Goal: Task Accomplishment & Management: Complete application form

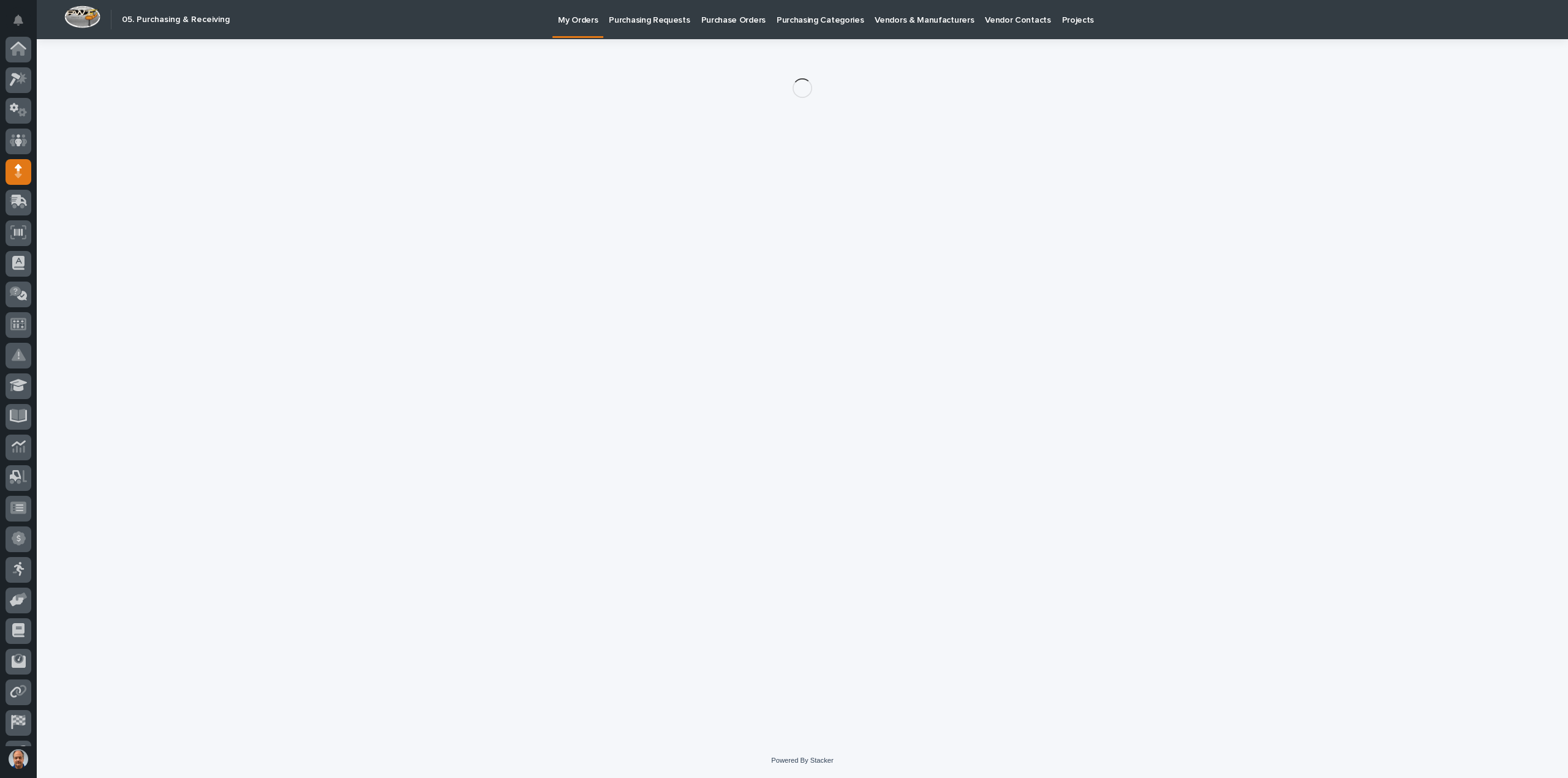
scroll to position [86, 0]
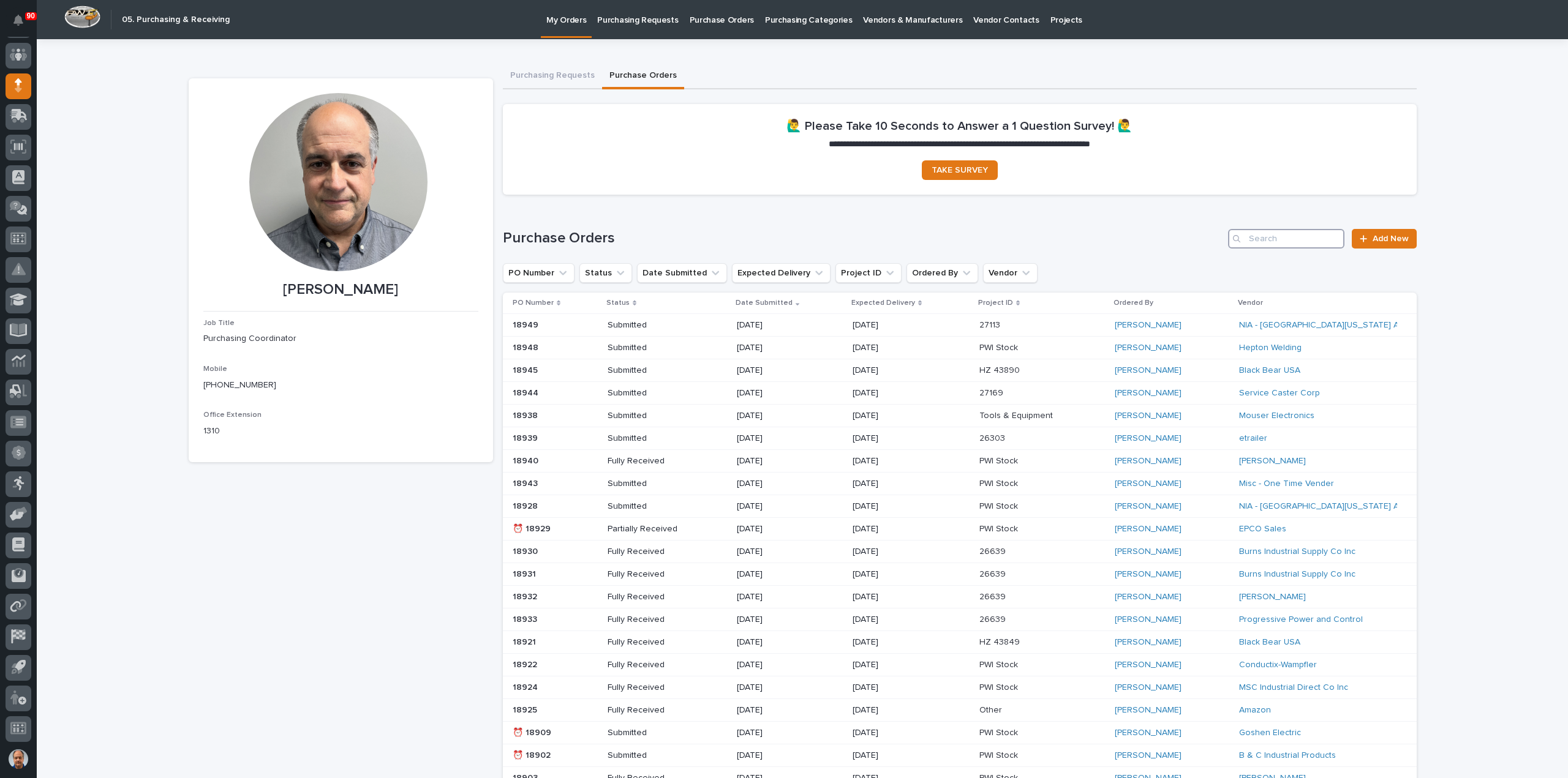
click at [1252, 236] on input "Search" at bounding box center [1286, 239] width 116 height 19
type input "18863"
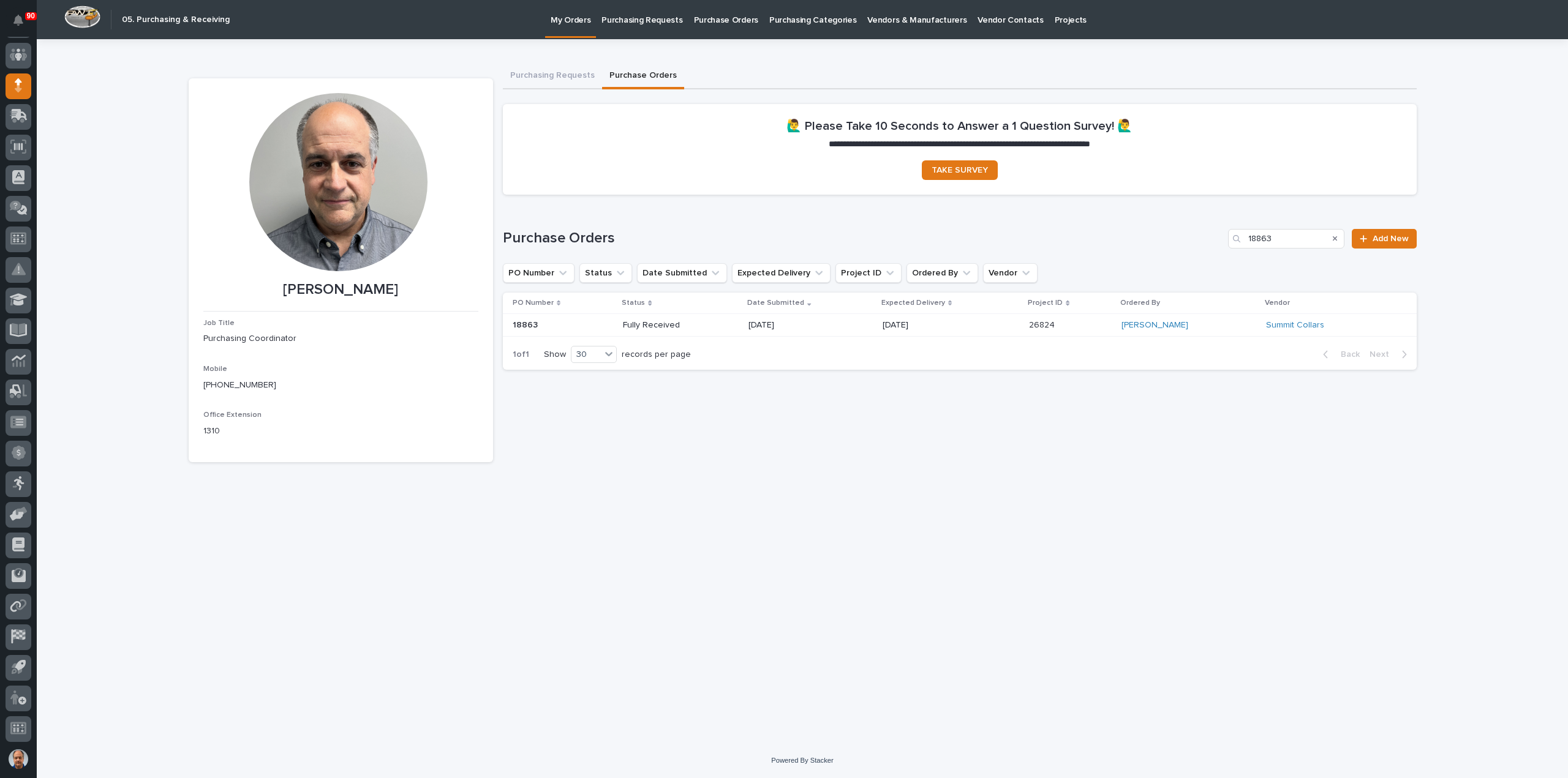
click at [868, 325] on div "[DATE]" at bounding box center [811, 325] width 124 height 20
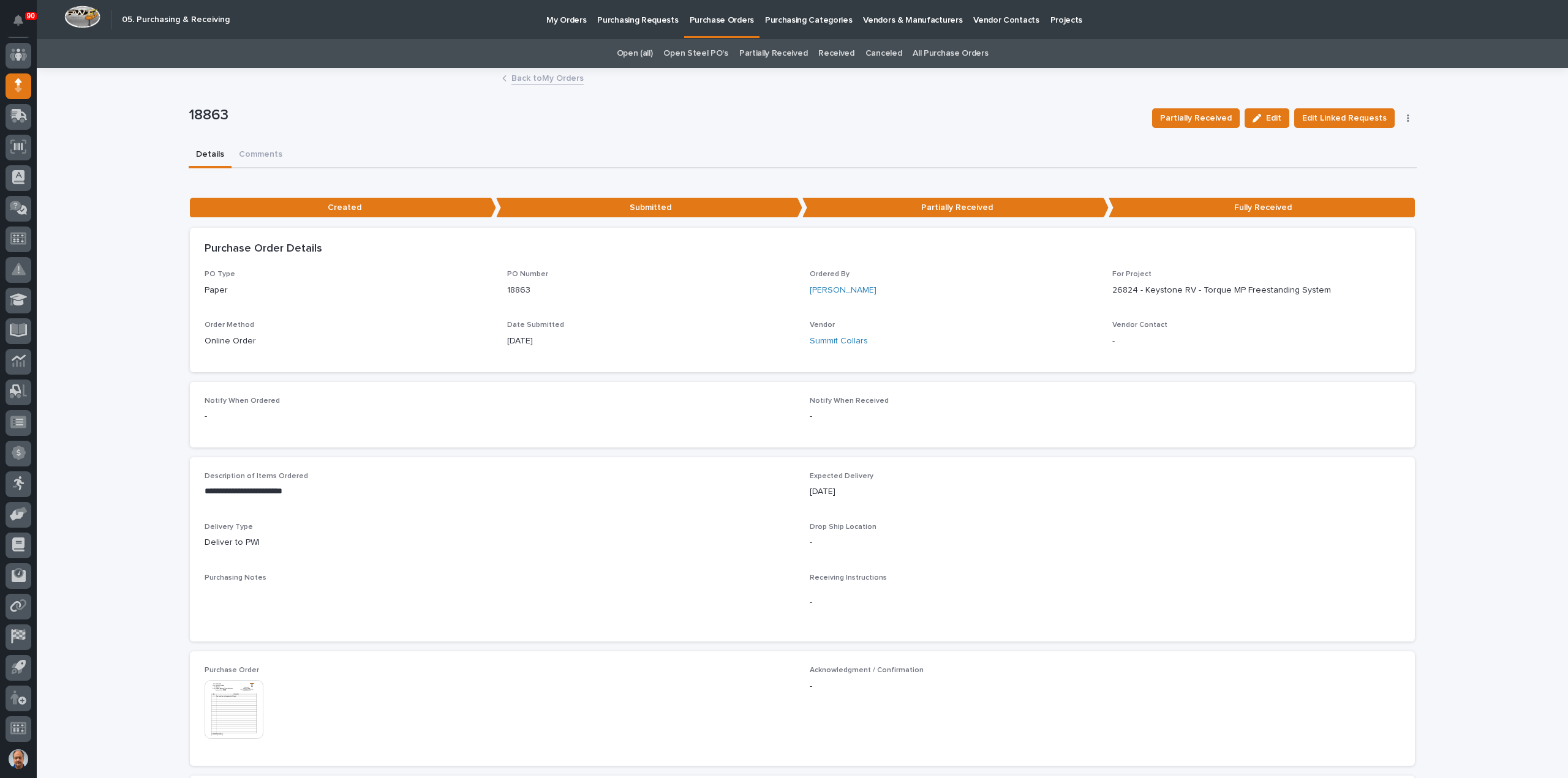
click at [575, 17] on p "My Orders" at bounding box center [567, 12] width 40 height 25
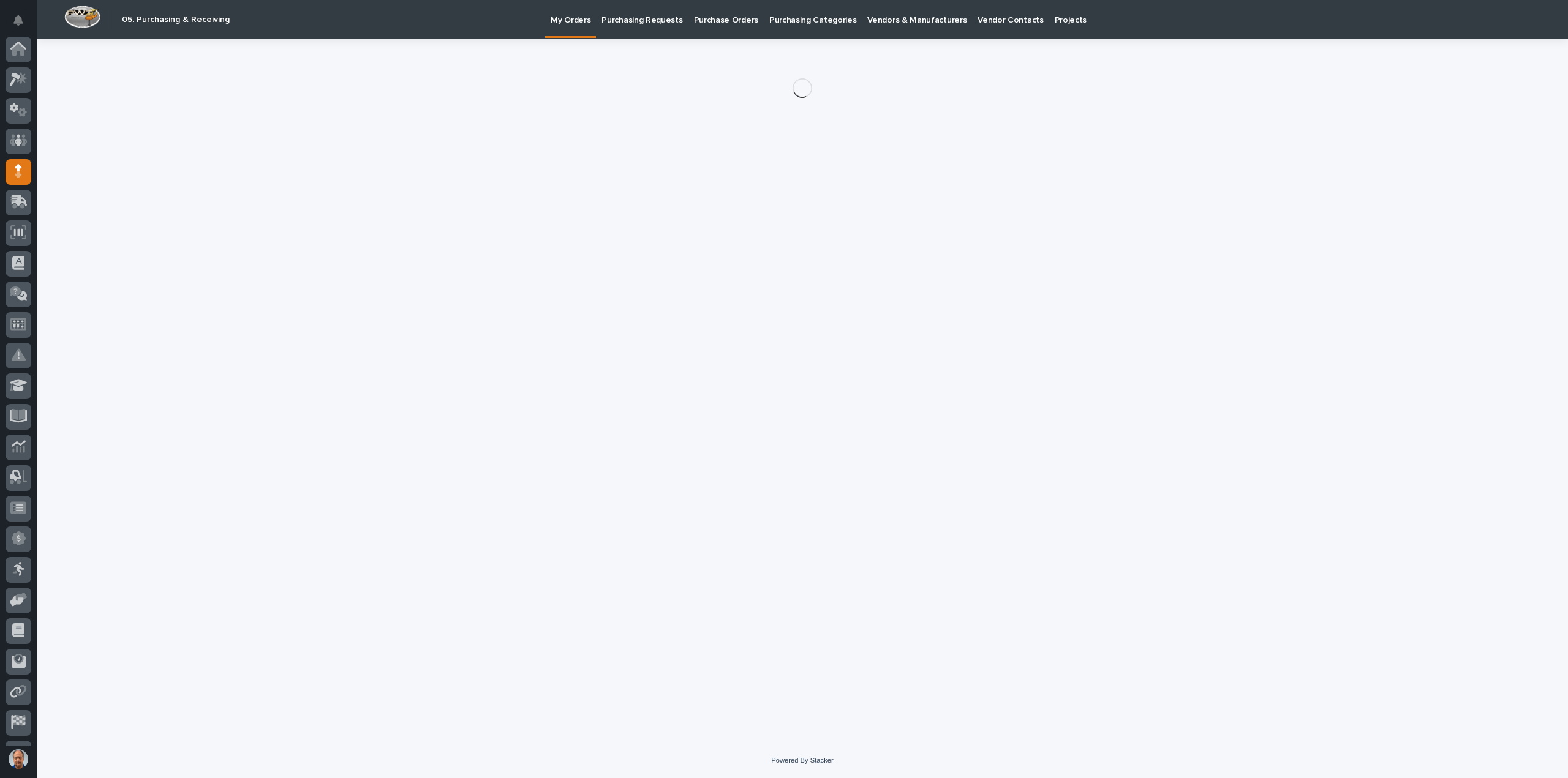
scroll to position [86, 0]
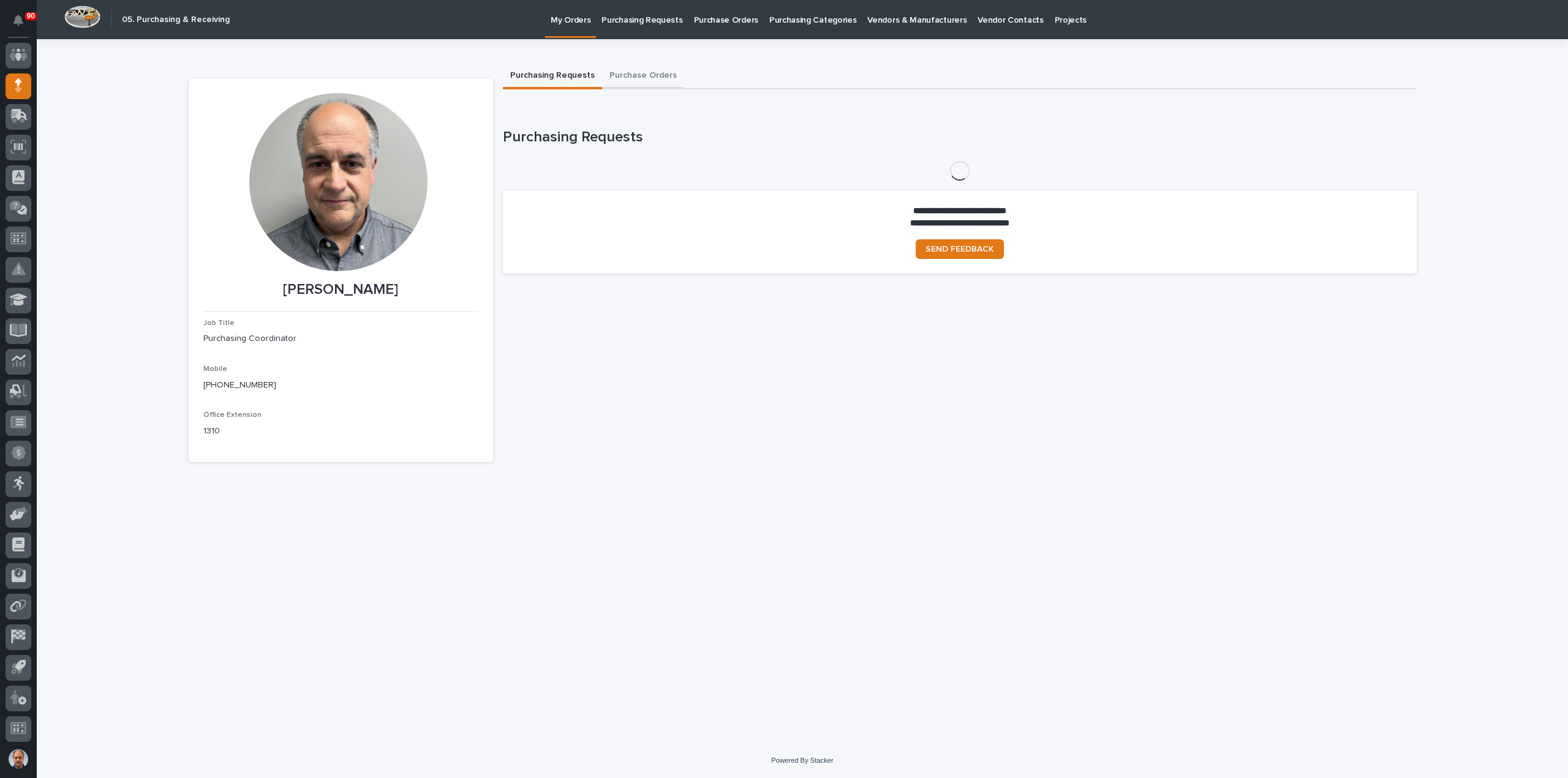
click at [639, 73] on button "Purchase Orders" at bounding box center [644, 76] width 82 height 25
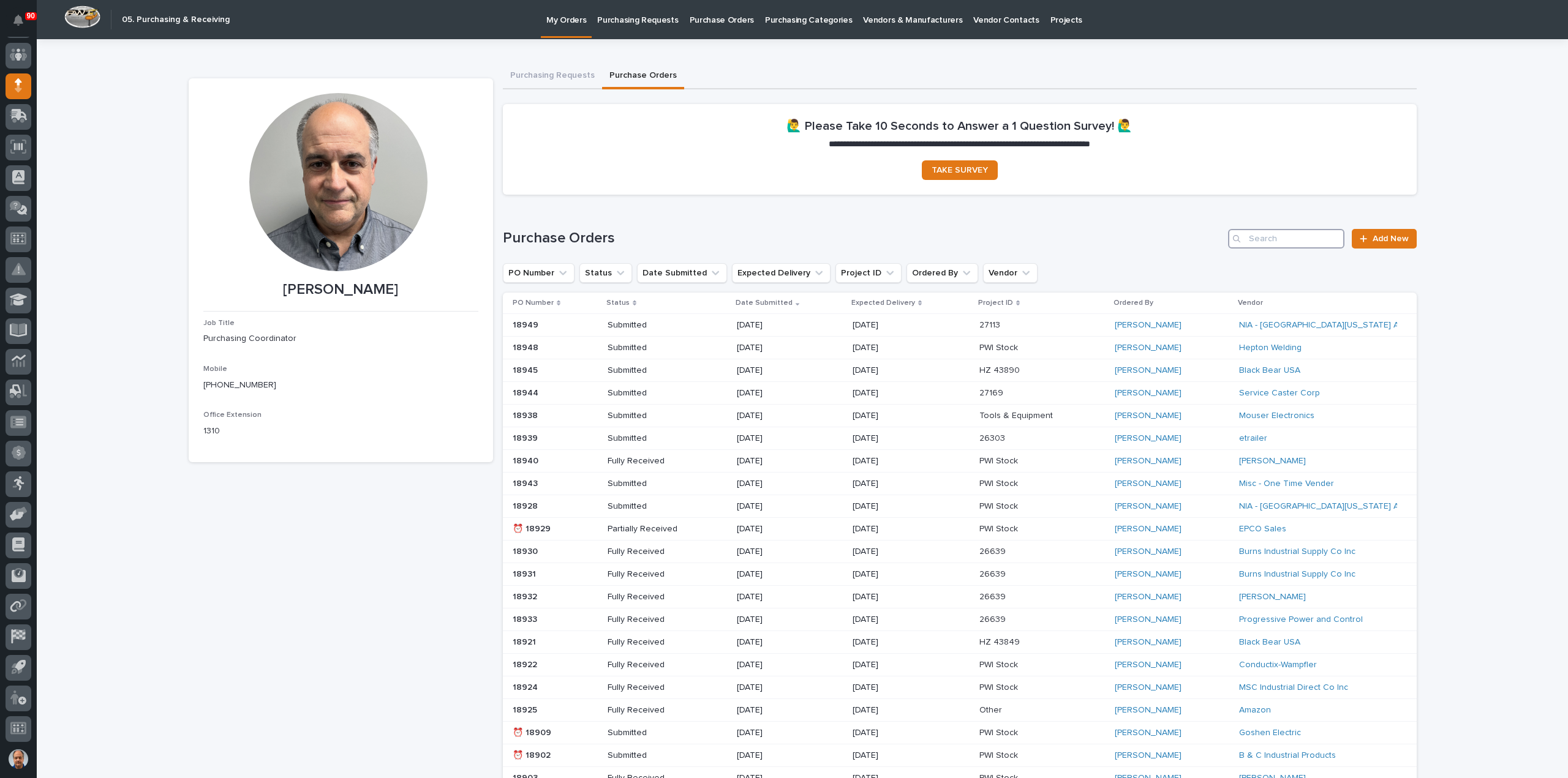
drag, startPoint x: 1253, startPoint y: 233, endPoint x: 1262, endPoint y: 234, distance: 9.1
click at [1261, 234] on input "Search" at bounding box center [1286, 239] width 116 height 19
type input "18946"
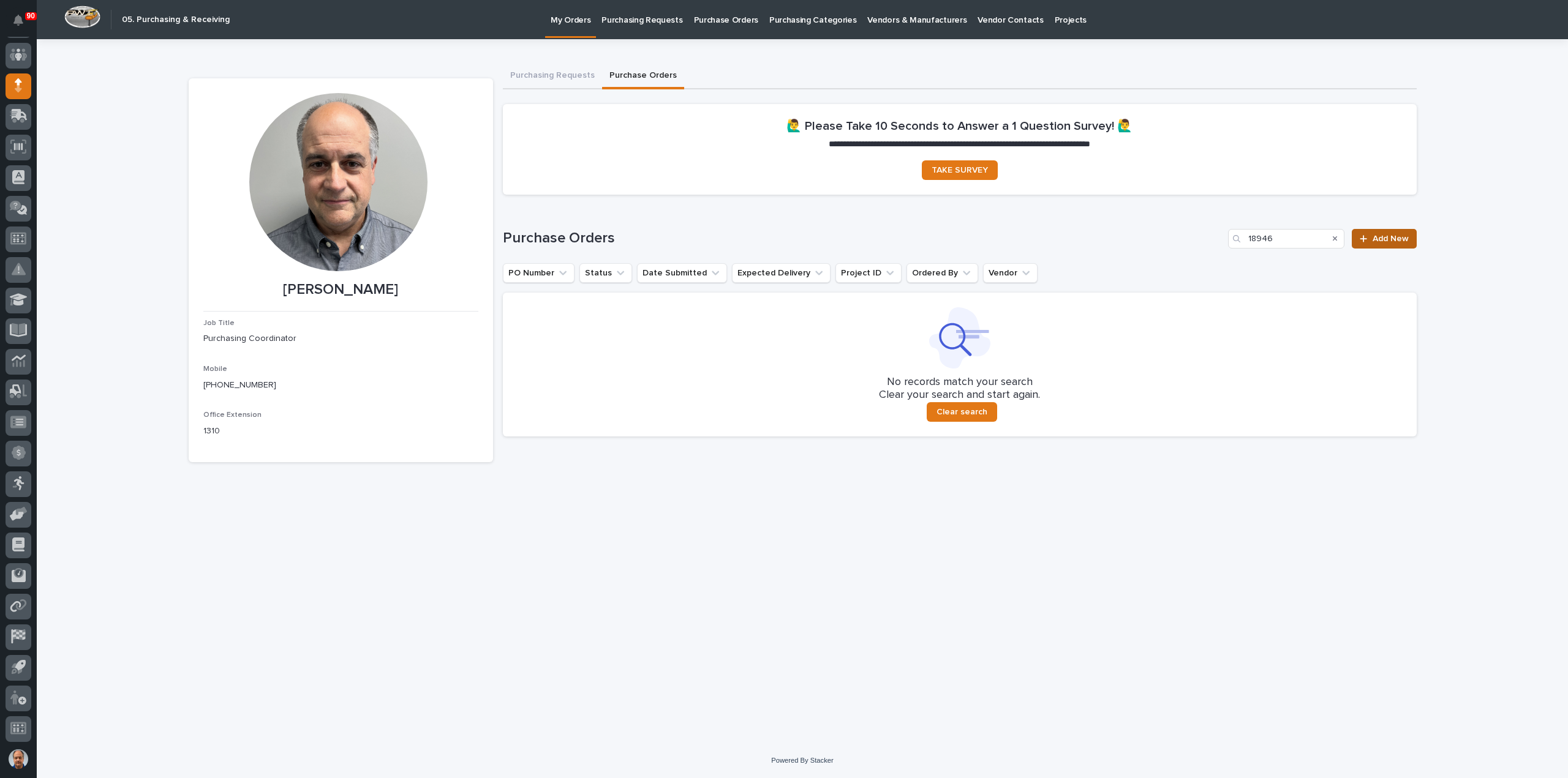
click at [1385, 238] on span "Add New" at bounding box center [1390, 239] width 36 height 9
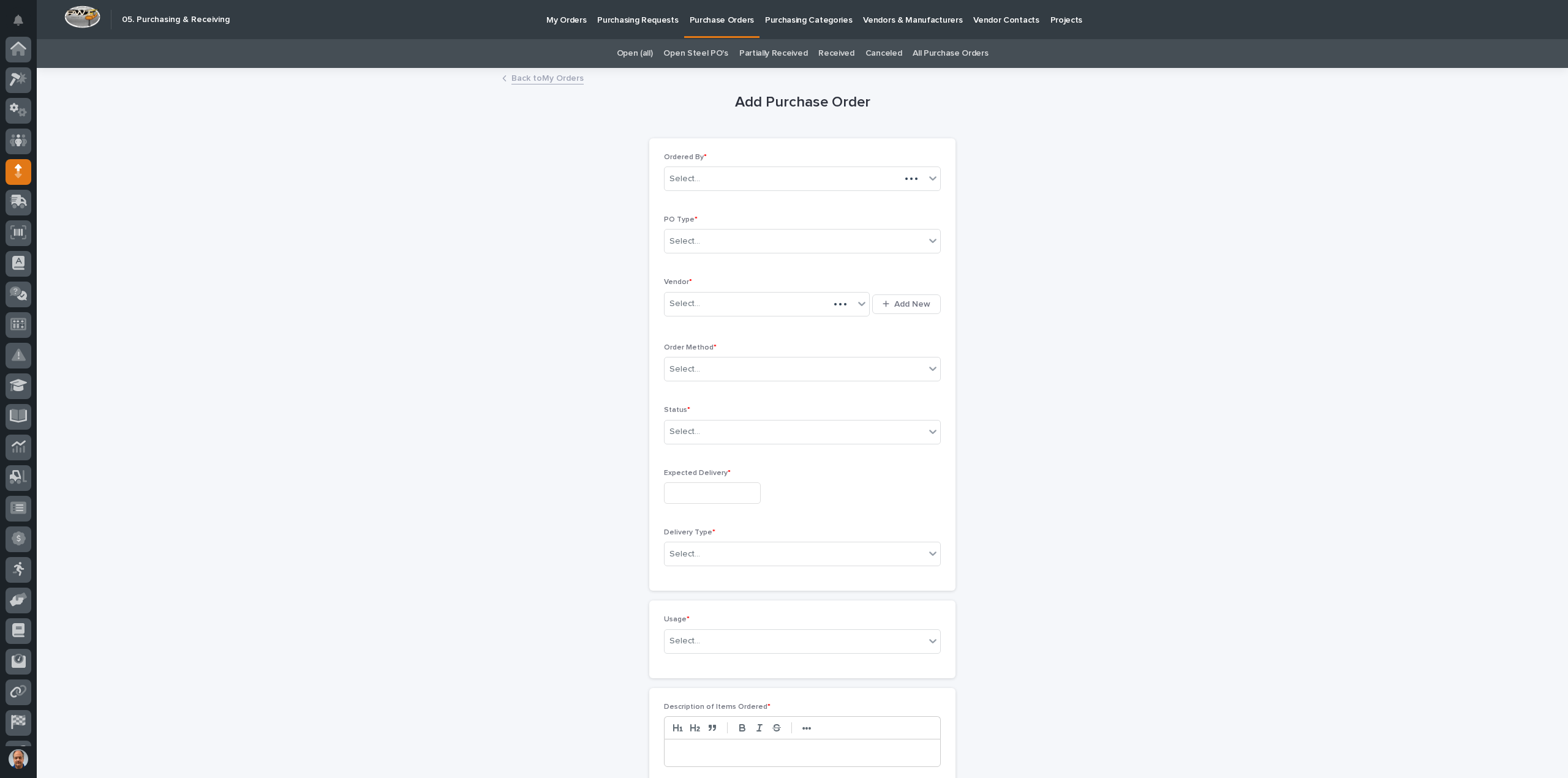
scroll to position [86, 0]
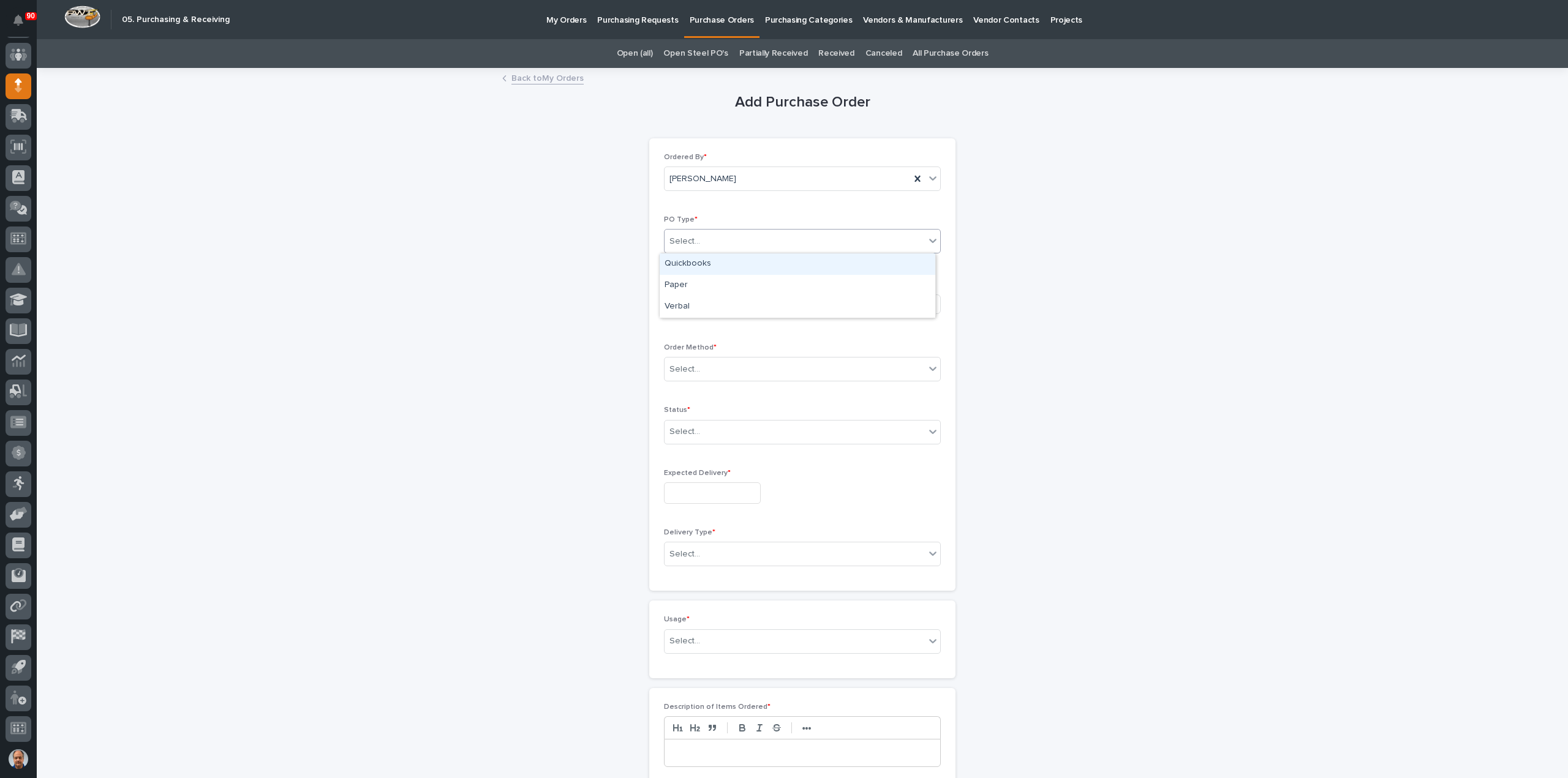
click at [724, 232] on div "Select..." at bounding box center [795, 241] width 261 height 20
click at [688, 281] on div "Paper" at bounding box center [797, 286] width 275 height 22
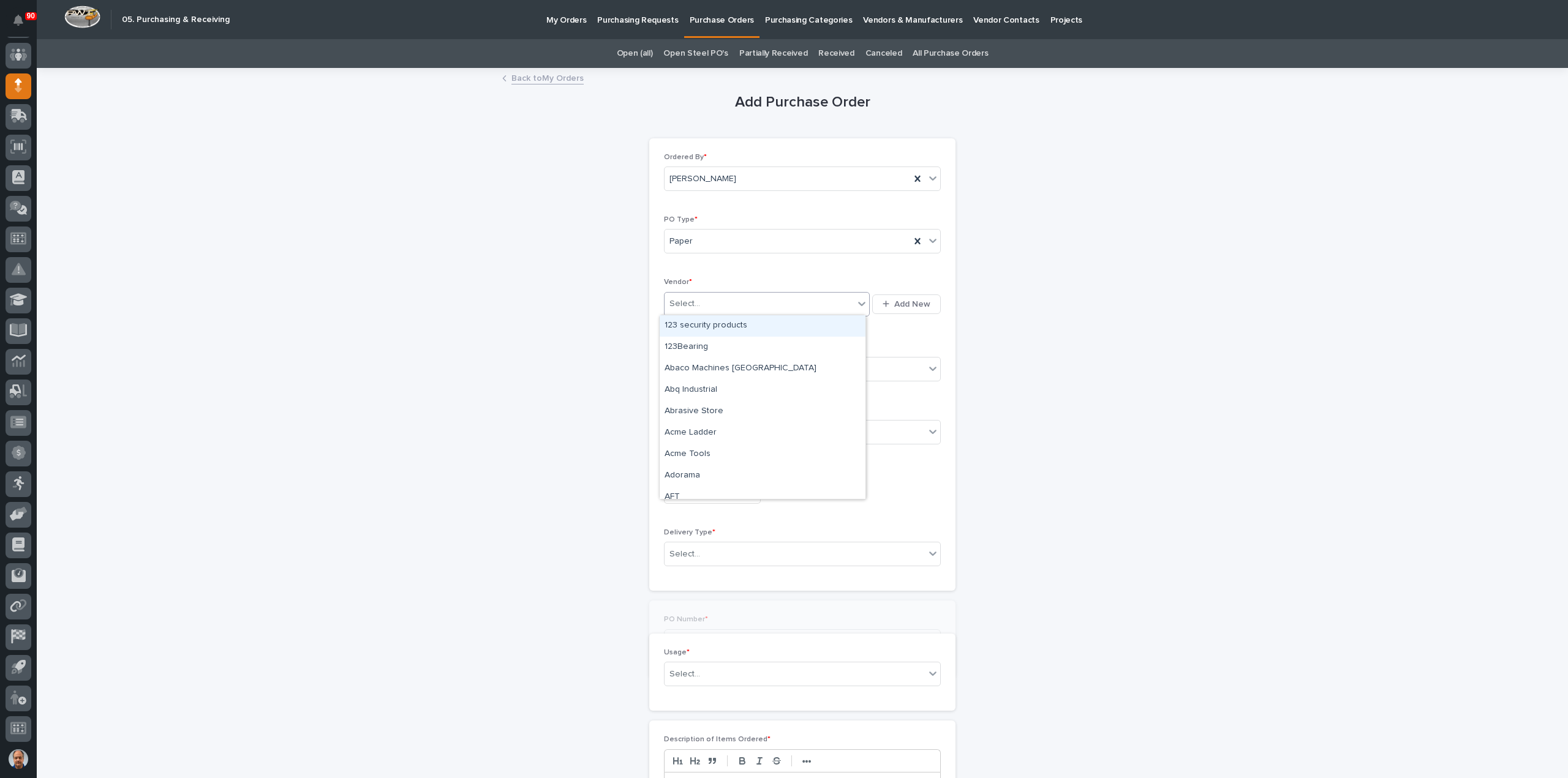
drag, startPoint x: 702, startPoint y: 297, endPoint x: 713, endPoint y: 303, distance: 12.5
click at [702, 297] on div "Select..." at bounding box center [759, 303] width 189 height 20
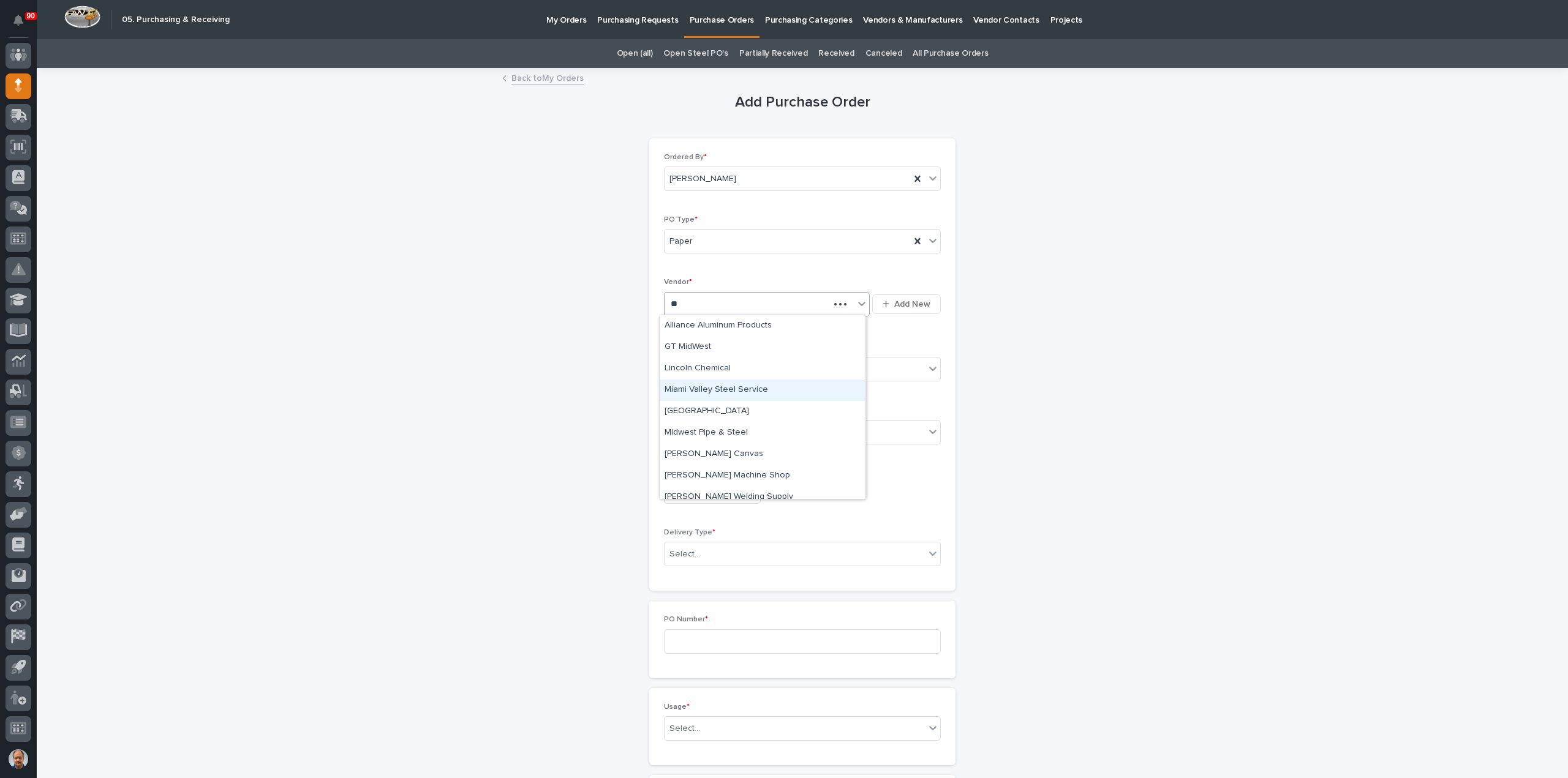
type input "***"
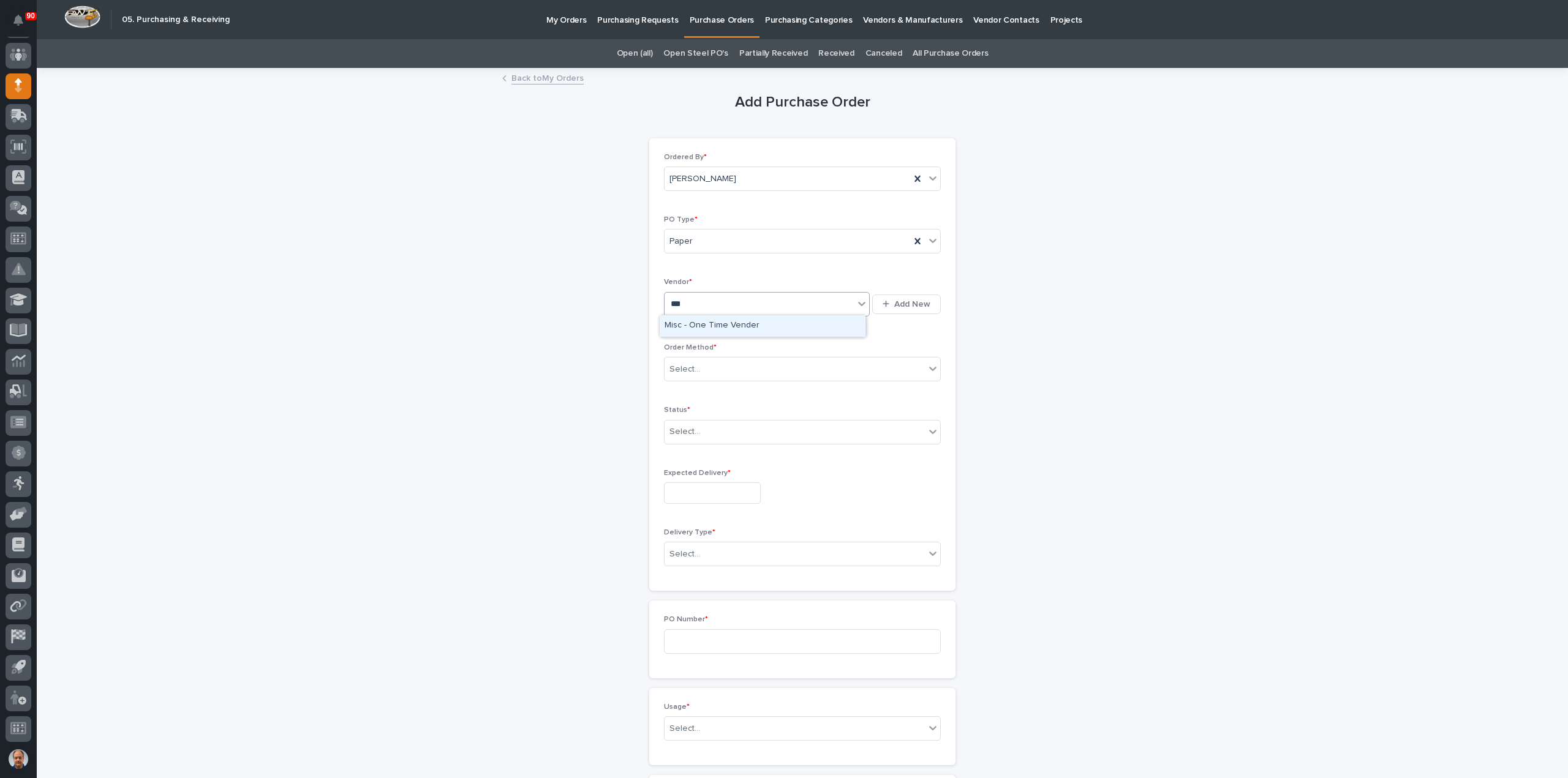
click at [723, 323] on div "Misc - One Time Vender" at bounding box center [762, 326] width 206 height 22
drag, startPoint x: 729, startPoint y: 362, endPoint x: 733, endPoint y: 373, distance: 11.7
click at [729, 362] on div "Select..." at bounding box center [795, 369] width 261 height 20
drag, startPoint x: 694, startPoint y: 421, endPoint x: 721, endPoint y: 434, distance: 30.0
click at [703, 429] on div "Phone Call" at bounding box center [797, 434] width 275 height 22
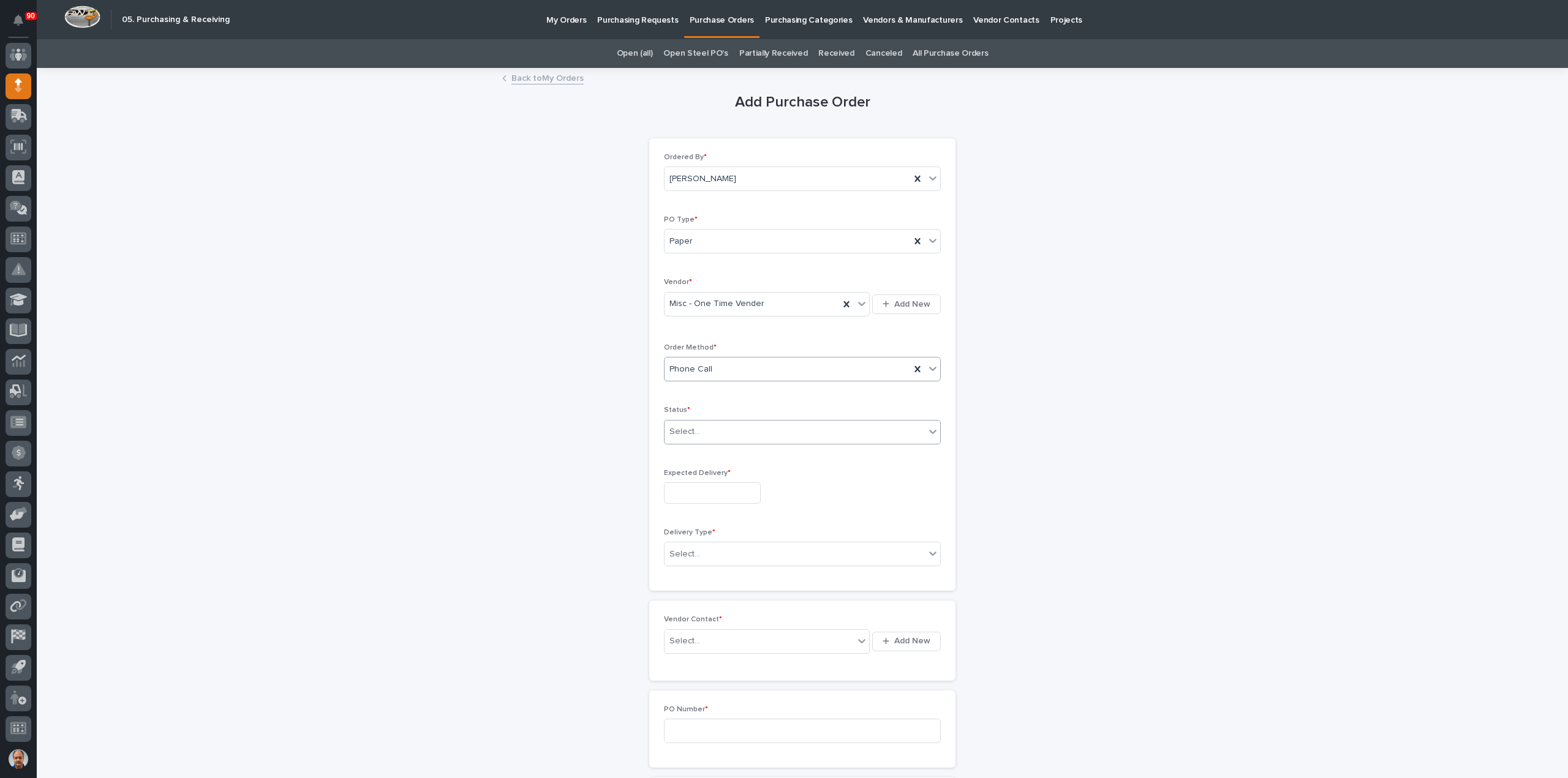
click at [719, 432] on div "Select..." at bounding box center [795, 432] width 261 height 20
drag, startPoint x: 698, startPoint y: 462, endPoint x: 700, endPoint y: 476, distance: 14.1
click at [697, 473] on div "Submitted" at bounding box center [797, 475] width 275 height 22
click at [717, 490] on input "text" at bounding box center [712, 493] width 97 height 22
click at [688, 390] on div "16" at bounding box center [684, 391] width 17 height 17
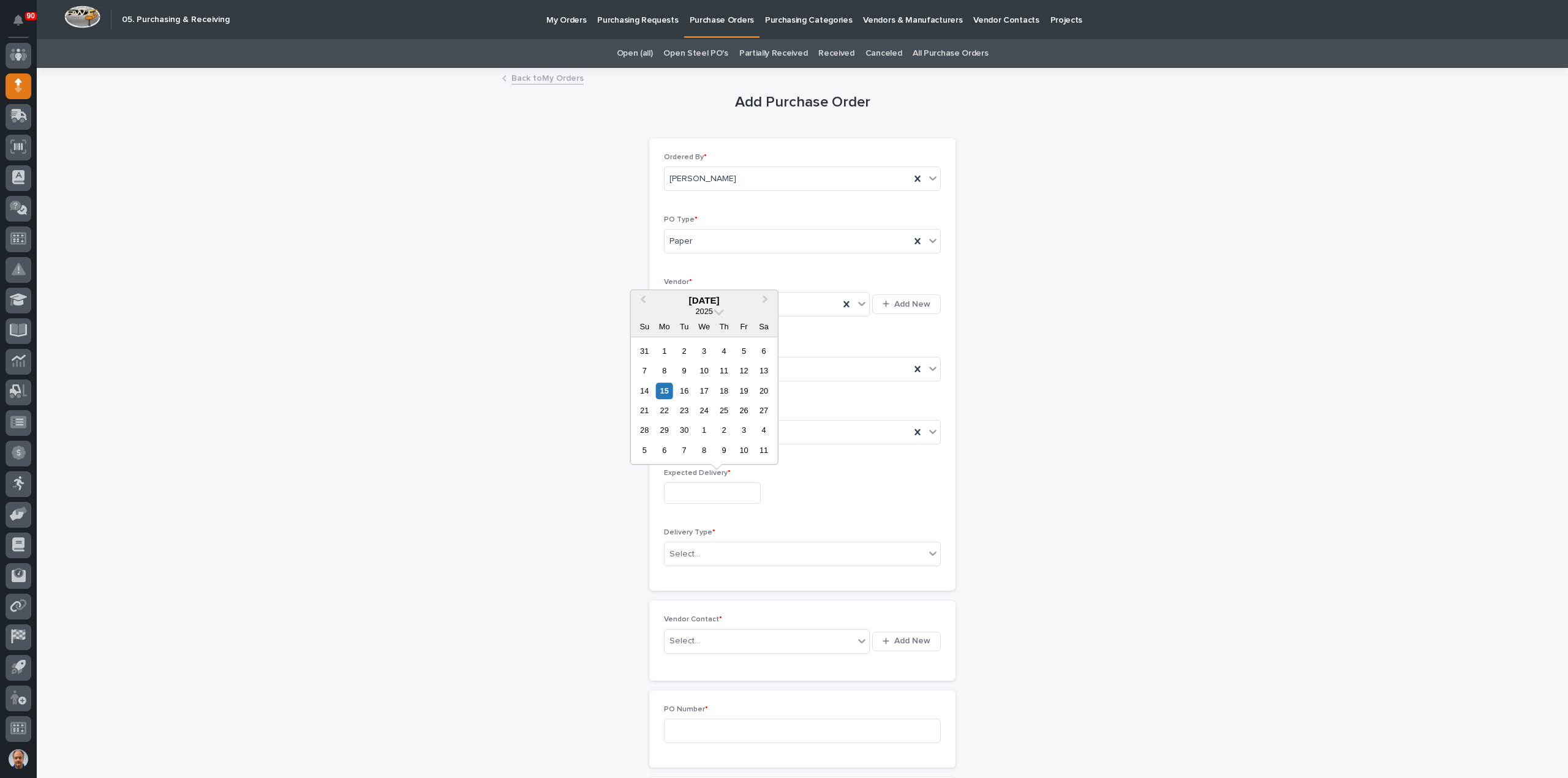
type input "**********"
click at [733, 545] on div "Select..." at bounding box center [795, 554] width 261 height 20
click at [703, 596] on div "PWI Pickup" at bounding box center [797, 596] width 275 height 22
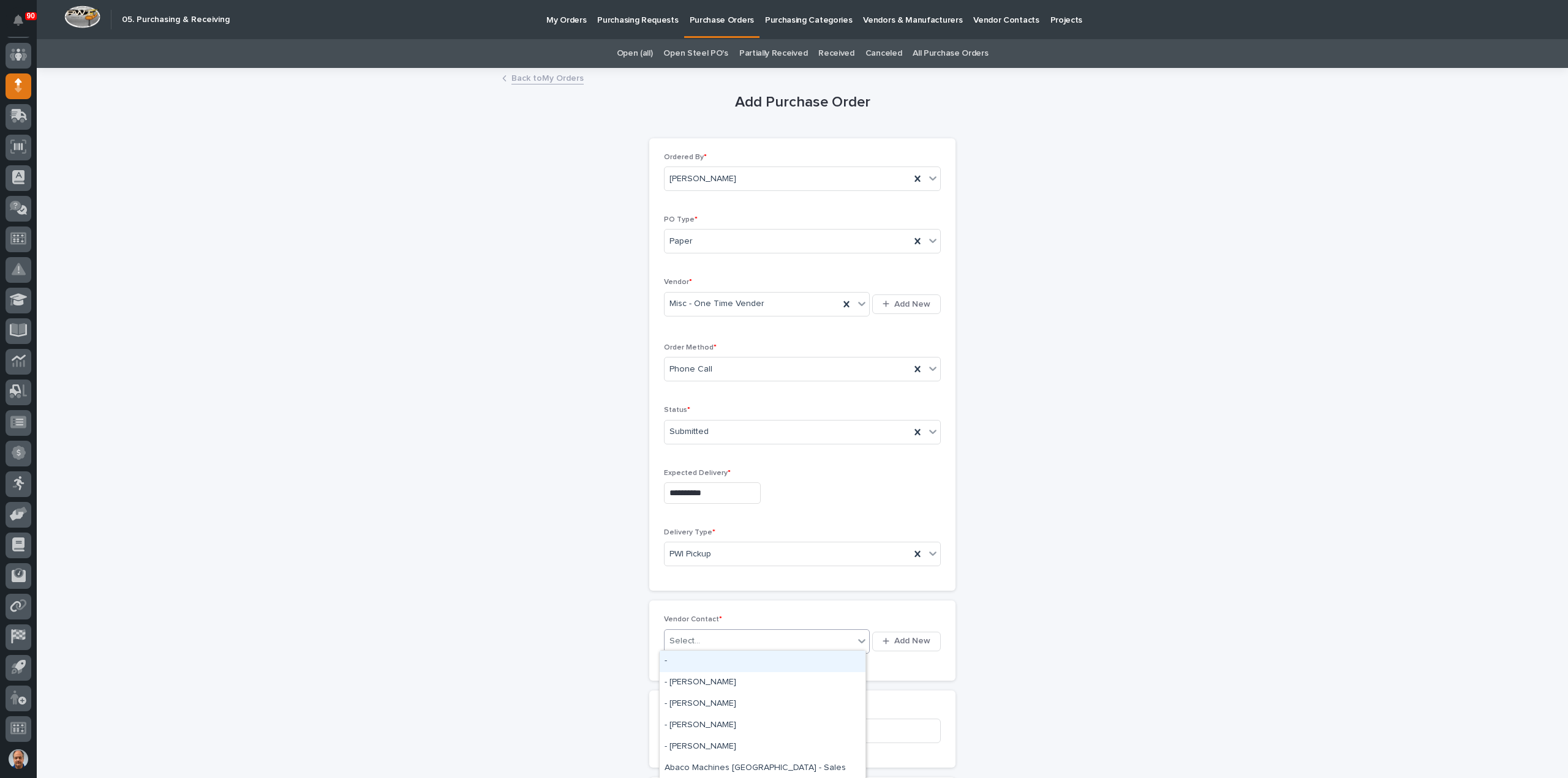
drag, startPoint x: 714, startPoint y: 641, endPoint x: 749, endPoint y: 627, distance: 37.7
click at [715, 641] on div "Select..." at bounding box center [759, 641] width 189 height 20
type input "***"
click at [763, 676] on div "Misc - One Time Vender - Sales" at bounding box center [762, 683] width 206 height 22
click at [736, 728] on input at bounding box center [802, 731] width 277 height 24
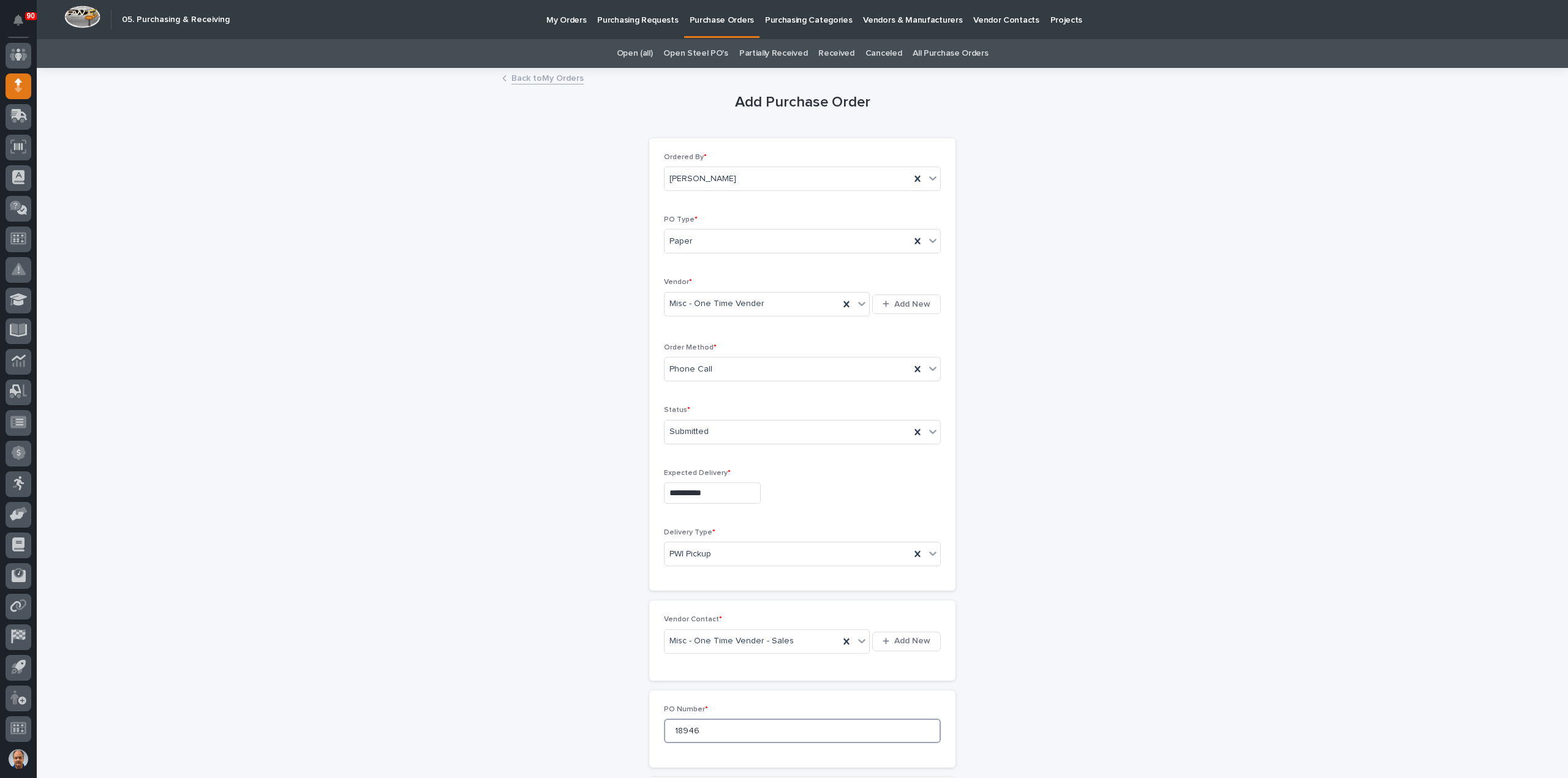
type input "18946"
click at [821, 696] on div "PO Number * 18946" at bounding box center [803, 729] width 306 height 77
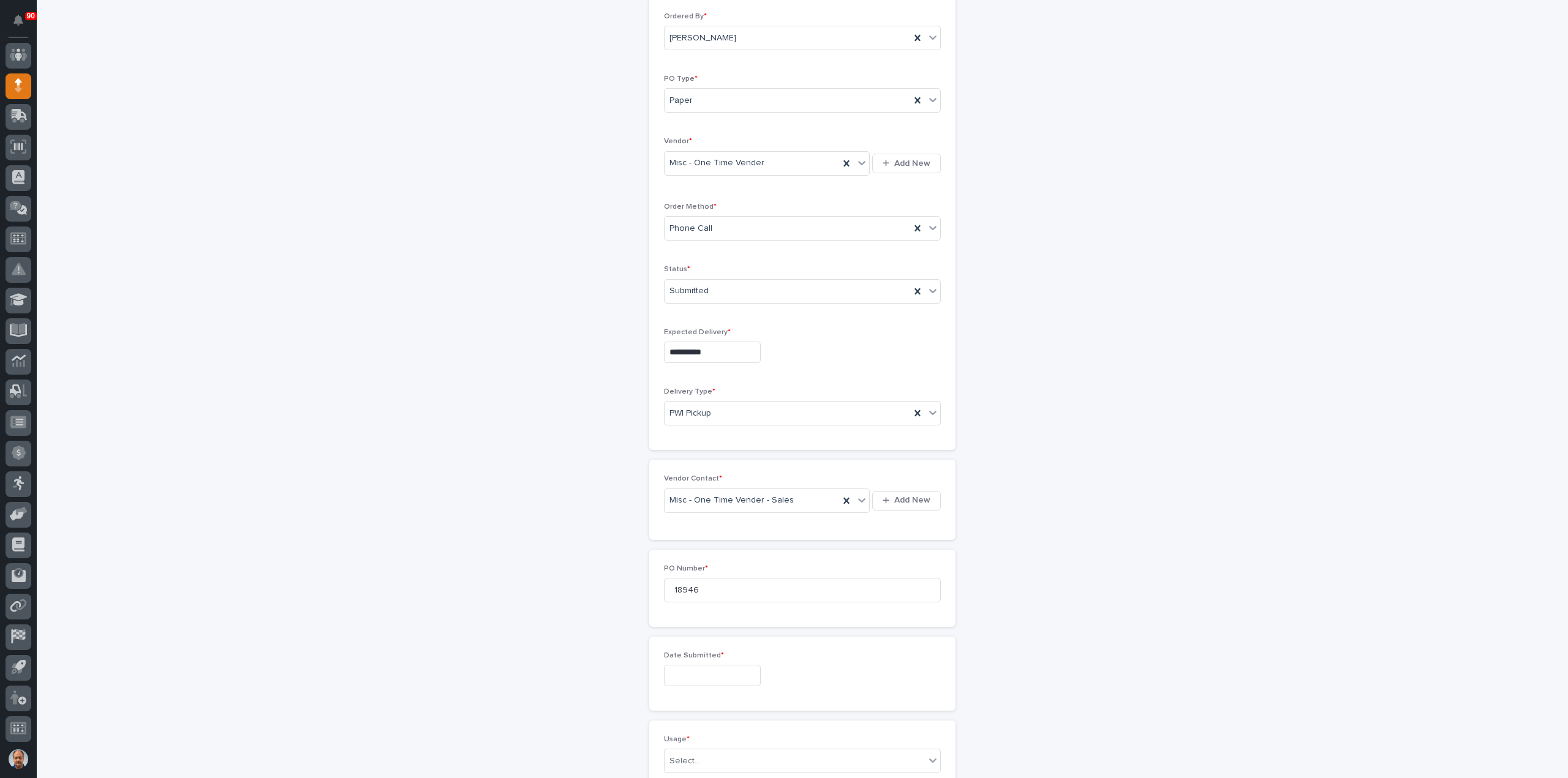
scroll to position [184, 0]
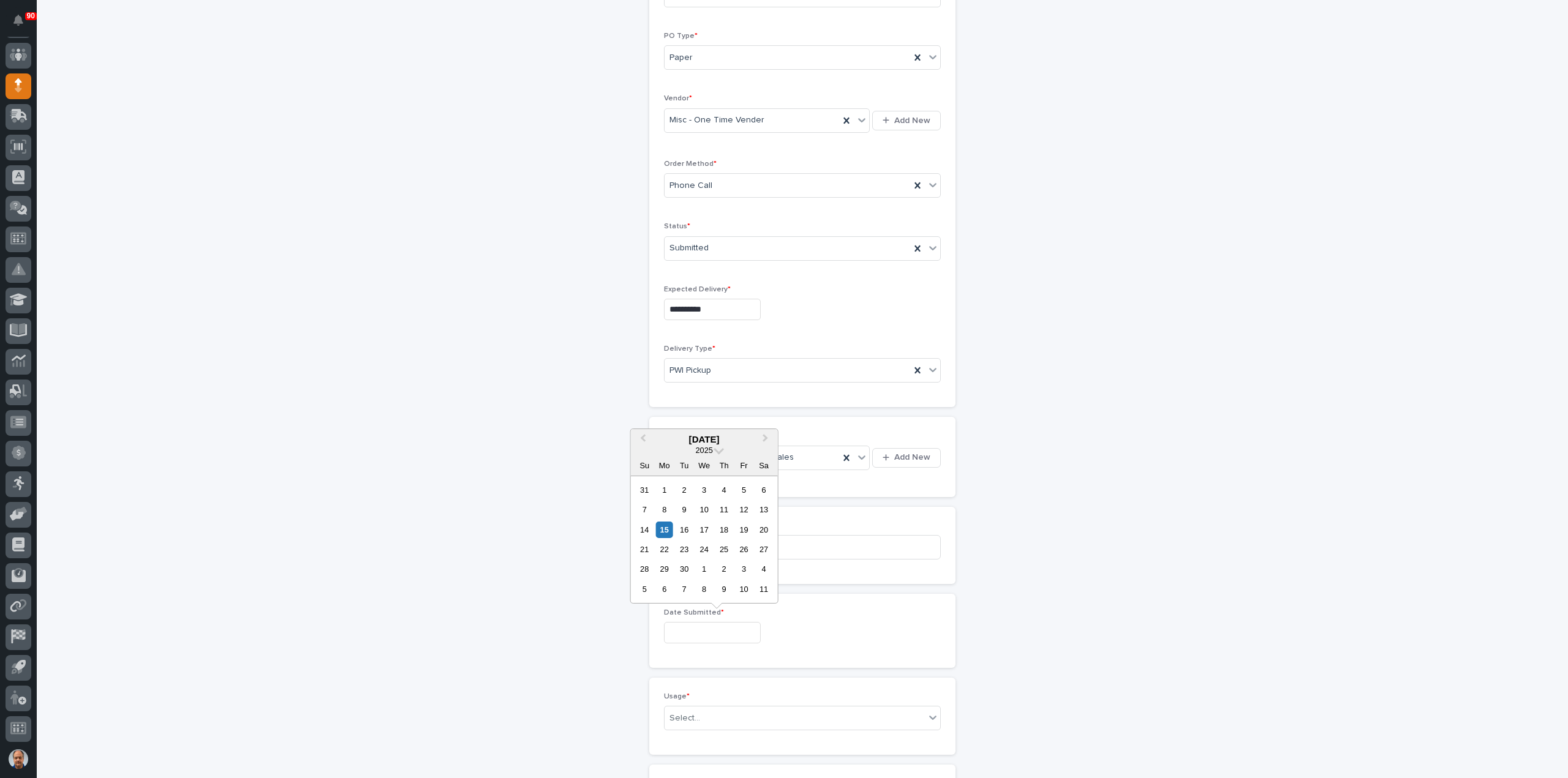
click at [708, 628] on input "text" at bounding box center [712, 633] width 97 height 22
click at [746, 512] on div "12" at bounding box center [743, 510] width 17 height 17
type input "**********"
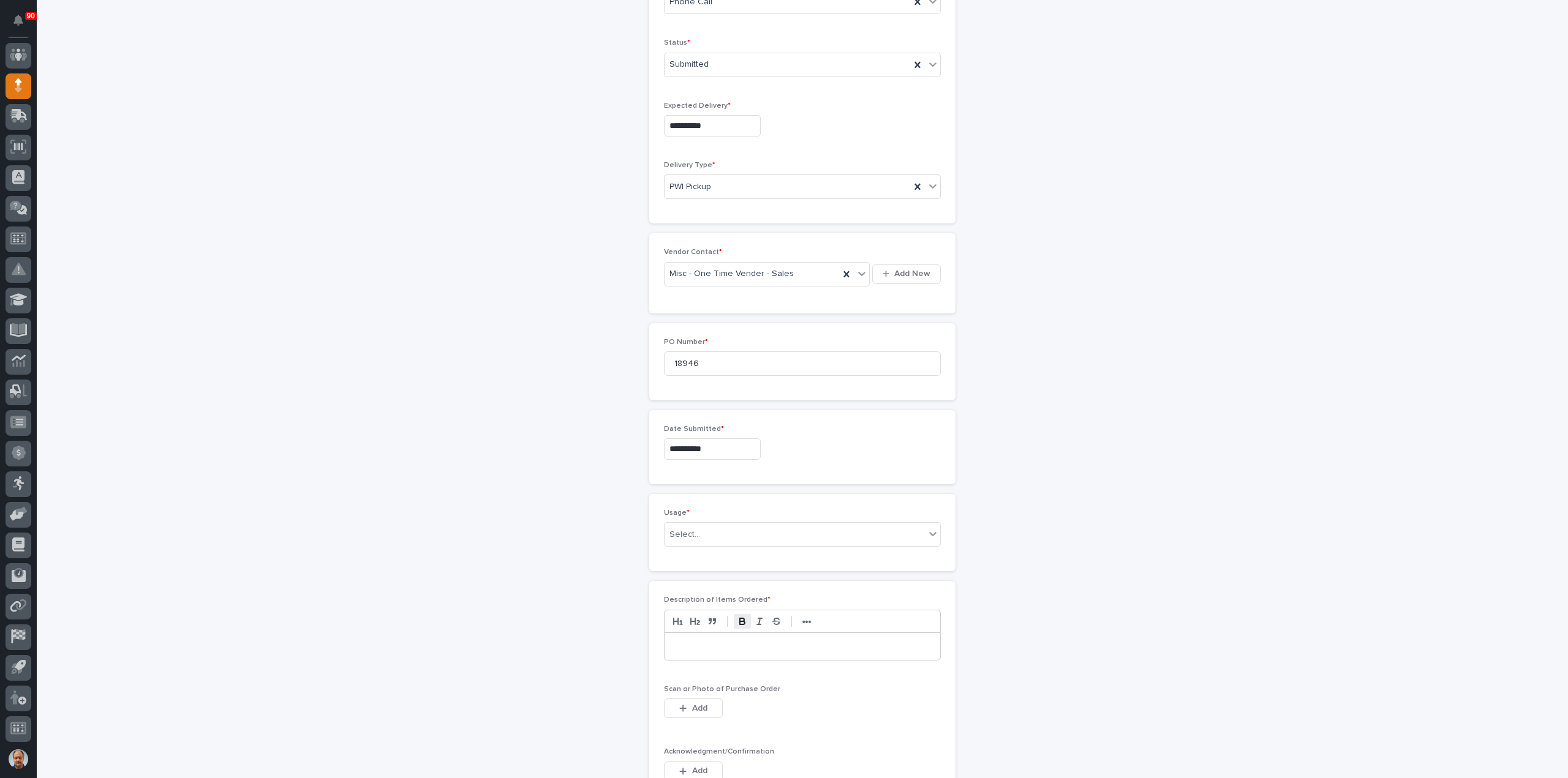
scroll to position [428, 0]
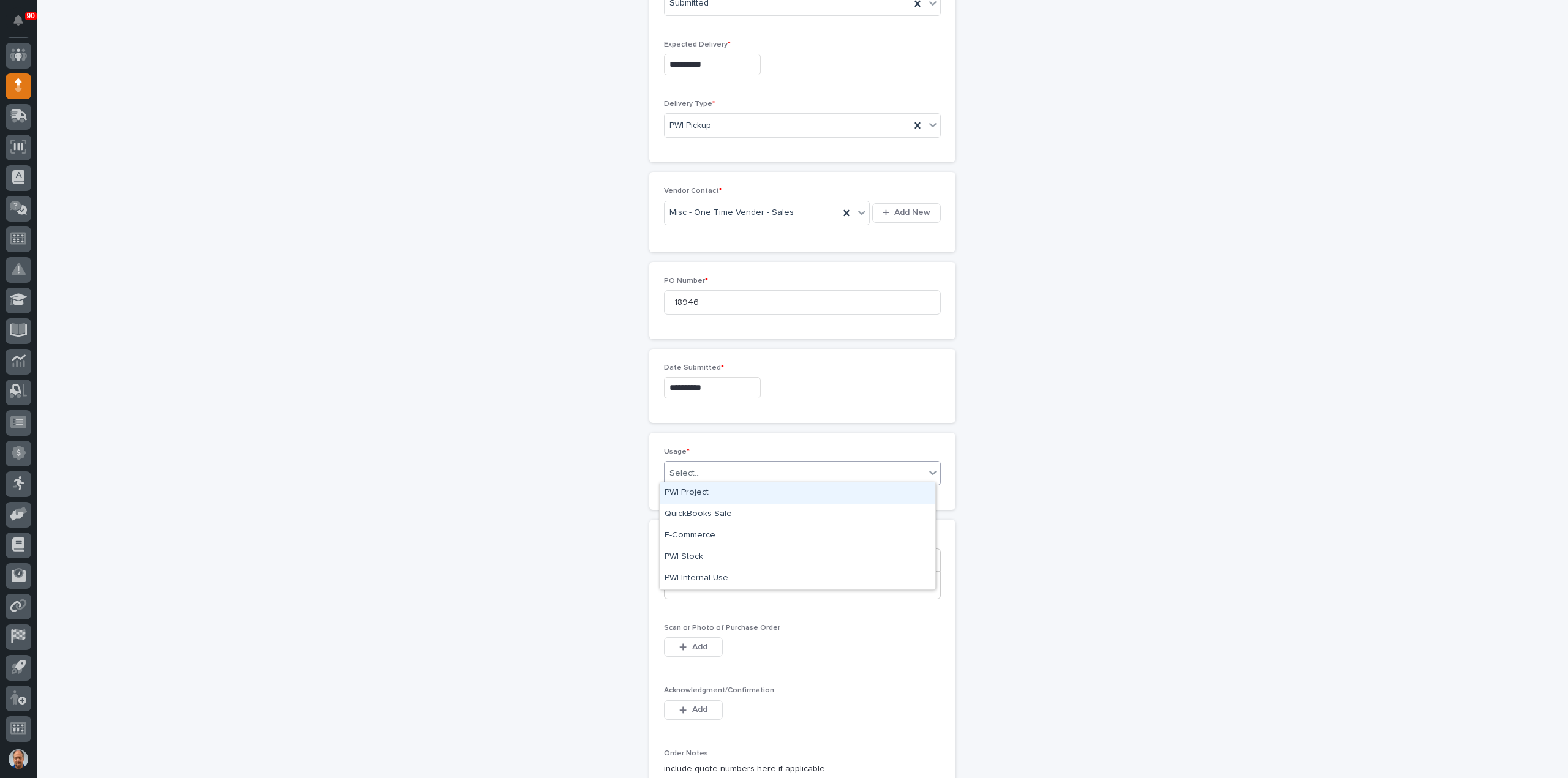
click at [705, 471] on div "Select..." at bounding box center [795, 473] width 261 height 20
click at [703, 492] on div "PWI Project" at bounding box center [797, 493] width 275 height 22
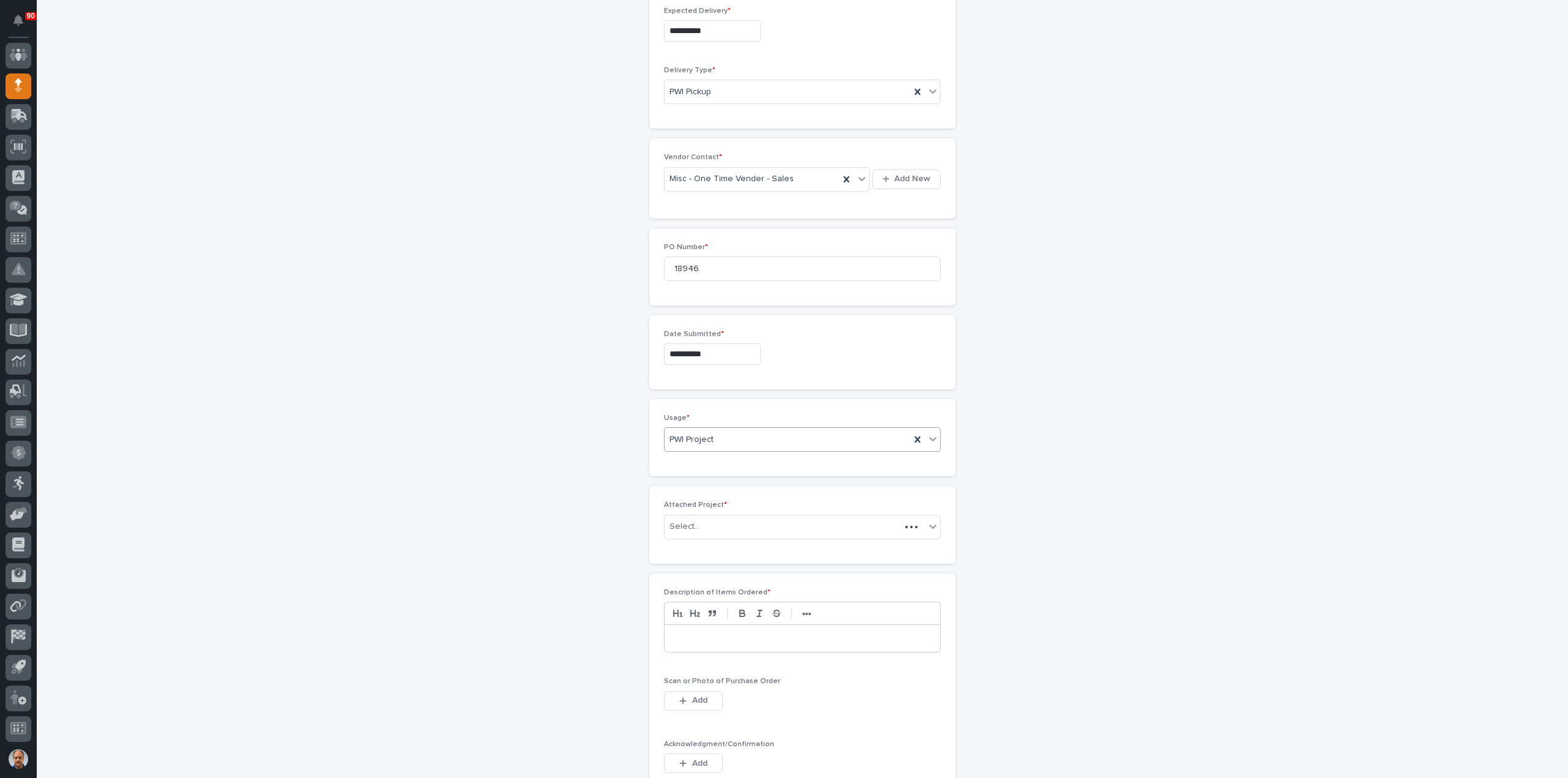
scroll to position [471, 0]
click at [791, 508] on div "Select..." at bounding box center [795, 518] width 261 height 20
drag, startPoint x: 682, startPoint y: 511, endPoint x: 672, endPoint y: 510, distance: 10.0
click at [672, 512] on input "*****" at bounding box center [684, 518] width 26 height 10
type input "*****"
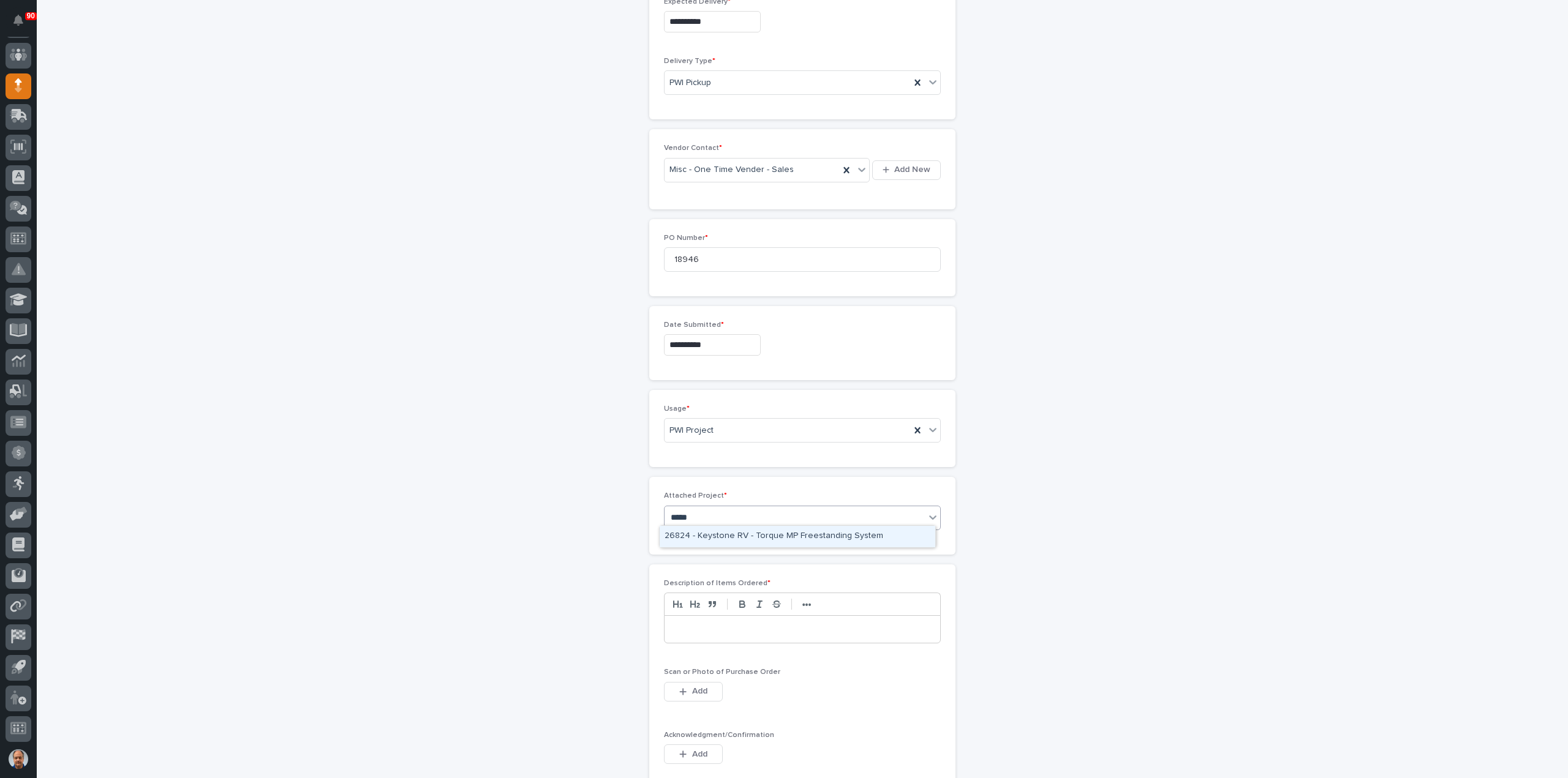
click at [749, 534] on div "26824 - Keystone RV - Torque MP Freestanding System" at bounding box center [797, 537] width 275 height 22
click at [746, 624] on p at bounding box center [803, 629] width 257 height 12
click at [702, 687] on span "Add" at bounding box center [700, 691] width 16 height 11
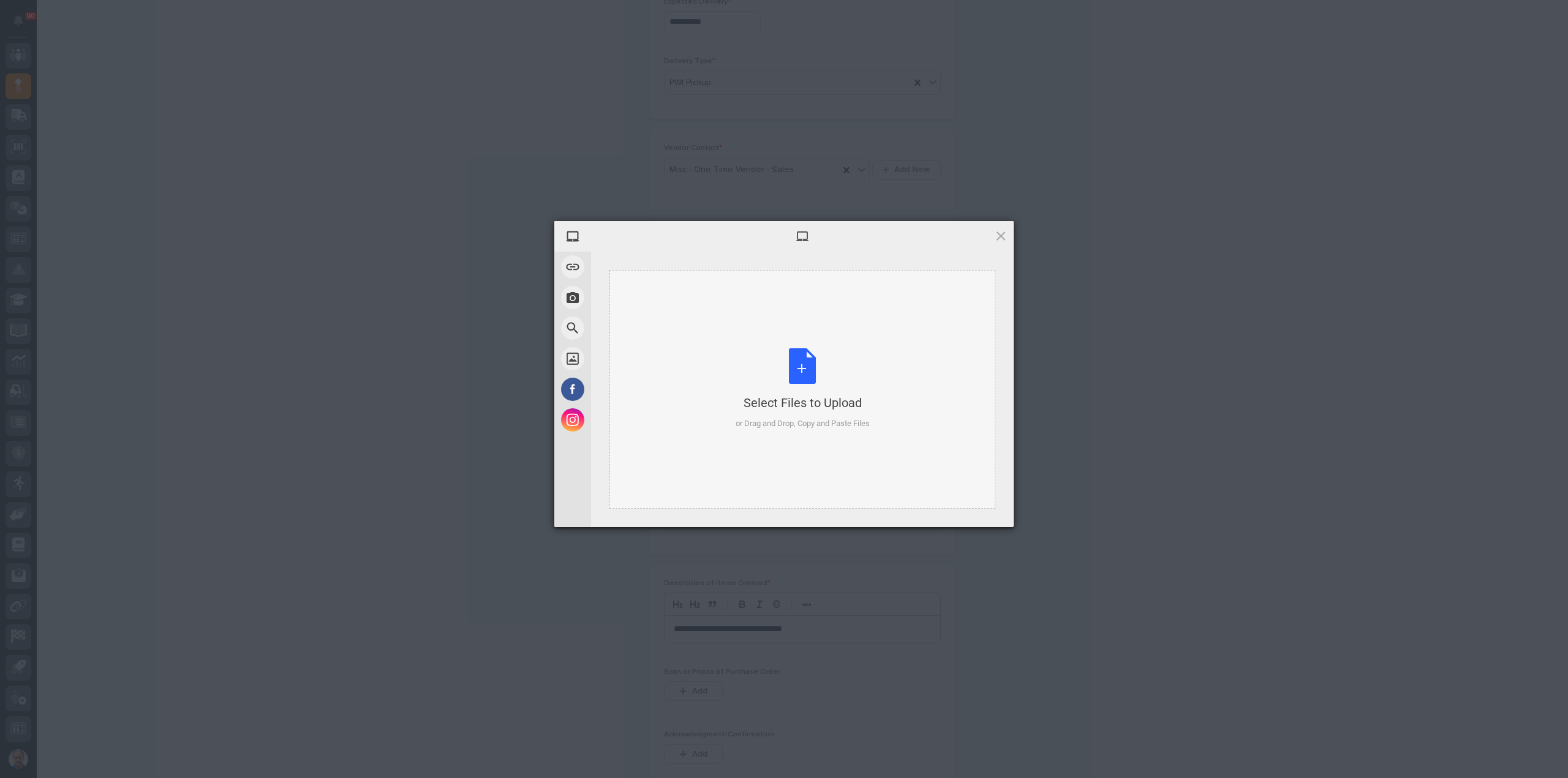
click at [801, 357] on div "Select Files to Upload or Drag and Drop, Copy and Paste Files" at bounding box center [802, 389] width 134 height 81
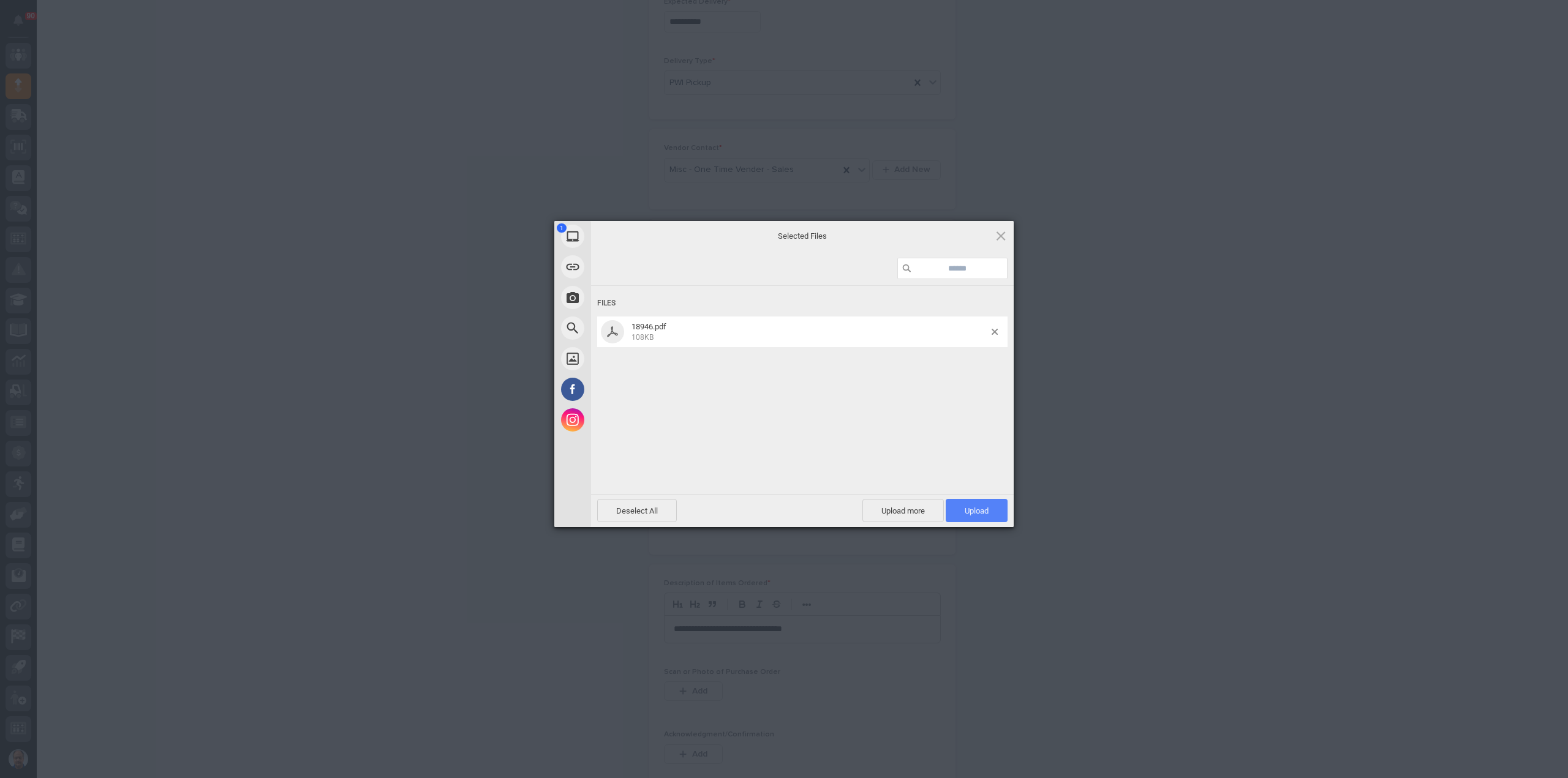
click at [971, 505] on span "Upload 1" at bounding box center [977, 511] width 62 height 24
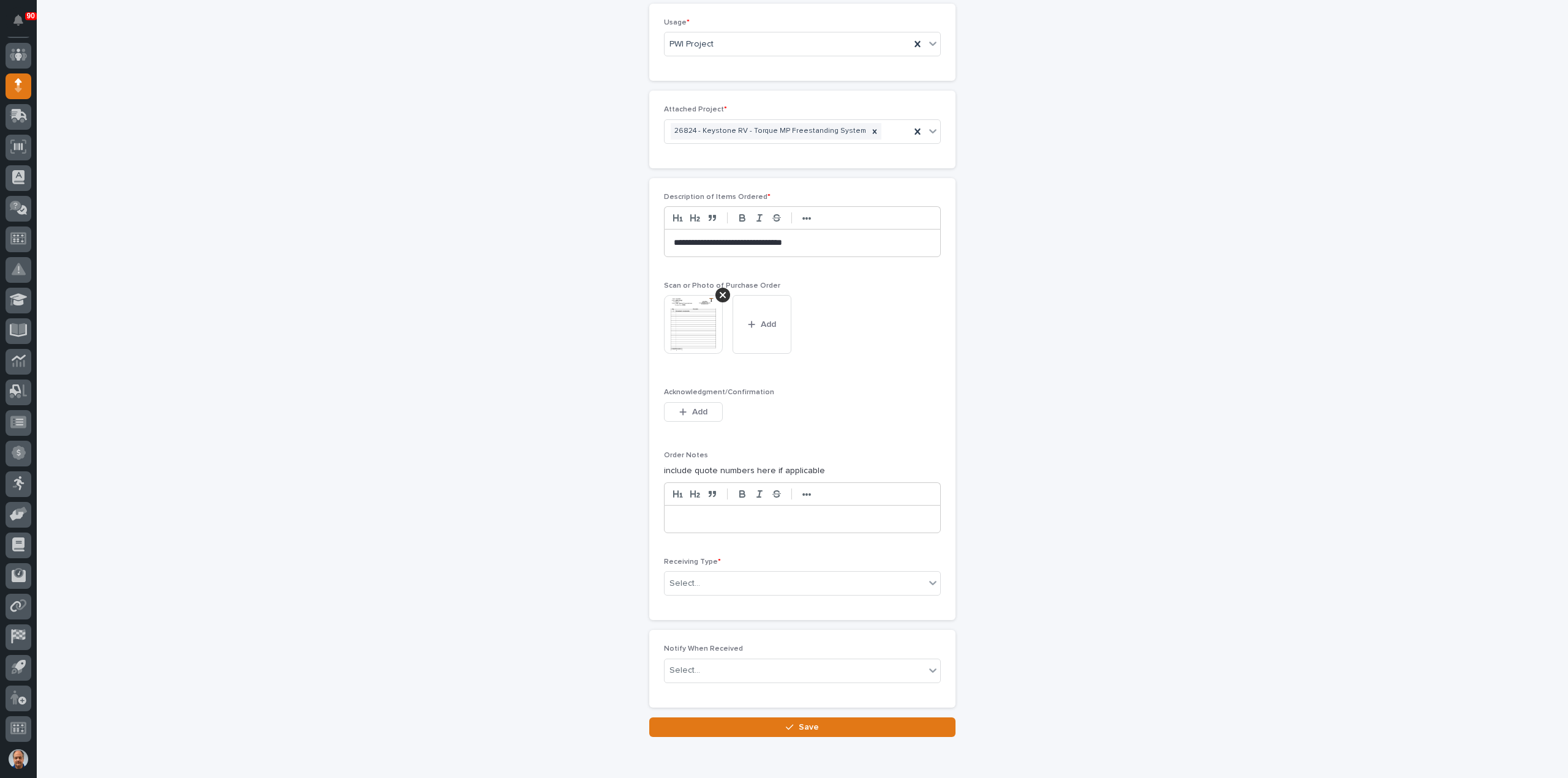
scroll to position [861, 0]
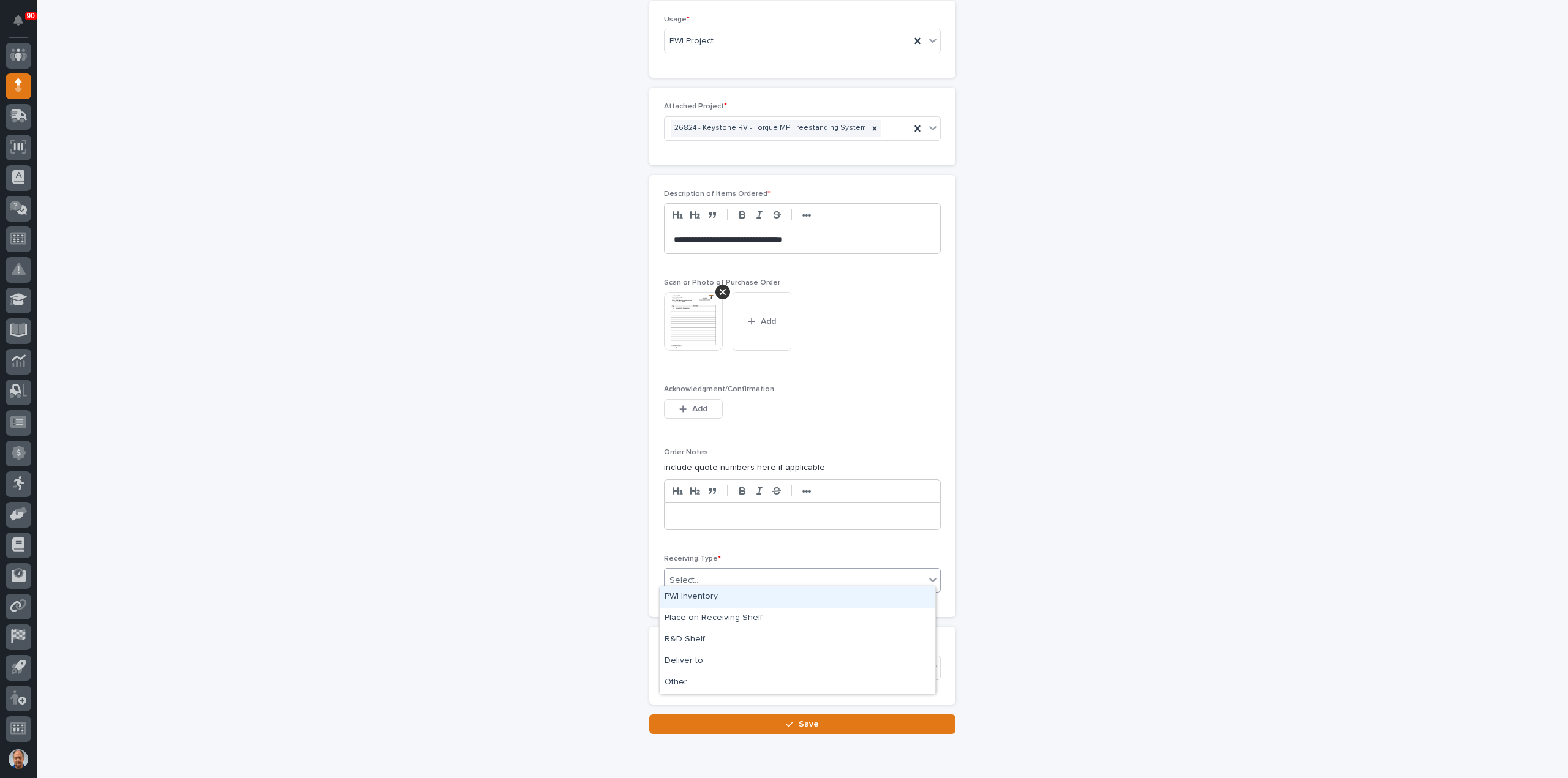
click at [716, 580] on div "Select..." at bounding box center [795, 580] width 261 height 20
click at [737, 663] on div "Deliver to" at bounding box center [797, 662] width 275 height 22
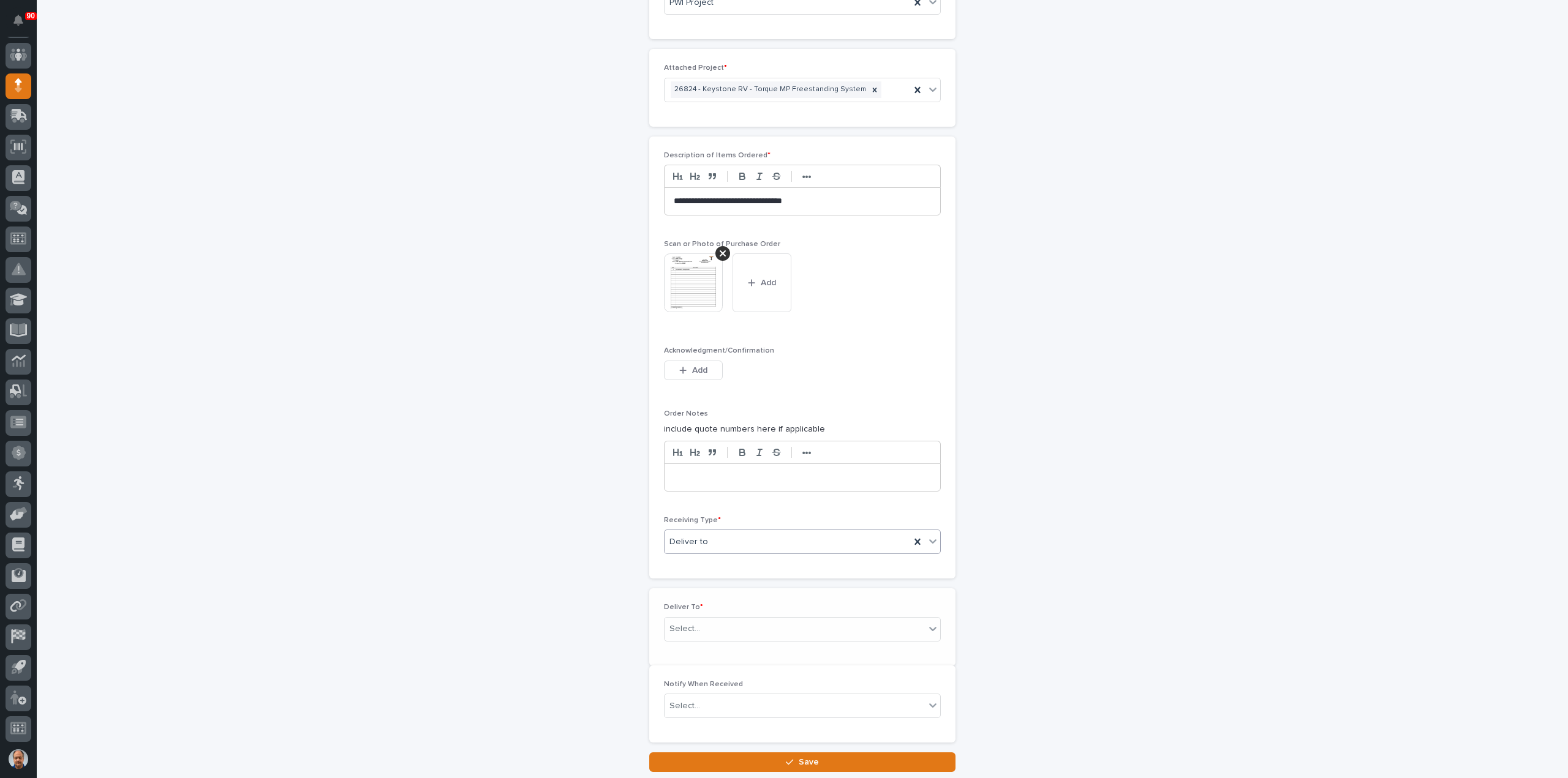
scroll to position [905, 0]
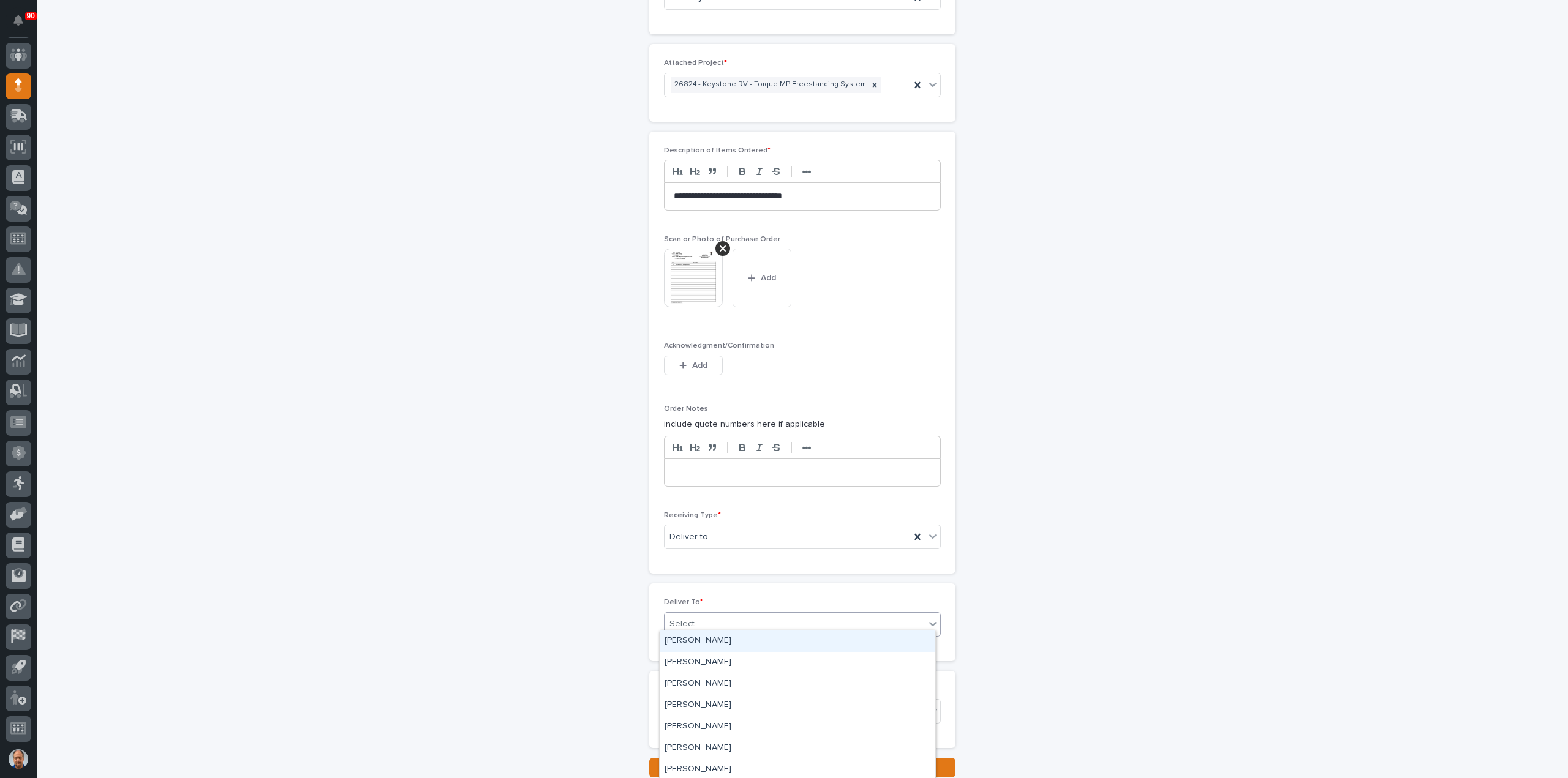
click at [737, 618] on div "Select..." at bounding box center [795, 624] width 261 height 20
type input "*****"
click at [699, 635] on div "[PERSON_NAME]" at bounding box center [797, 641] width 275 height 22
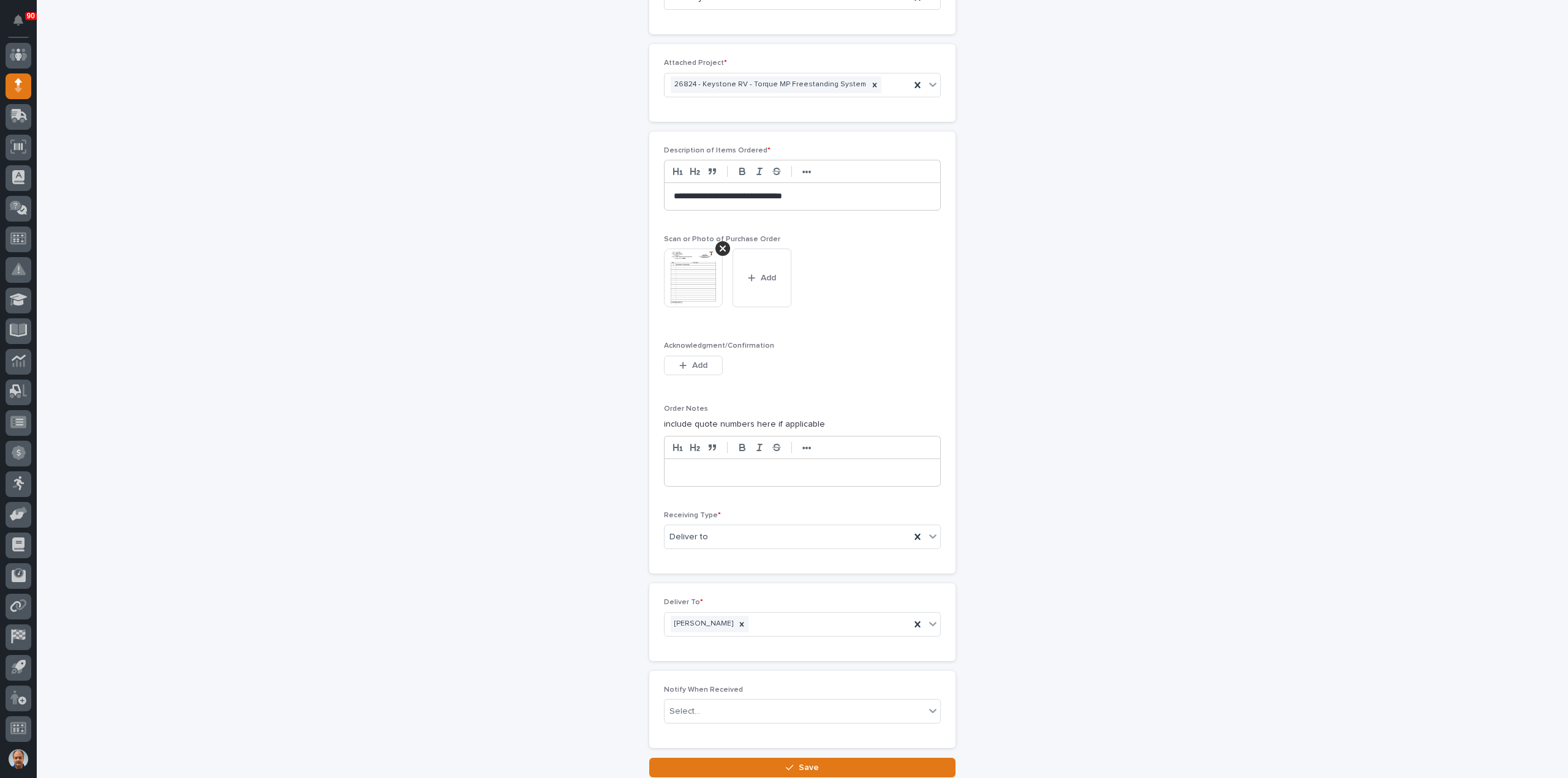
click at [801, 762] on span "Save" at bounding box center [808, 768] width 20 height 11
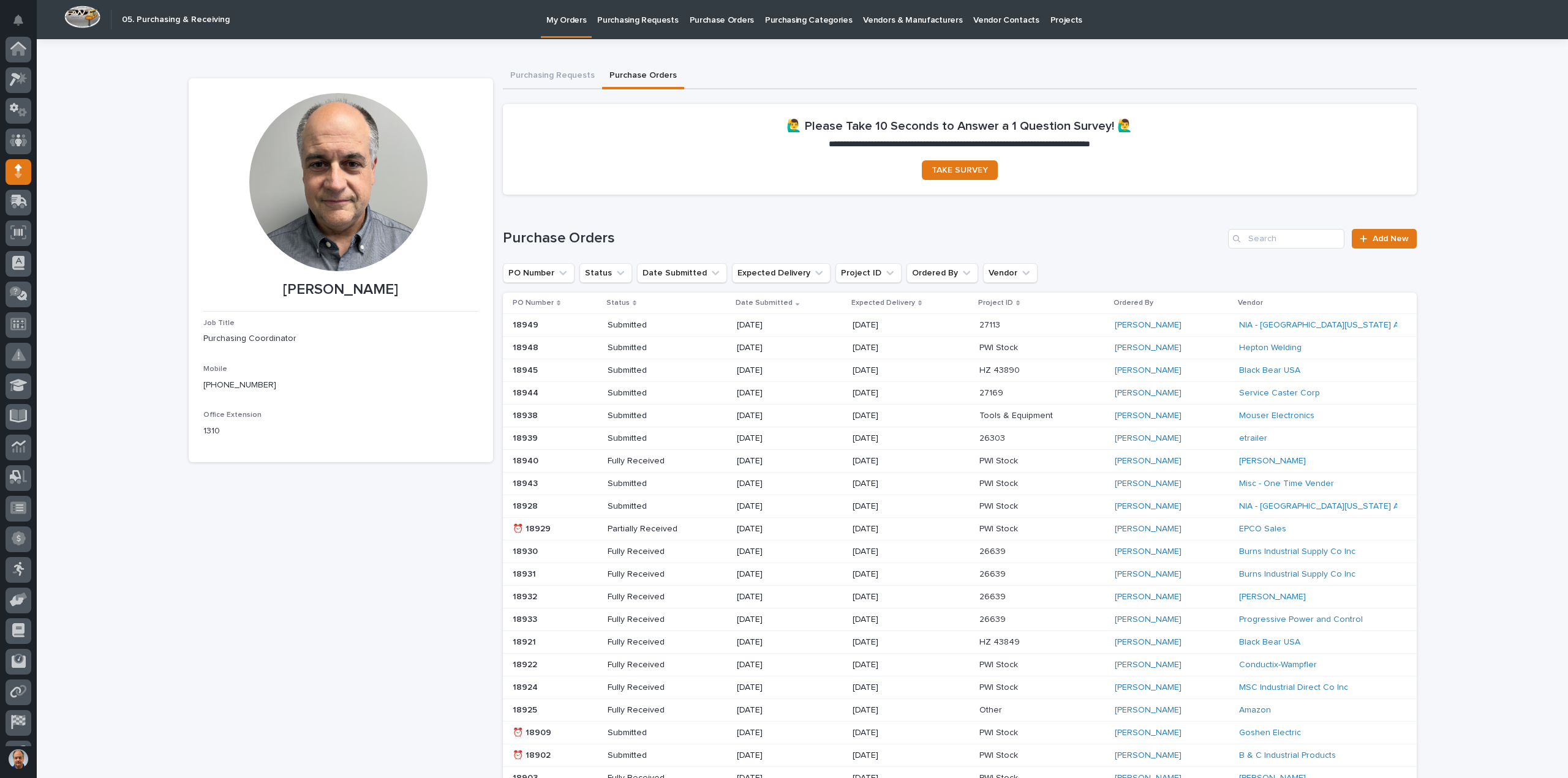
scroll to position [86, 0]
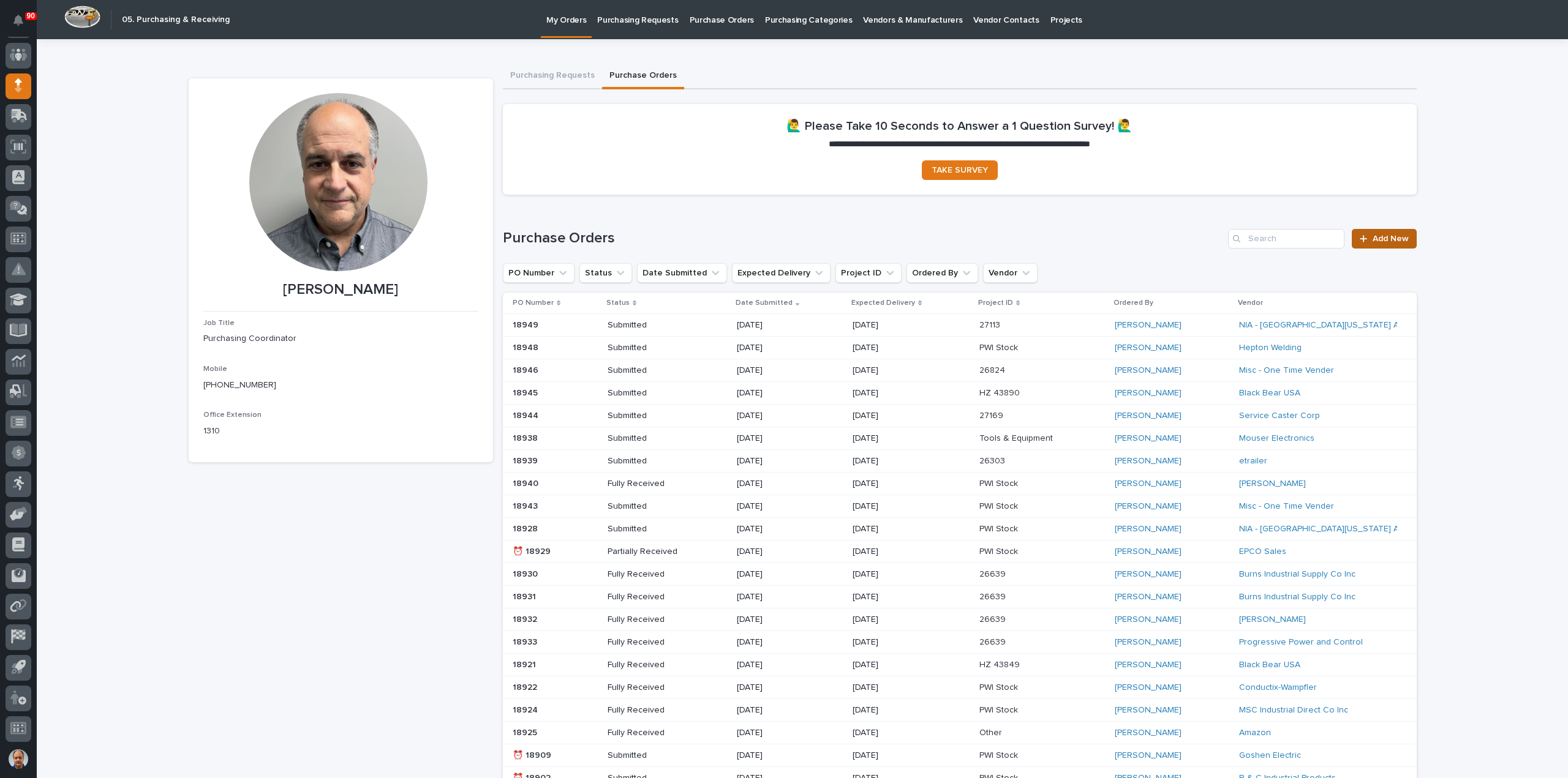
click at [1386, 239] on span "Add New" at bounding box center [1390, 239] width 36 height 9
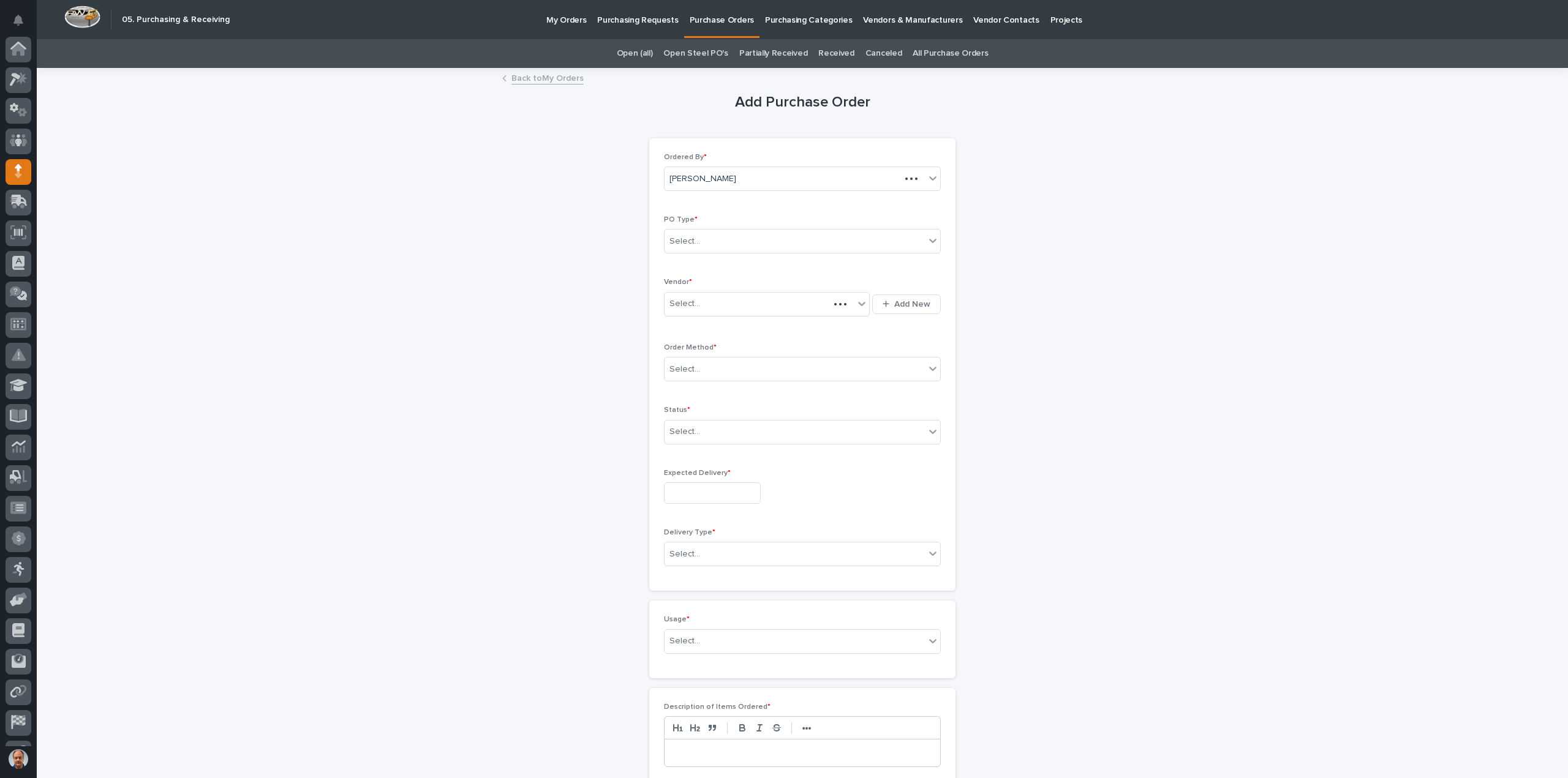
scroll to position [86, 0]
click at [770, 237] on div "Select..." at bounding box center [795, 241] width 261 height 20
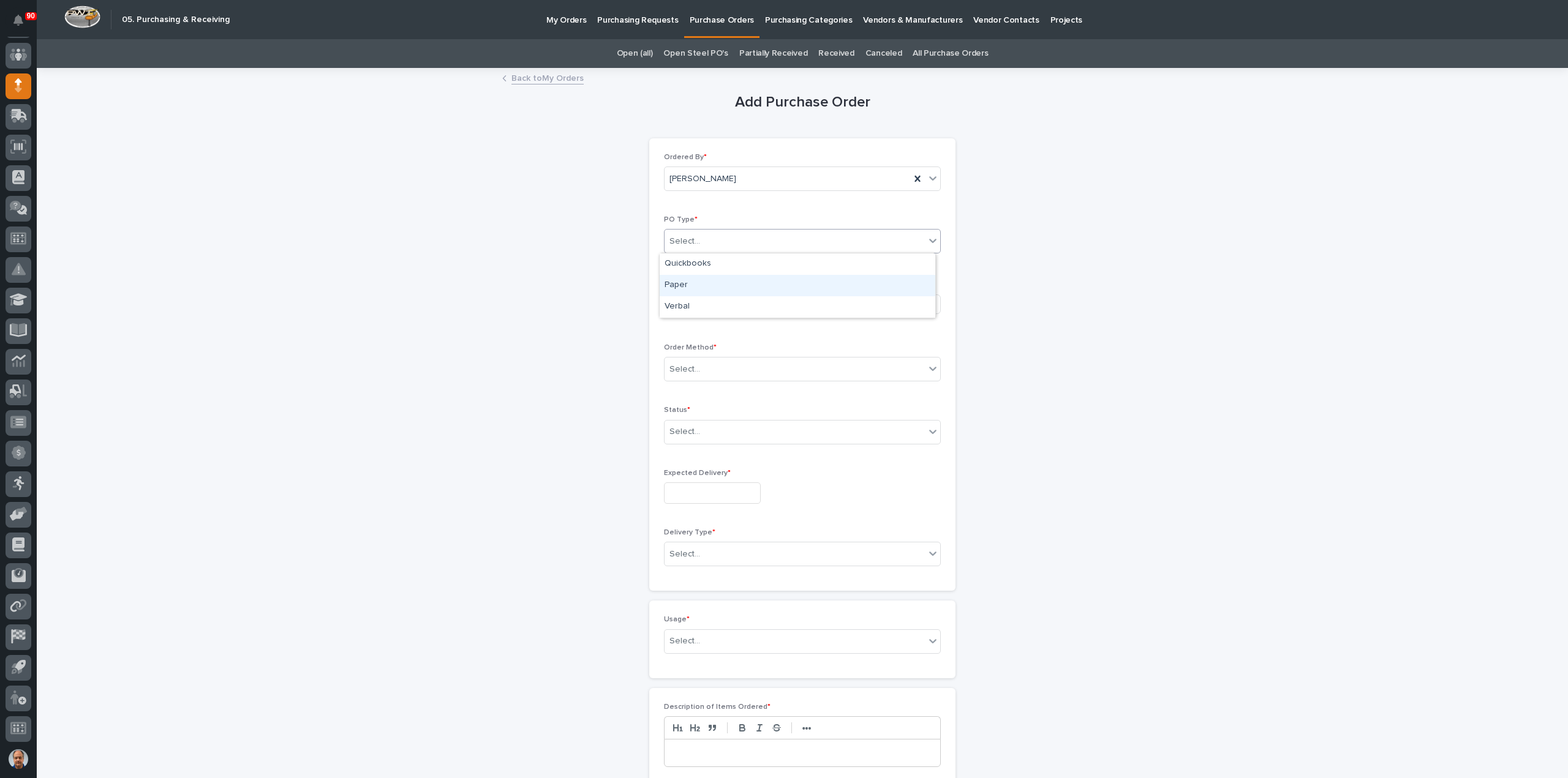
drag, startPoint x: 734, startPoint y: 281, endPoint x: 734, endPoint y: 292, distance: 11.0
click at [734, 281] on div "Paper" at bounding box center [797, 286] width 275 height 22
drag, startPoint x: 731, startPoint y: 304, endPoint x: 742, endPoint y: 301, distance: 11.4
click at [733, 303] on div "Select..." at bounding box center [759, 303] width 189 height 20
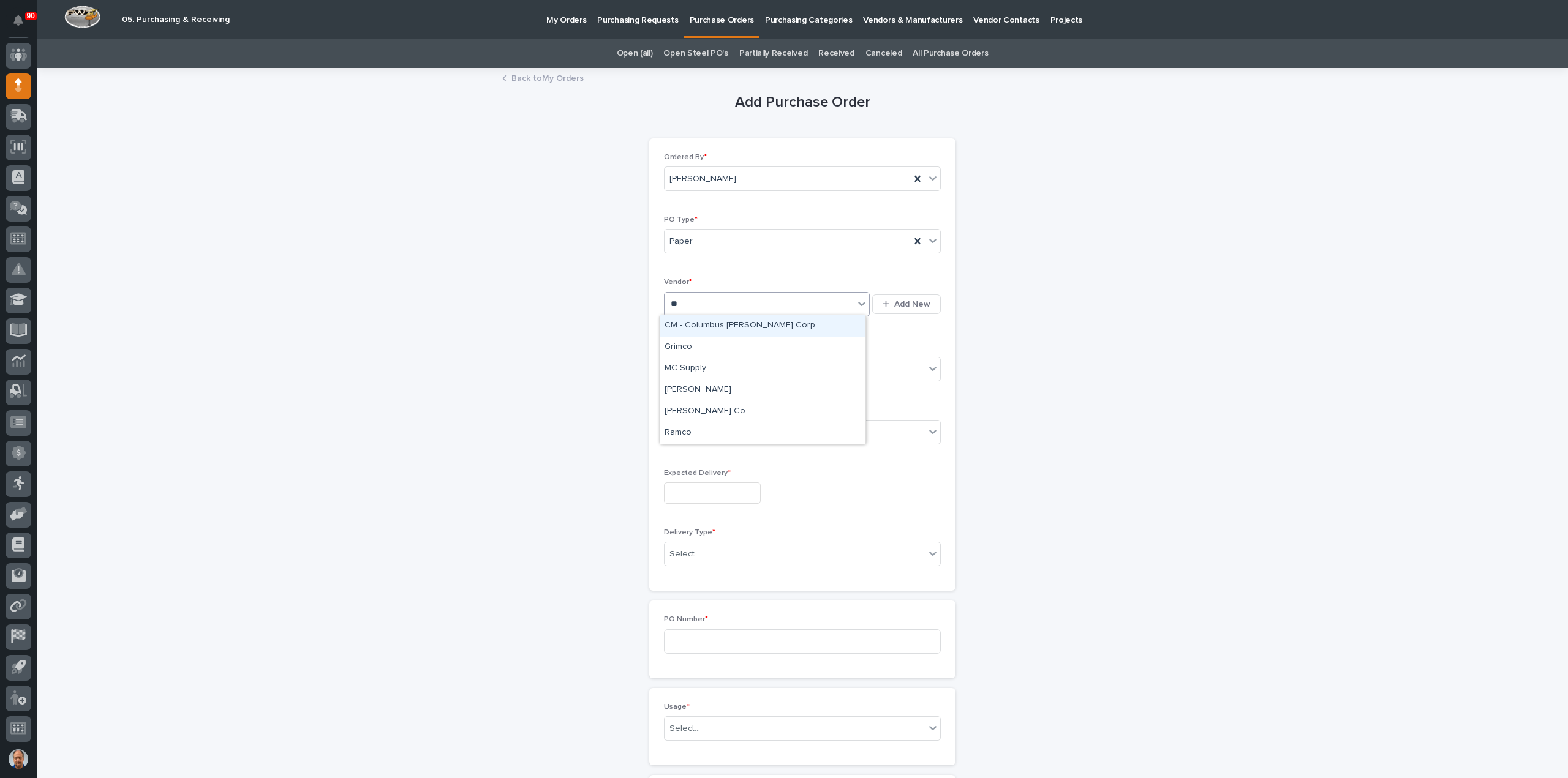
type input "***"
click at [734, 320] on div "[PERSON_NAME]" at bounding box center [762, 326] width 206 height 22
click at [729, 365] on div "Select..." at bounding box center [795, 369] width 261 height 20
click at [703, 389] on div "Online Order" at bounding box center [797, 391] width 275 height 22
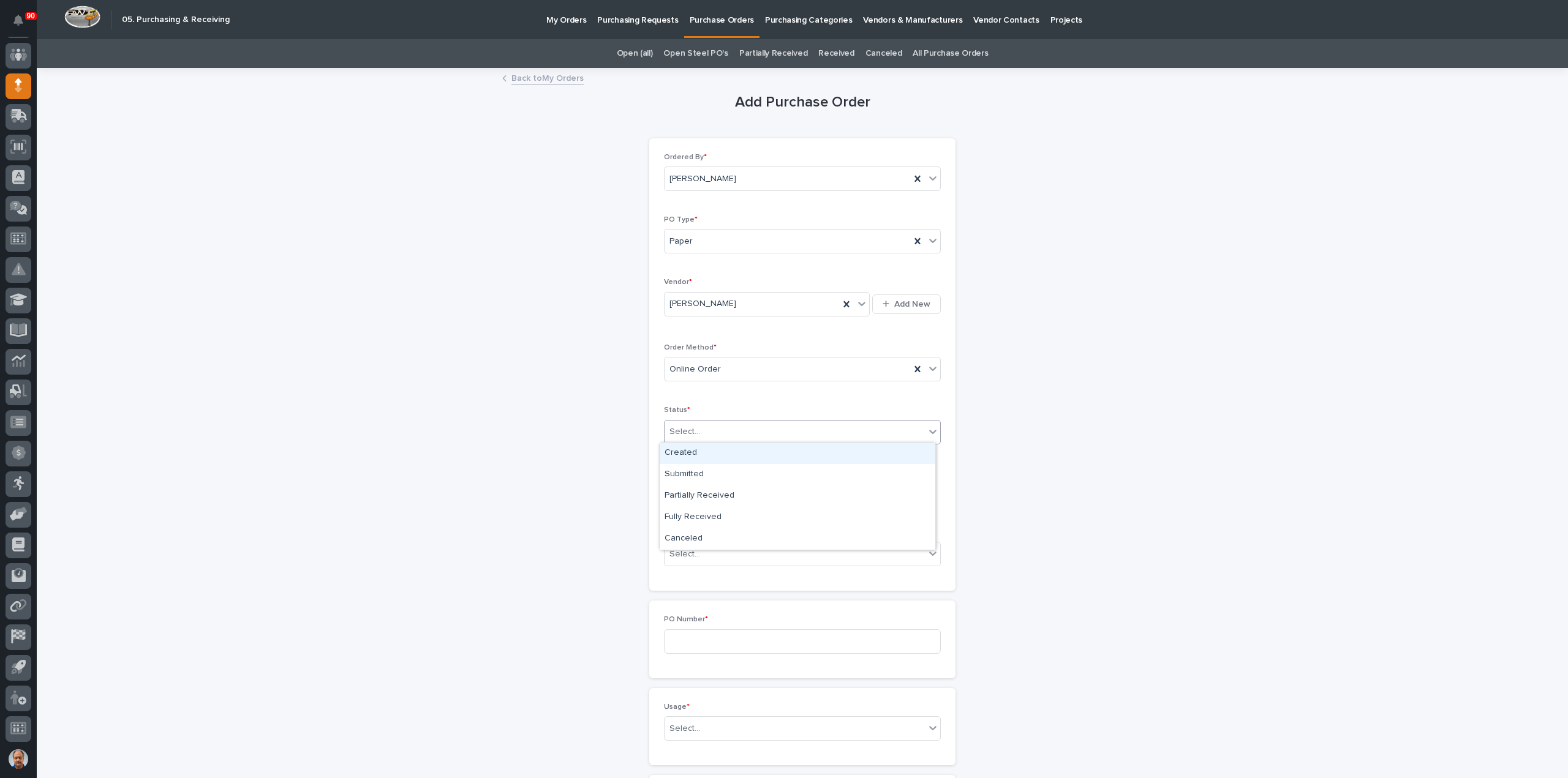
click at [708, 429] on div "Select..." at bounding box center [795, 432] width 261 height 20
click at [682, 476] on div "Submitted" at bounding box center [797, 475] width 275 height 22
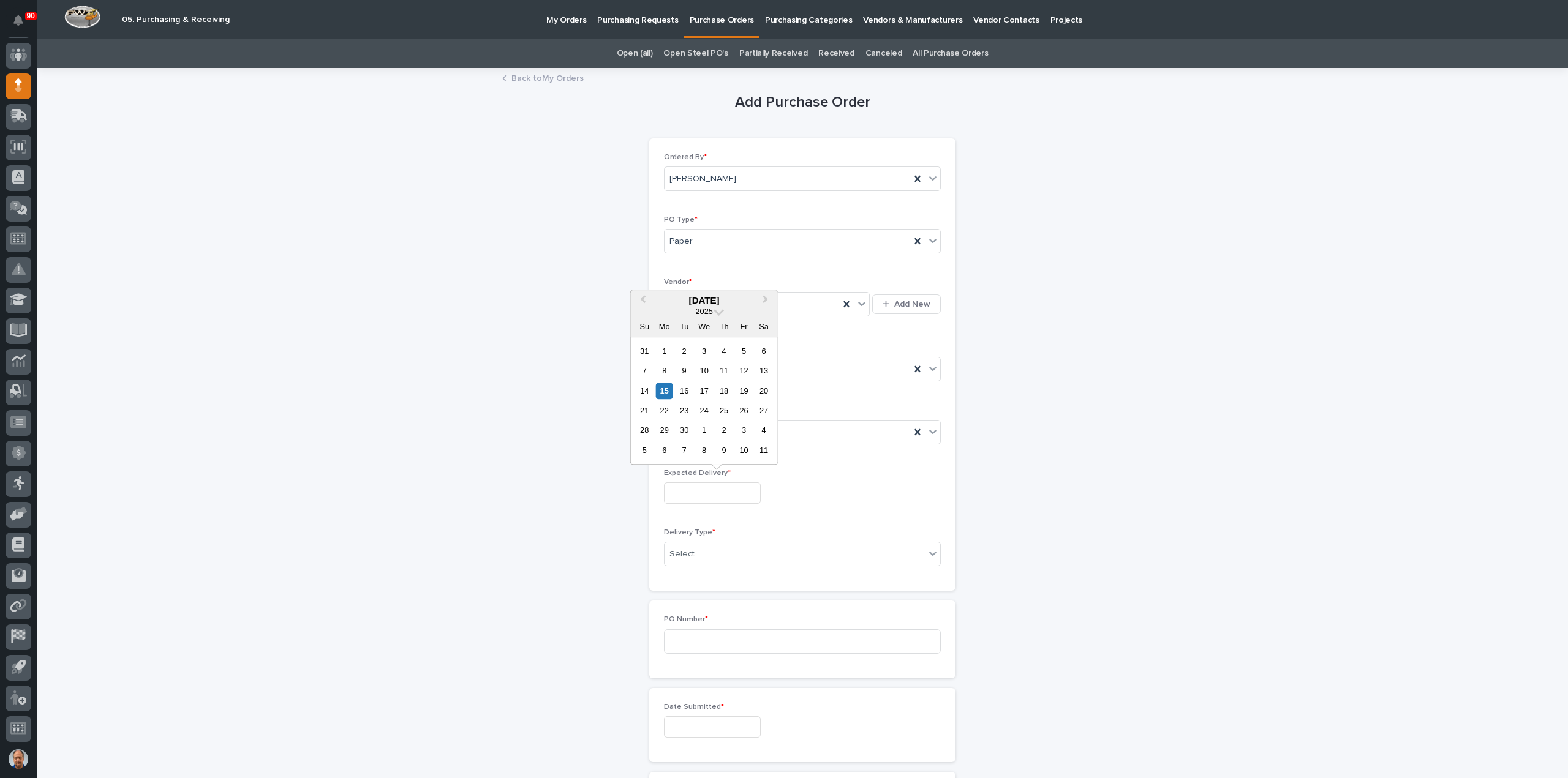
click at [734, 491] on input "text" at bounding box center [712, 493] width 97 height 22
click at [688, 390] on div "16" at bounding box center [684, 391] width 17 height 17
type input "**********"
click at [708, 545] on div "Select..." at bounding box center [795, 554] width 261 height 20
click at [697, 573] on div "Deliver to PWI" at bounding box center [797, 574] width 275 height 22
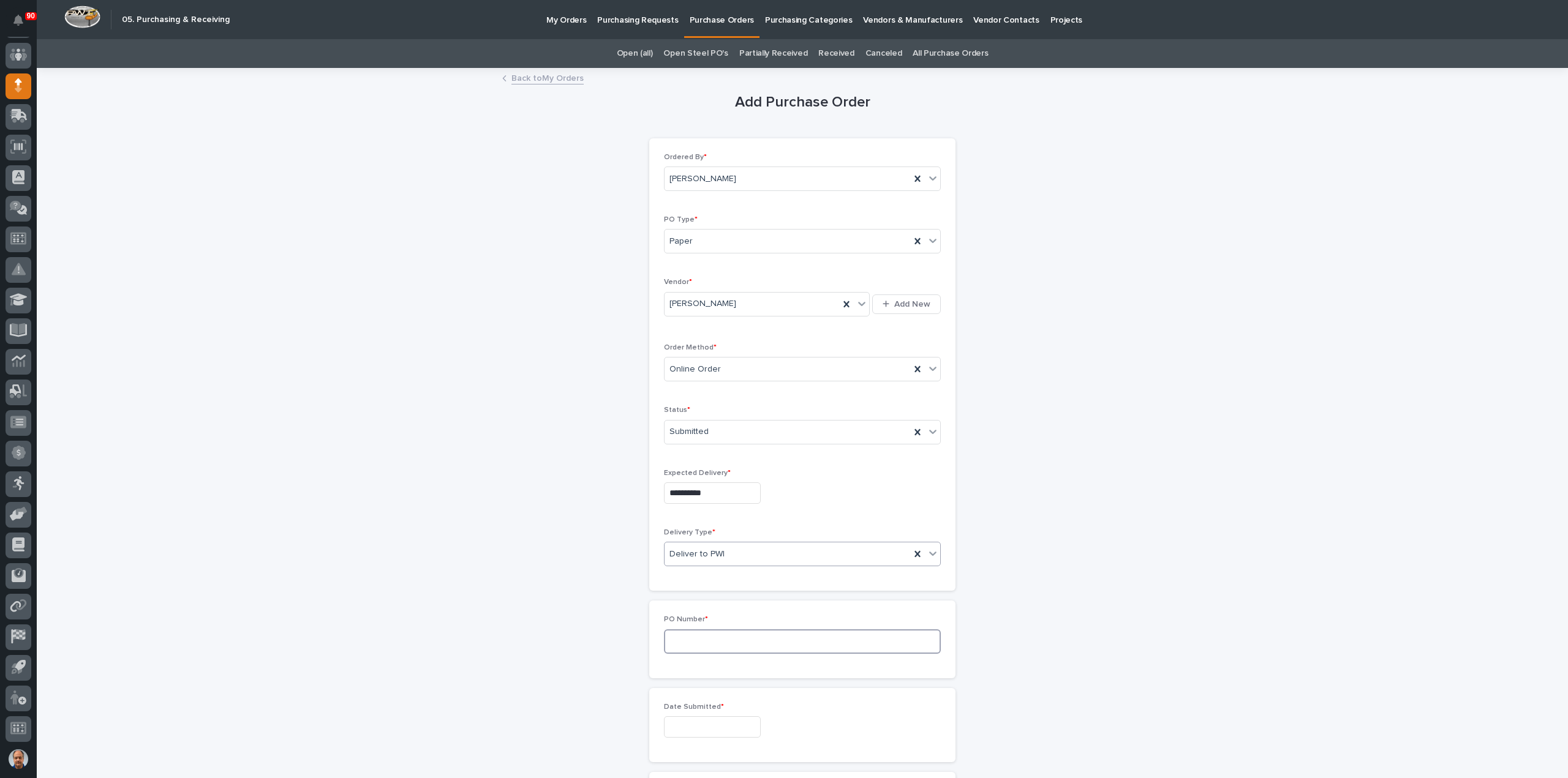
click at [705, 634] on input at bounding box center [802, 642] width 277 height 24
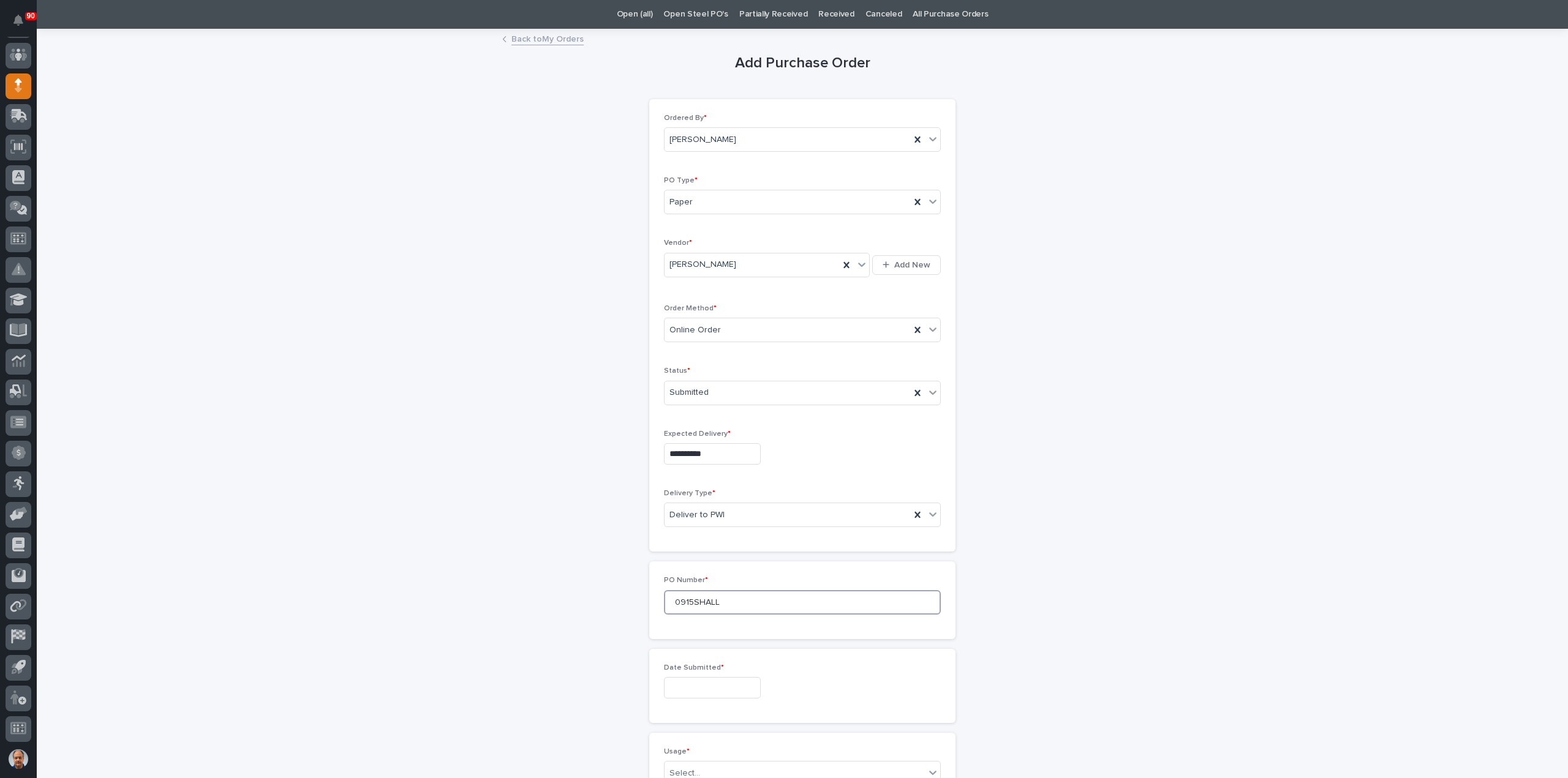
scroll to position [184, 0]
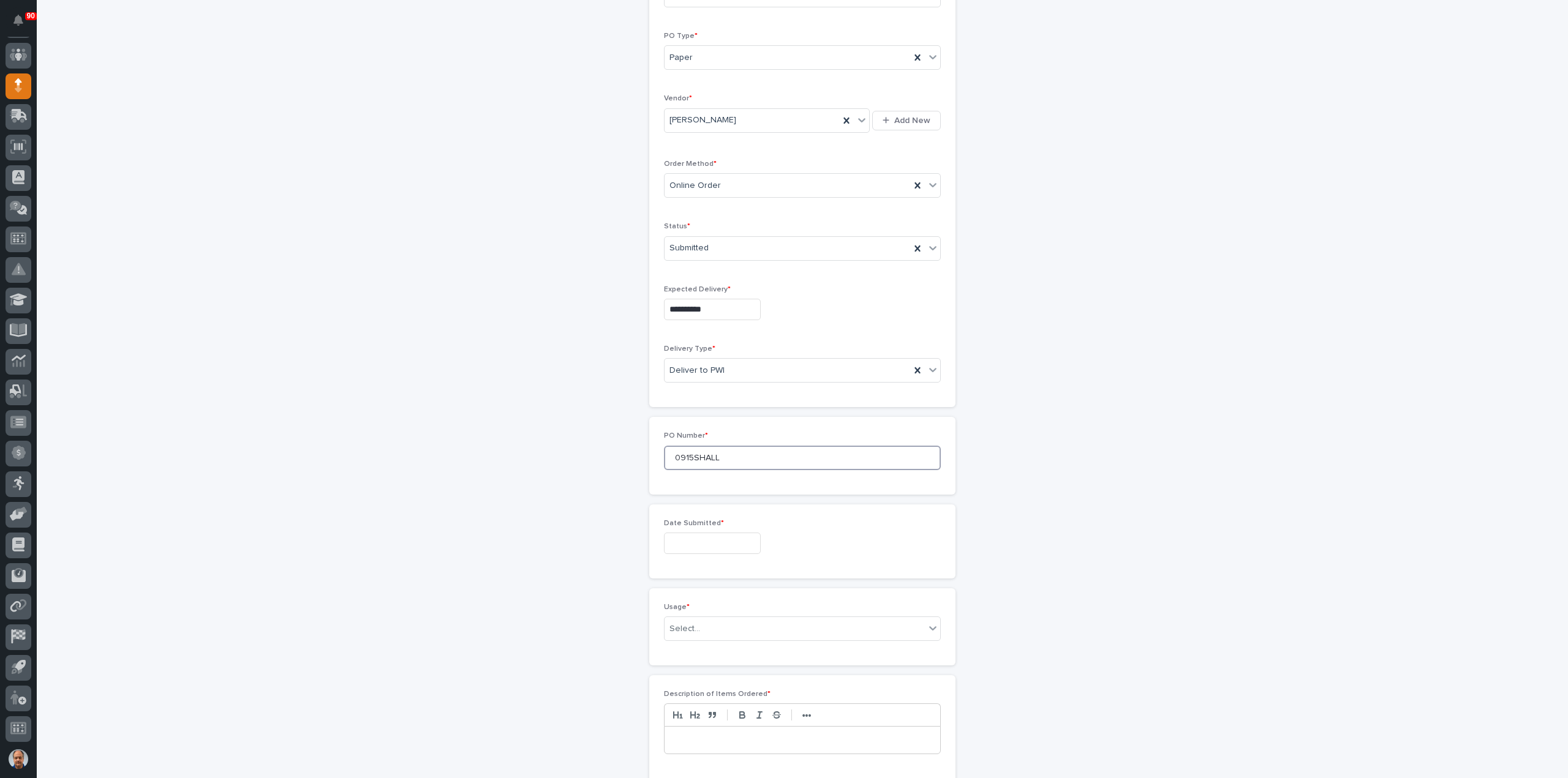
type input "0915SHALL"
click at [697, 543] on input "text" at bounding box center [712, 543] width 97 height 22
click at [664, 437] on div "15" at bounding box center [664, 441] width 17 height 17
type input "**********"
click at [700, 630] on div "Select..." at bounding box center [795, 629] width 261 height 20
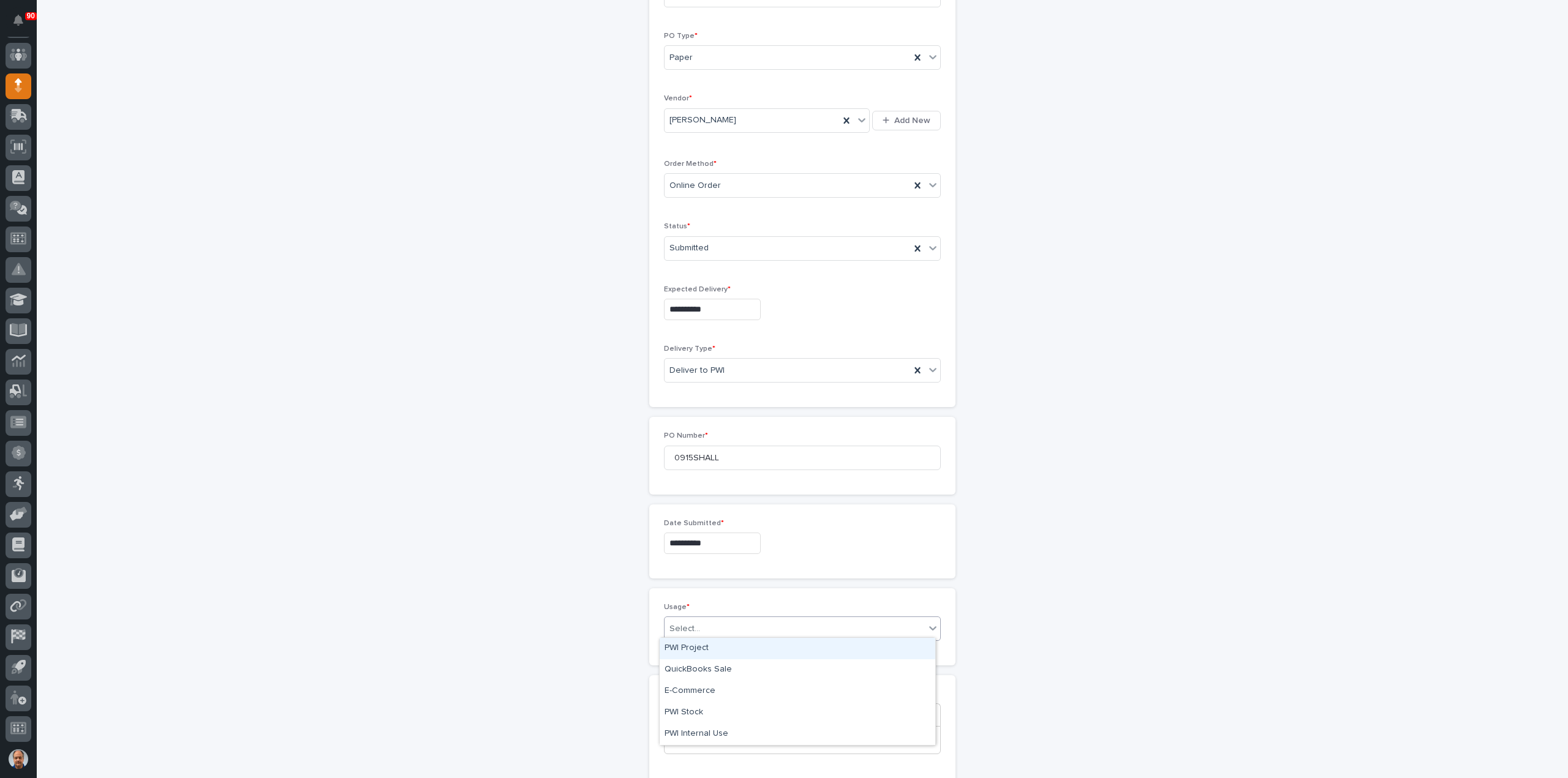
click at [690, 649] on div "PWI Project" at bounding box center [797, 649] width 275 height 22
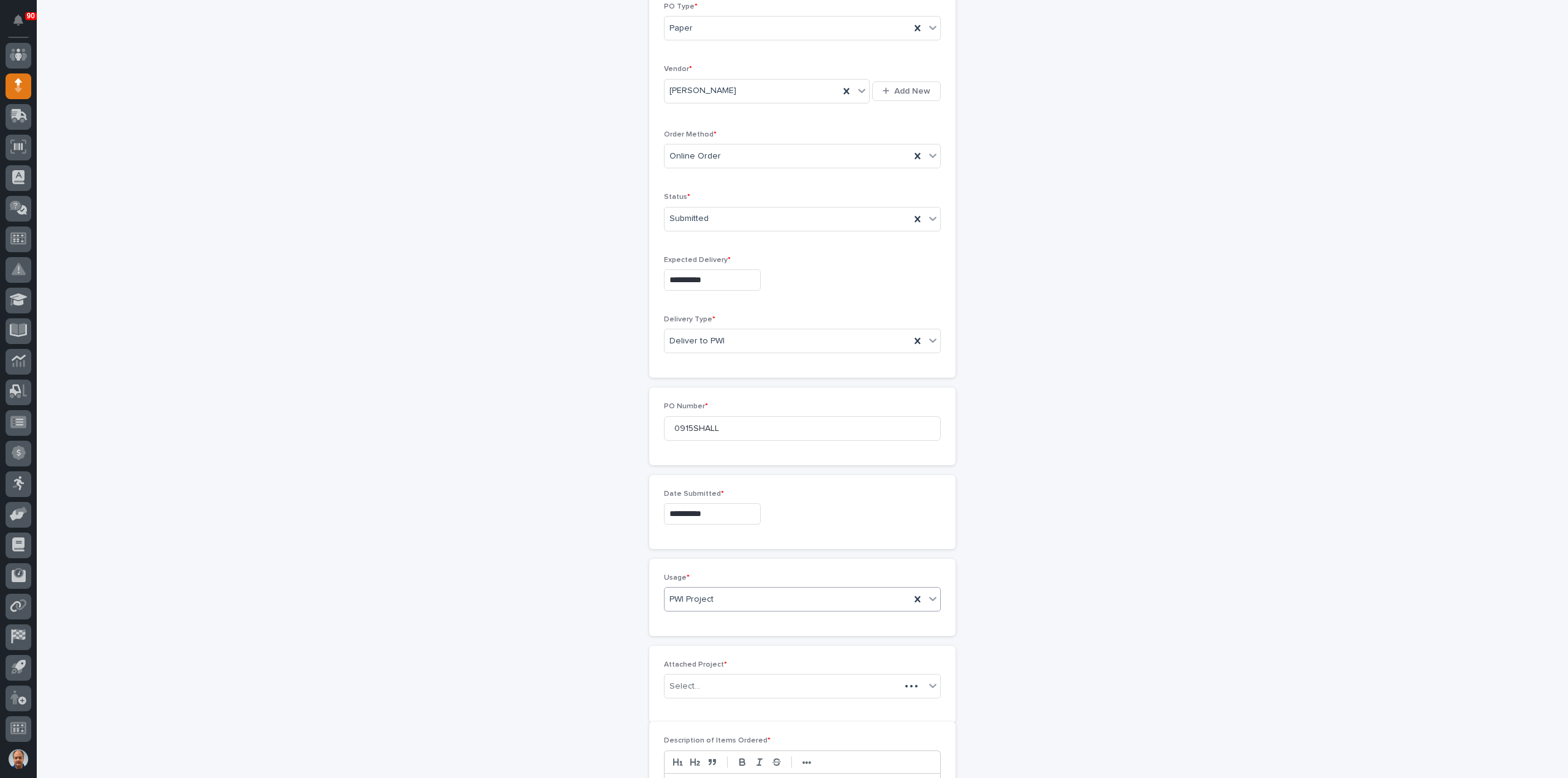
scroll to position [226, 0]
click at [728, 581] on div "PWI Project" at bounding box center [787, 586] width 246 height 20
click at [695, 664] on div "PWI Stock" at bounding box center [797, 670] width 275 height 22
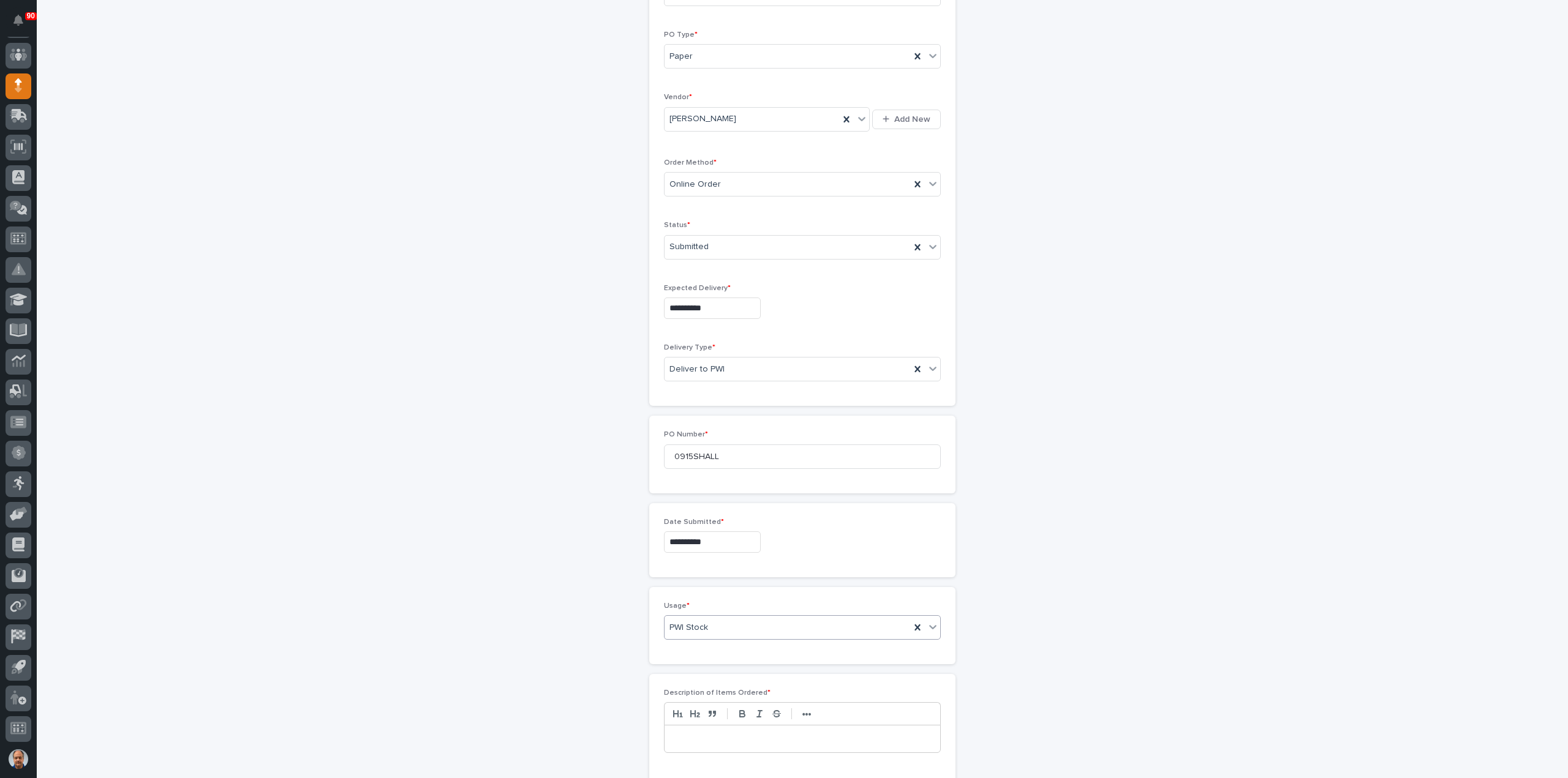
scroll to position [184, 0]
click at [710, 734] on p at bounding box center [803, 740] width 257 height 12
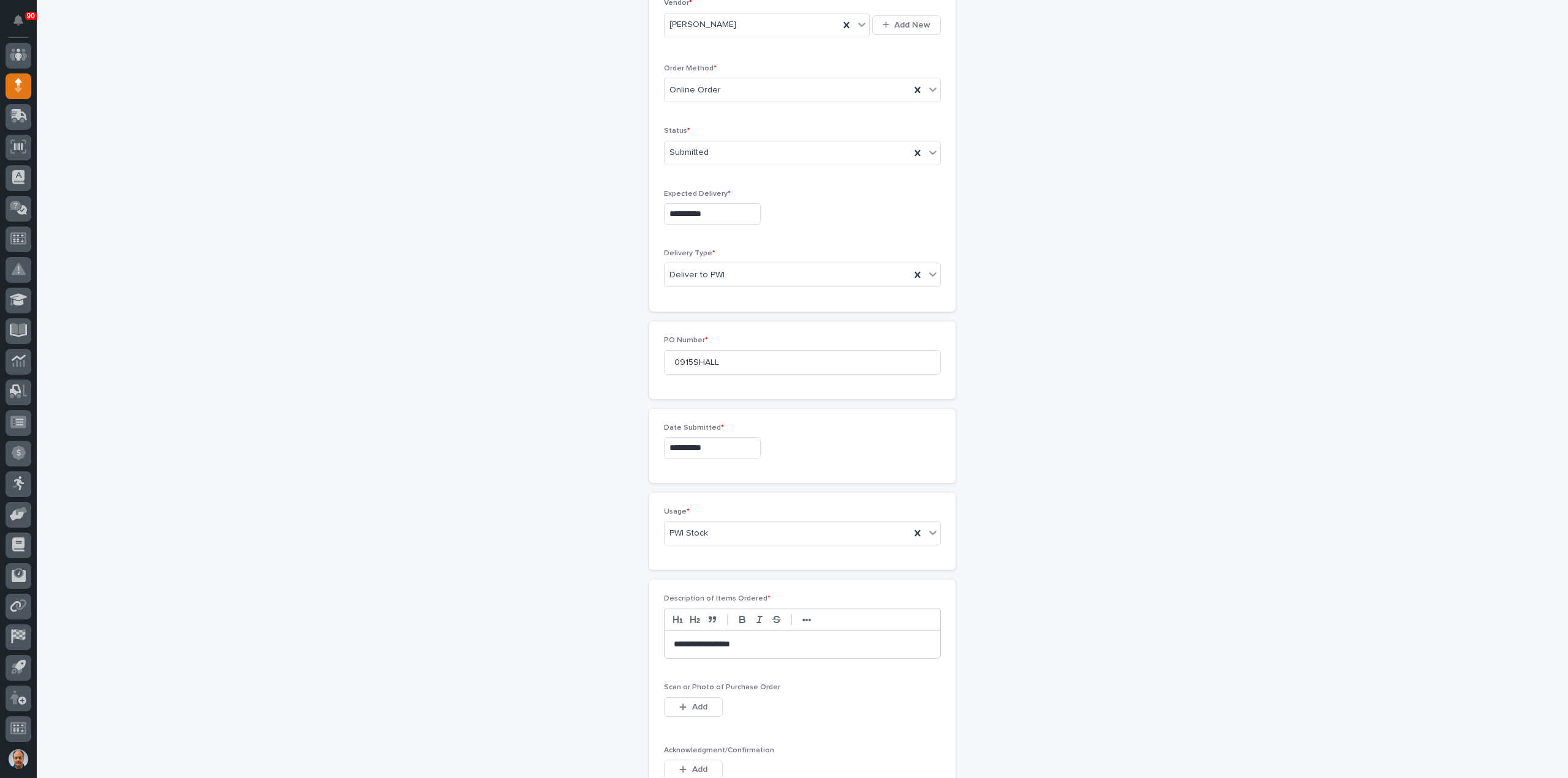
scroll to position [428, 0]
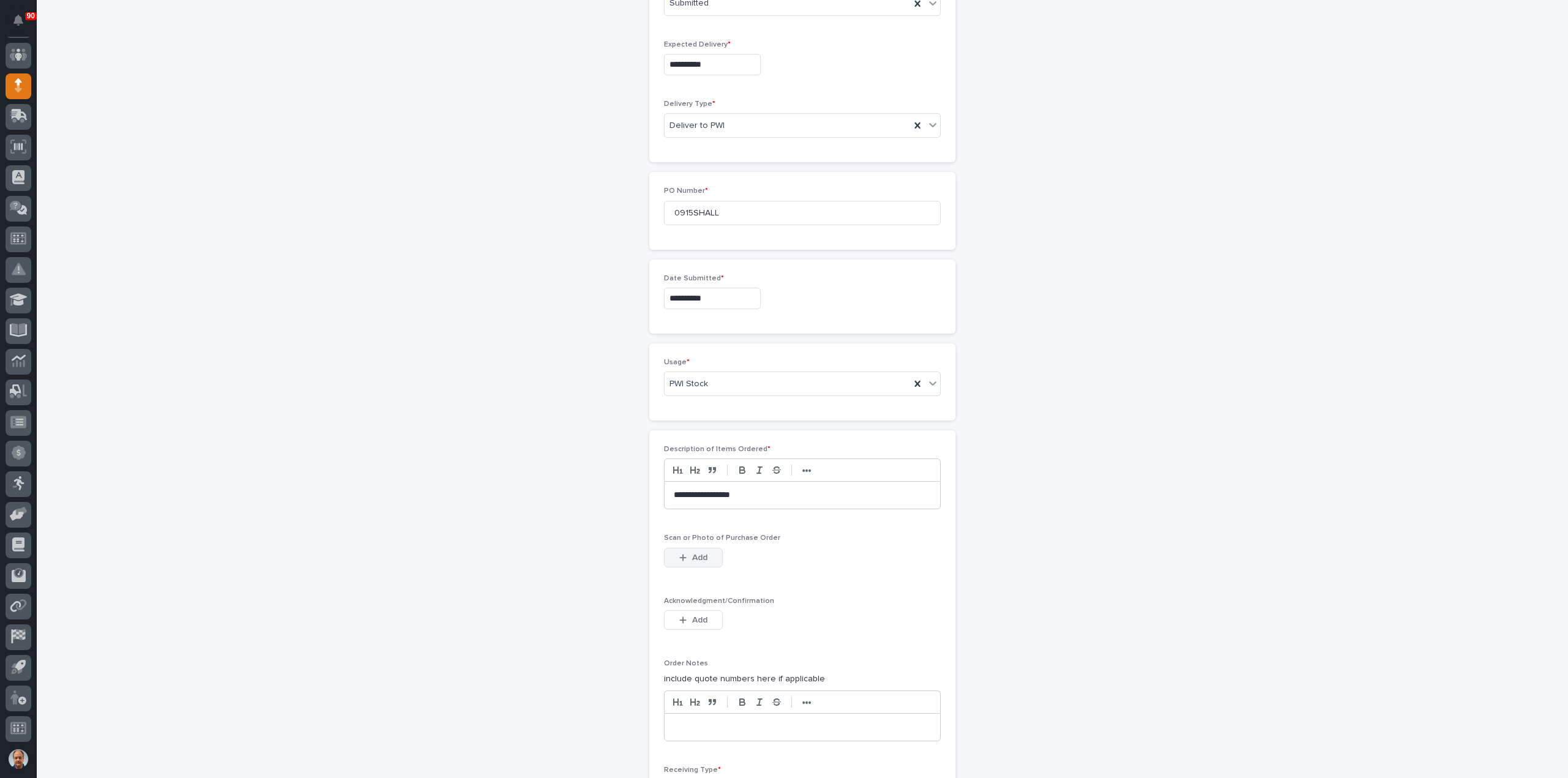
click at [708, 554] on button "Add" at bounding box center [693, 558] width 59 height 19
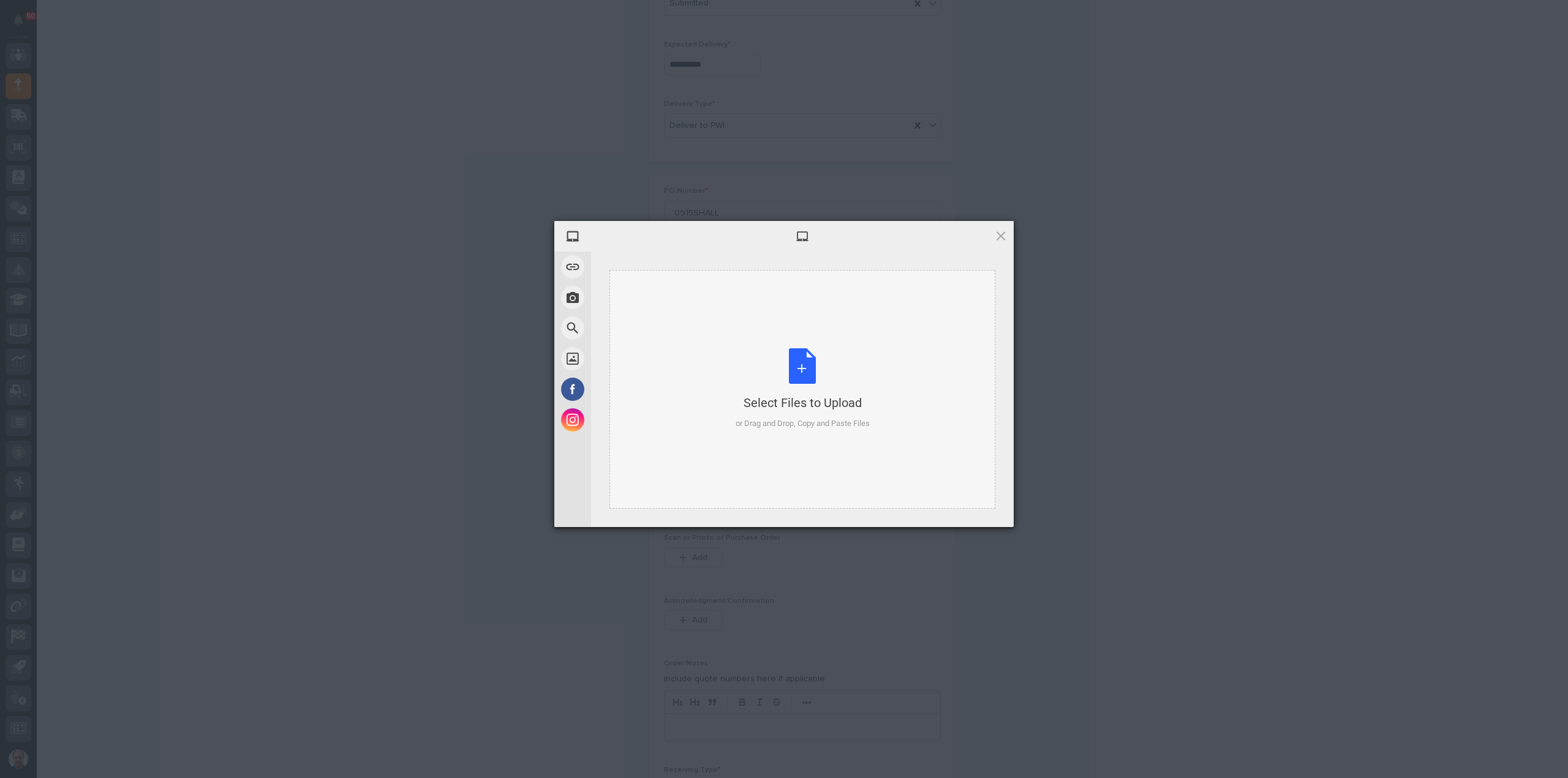
click at [801, 362] on div "Select Files to Upload or Drag and Drop, Copy and Paste Files" at bounding box center [802, 389] width 134 height 81
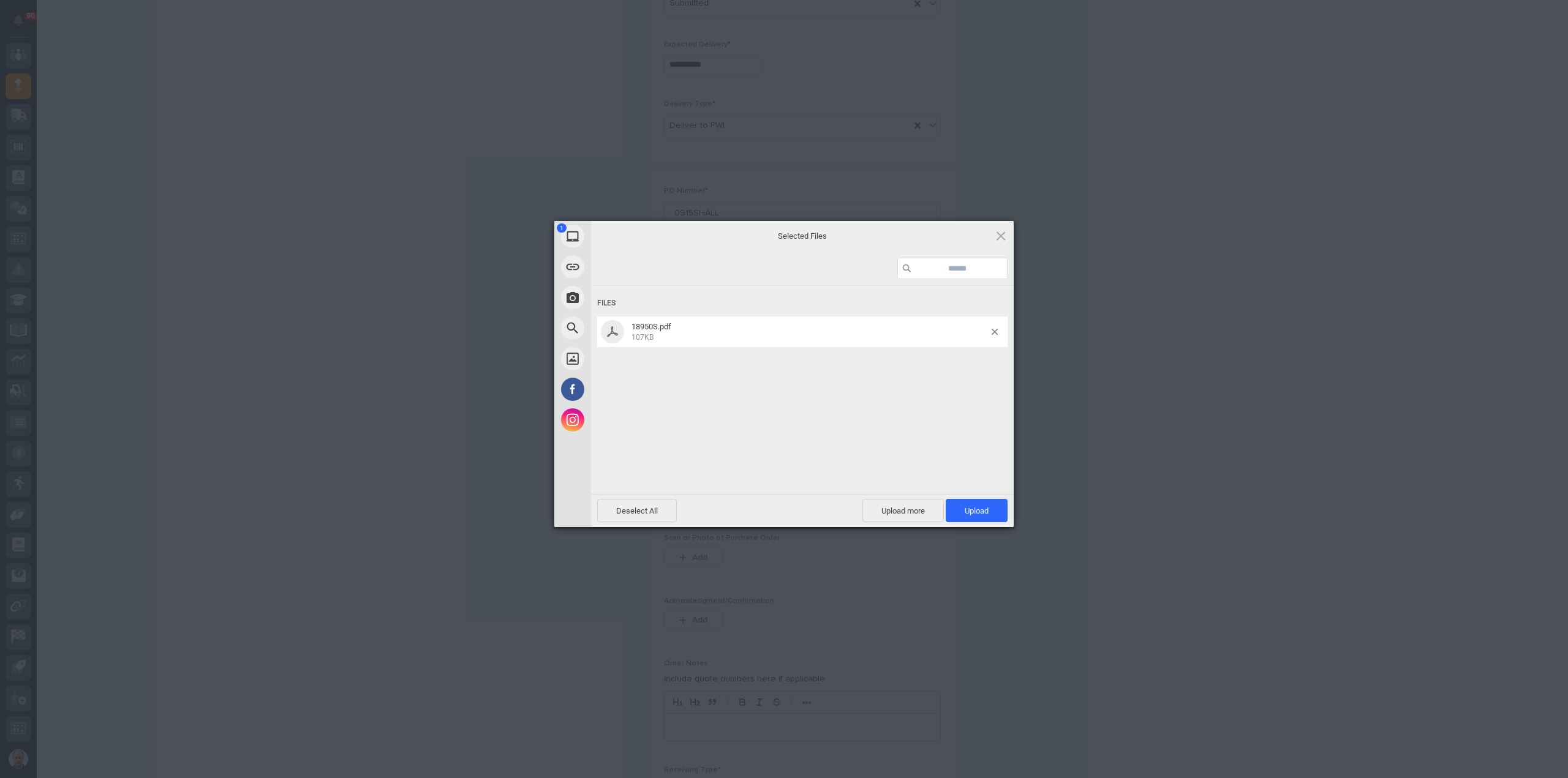
click at [972, 505] on span "Upload 1" at bounding box center [977, 511] width 62 height 24
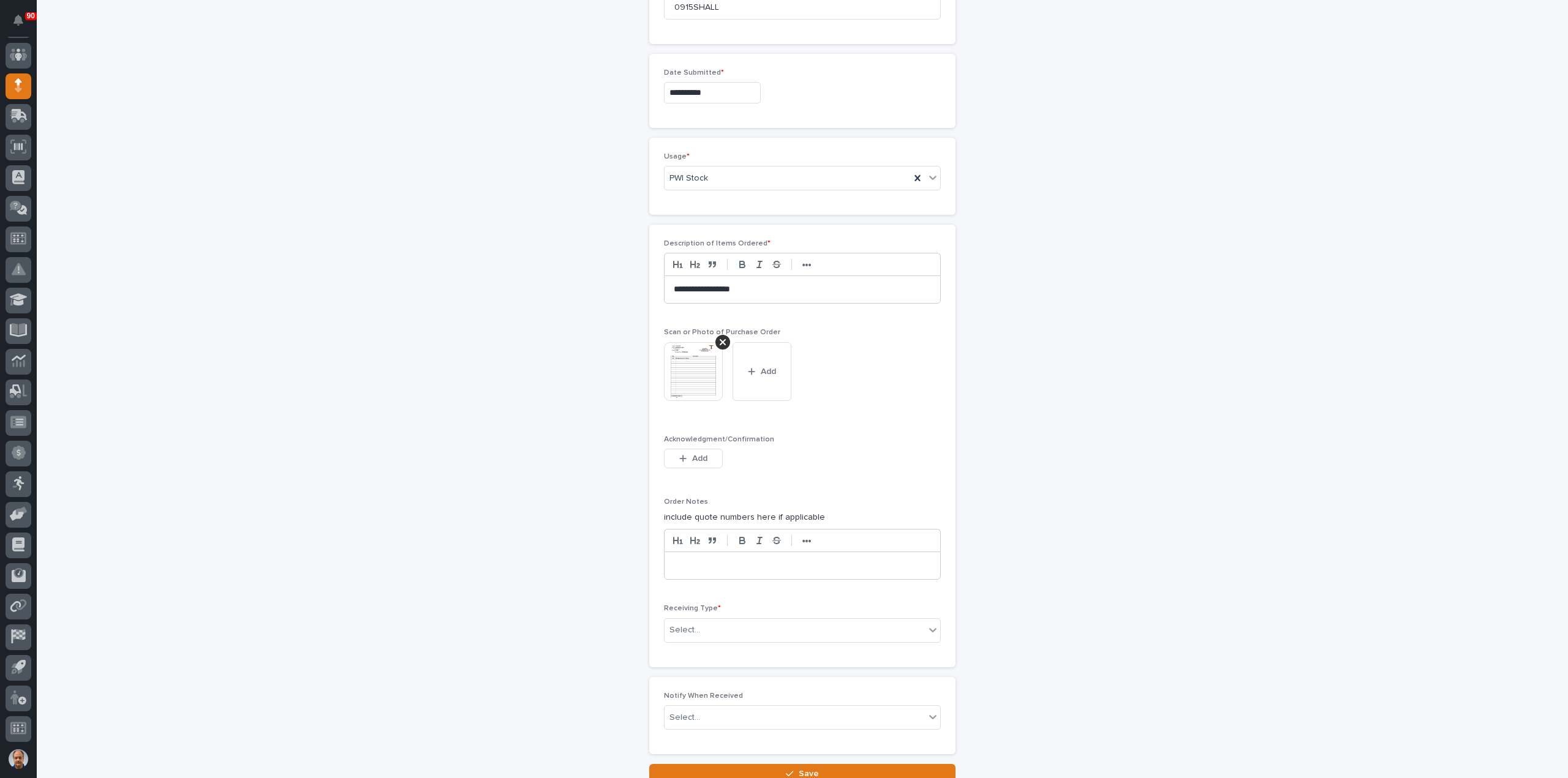
scroll to position [730, 0]
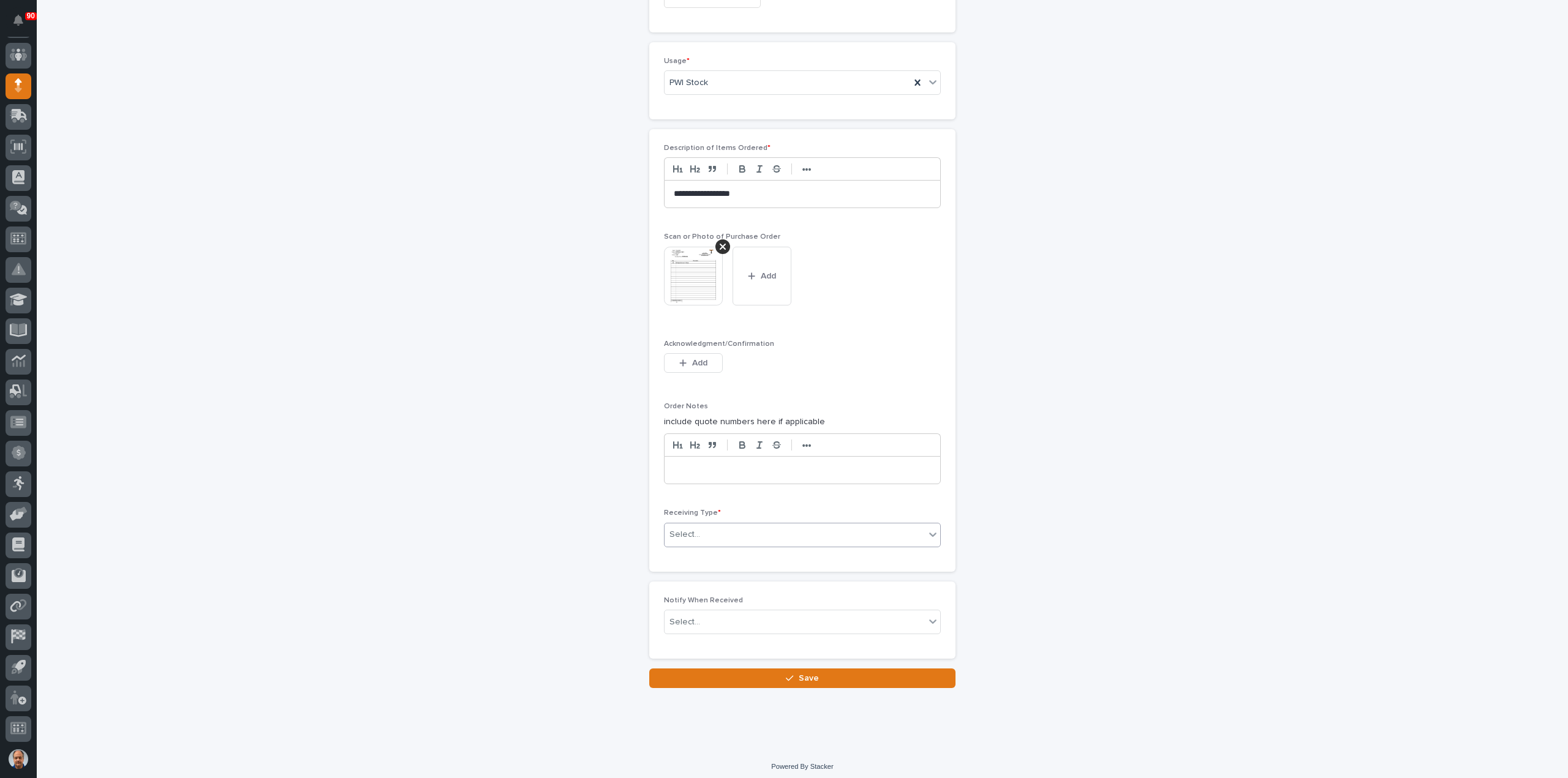
click at [729, 526] on div "Select..." at bounding box center [795, 534] width 261 height 20
click at [722, 617] on div "Deliver to" at bounding box center [797, 617] width 275 height 22
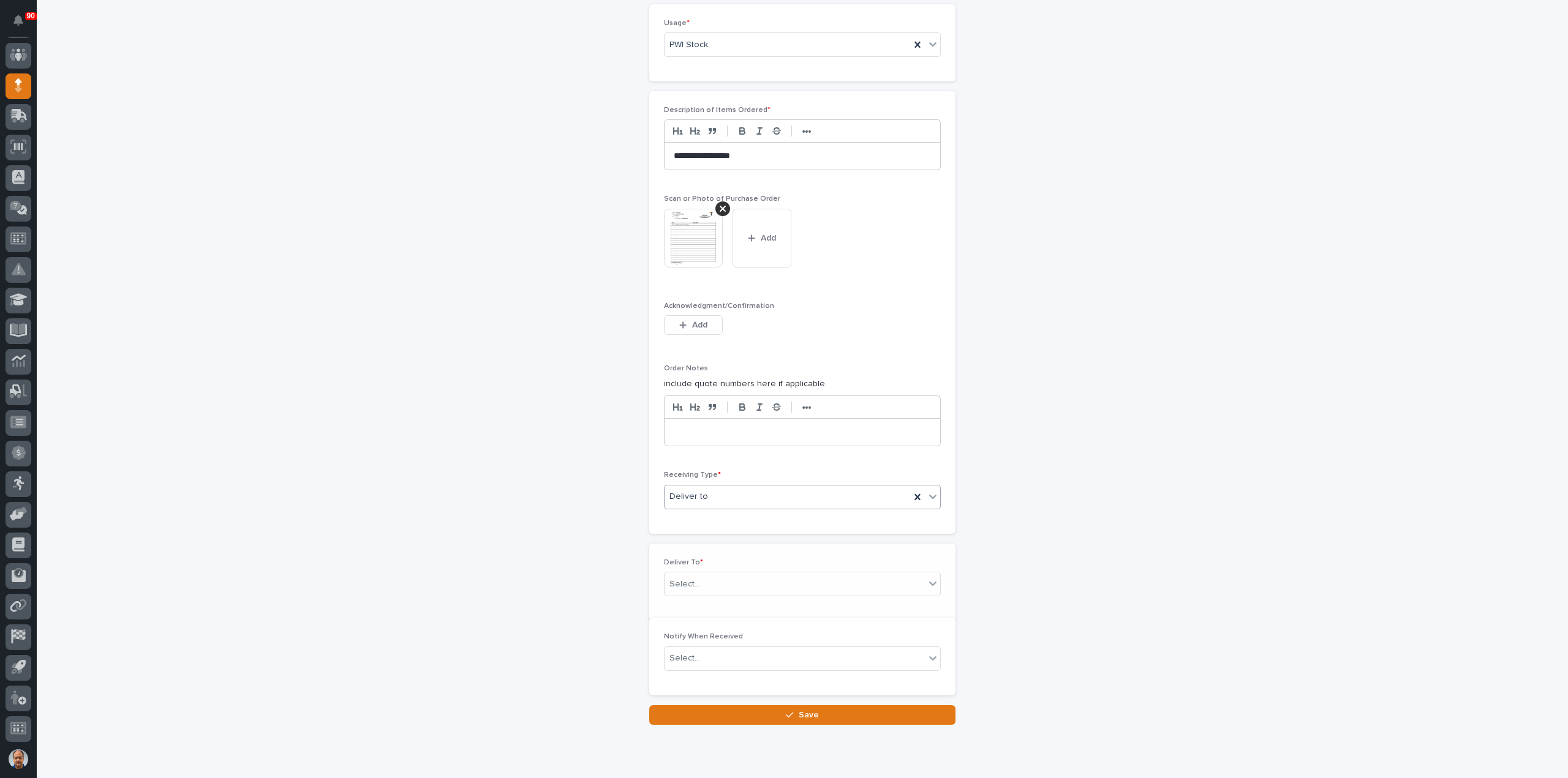
scroll to position [773, 0]
click at [717, 571] on div "Select..." at bounding box center [795, 579] width 261 height 20
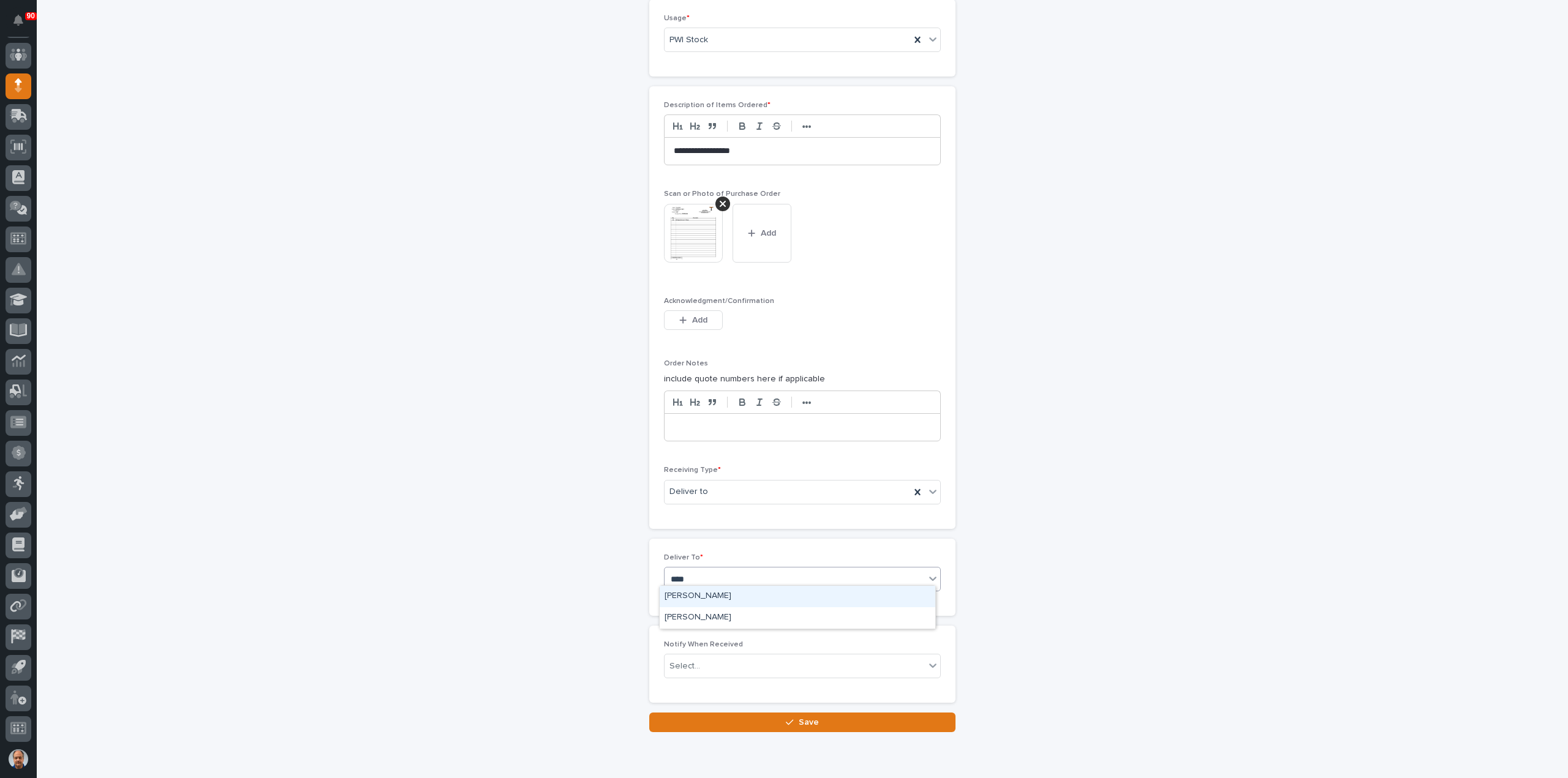
type input "*****"
click at [702, 596] on div "[PERSON_NAME]" at bounding box center [797, 596] width 275 height 22
click at [802, 717] on span "Save" at bounding box center [808, 722] width 20 height 11
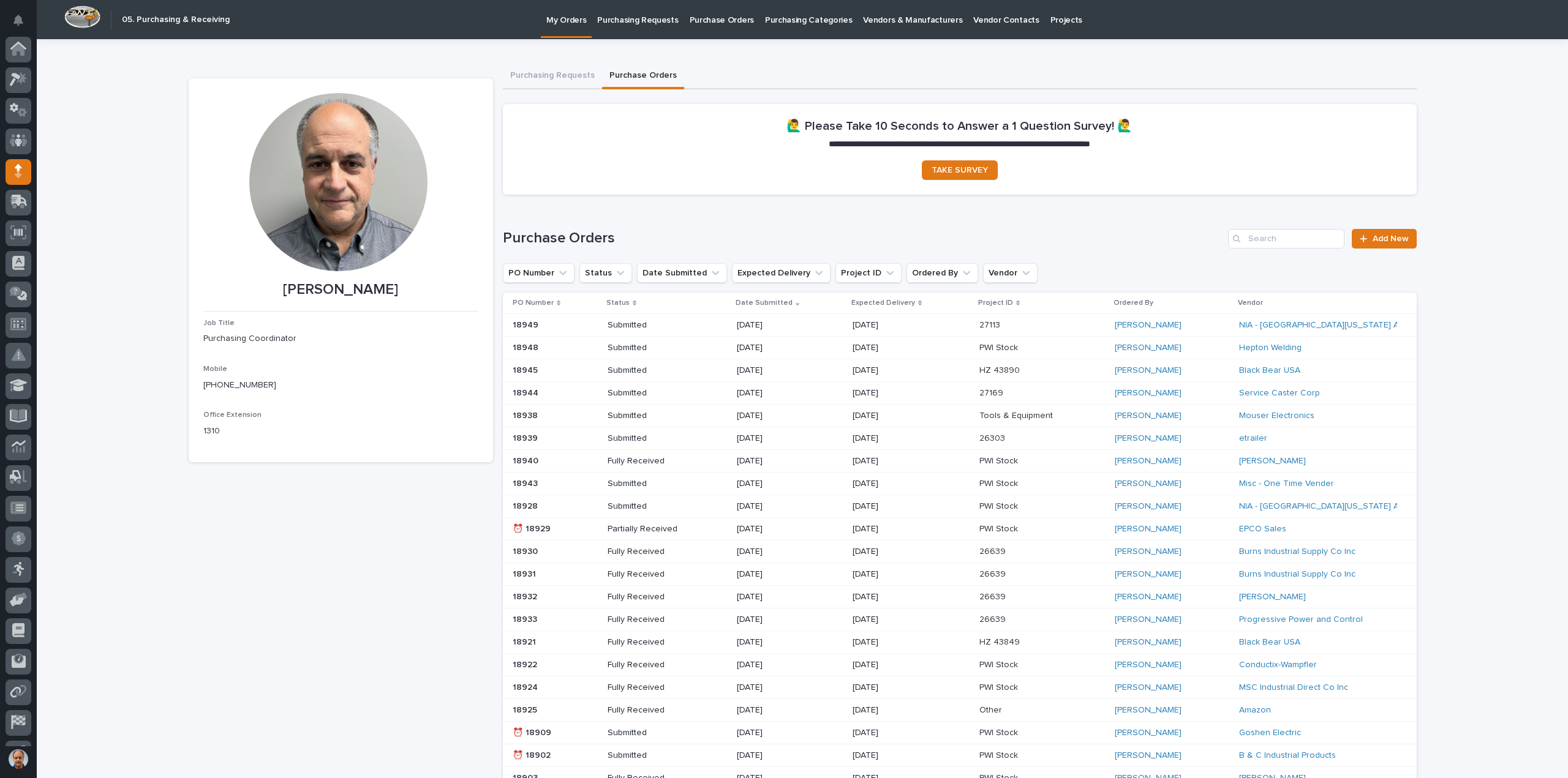
scroll to position [86, 0]
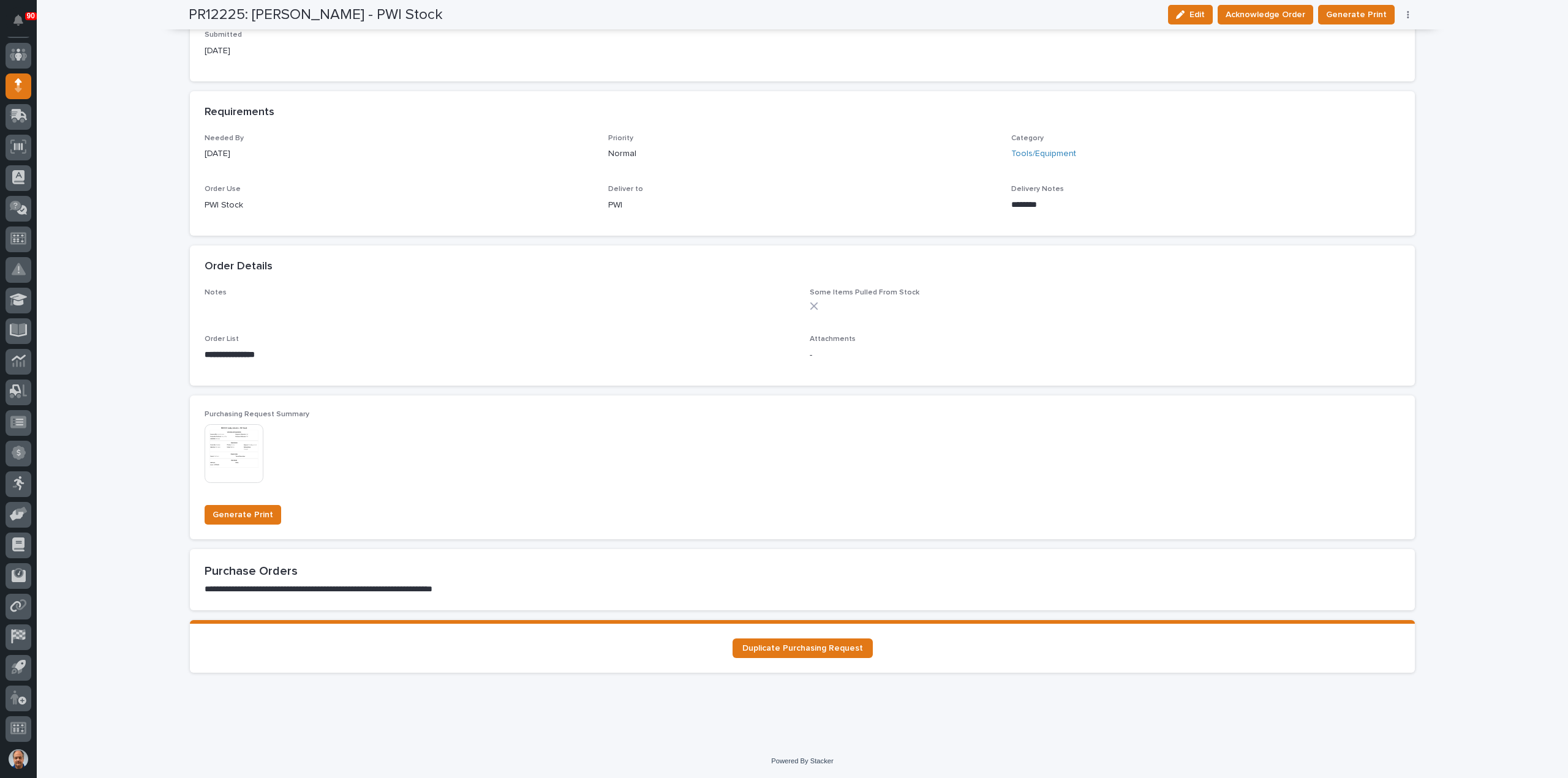
scroll to position [106, 0]
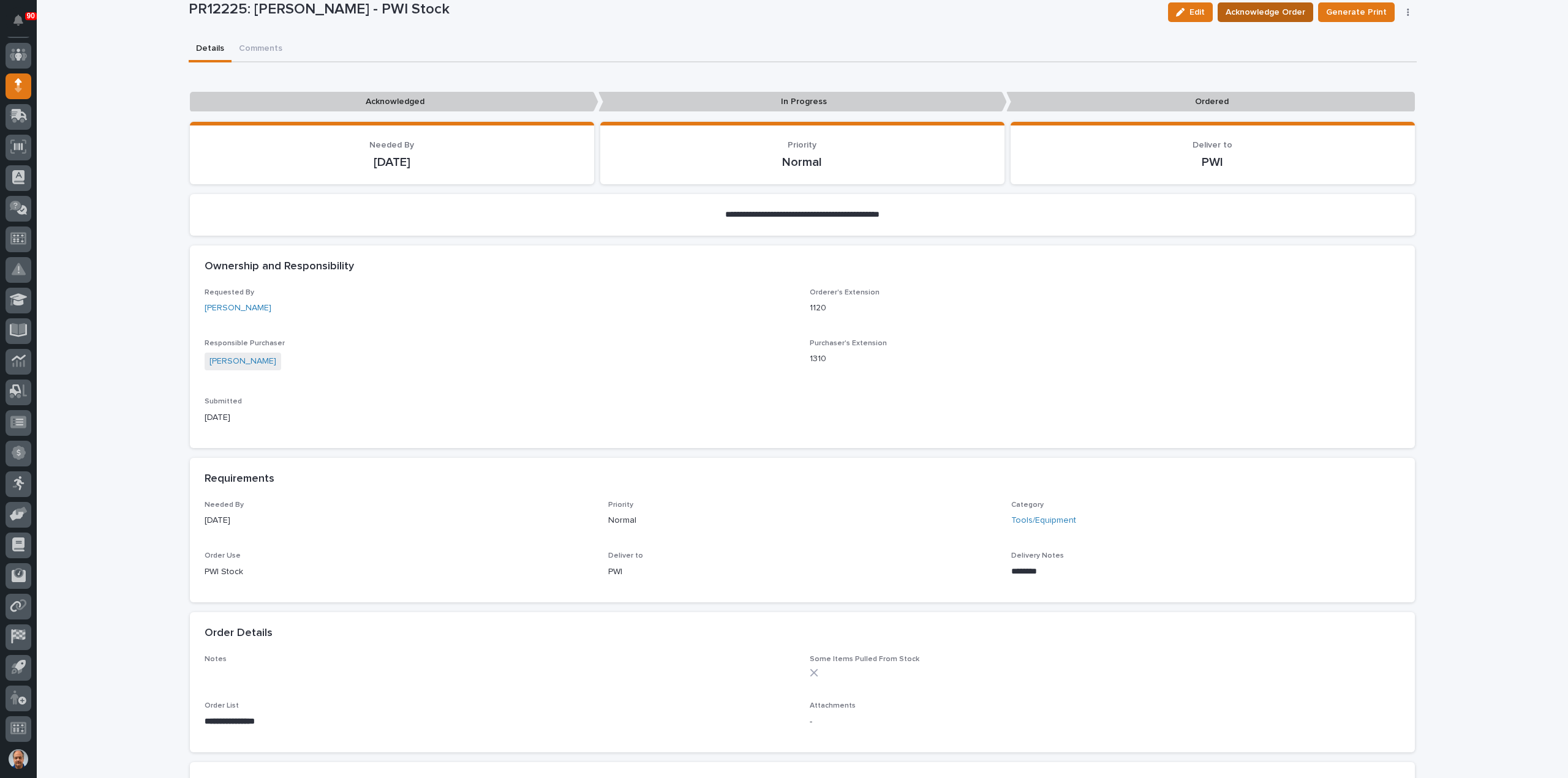
click at [1258, 11] on span "Acknowledge Order" at bounding box center [1265, 12] width 80 height 15
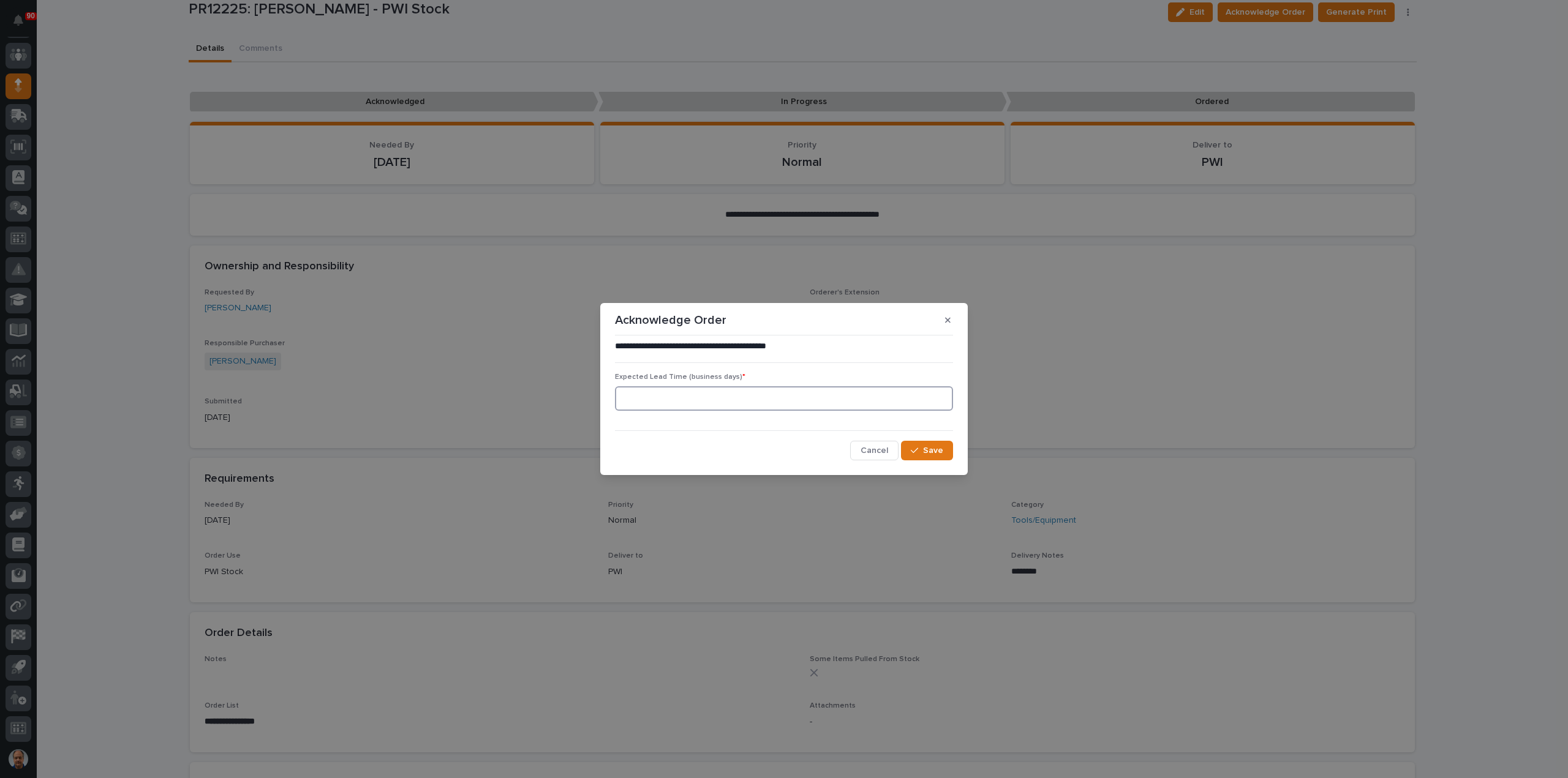
drag, startPoint x: 890, startPoint y: 393, endPoint x: 939, endPoint y: 407, distance: 51.0
click at [892, 394] on input at bounding box center [784, 399] width 338 height 24
type input "0"
click at [923, 445] on button "Save" at bounding box center [927, 450] width 52 height 19
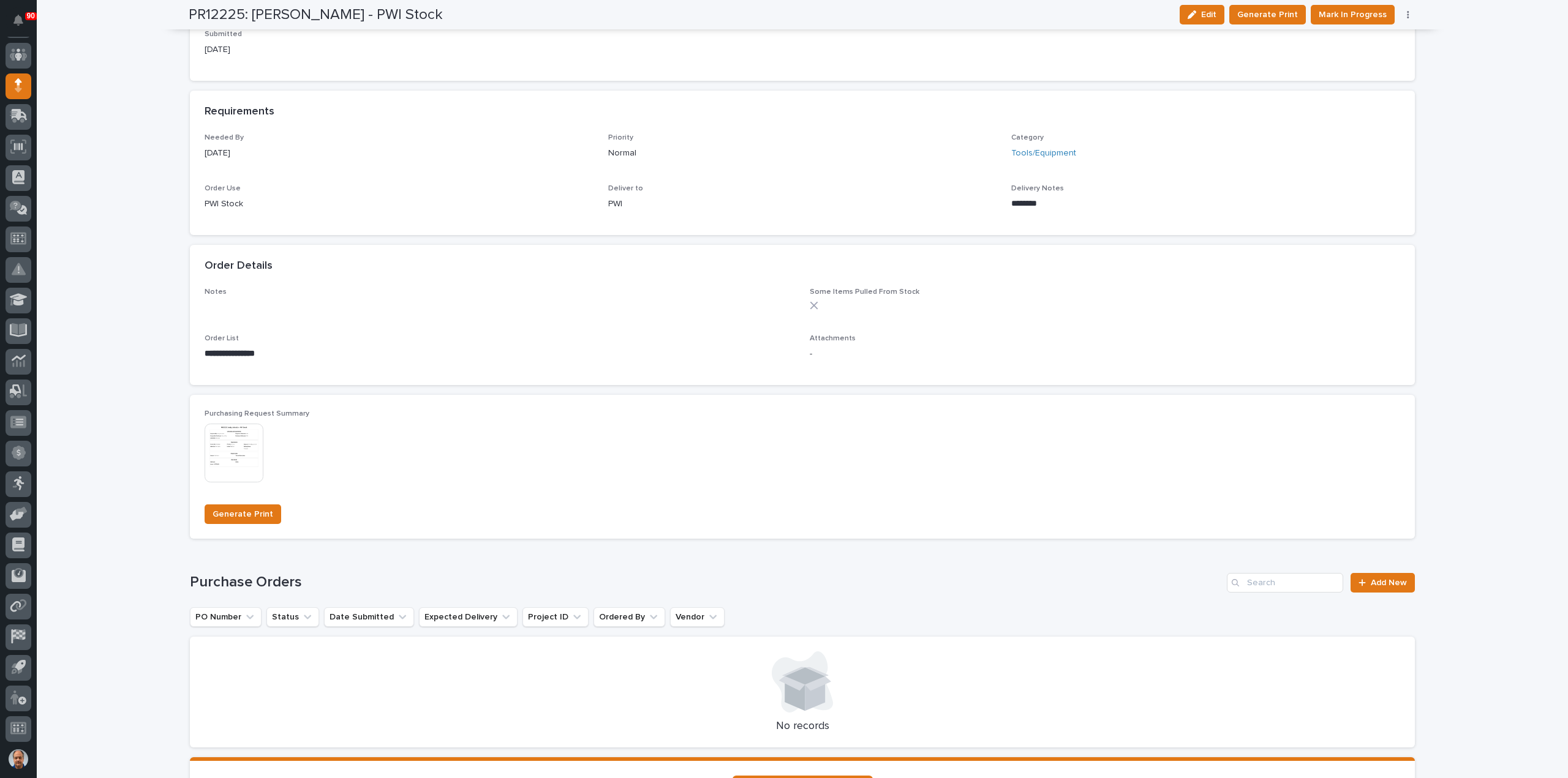
scroll to position [684, 0]
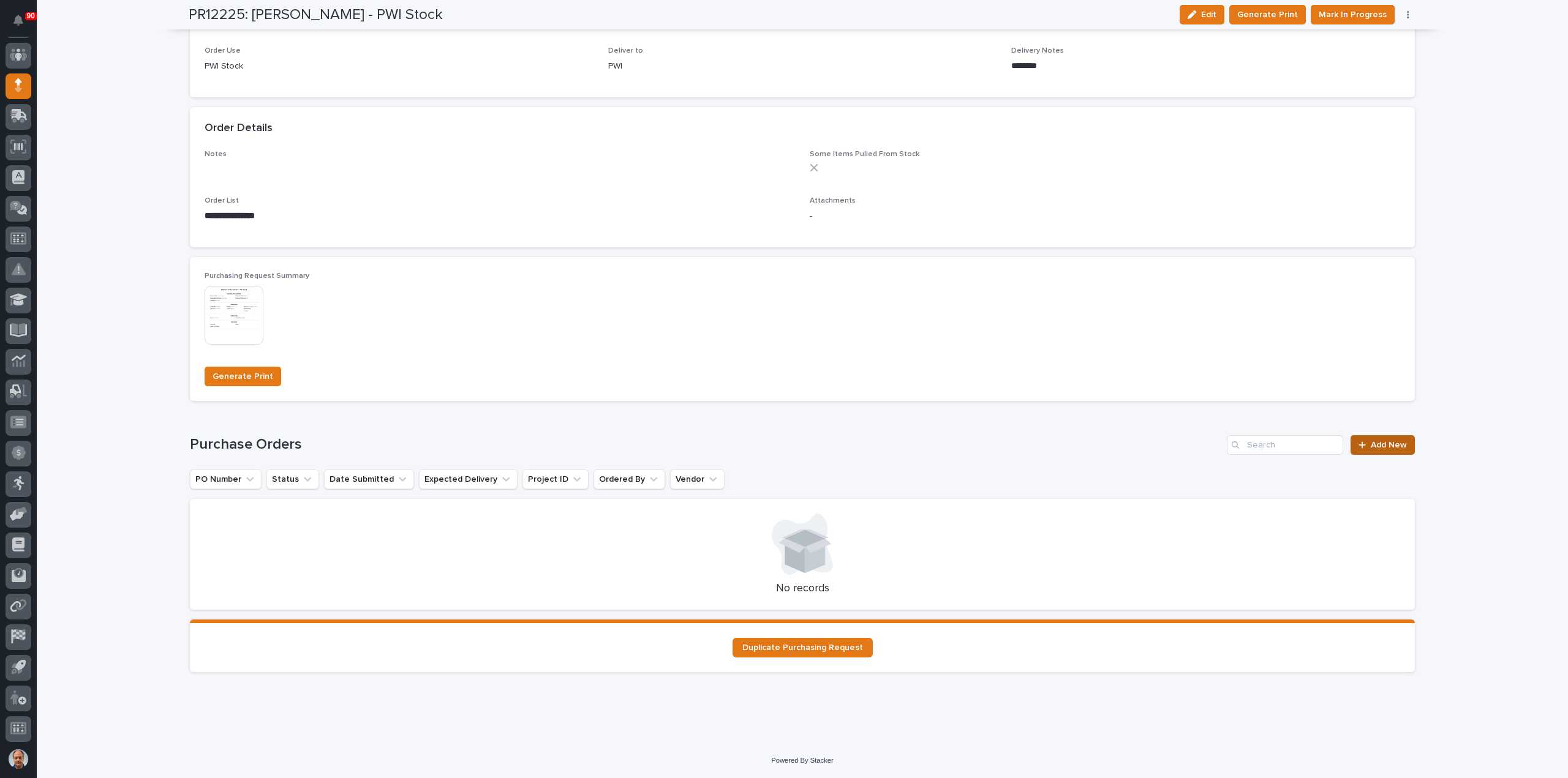
click at [1379, 440] on link "Add New" at bounding box center [1383, 445] width 65 height 19
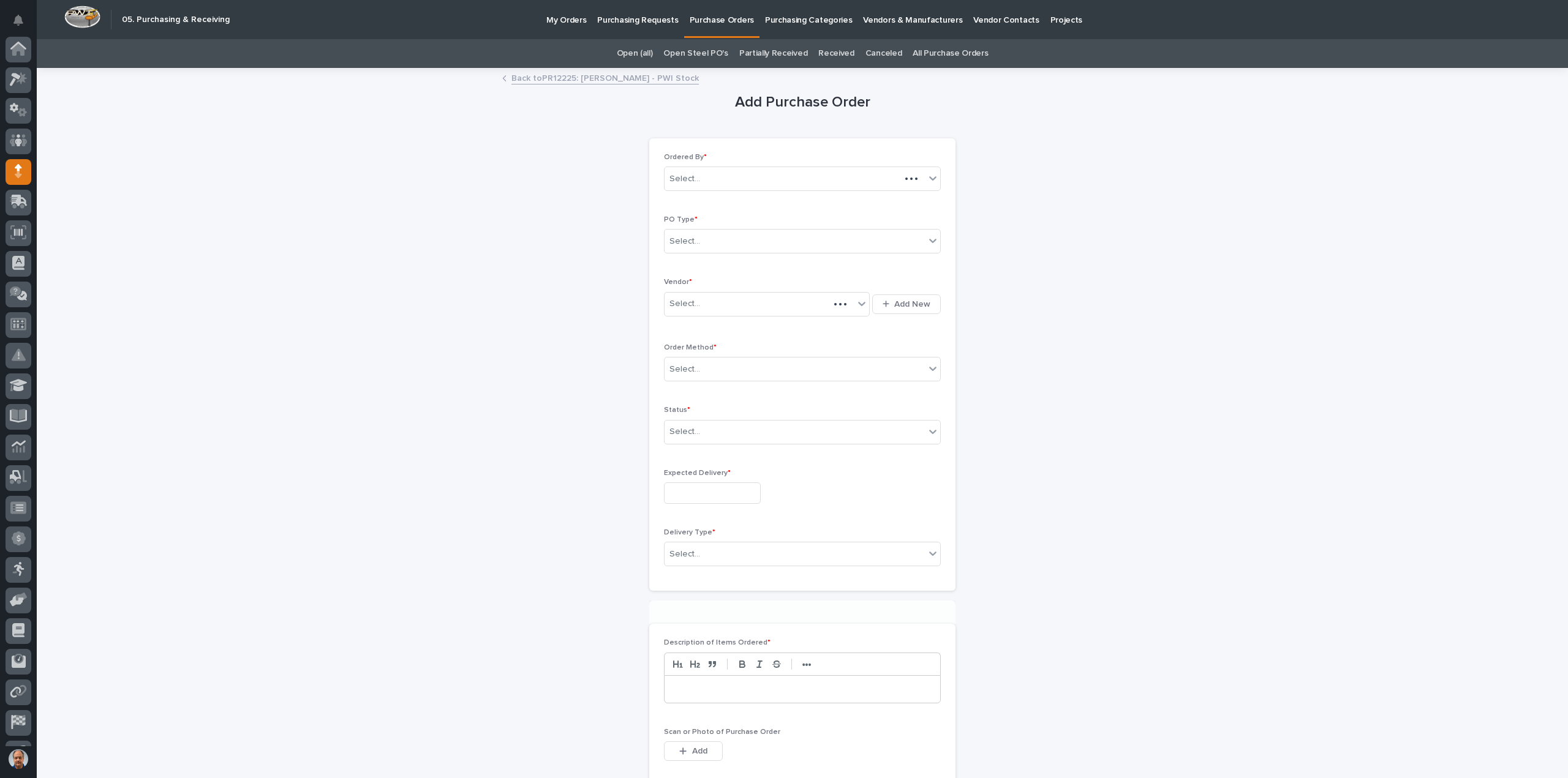
scroll to position [86, 0]
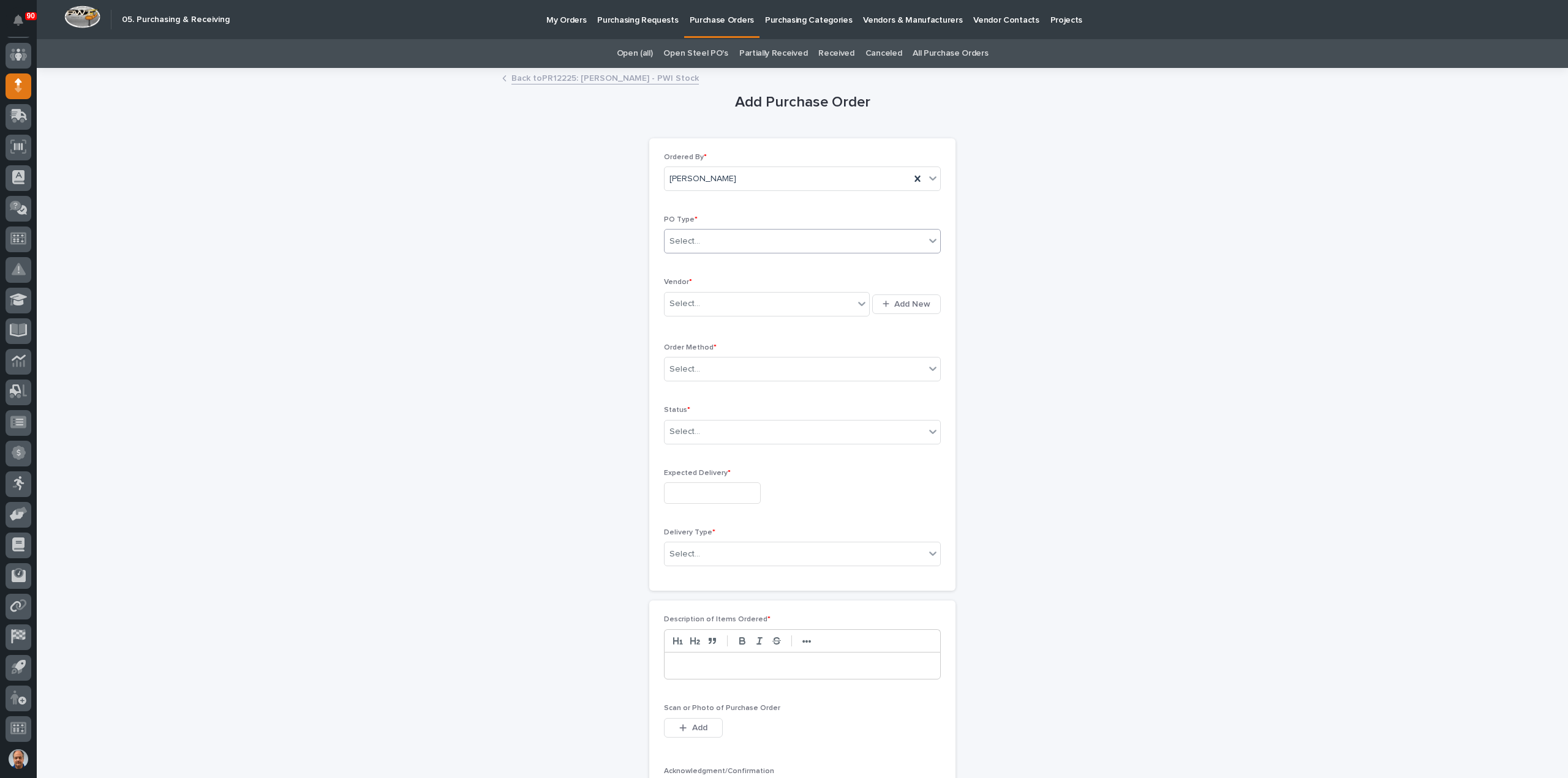
click at [731, 235] on div "Select..." at bounding box center [795, 241] width 261 height 20
click at [720, 281] on div "Paper" at bounding box center [797, 286] width 275 height 22
click at [734, 306] on div "Select..." at bounding box center [759, 303] width 189 height 20
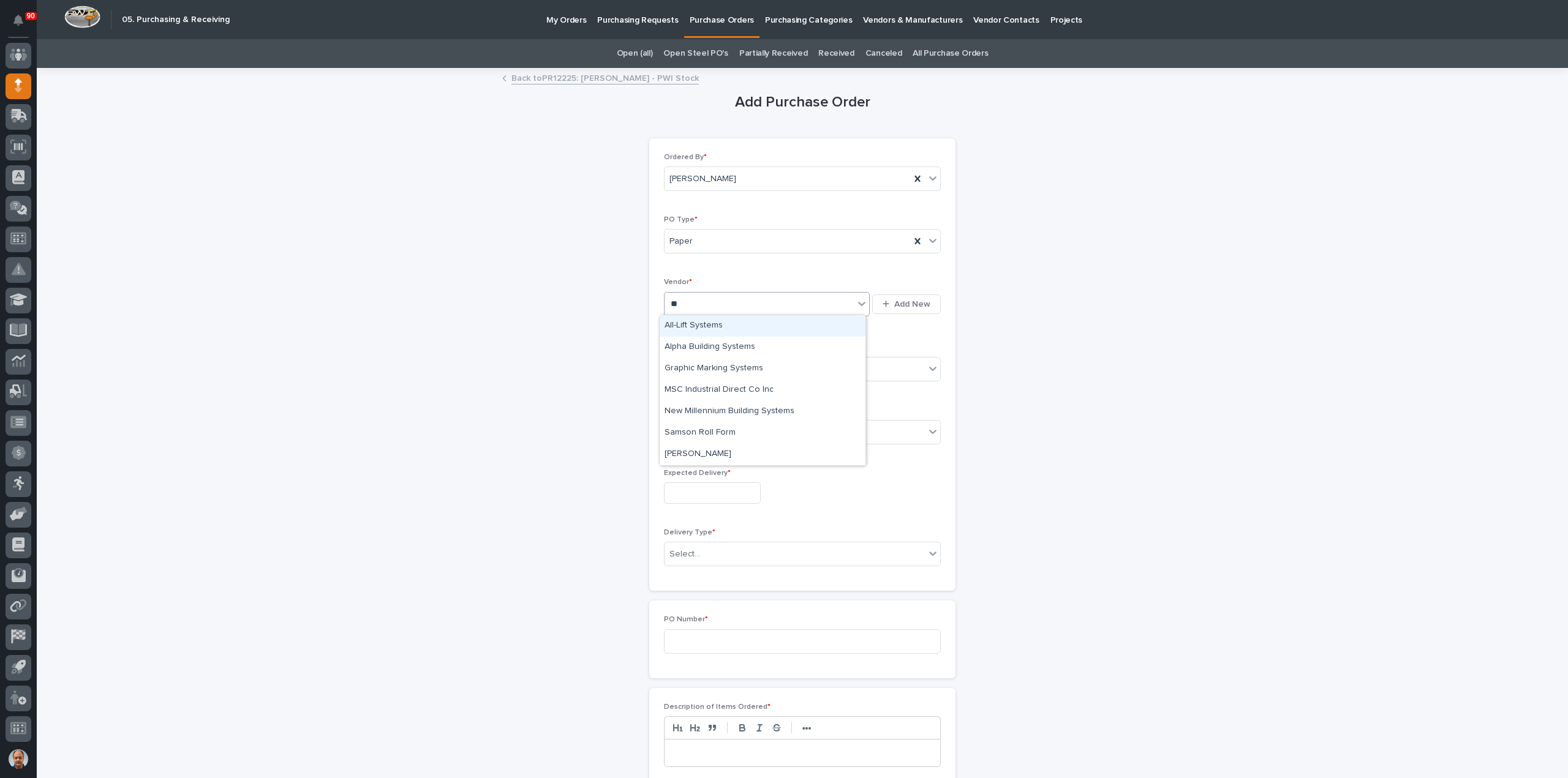
type input "***"
click at [733, 328] on div "MSC Industrial Direct Co Inc" at bounding box center [762, 326] width 206 height 22
click at [714, 365] on div "Select..." at bounding box center [795, 369] width 261 height 20
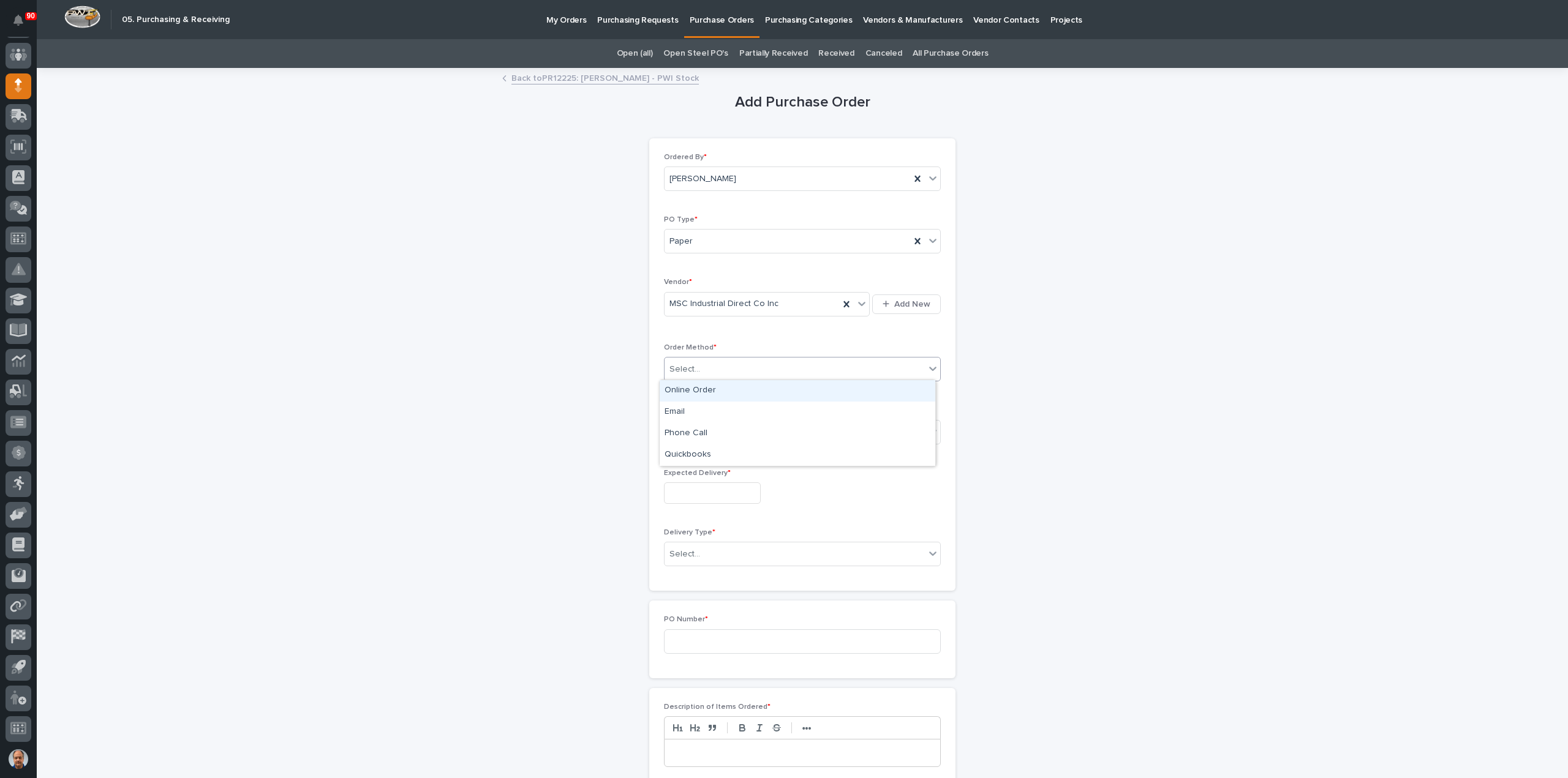
click at [694, 389] on div "Online Order" at bounding box center [797, 391] width 275 height 22
click at [713, 430] on div "Select..." at bounding box center [795, 432] width 261 height 20
click at [699, 469] on div "Submitted" at bounding box center [797, 475] width 275 height 22
click at [705, 491] on input "text" at bounding box center [712, 493] width 97 height 22
click at [664, 386] on div "15" at bounding box center [664, 391] width 17 height 17
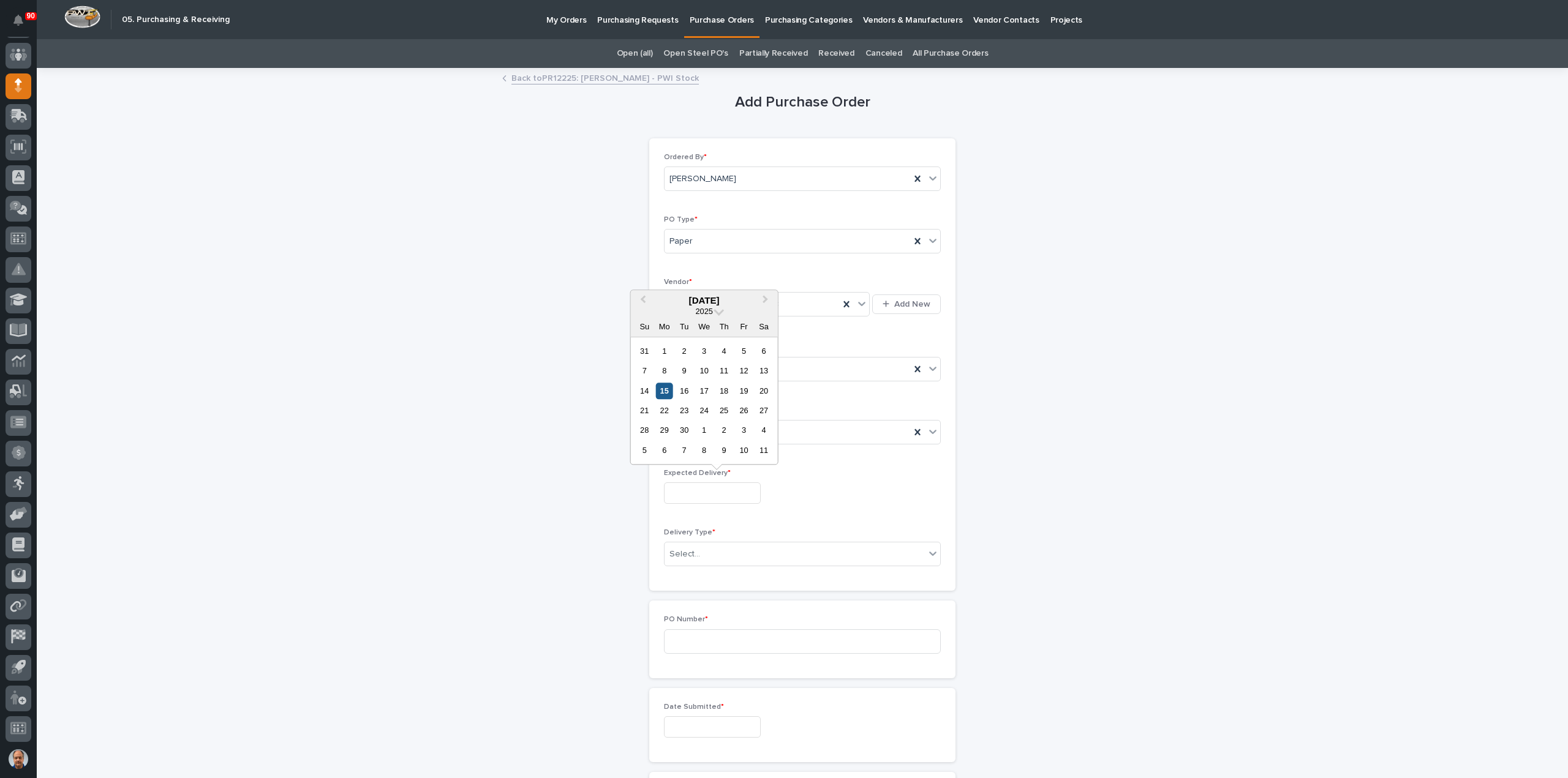
type input "**********"
drag, startPoint x: 707, startPoint y: 547, endPoint x: 707, endPoint y: 553, distance: 6.0
click at [707, 549] on div "Select..." at bounding box center [795, 554] width 261 height 20
drag, startPoint x: 707, startPoint y: 573, endPoint x: 717, endPoint y: 590, distance: 19.7
click at [707, 573] on div "Deliver to PWI" at bounding box center [797, 574] width 275 height 22
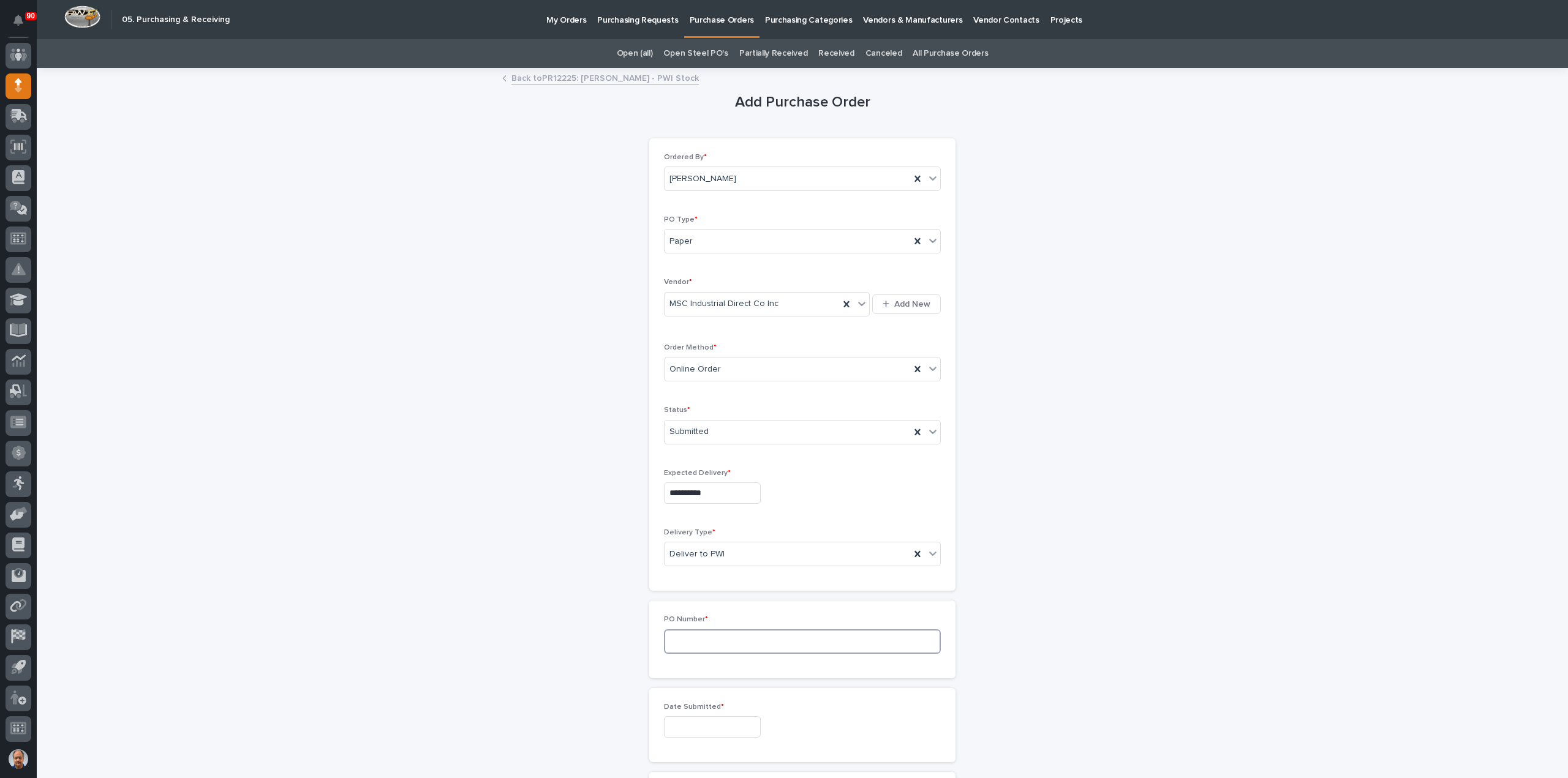
drag, startPoint x: 714, startPoint y: 636, endPoint x: 735, endPoint y: 642, distance: 21.8
click at [714, 636] on input at bounding box center [802, 642] width 277 height 24
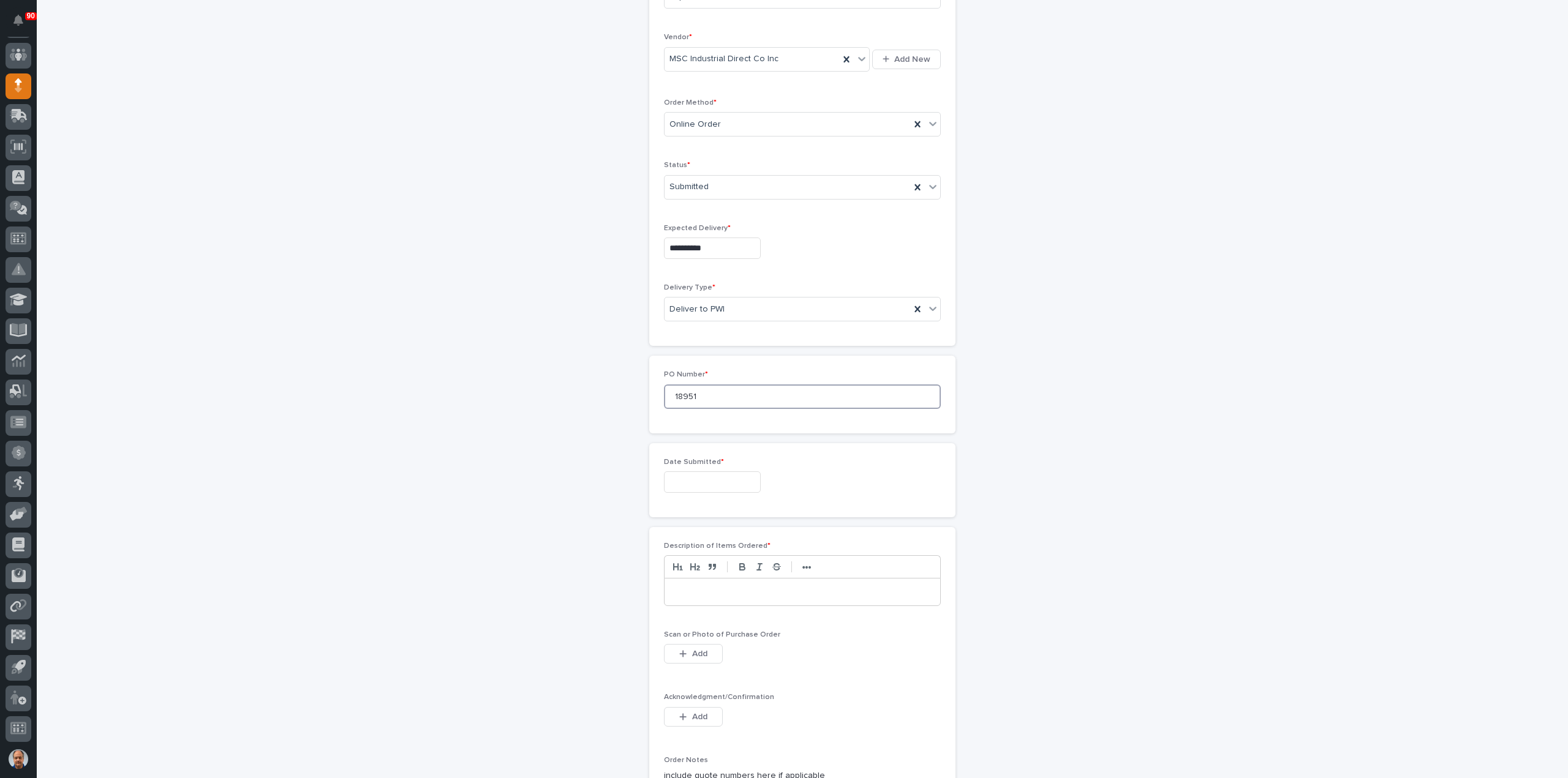
type input "18951"
click at [676, 481] on input "text" at bounding box center [712, 482] width 97 height 22
click at [665, 379] on div "15" at bounding box center [664, 379] width 17 height 17
type input "**********"
click at [721, 594] on p at bounding box center [803, 592] width 257 height 12
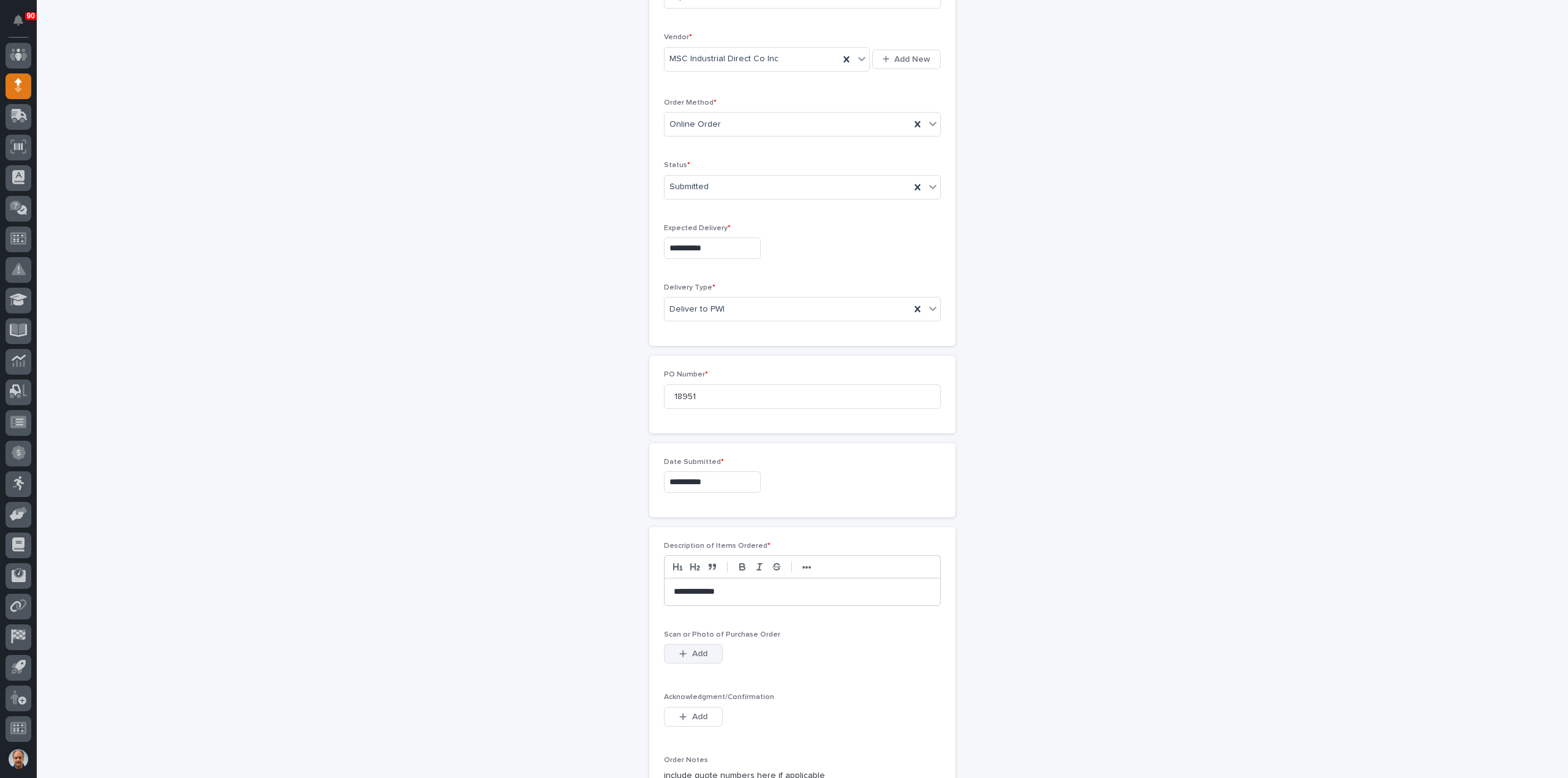
click at [693, 649] on span "Add" at bounding box center [700, 654] width 16 height 11
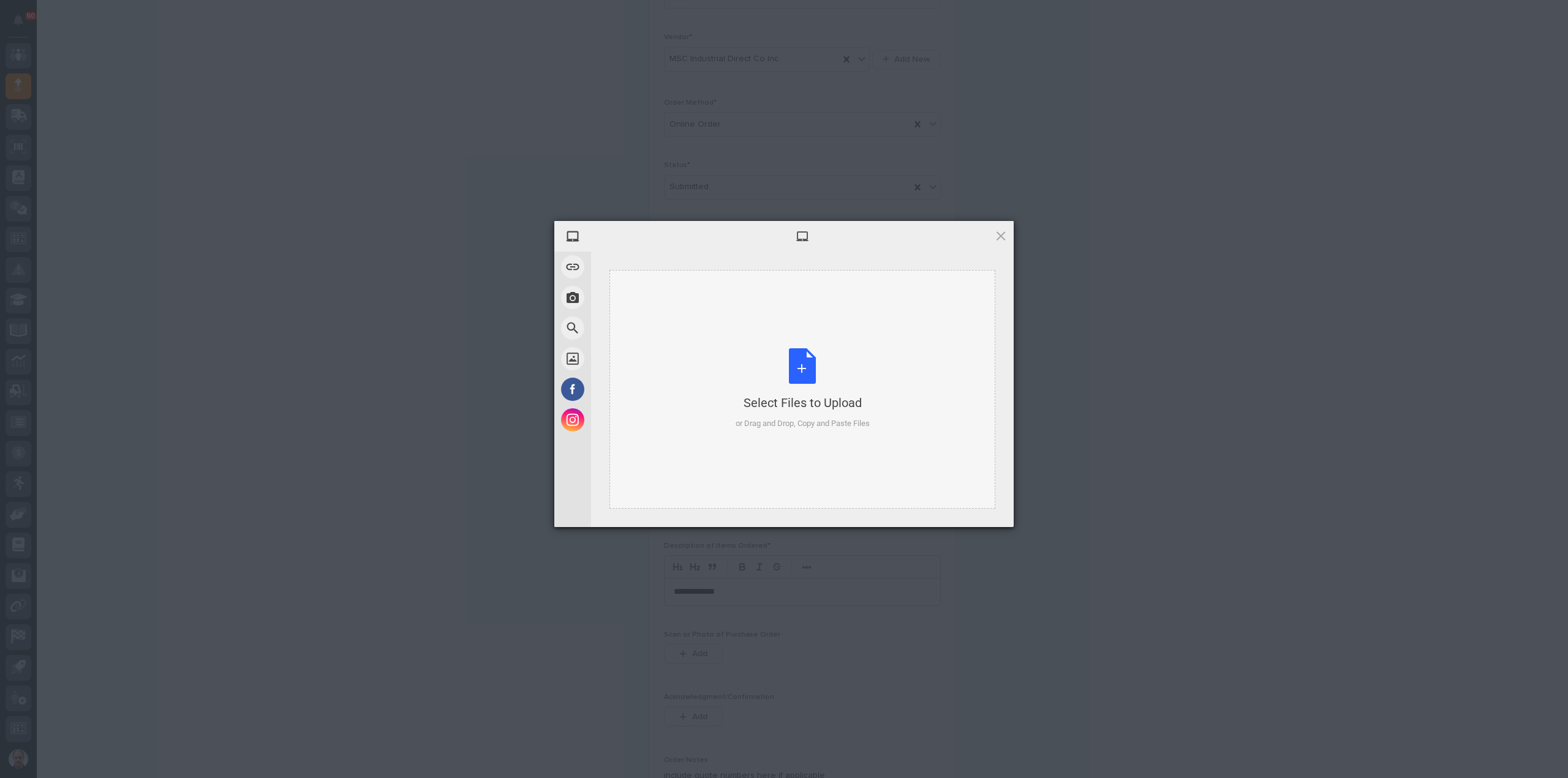
click at [798, 360] on div "Select Files to Upload or Drag and Drop, Copy and Paste Files" at bounding box center [802, 389] width 134 height 81
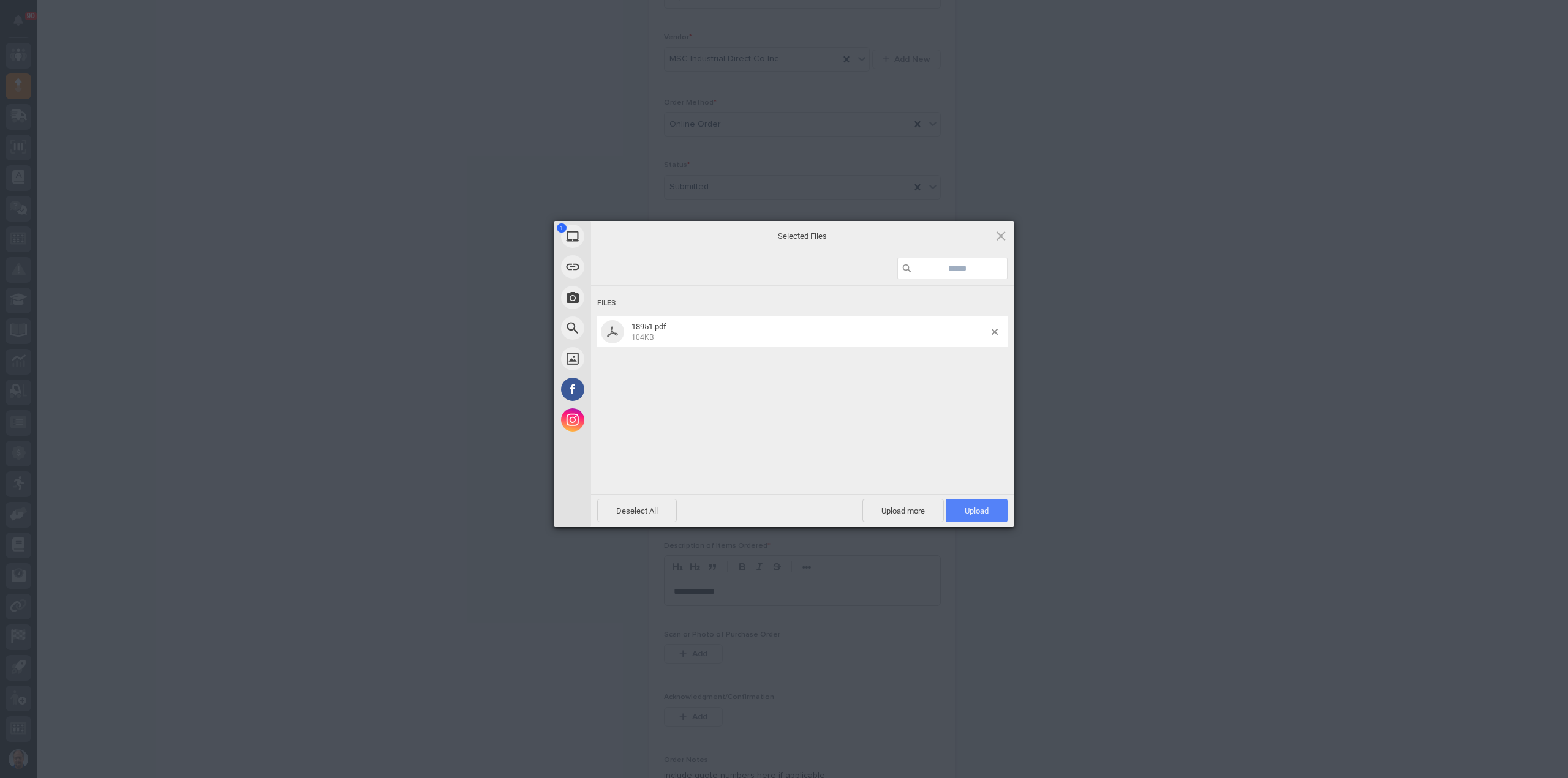
click at [953, 501] on span "Upload 1" at bounding box center [977, 511] width 62 height 24
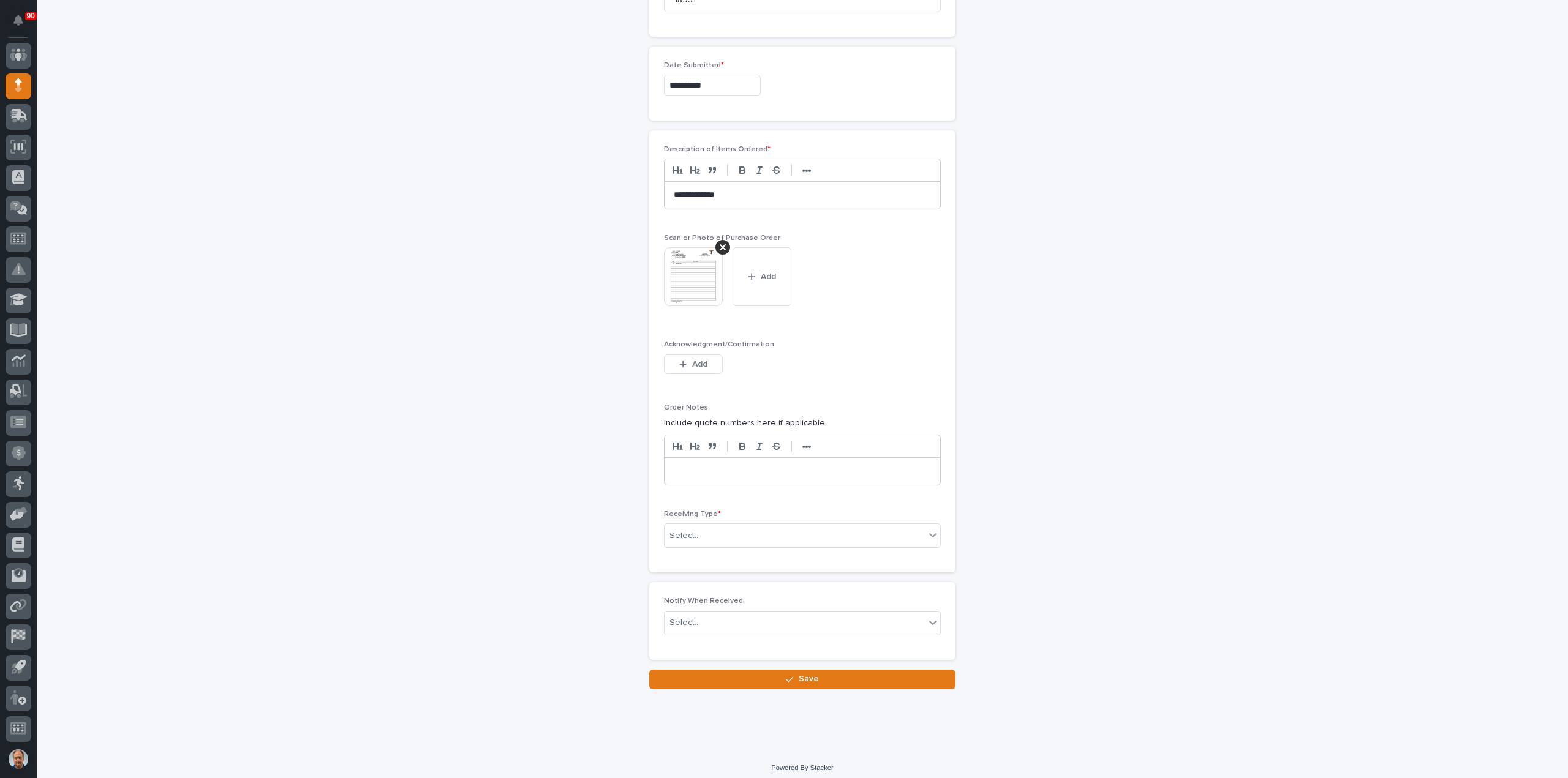
scroll to position [643, 0]
click at [729, 524] on div "Select..." at bounding box center [795, 534] width 261 height 20
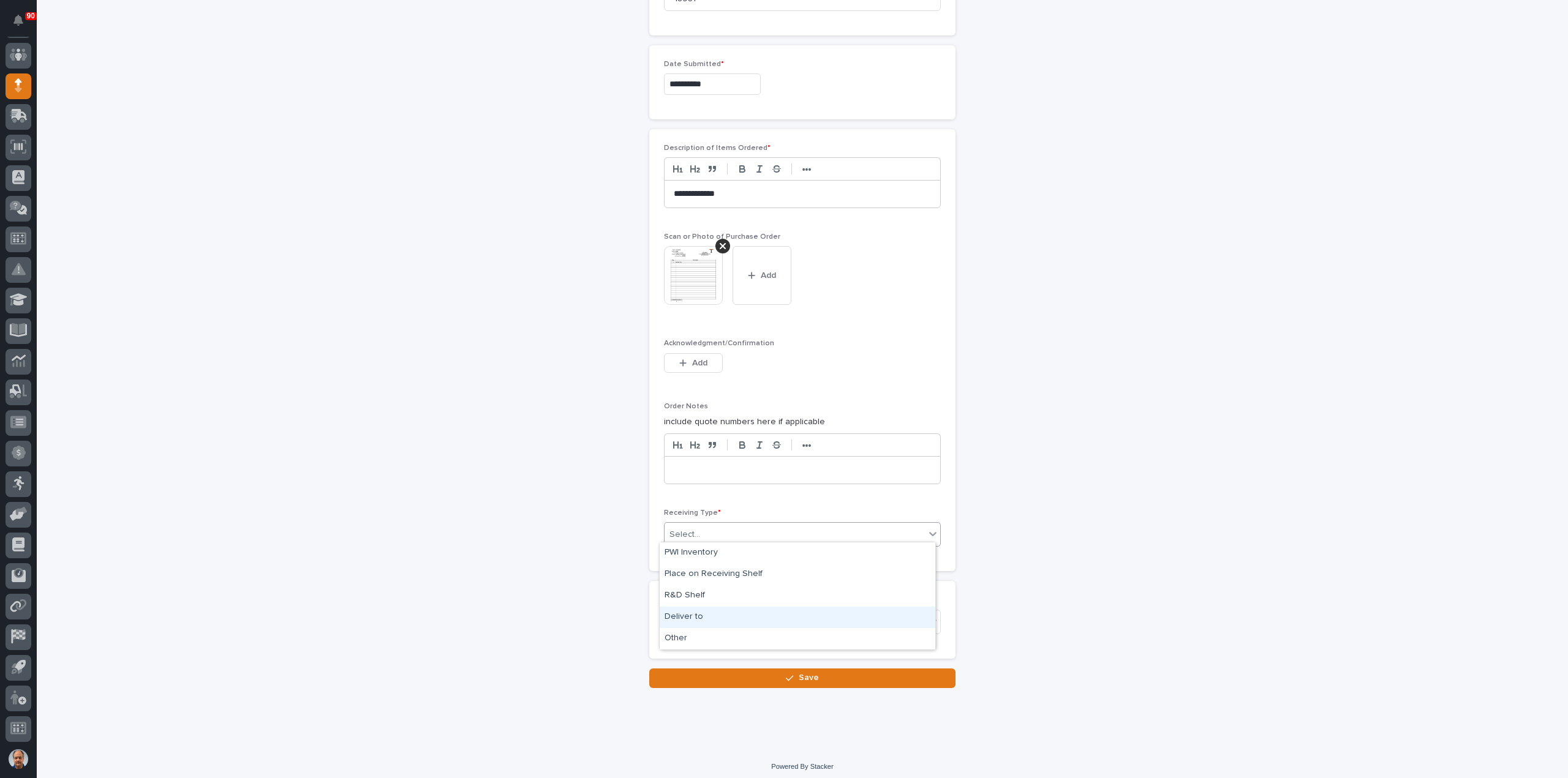
click at [712, 612] on div "Deliver to" at bounding box center [797, 617] width 275 height 22
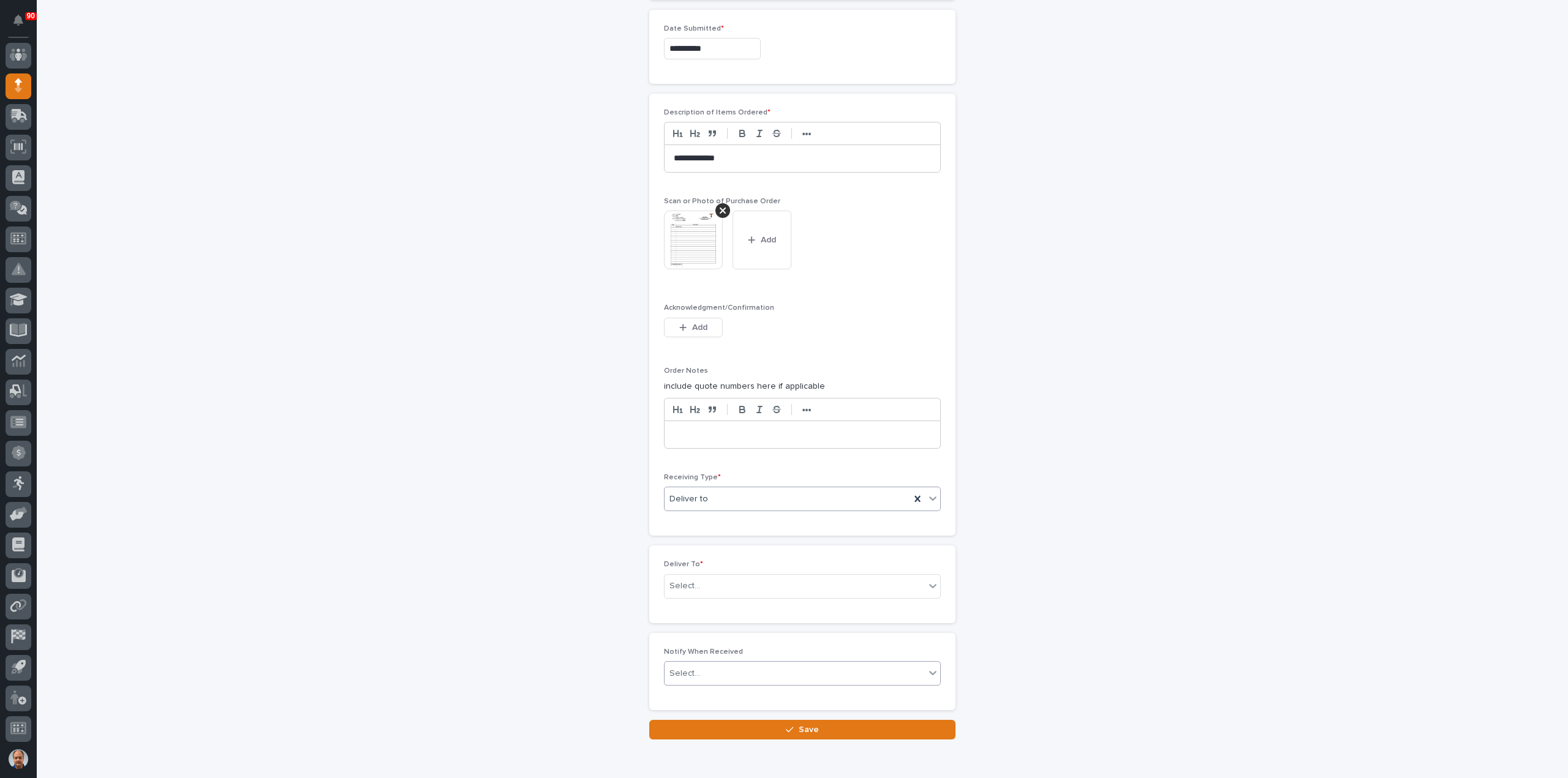
scroll to position [686, 0]
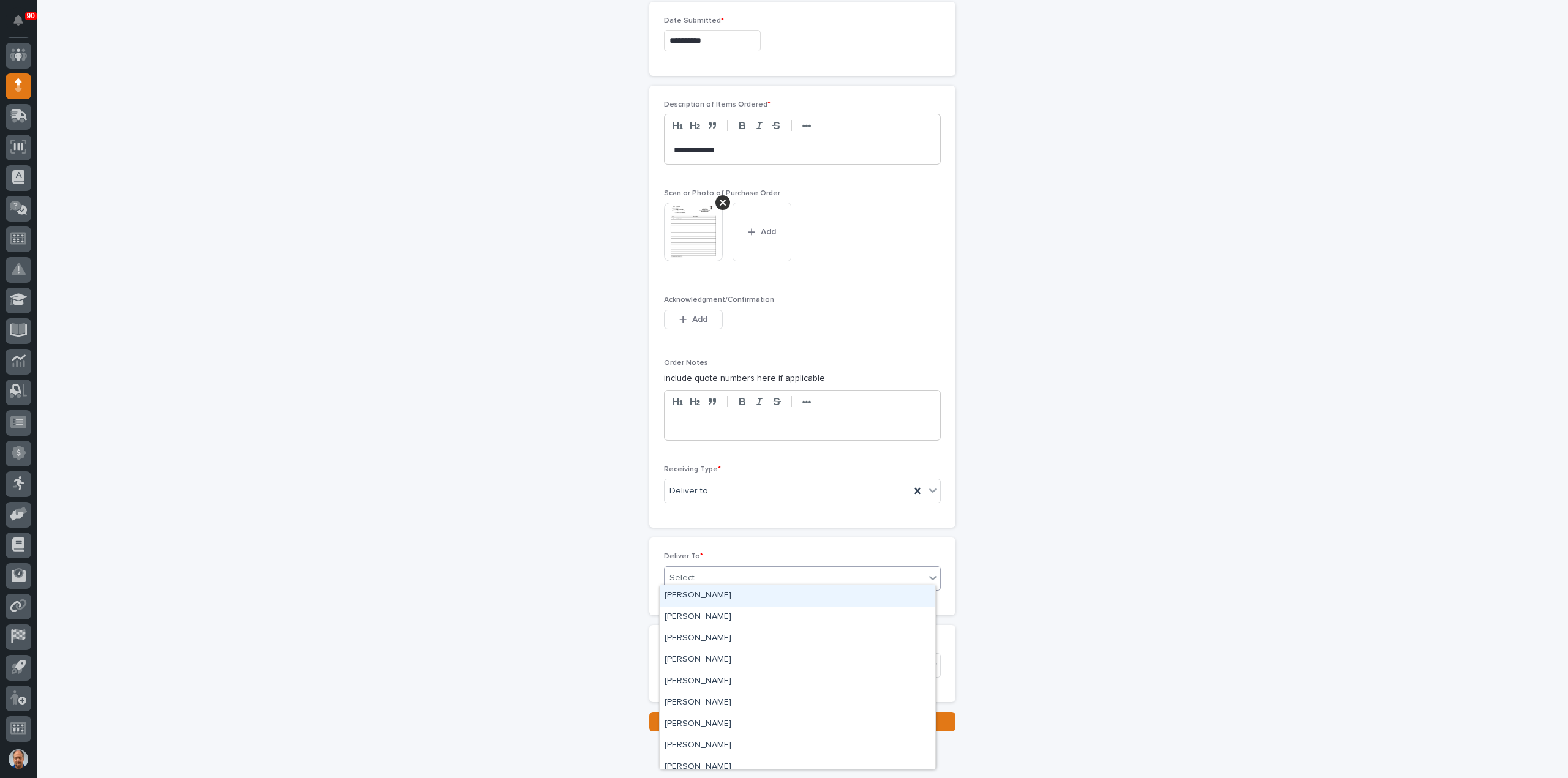
click at [723, 572] on div "Select..." at bounding box center [795, 578] width 261 height 20
type input "***"
click at [715, 615] on div "[PERSON_NAME]" at bounding box center [797, 617] width 275 height 22
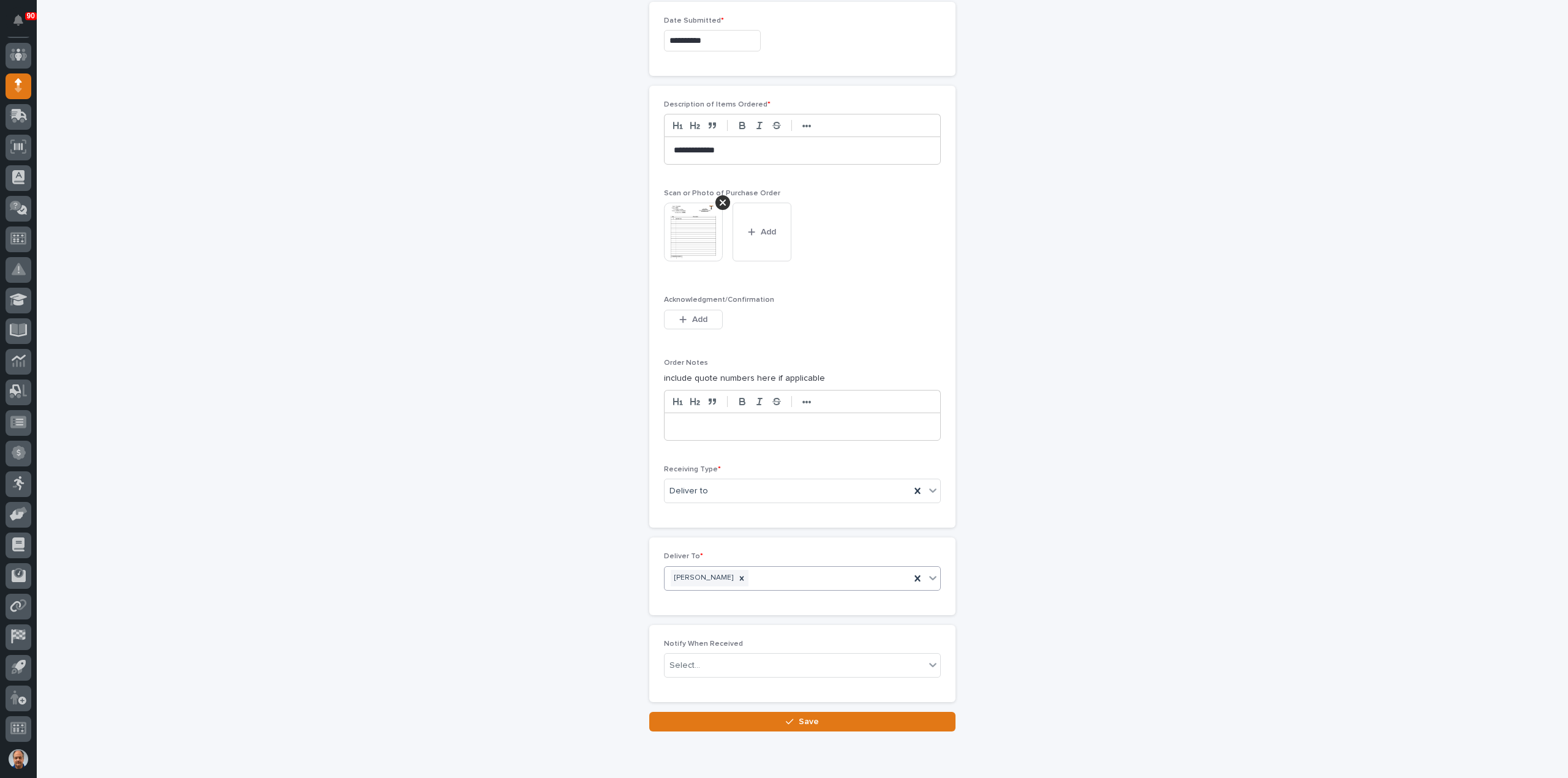
click at [808, 717] on span "Save" at bounding box center [808, 722] width 20 height 11
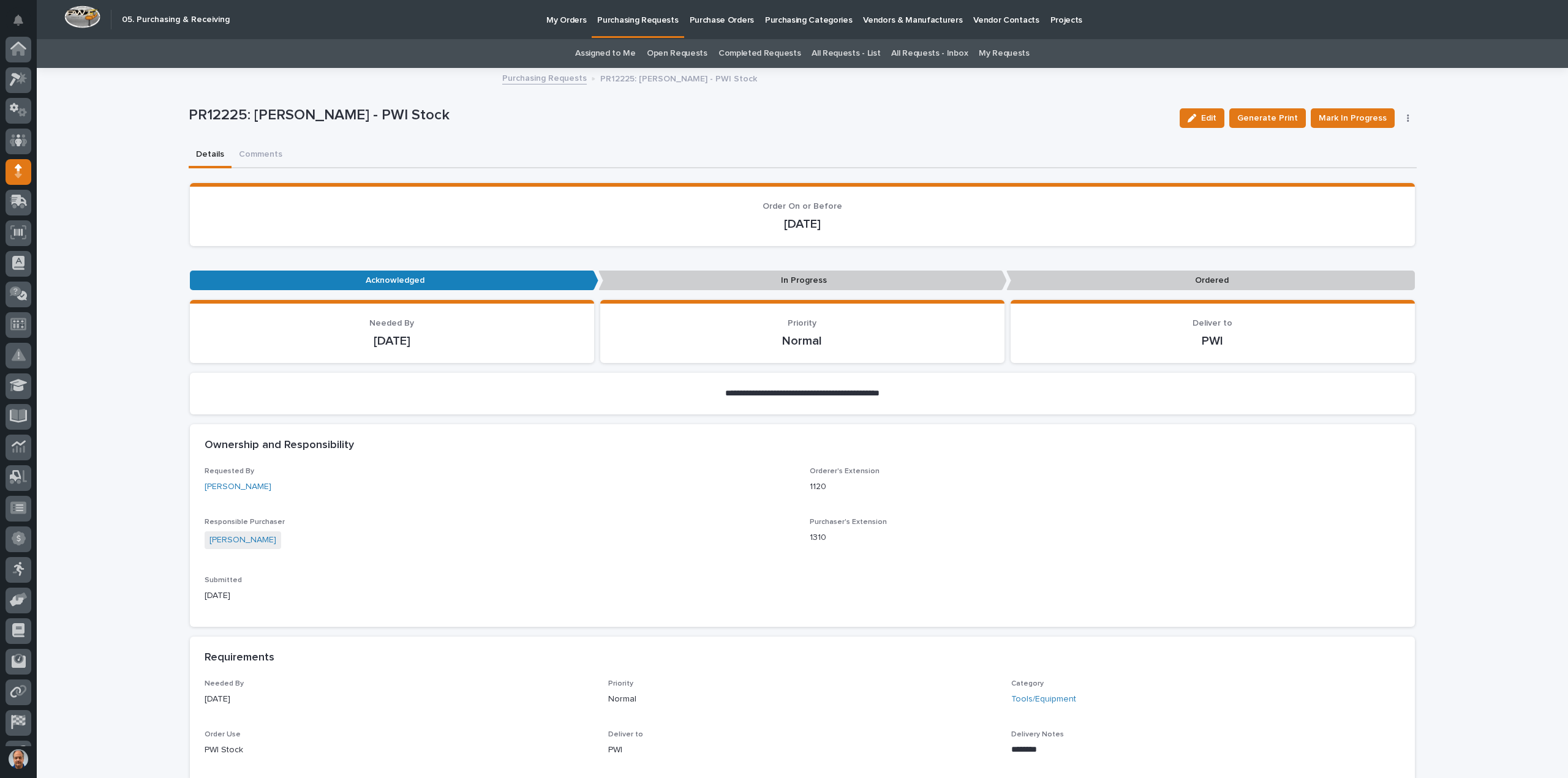
scroll to position [86, 0]
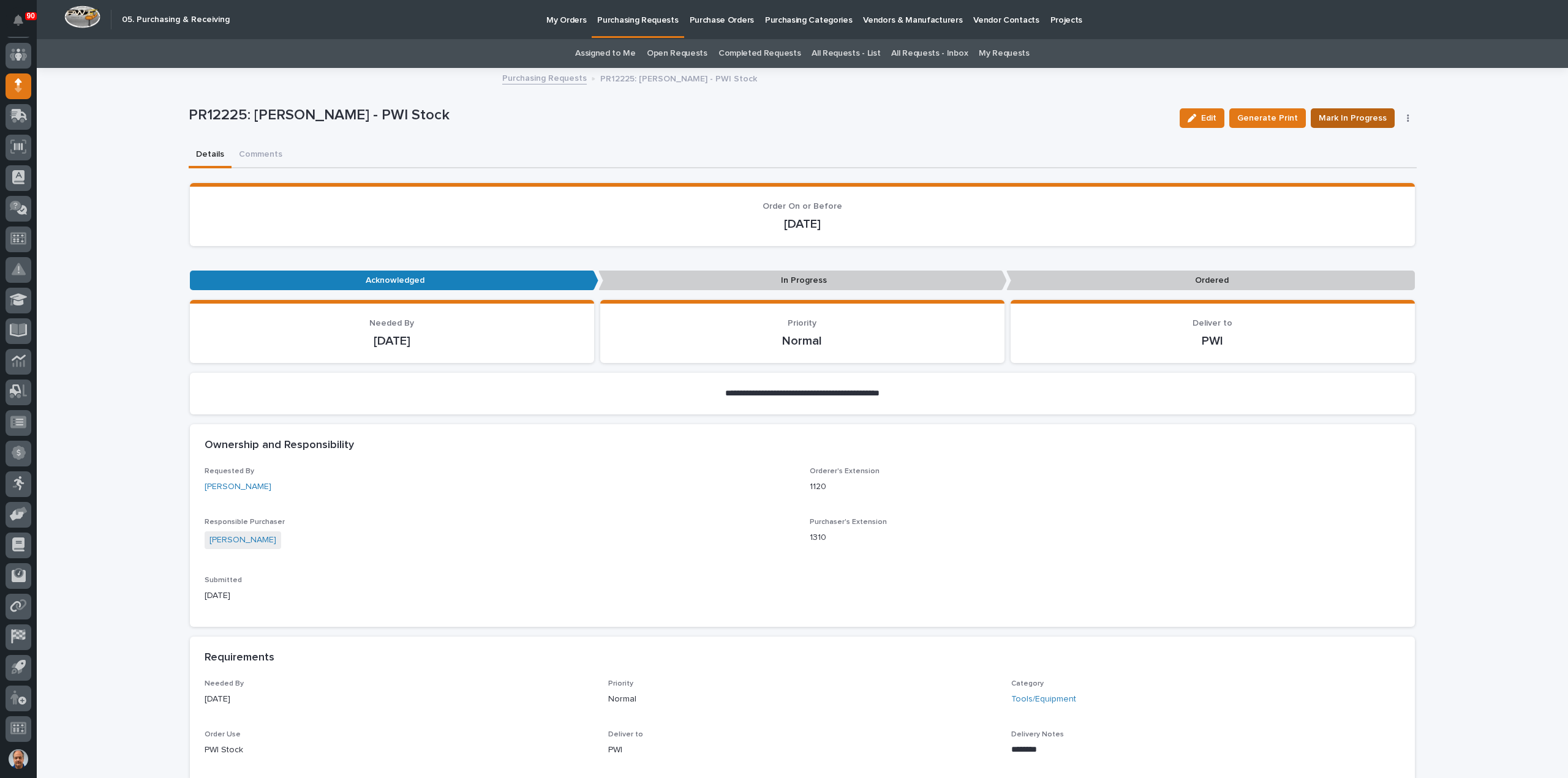
click at [1357, 115] on span "Mark In Progress" at bounding box center [1353, 118] width 68 height 15
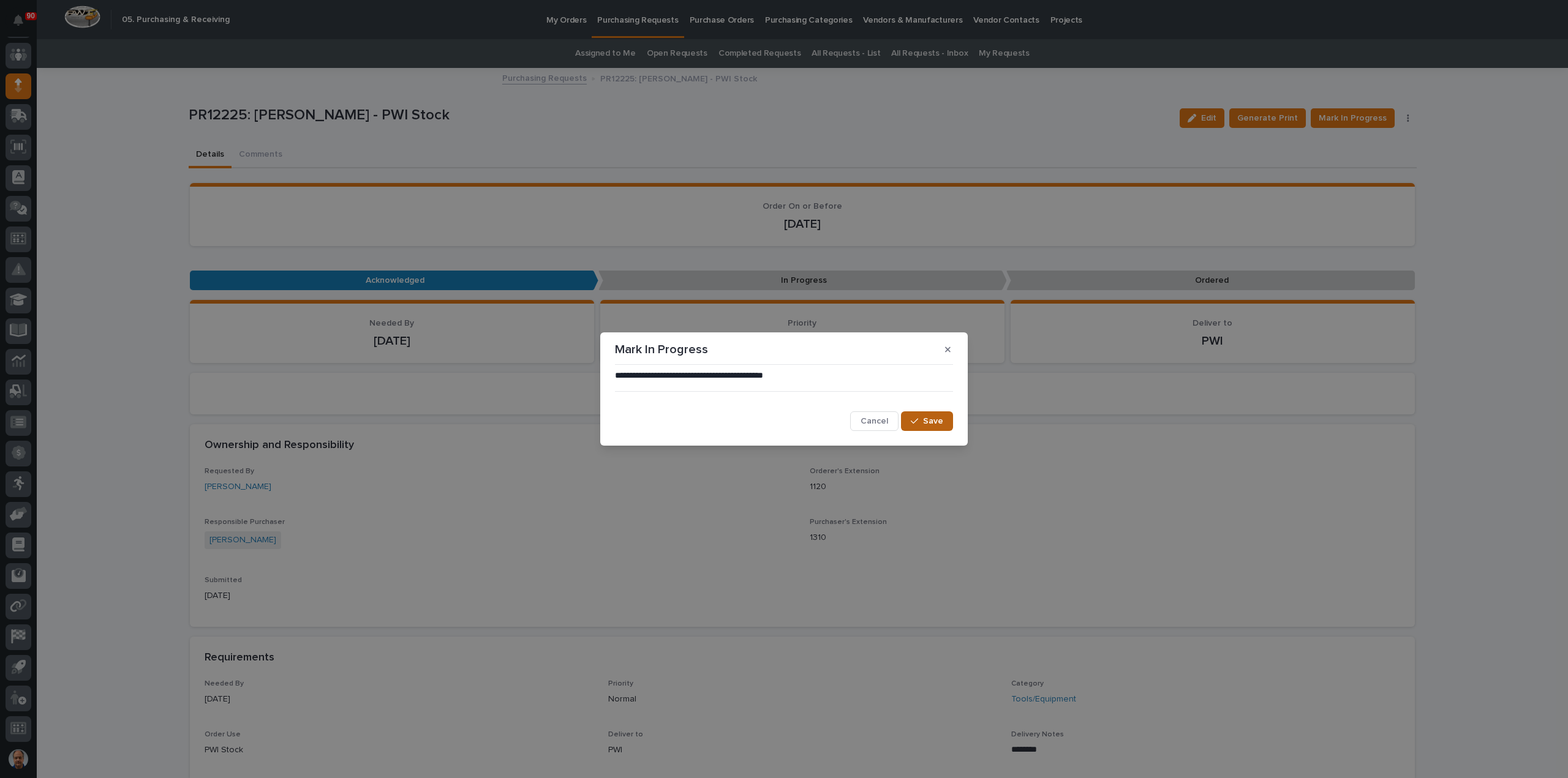
click at [937, 414] on button "Save" at bounding box center [927, 421] width 52 height 19
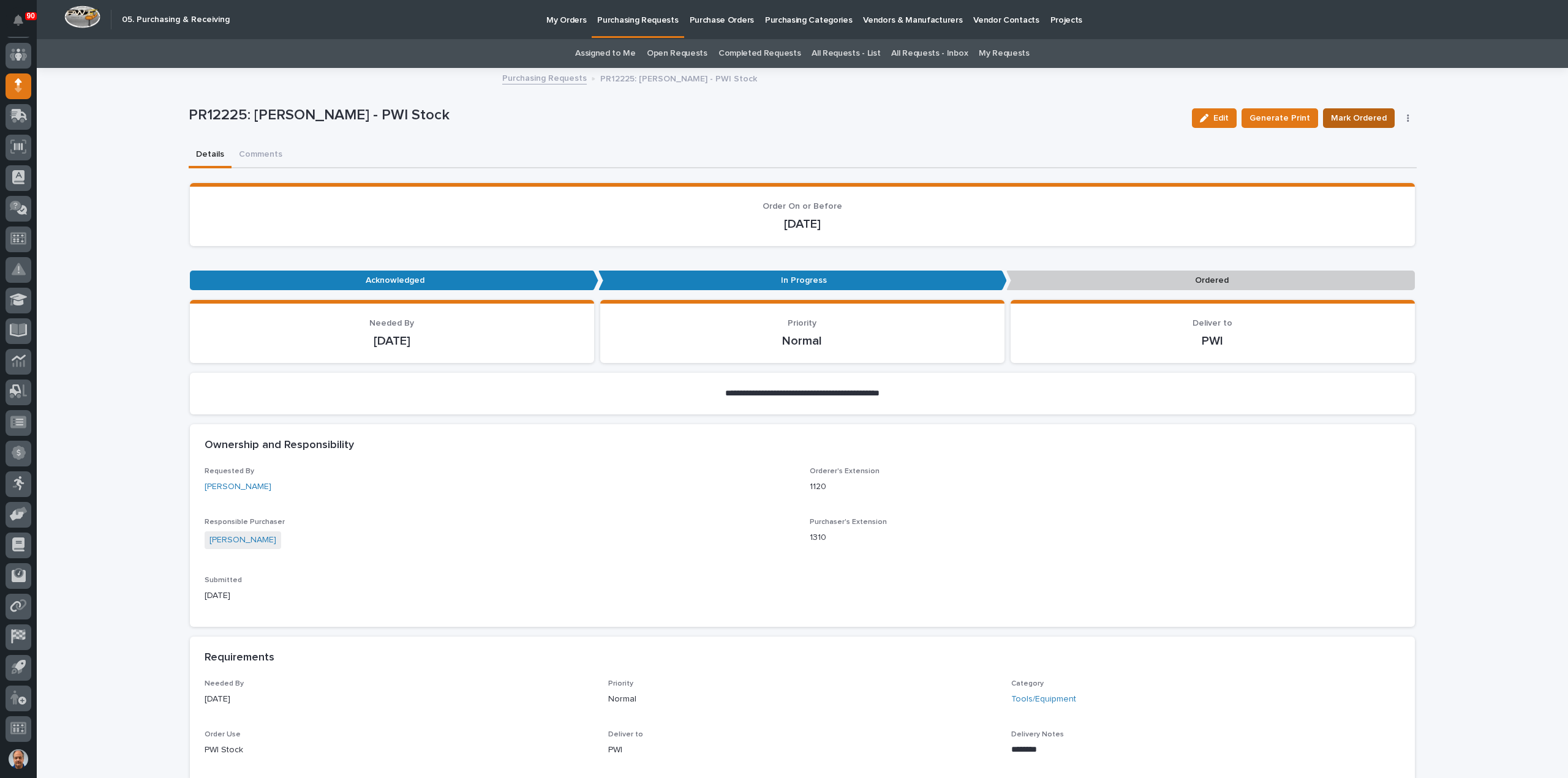
click at [1356, 117] on span "Mark Ordered" at bounding box center [1359, 118] width 56 height 15
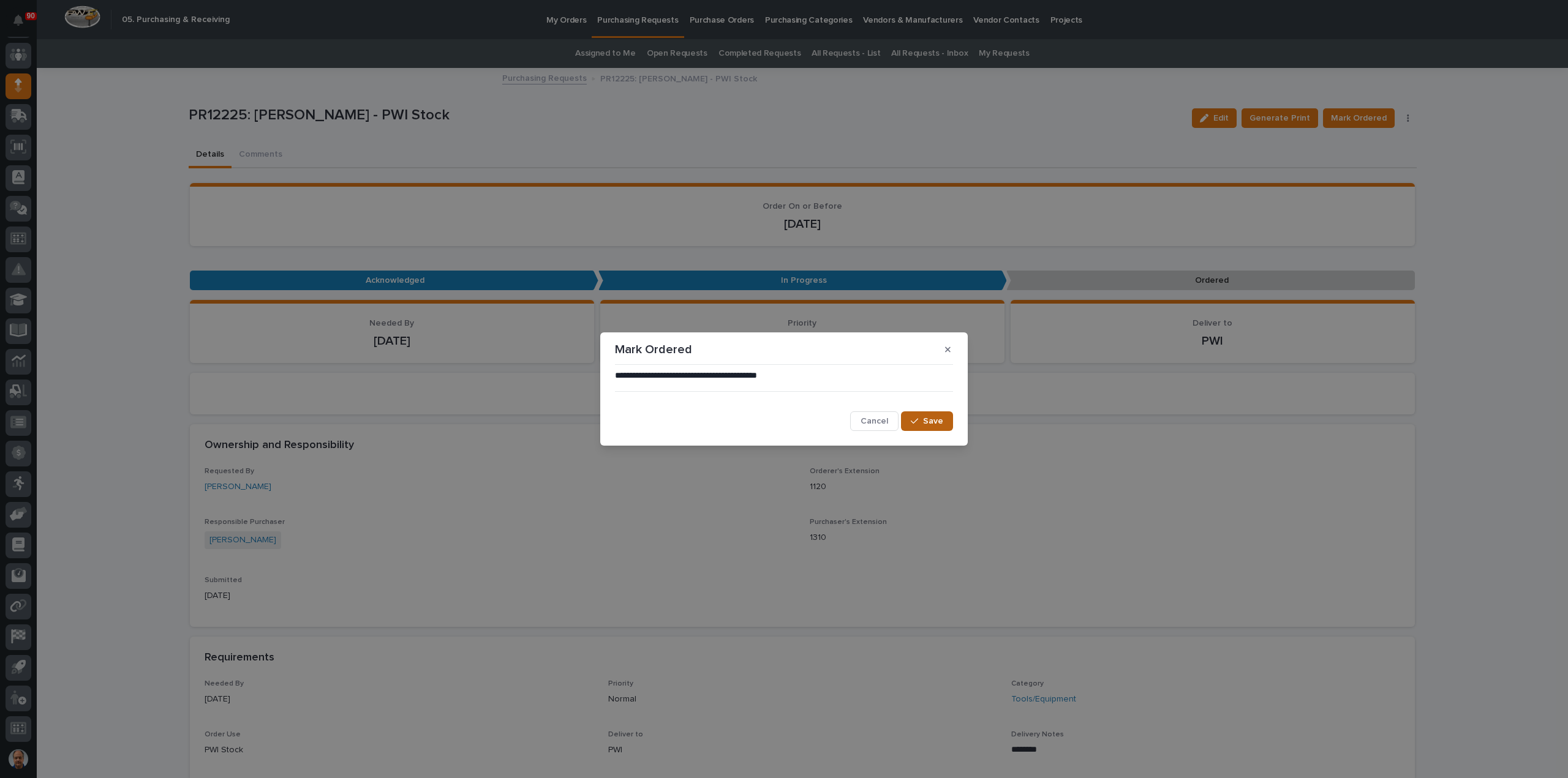
click at [925, 420] on span "Save" at bounding box center [933, 421] width 20 height 11
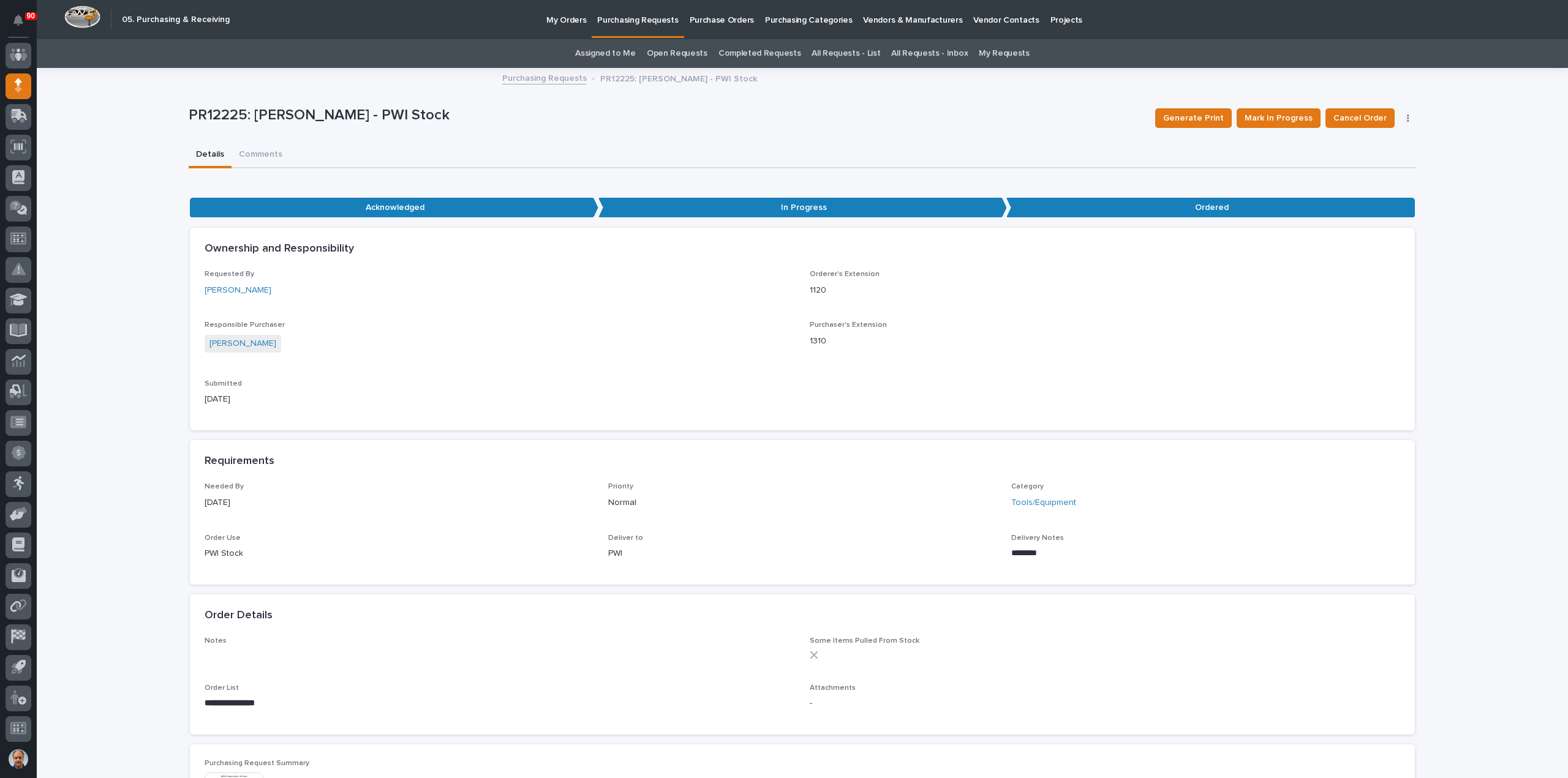
click at [638, 15] on p "Purchasing Requests" at bounding box center [638, 12] width 80 height 25
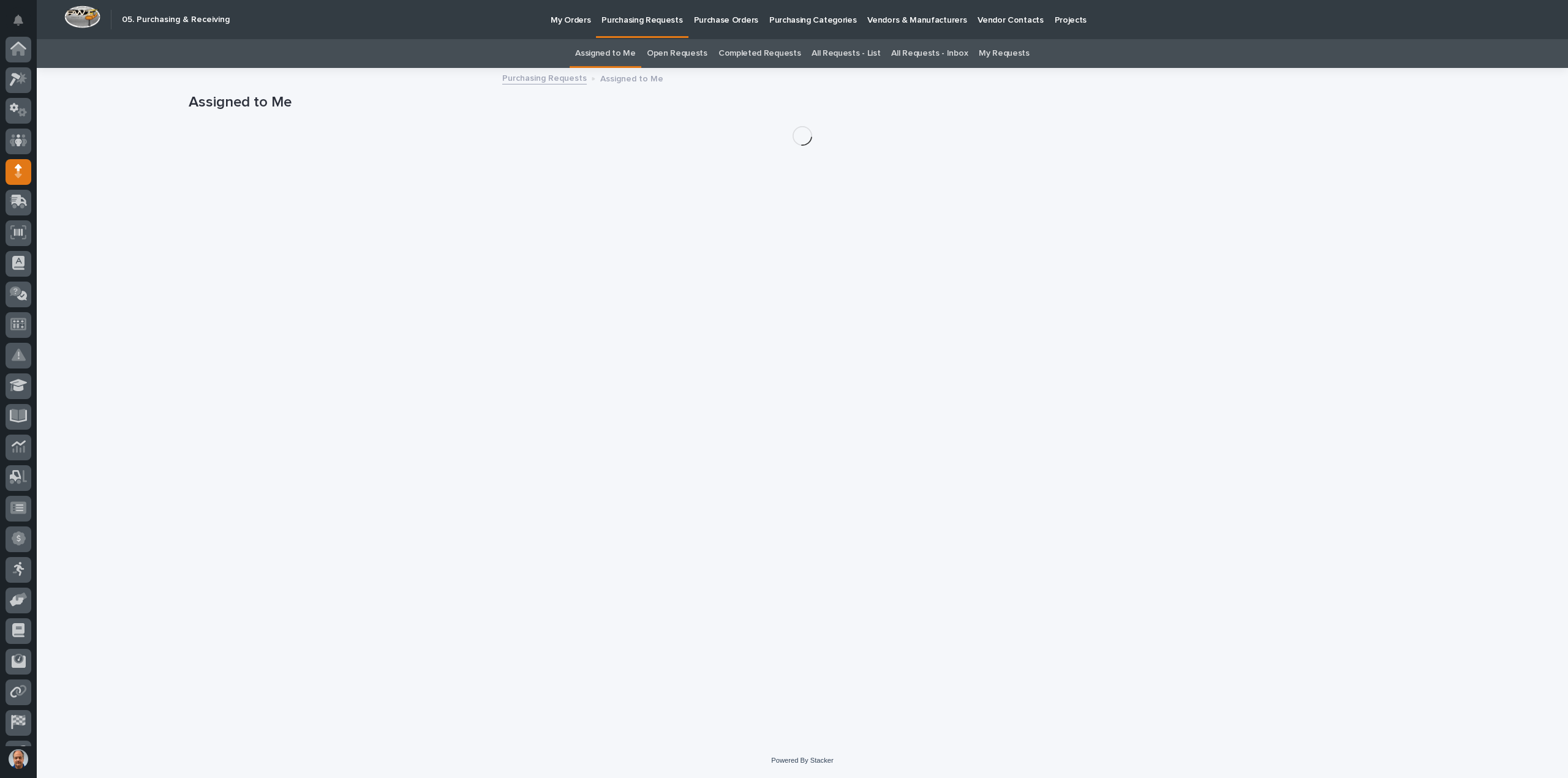
scroll to position [86, 0]
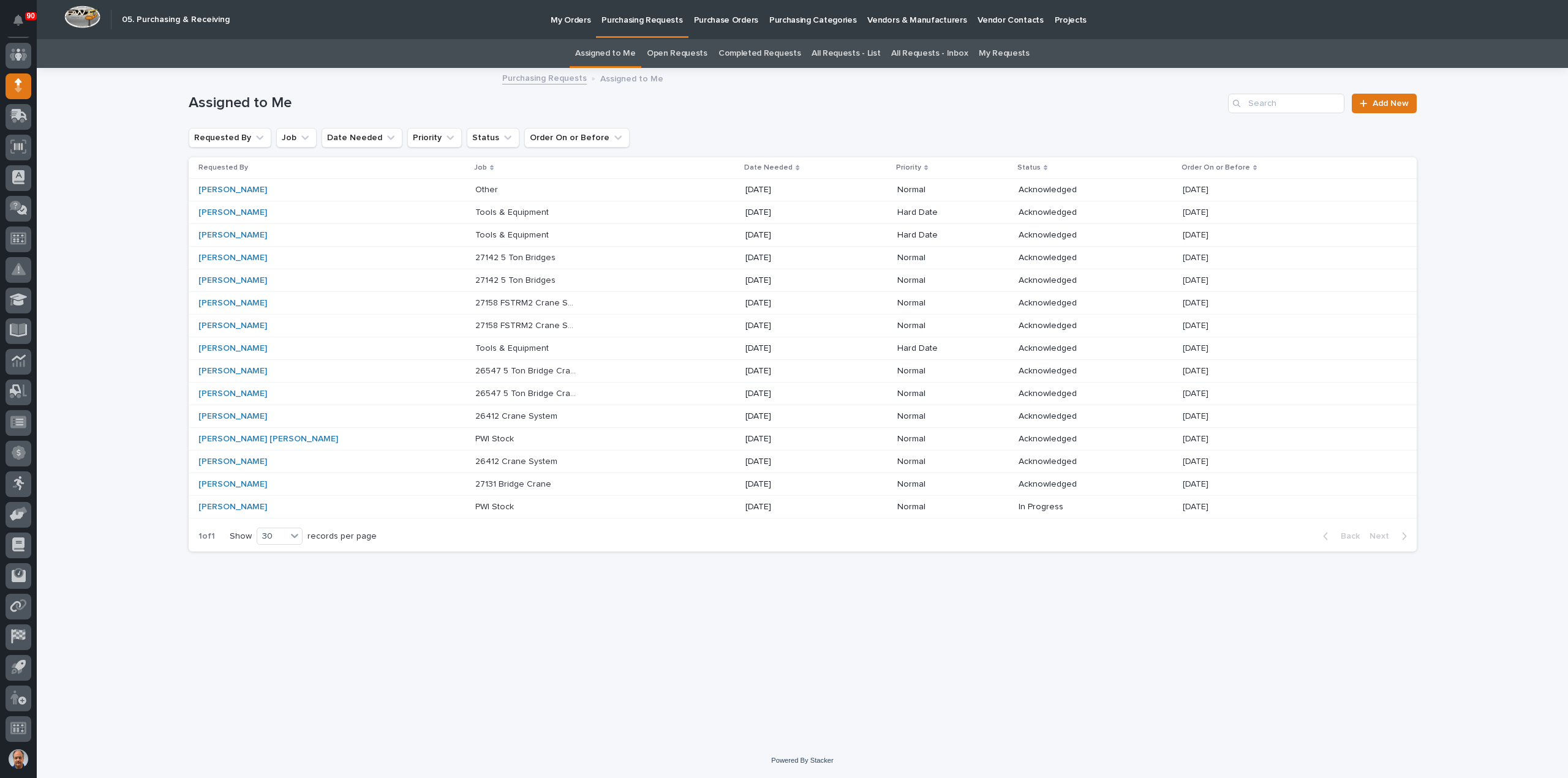
click at [745, 188] on p "[DATE]" at bounding box center [796, 191] width 102 height 10
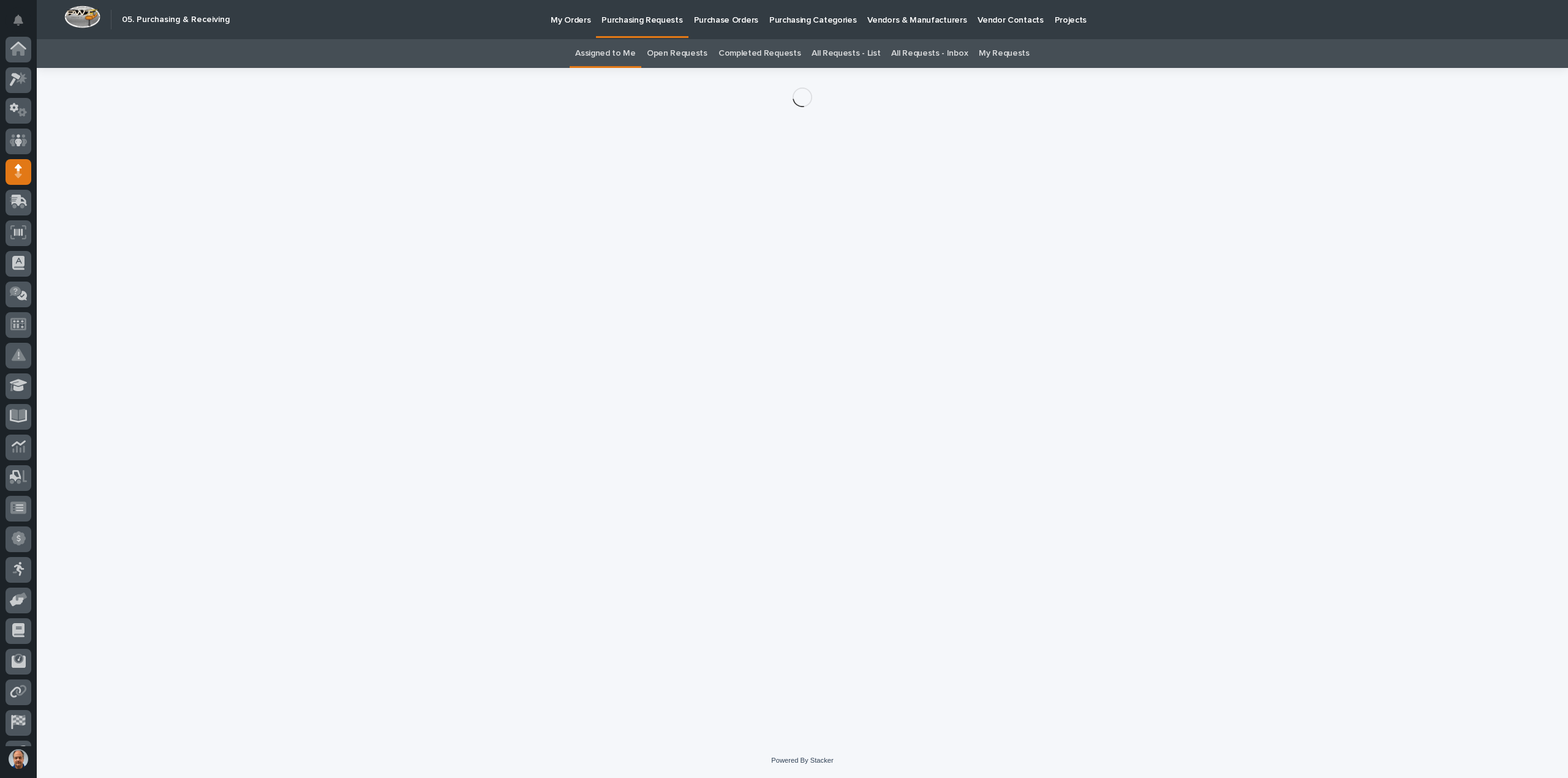
scroll to position [86, 0]
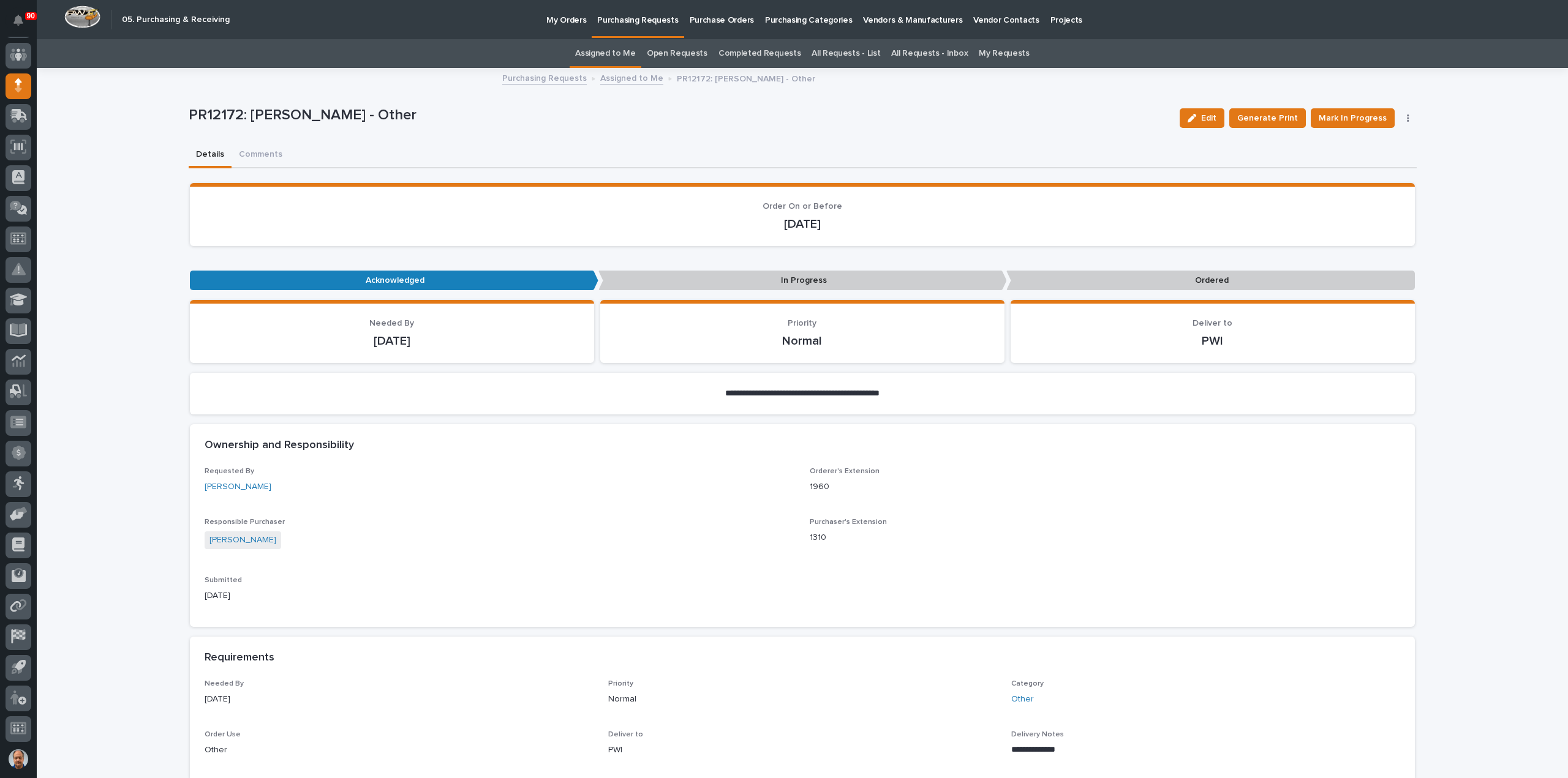
drag, startPoint x: 1207, startPoint y: 117, endPoint x: 1180, endPoint y: 123, distance: 27.7
click at [1206, 117] on span "Edit" at bounding box center [1209, 118] width 16 height 11
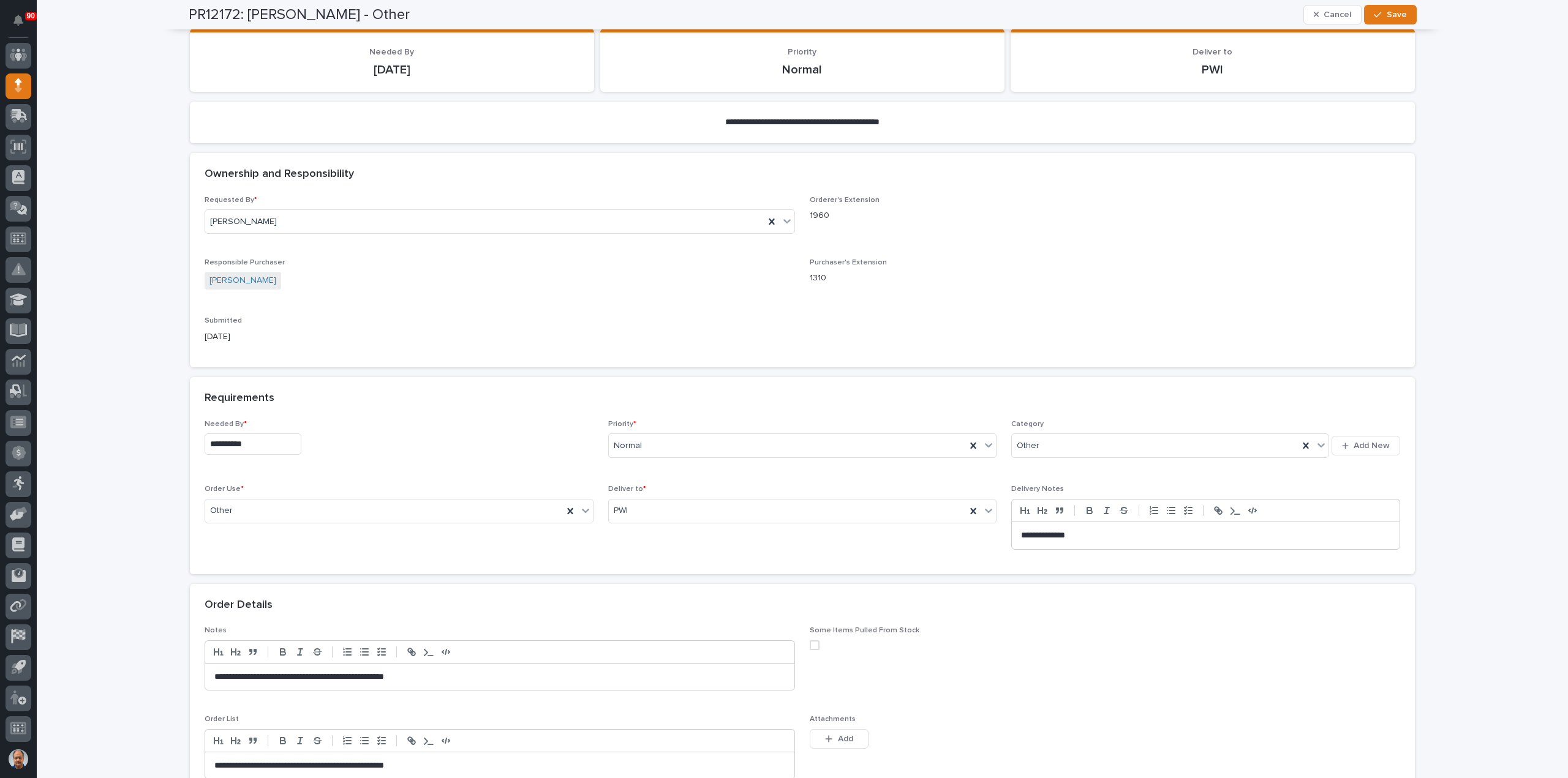
scroll to position [306, 0]
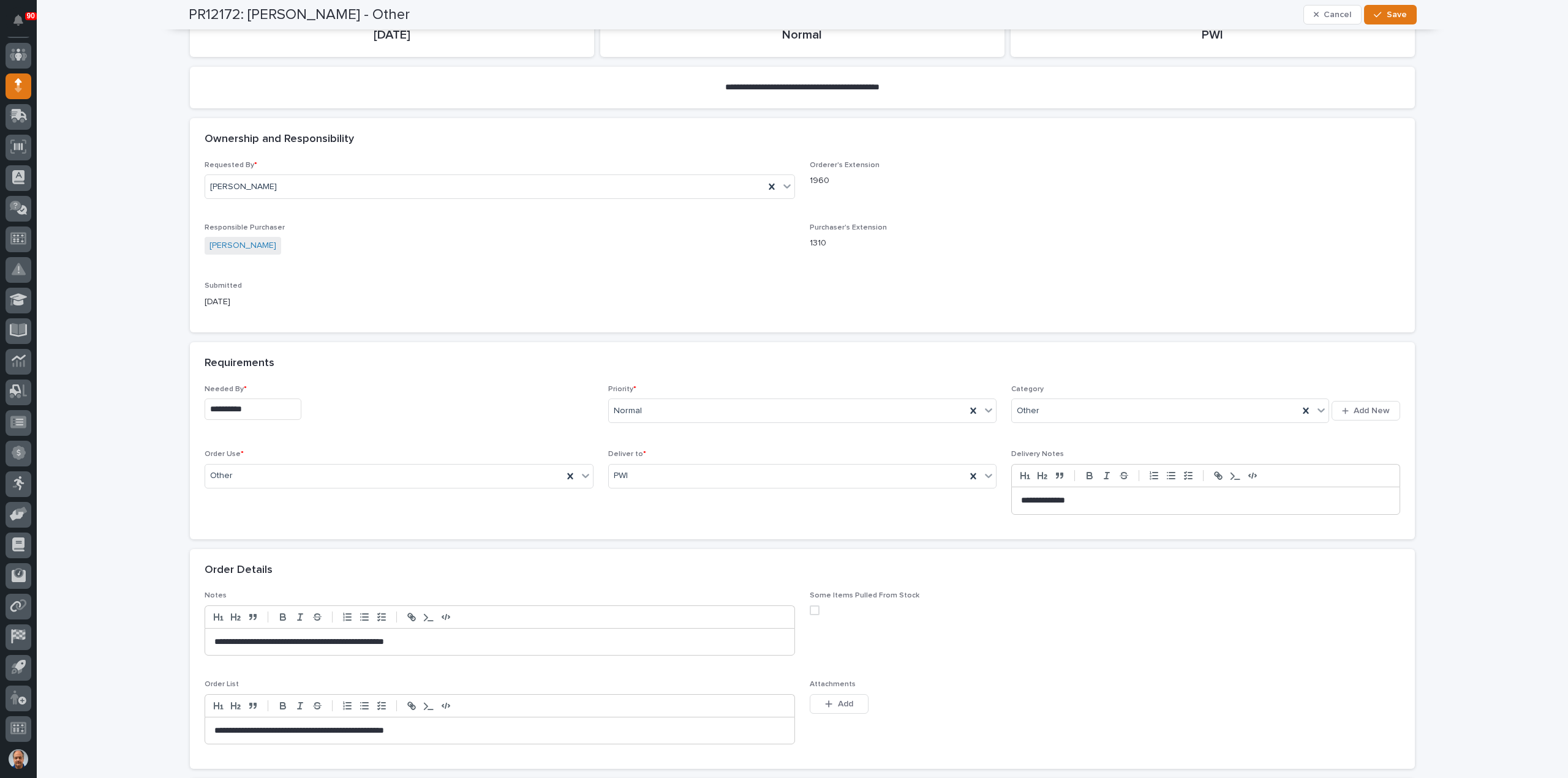
click at [267, 407] on input "**********" at bounding box center [253, 409] width 97 height 22
click at [306, 218] on span "Next Month" at bounding box center [306, 219] width 0 height 16
click at [202, 269] on div "1" at bounding box center [205, 268] width 17 height 17
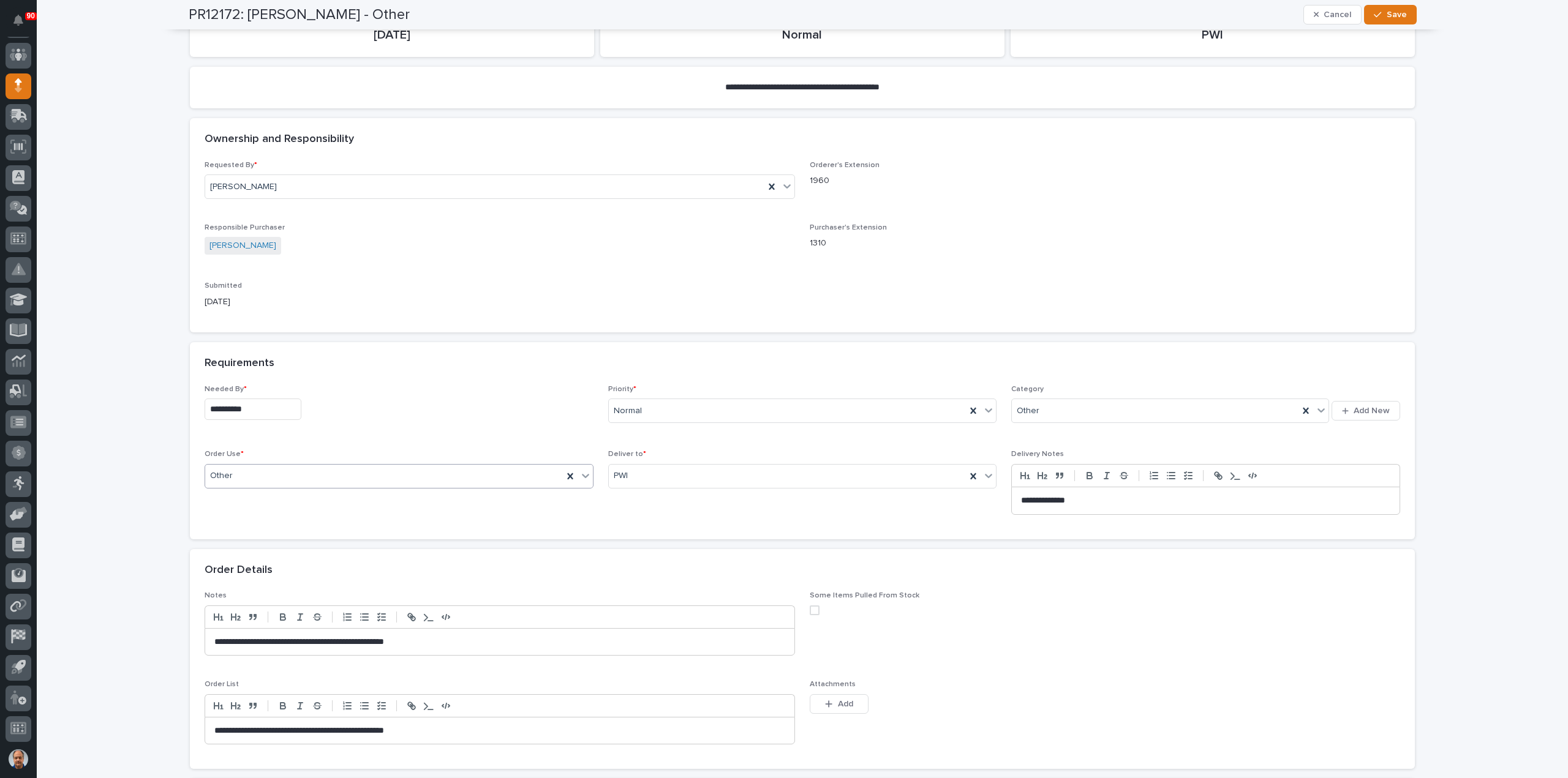
type input "**********"
click at [1382, 13] on div "button" at bounding box center [1380, 15] width 12 height 9
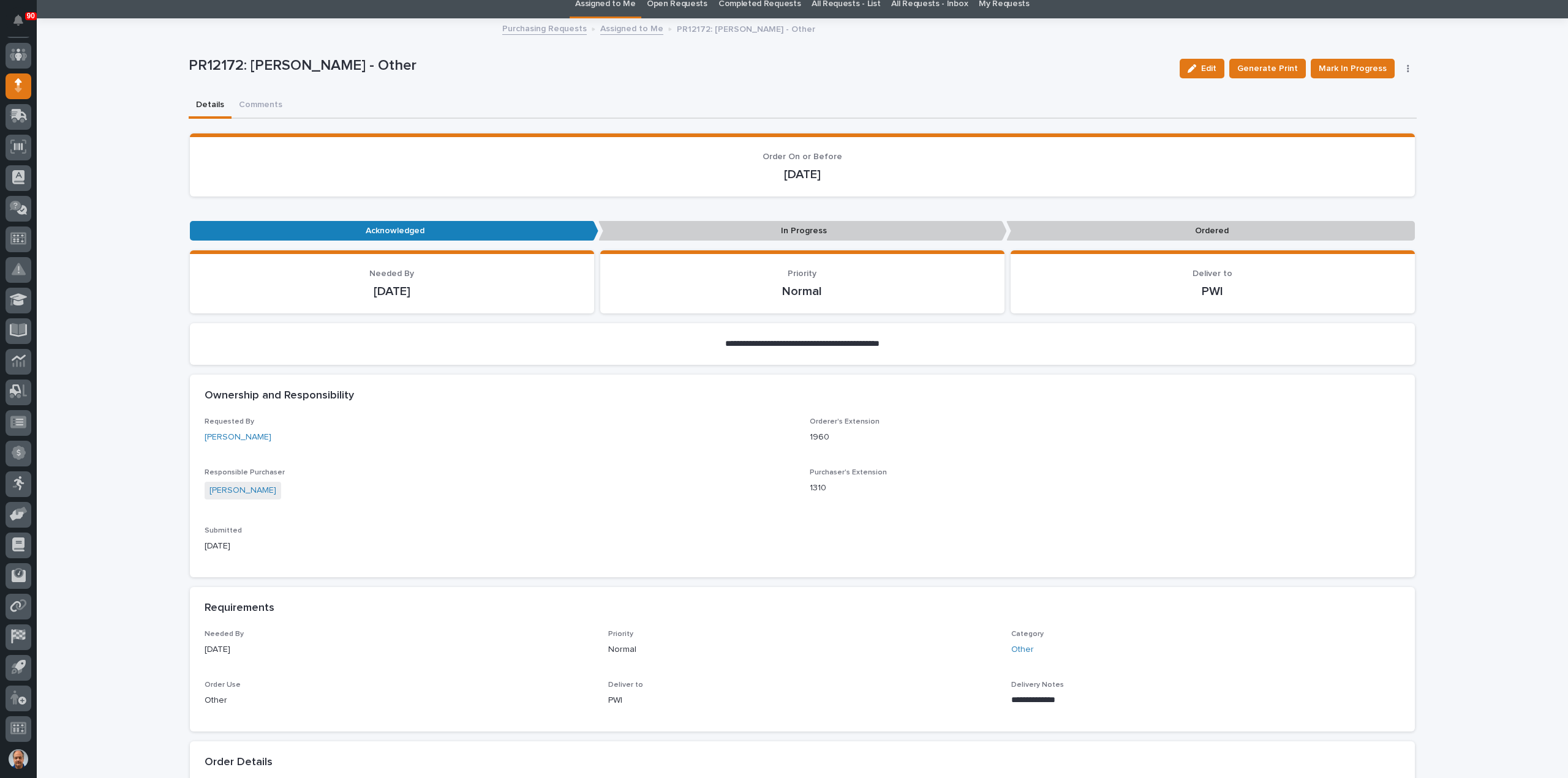
scroll to position [0, 0]
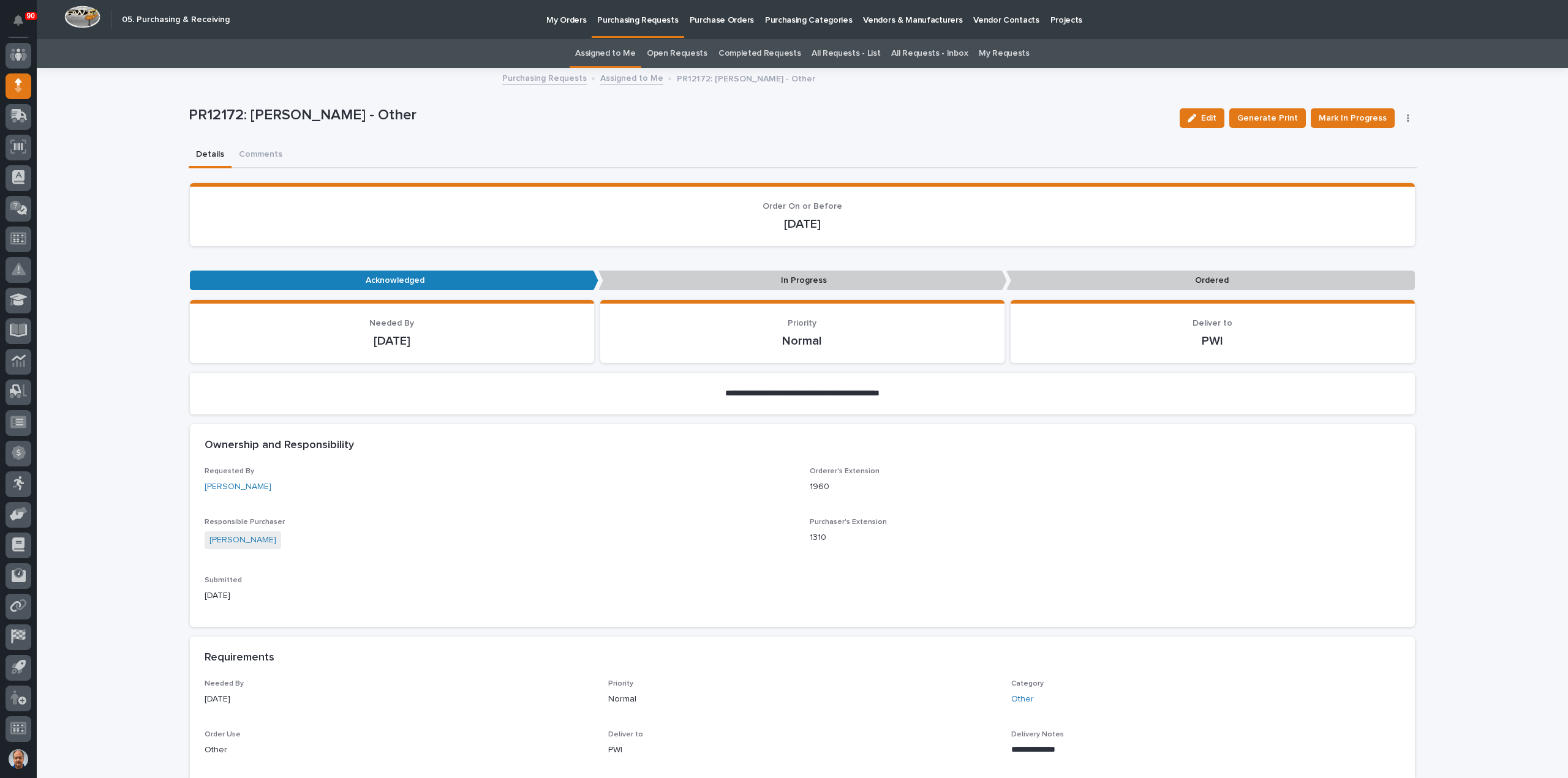
click at [631, 16] on p "Purchasing Requests" at bounding box center [638, 12] width 80 height 25
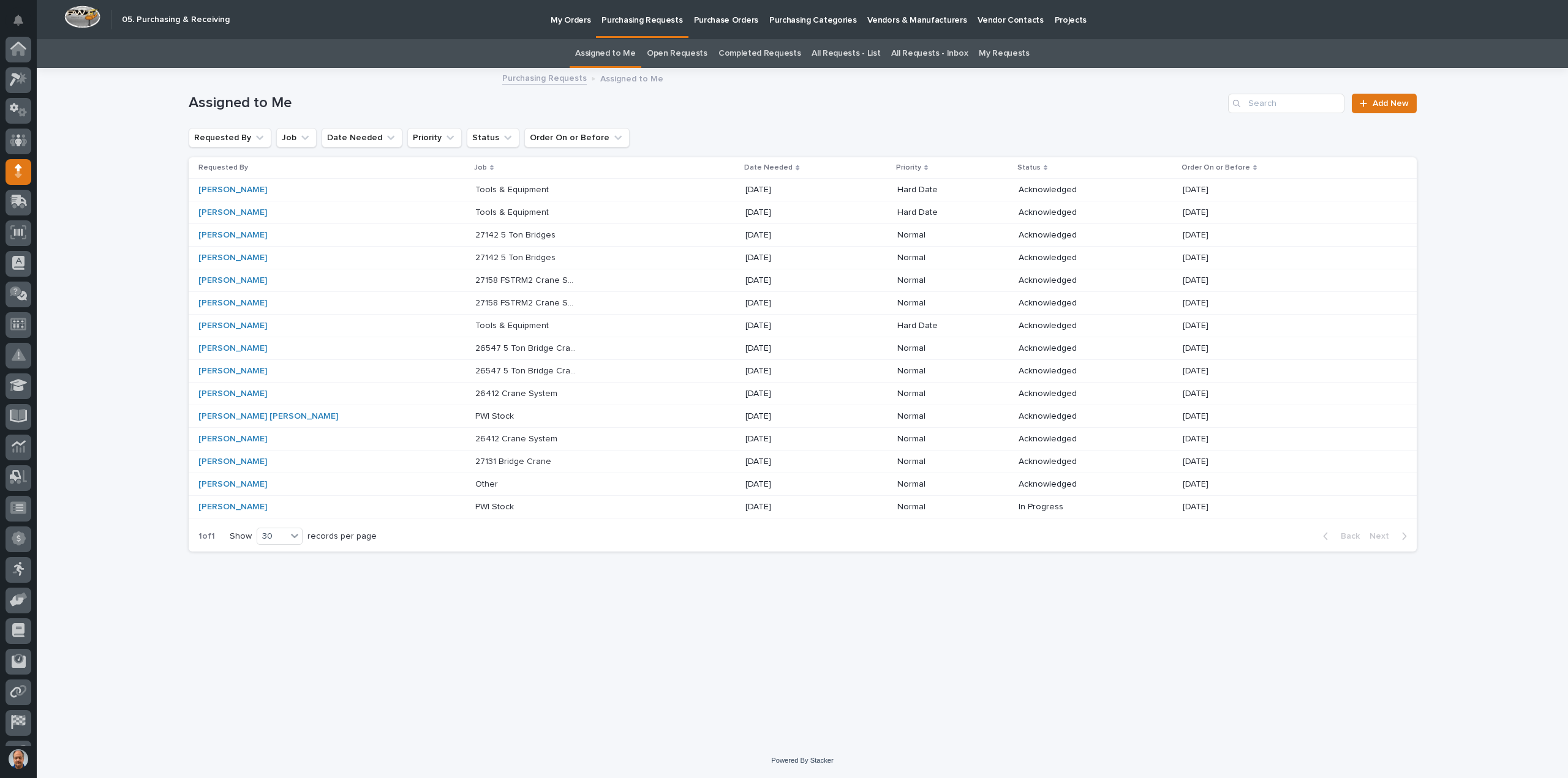
scroll to position [86, 0]
click at [588, 189] on div "Tools & Equipment Tools & Equipment" at bounding box center [606, 190] width 261 height 20
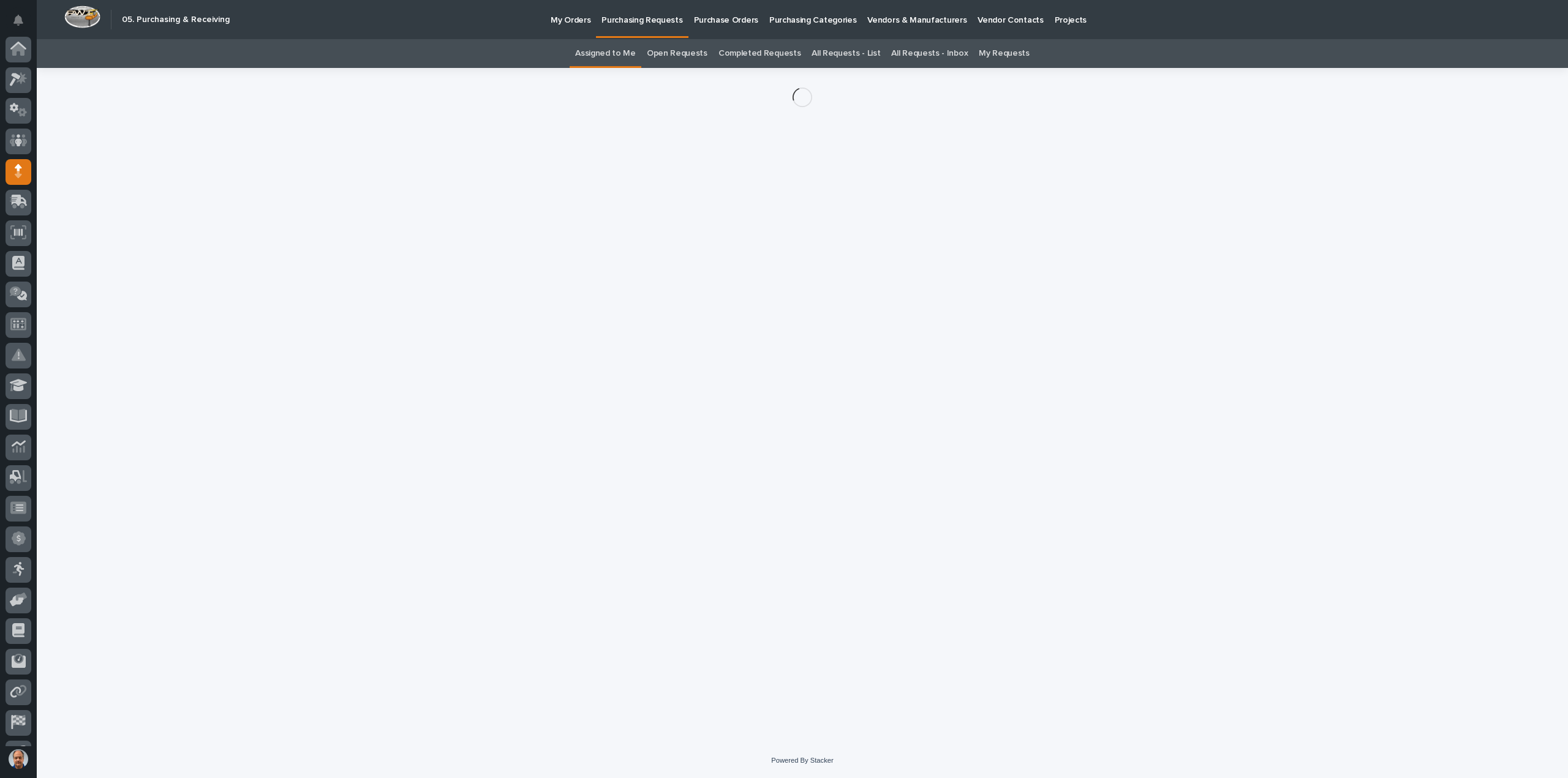
scroll to position [86, 0]
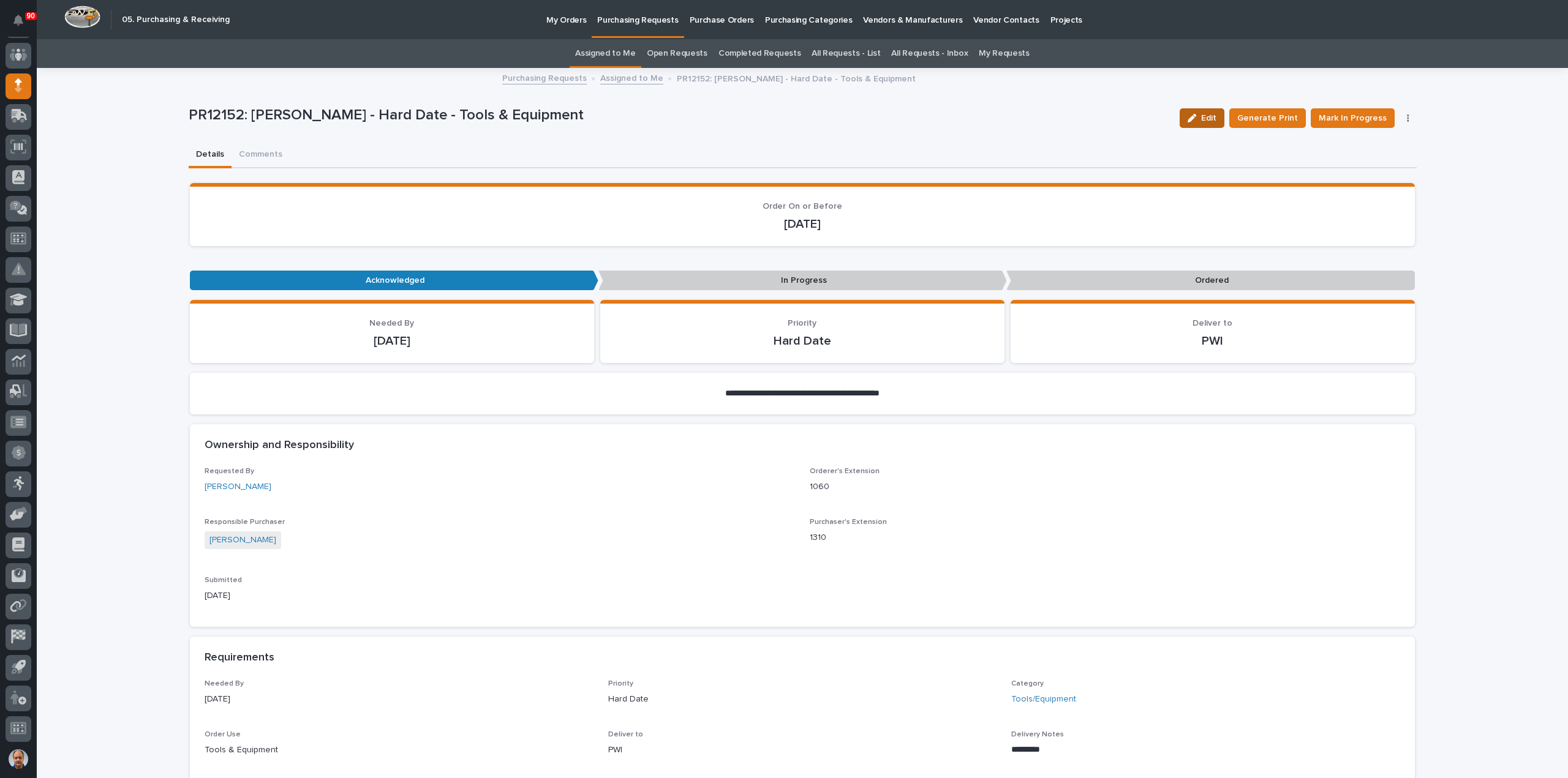
click at [1214, 115] on span "Edit" at bounding box center [1209, 118] width 16 height 11
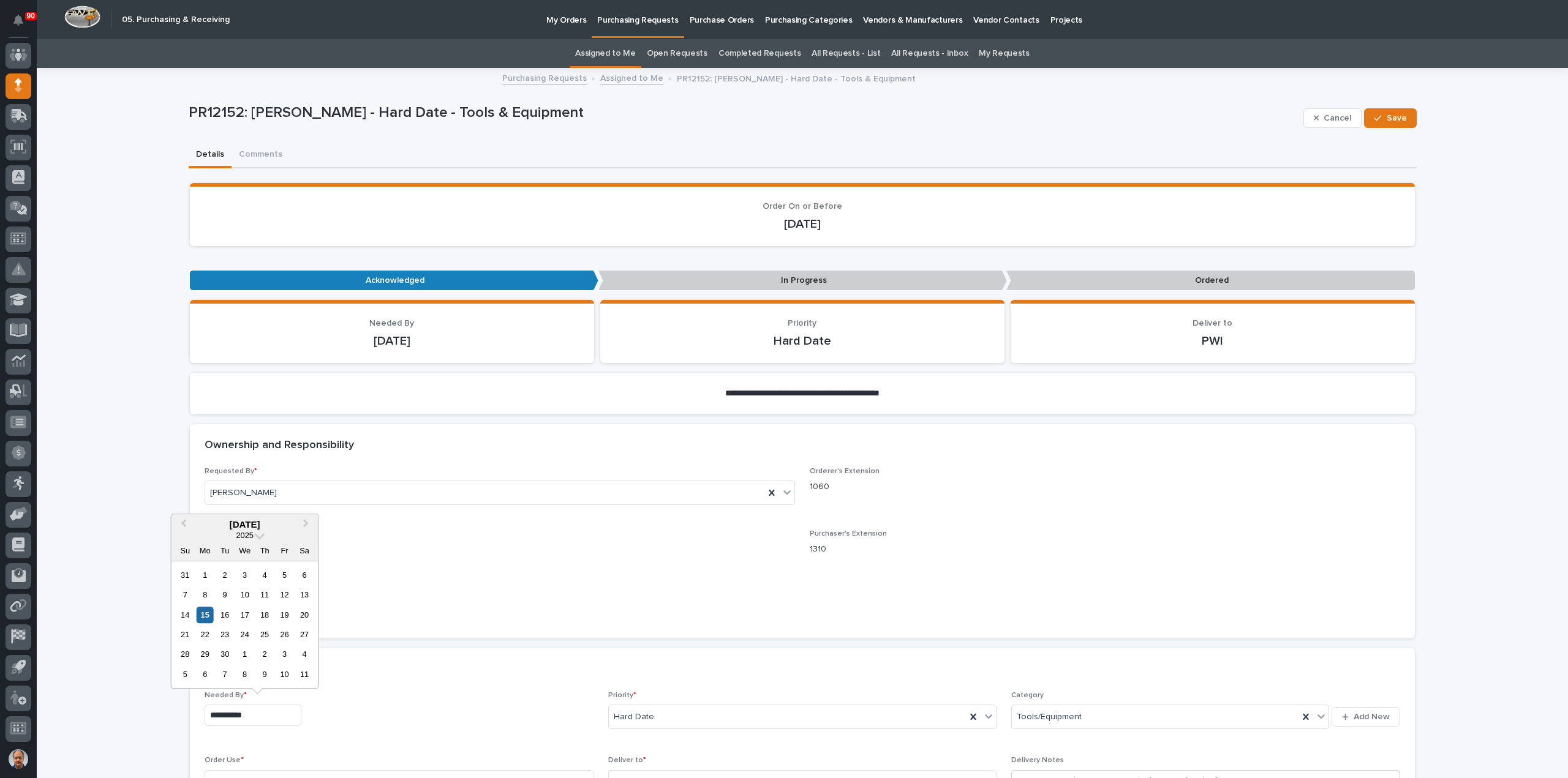
click at [261, 712] on input "**********" at bounding box center [253, 715] width 97 height 22
drag, startPoint x: 206, startPoint y: 720, endPoint x: 196, endPoint y: 720, distance: 10.0
click at [196, 720] on div "**********" at bounding box center [802, 768] width 1225 height 155
click at [206, 636] on div "22" at bounding box center [205, 635] width 17 height 17
type input "**********"
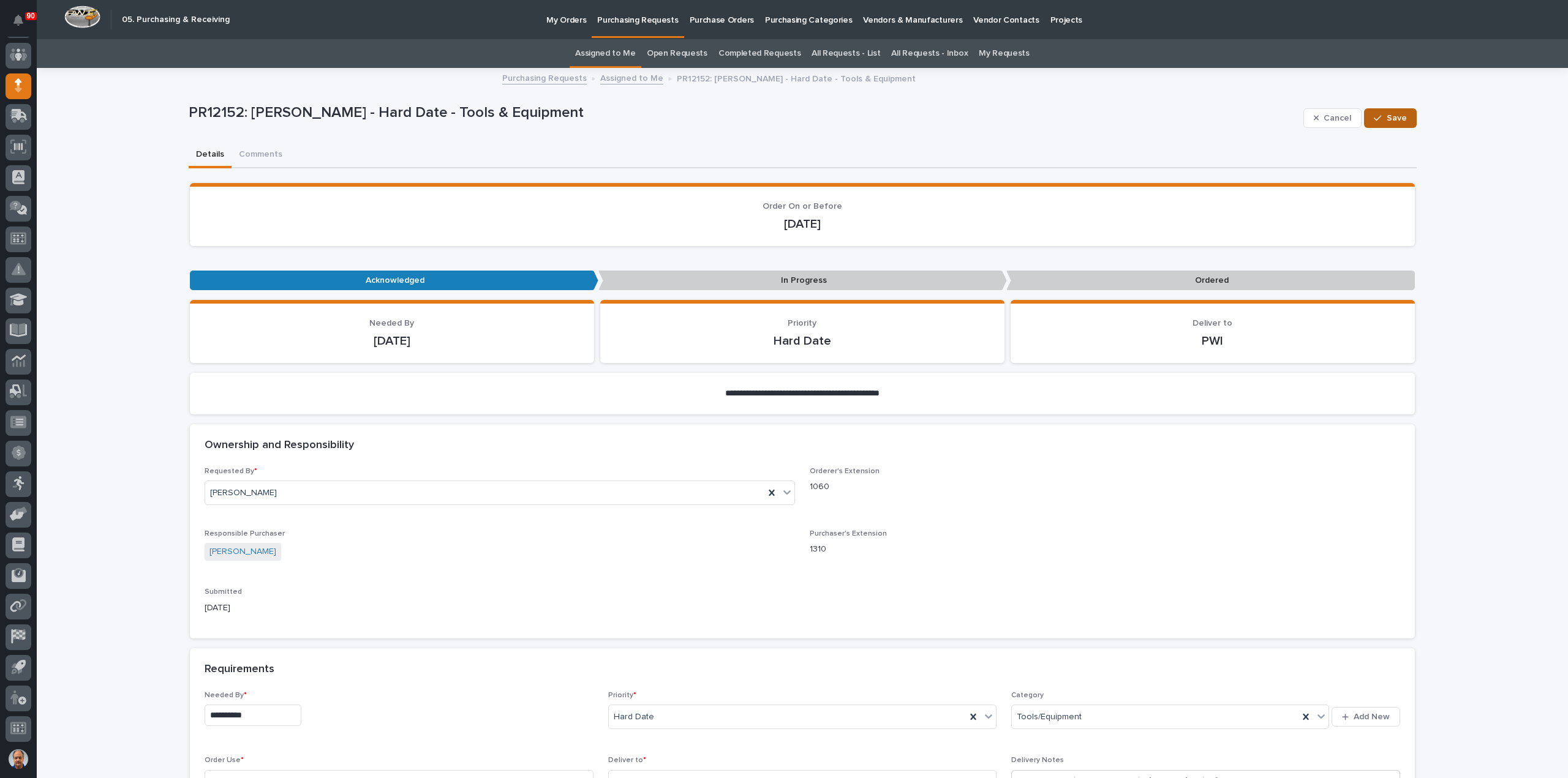
click at [1388, 115] on span "Save" at bounding box center [1397, 118] width 20 height 11
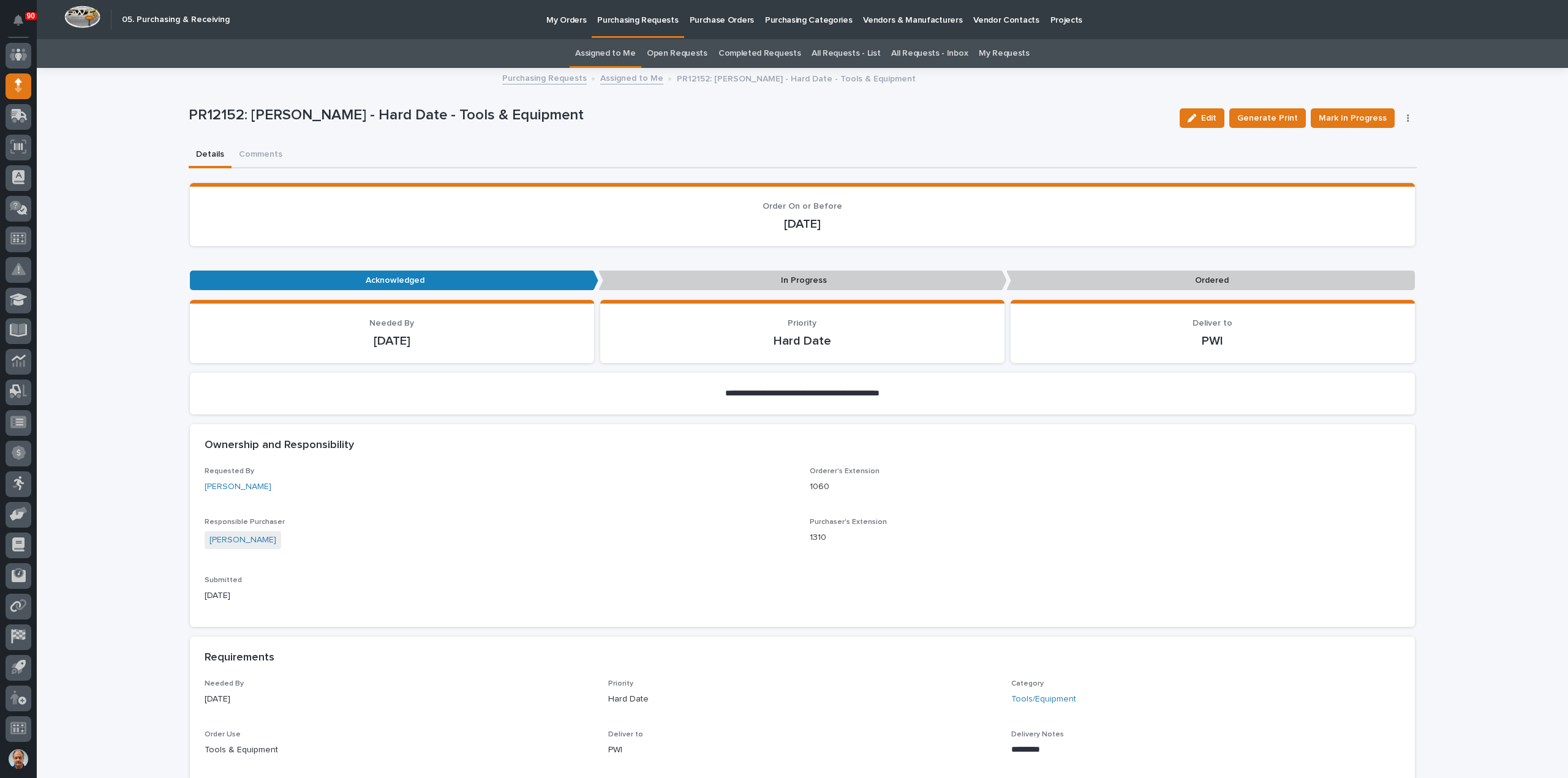
click at [643, 20] on p "Purchasing Requests" at bounding box center [638, 12] width 80 height 25
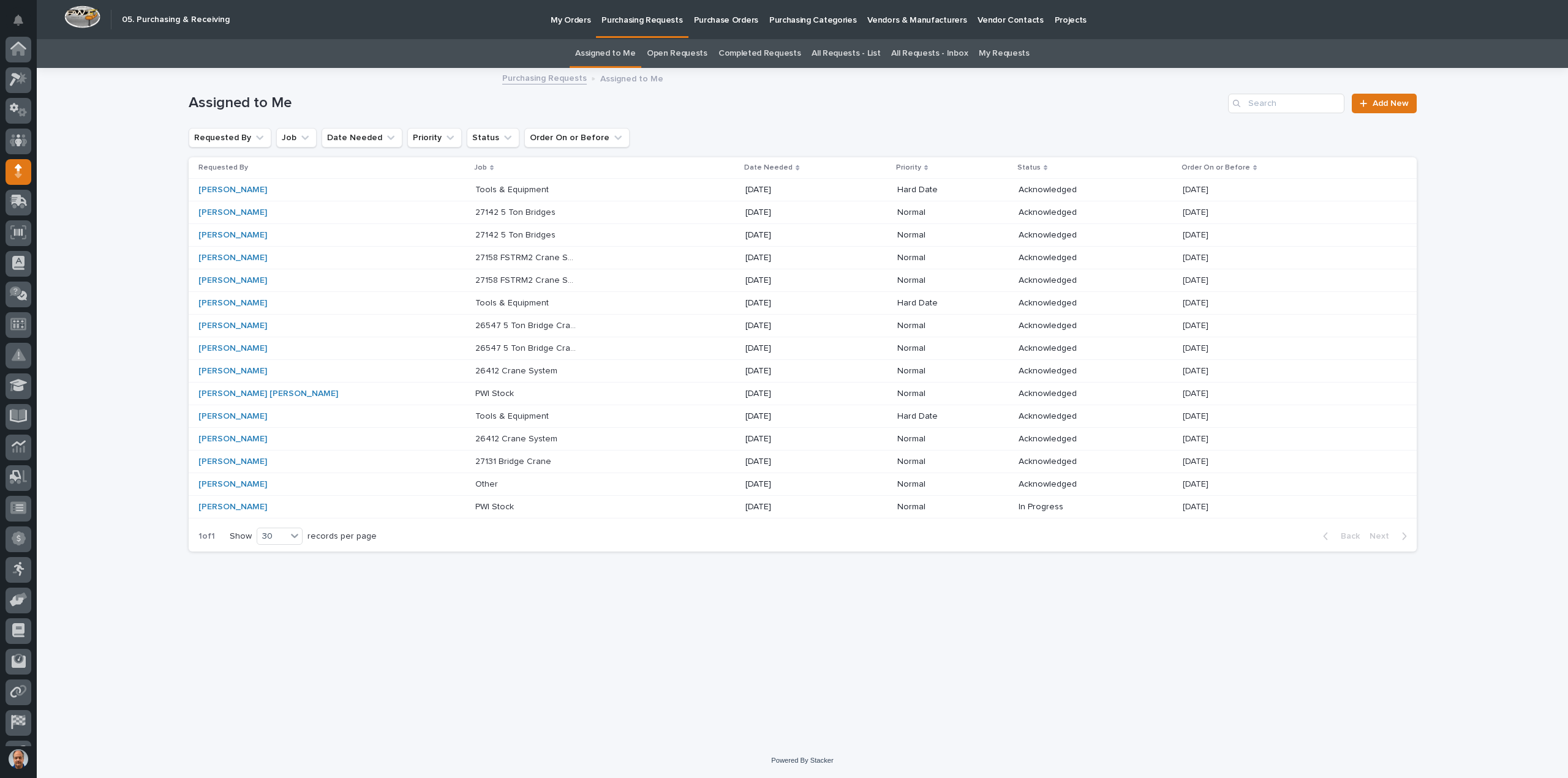
scroll to position [86, 0]
click at [745, 188] on p "[DATE]" at bounding box center [796, 191] width 102 height 10
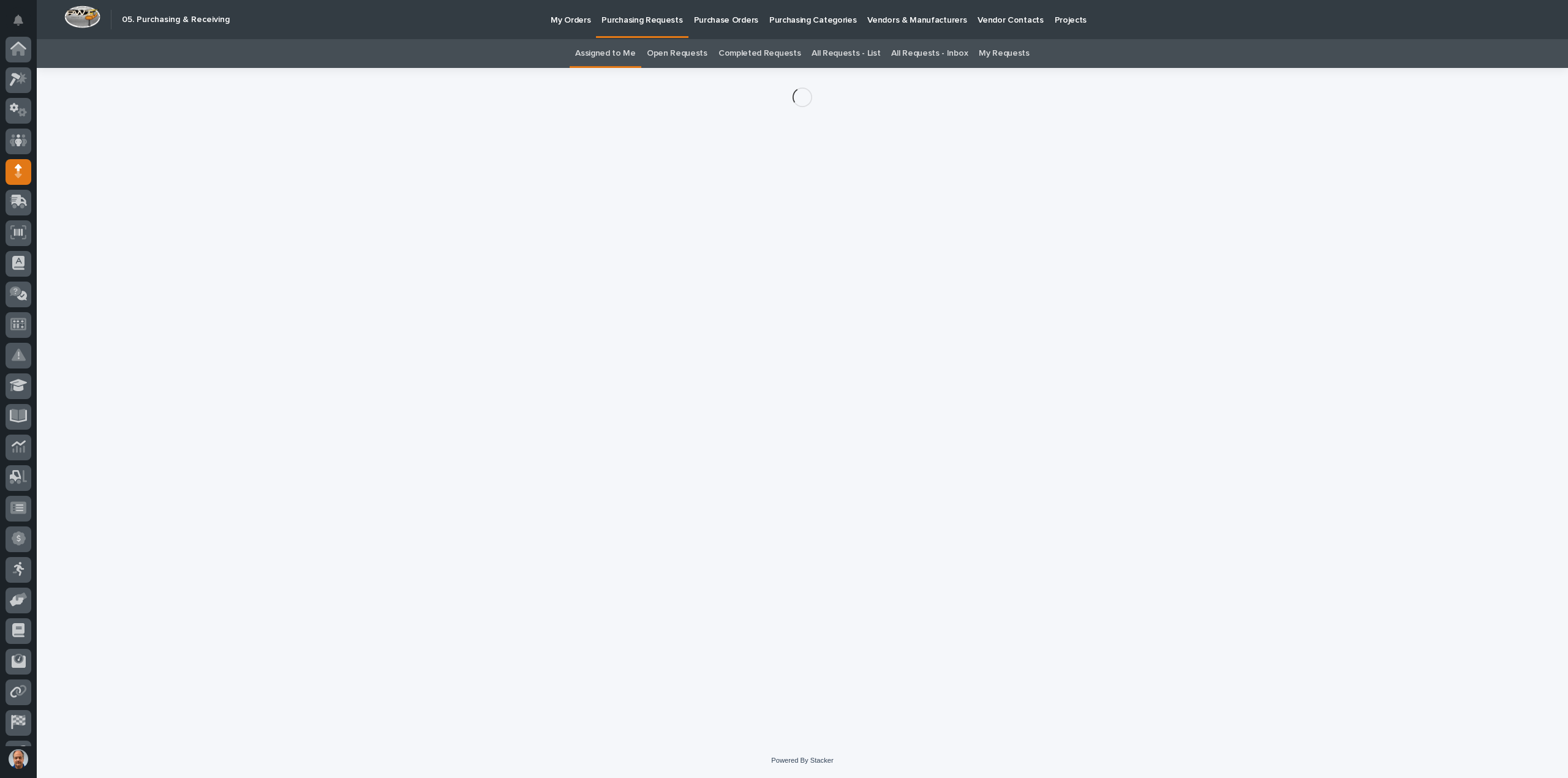
scroll to position [86, 0]
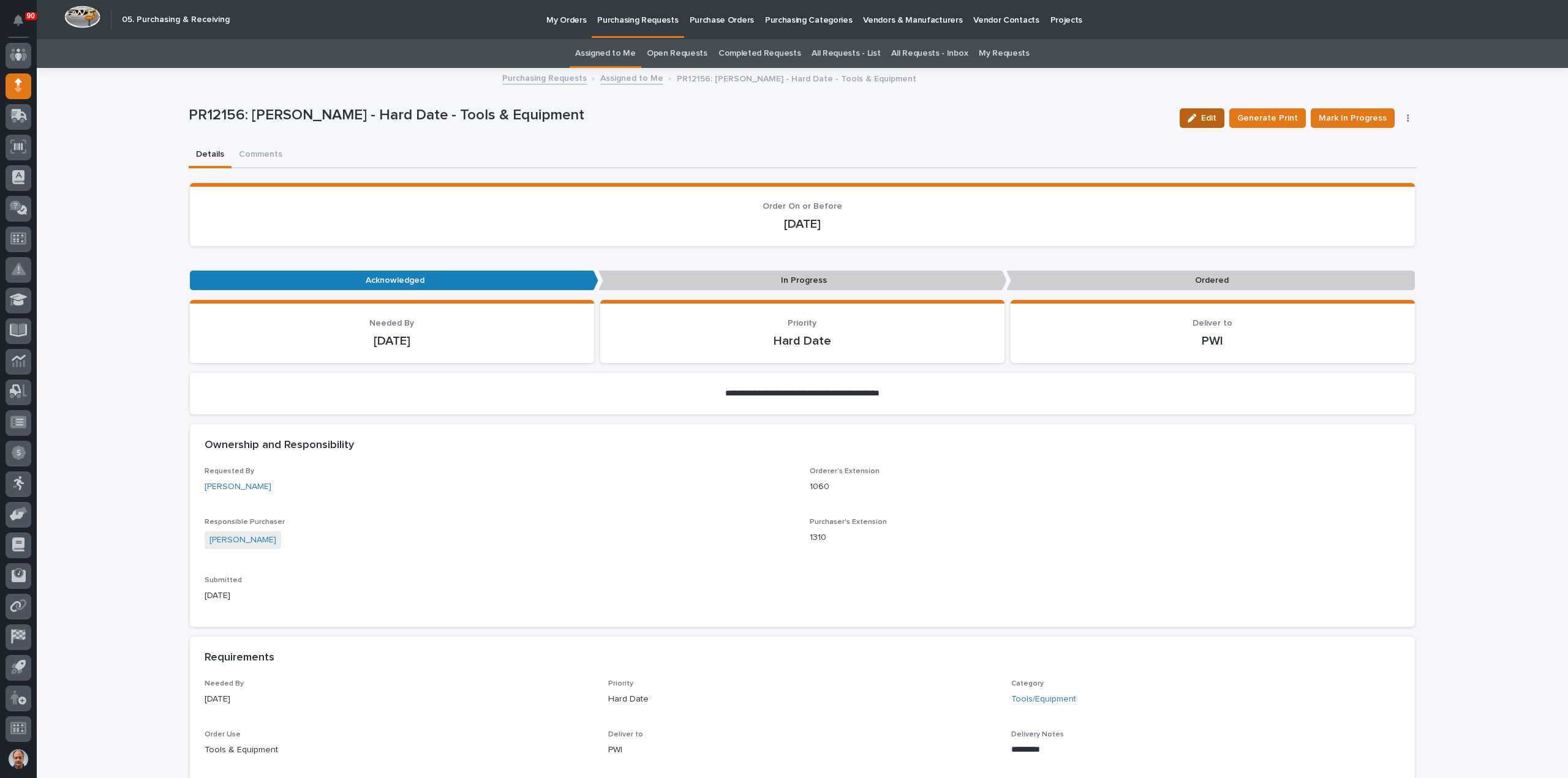
click at [1212, 117] on span "Edit" at bounding box center [1209, 118] width 16 height 11
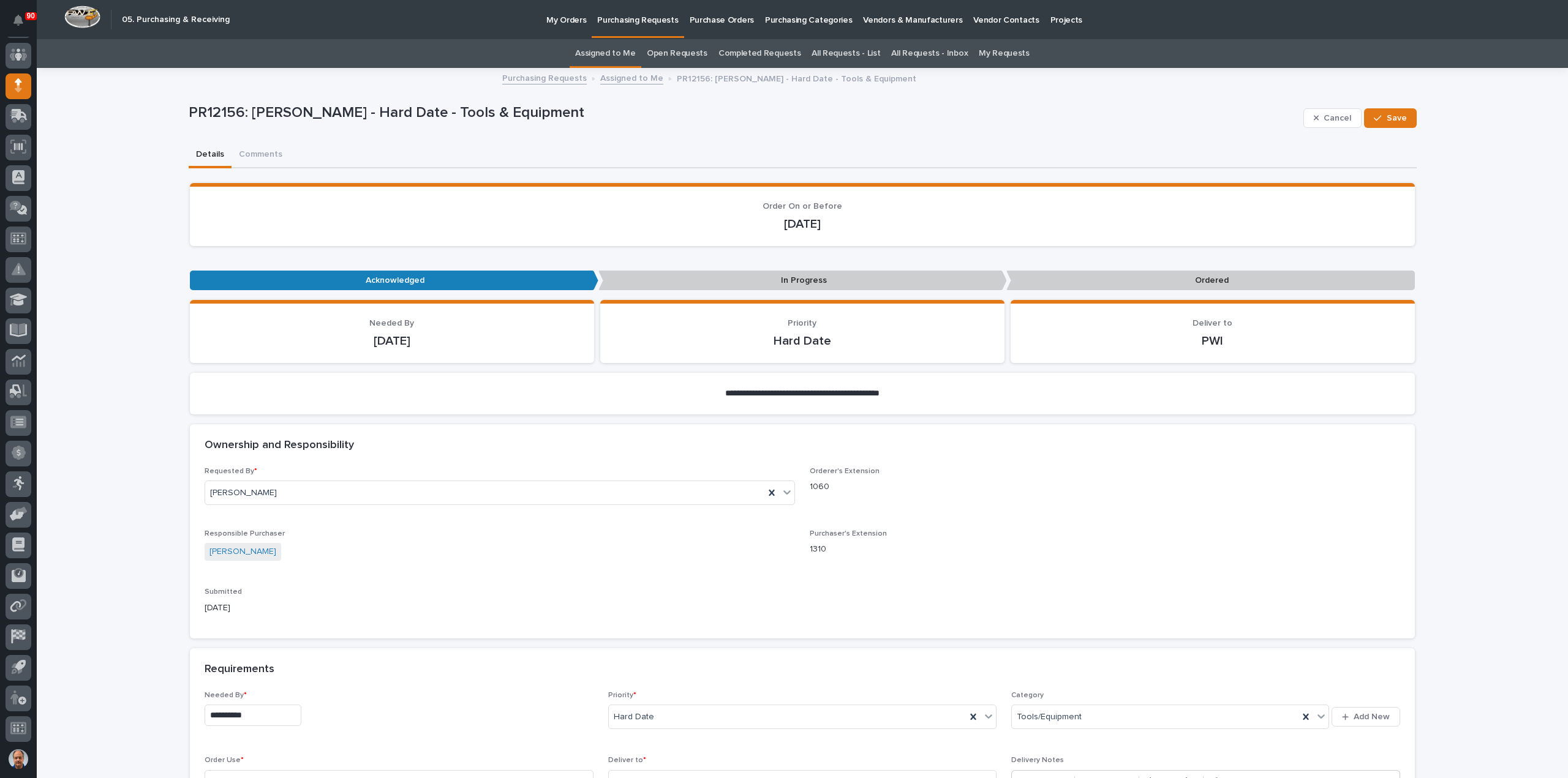
click at [268, 723] on input "**********" at bounding box center [253, 715] width 97 height 22
click at [208, 633] on div "22" at bounding box center [205, 635] width 17 height 17
type input "**********"
click at [1380, 109] on button "Save" at bounding box center [1390, 118] width 52 height 19
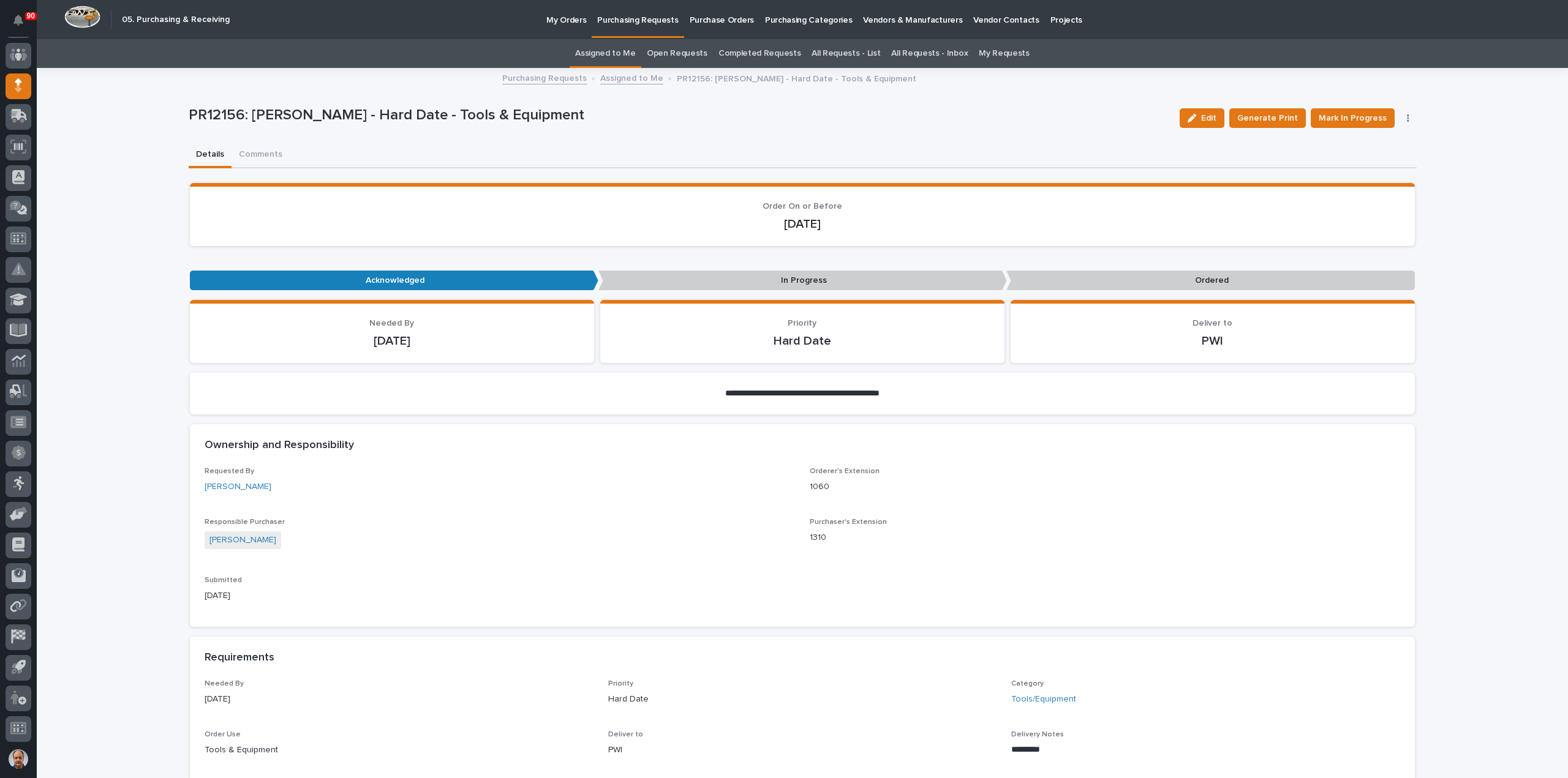
click at [652, 17] on p "Purchasing Requests" at bounding box center [638, 12] width 80 height 25
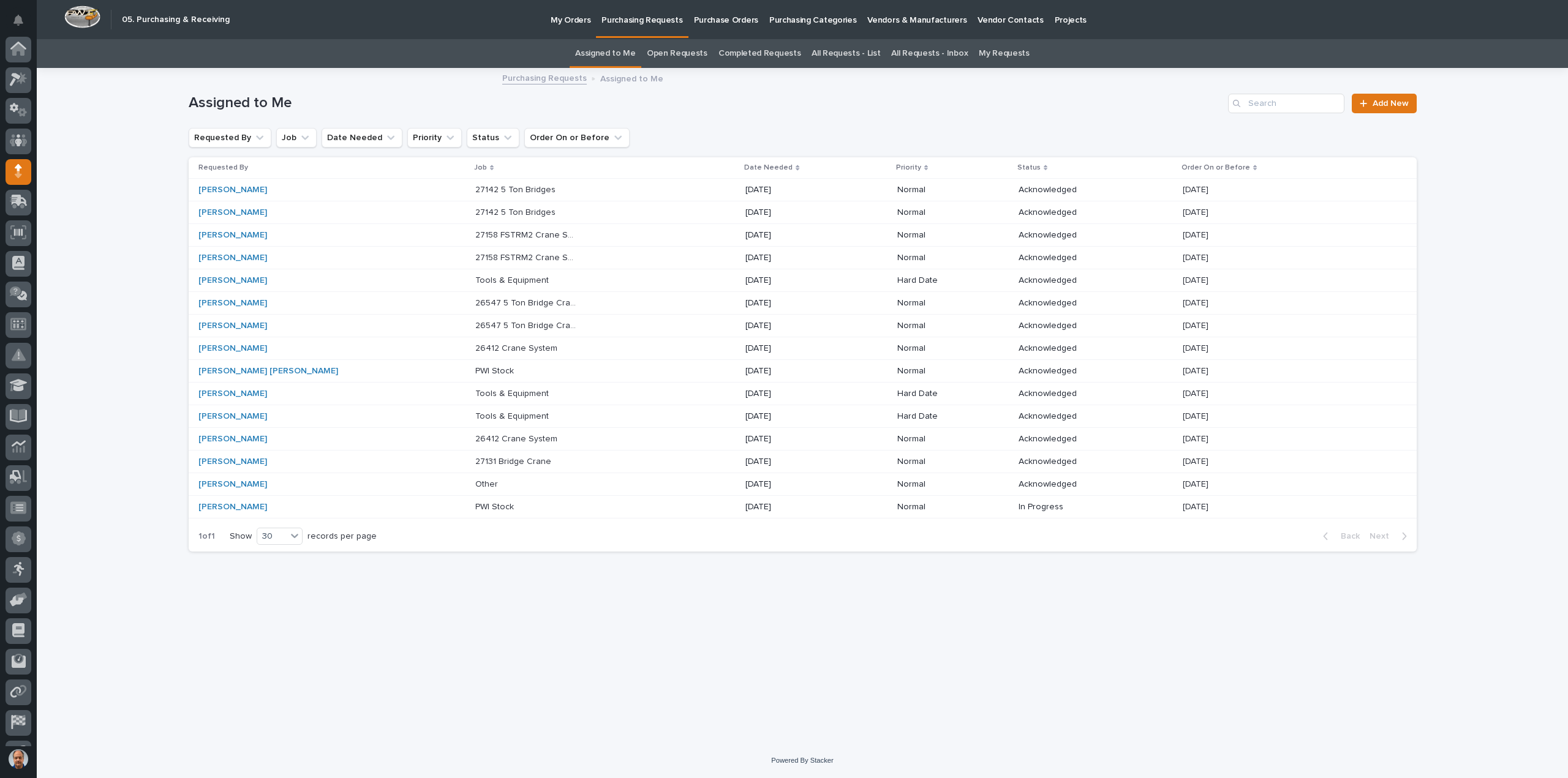
scroll to position [86, 0]
click at [745, 188] on p "[DATE]" at bounding box center [796, 191] width 102 height 10
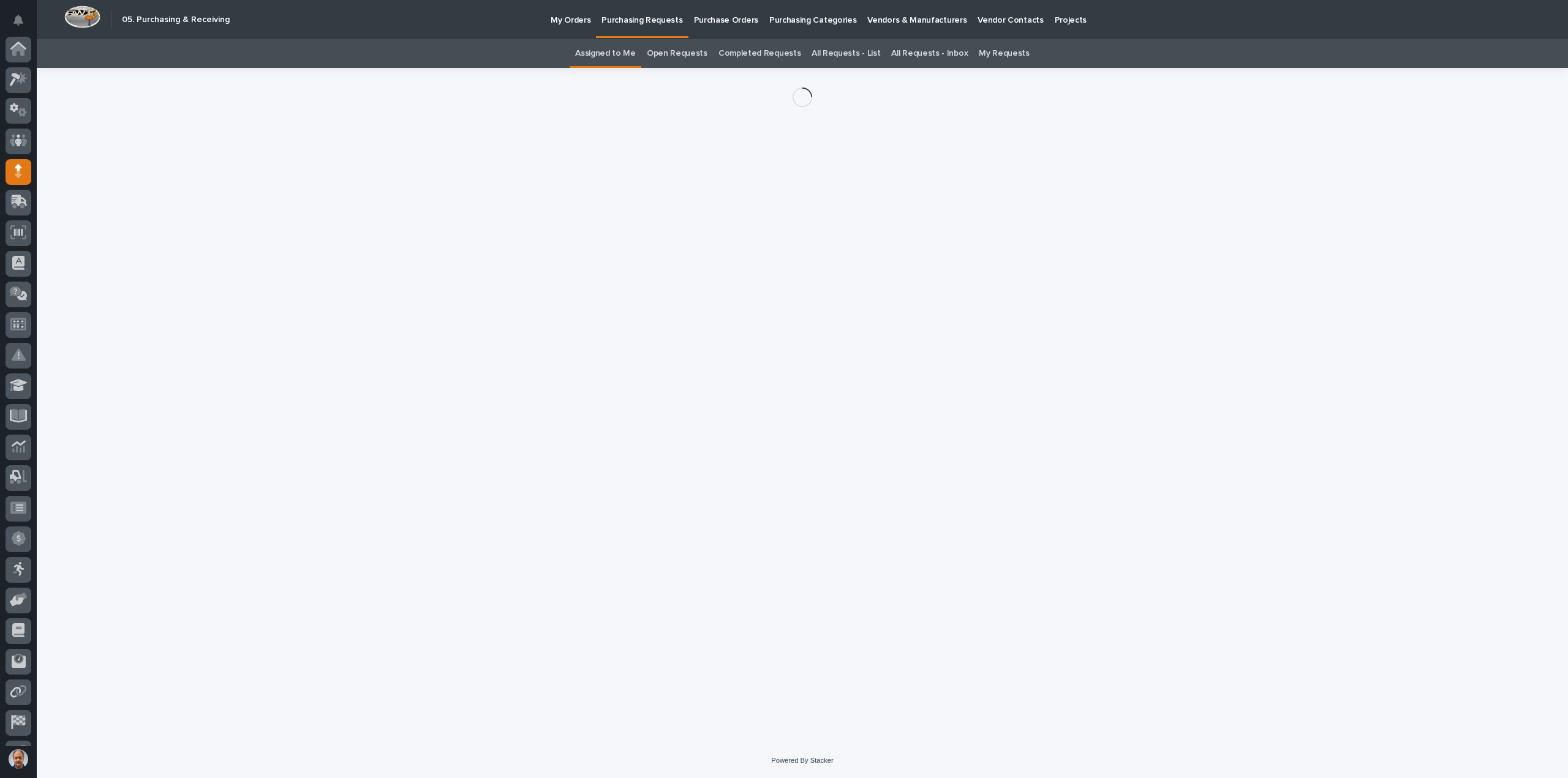
scroll to position [86, 0]
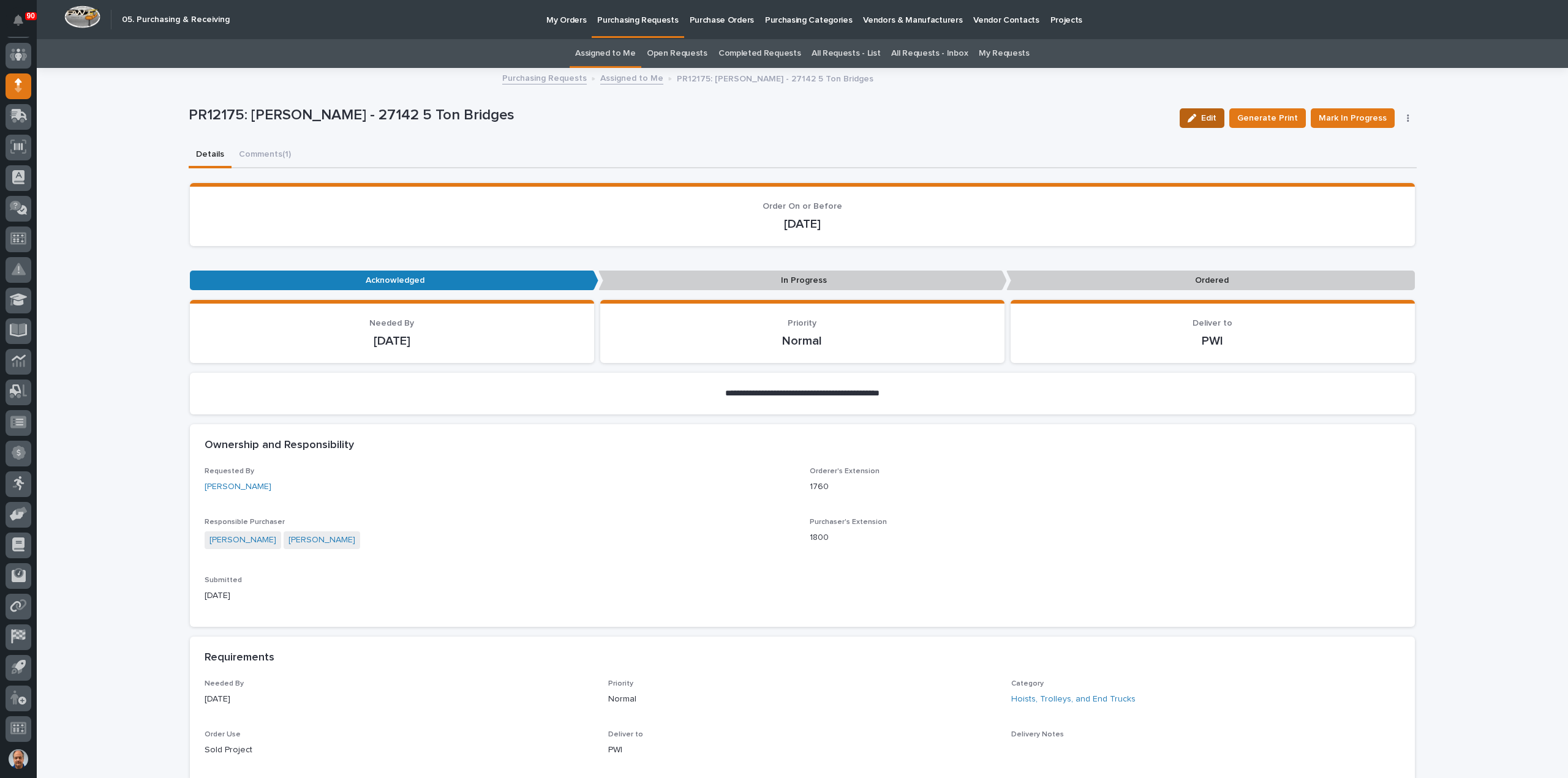
click at [1208, 119] on span "Edit" at bounding box center [1209, 118] width 16 height 11
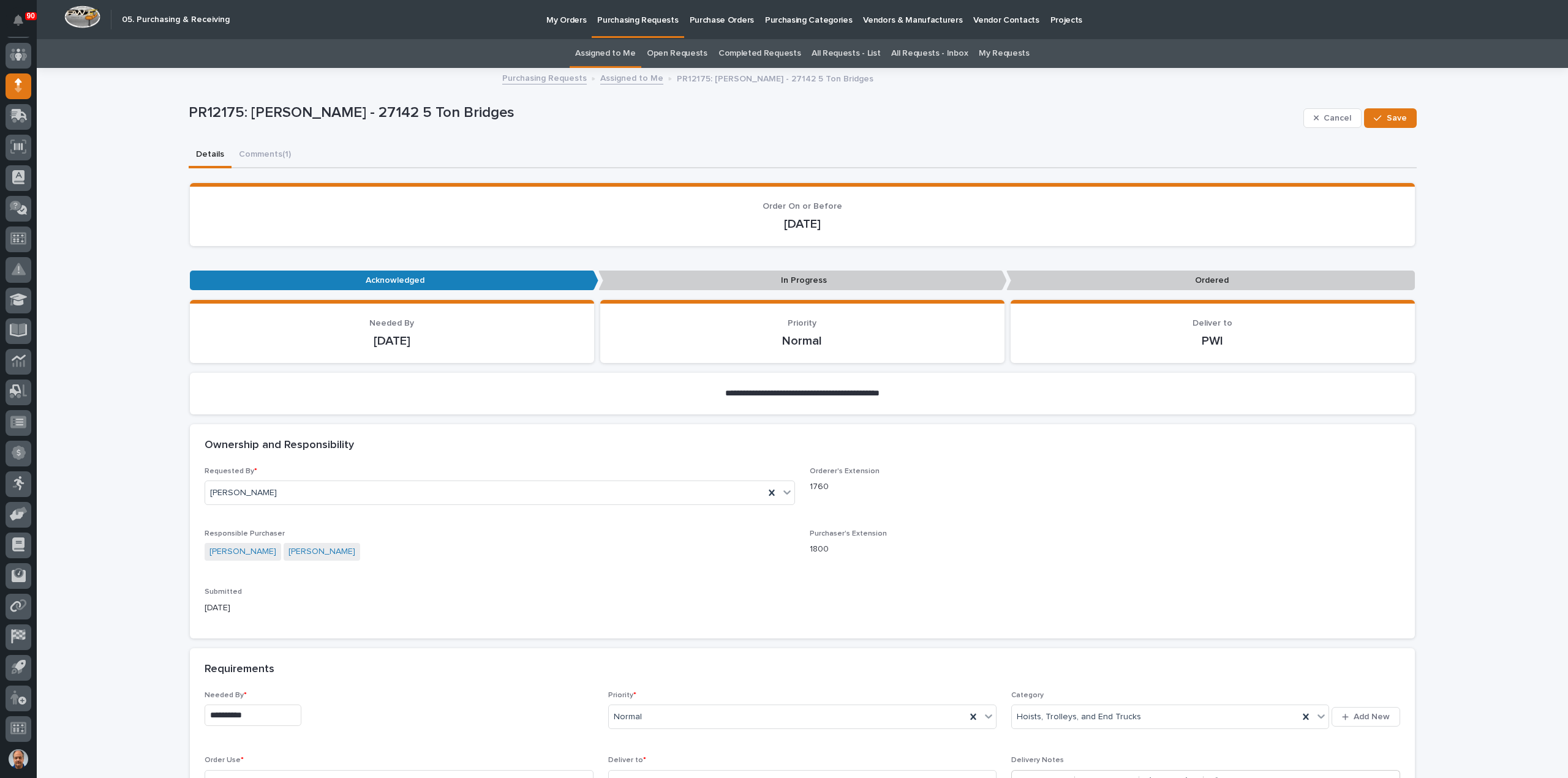
click at [268, 709] on input "**********" at bounding box center [253, 715] width 97 height 22
click at [206, 634] on div "22" at bounding box center [205, 635] width 17 height 17
type input "**********"
click at [1387, 115] on span "Save" at bounding box center [1397, 118] width 20 height 11
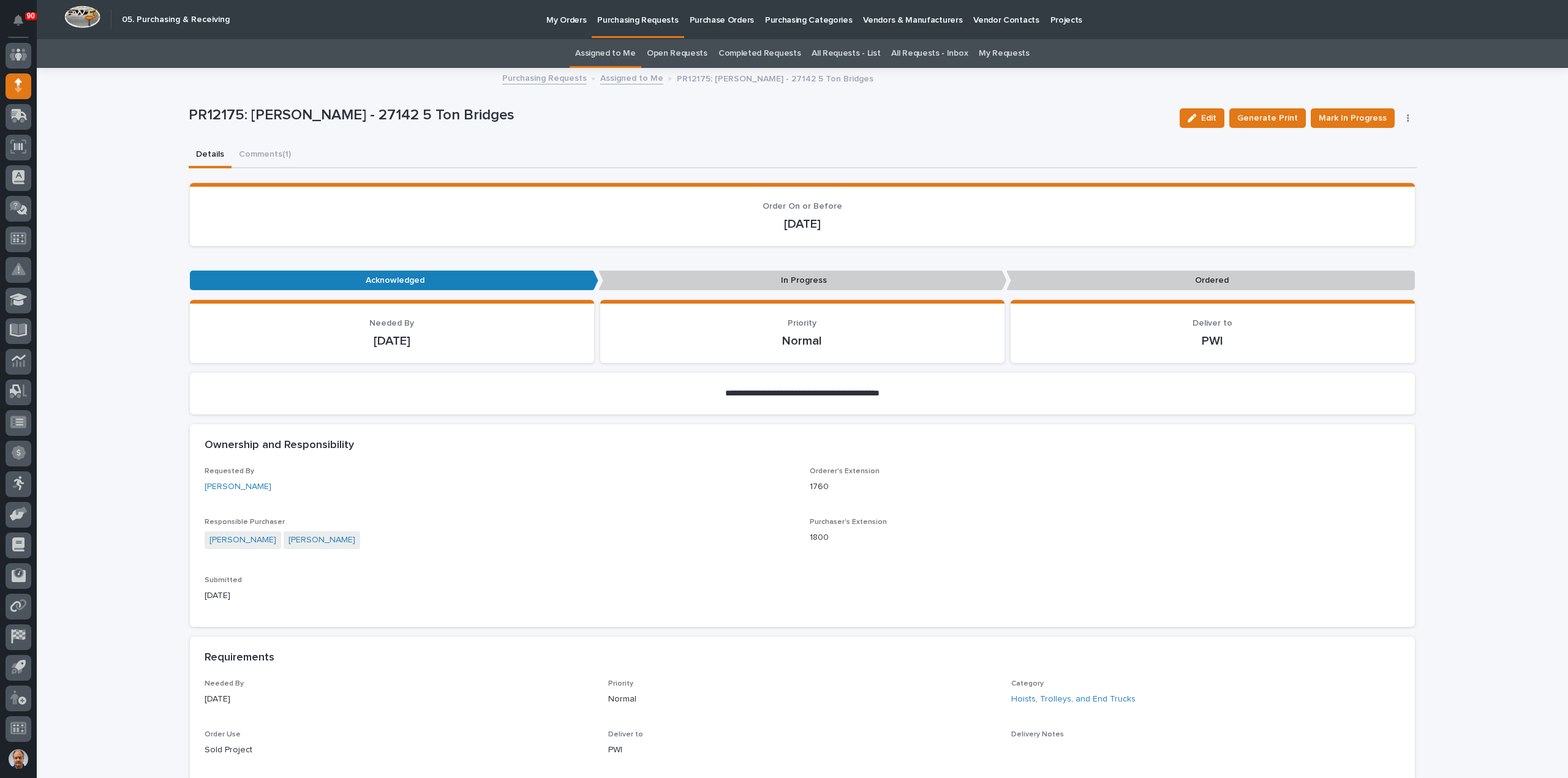
click at [652, 24] on p "Purchasing Requests" at bounding box center [638, 12] width 80 height 25
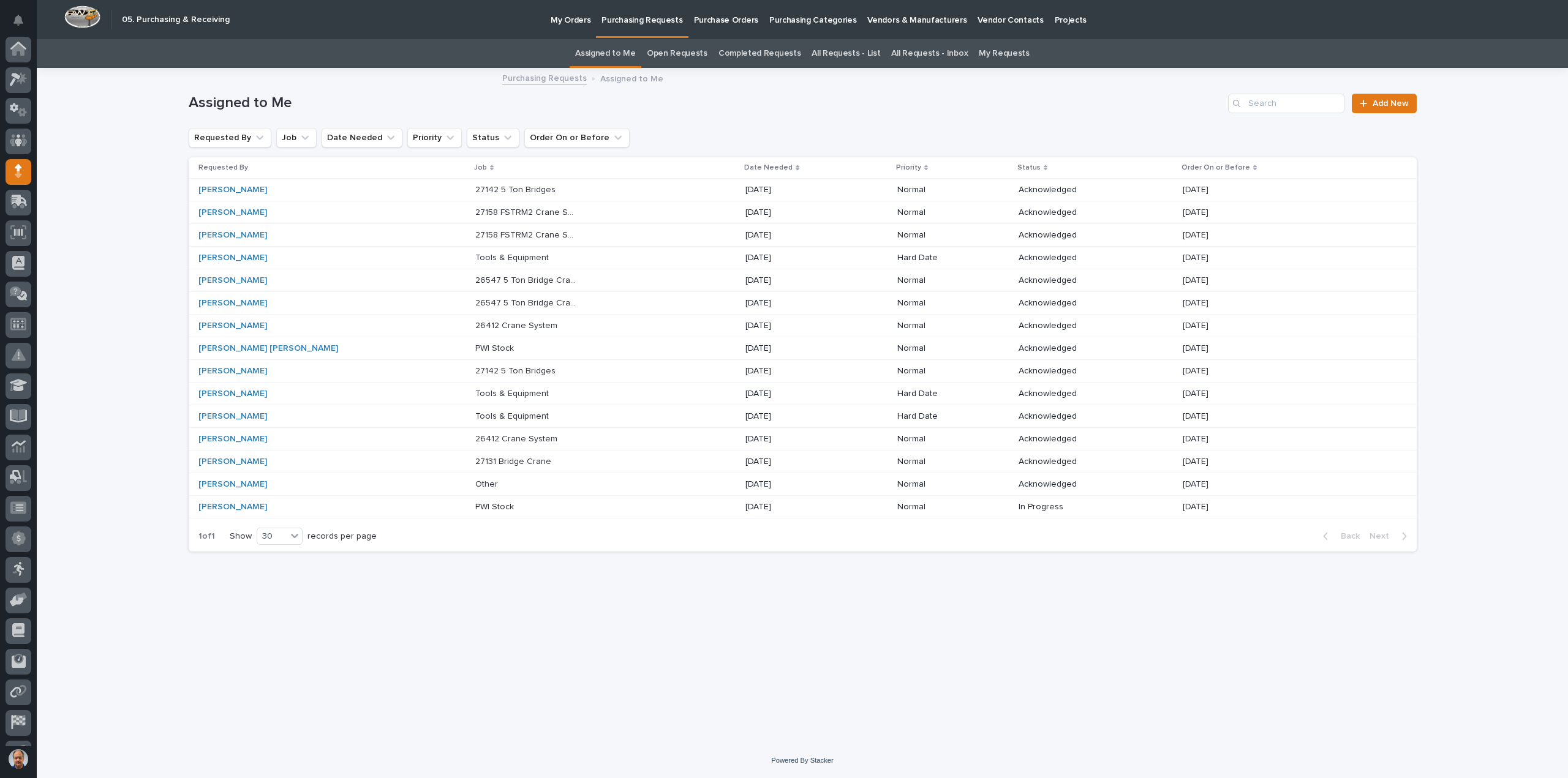
scroll to position [86, 0]
click at [749, 189] on p "[DATE]" at bounding box center [796, 191] width 102 height 10
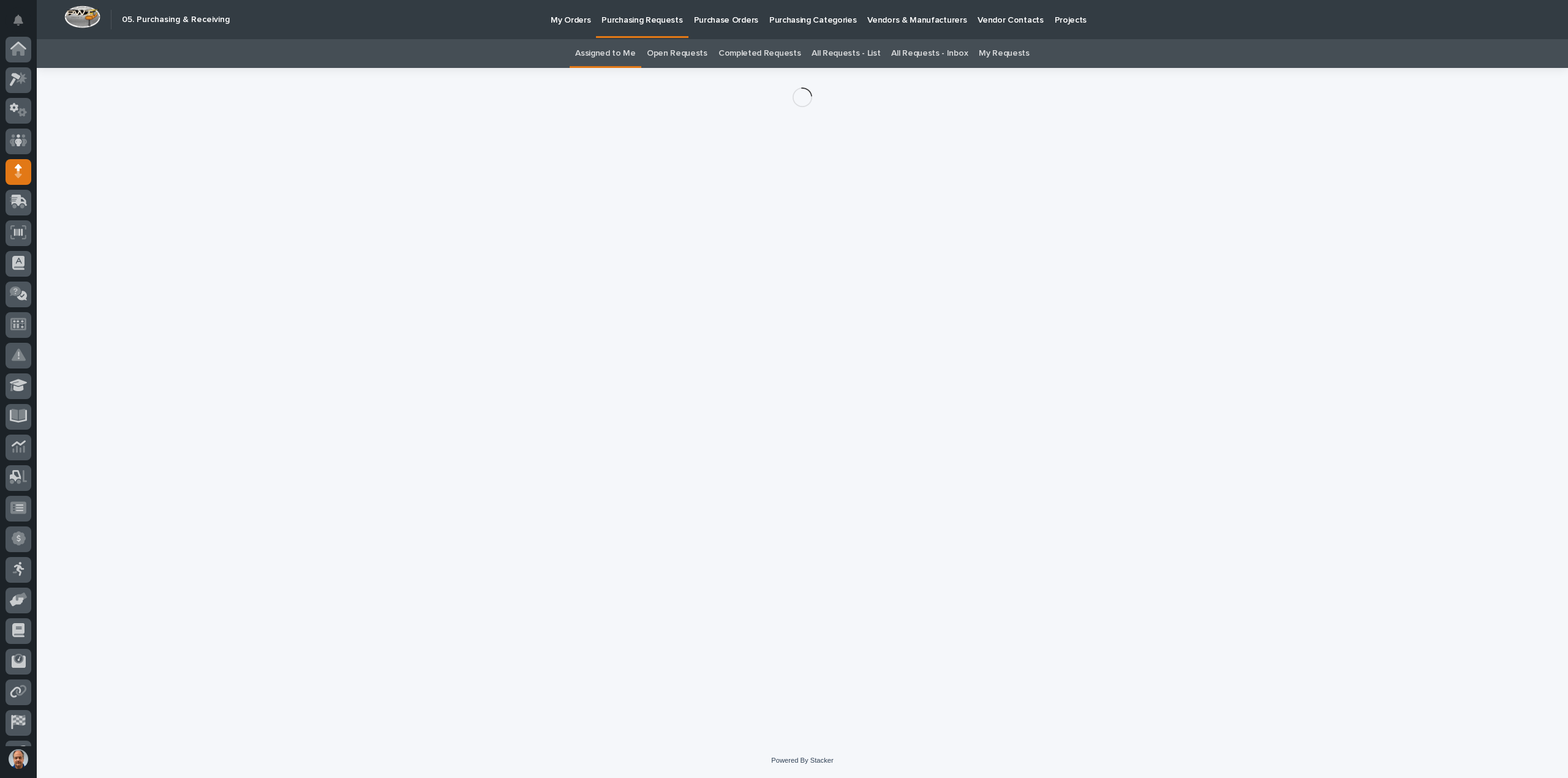
scroll to position [86, 0]
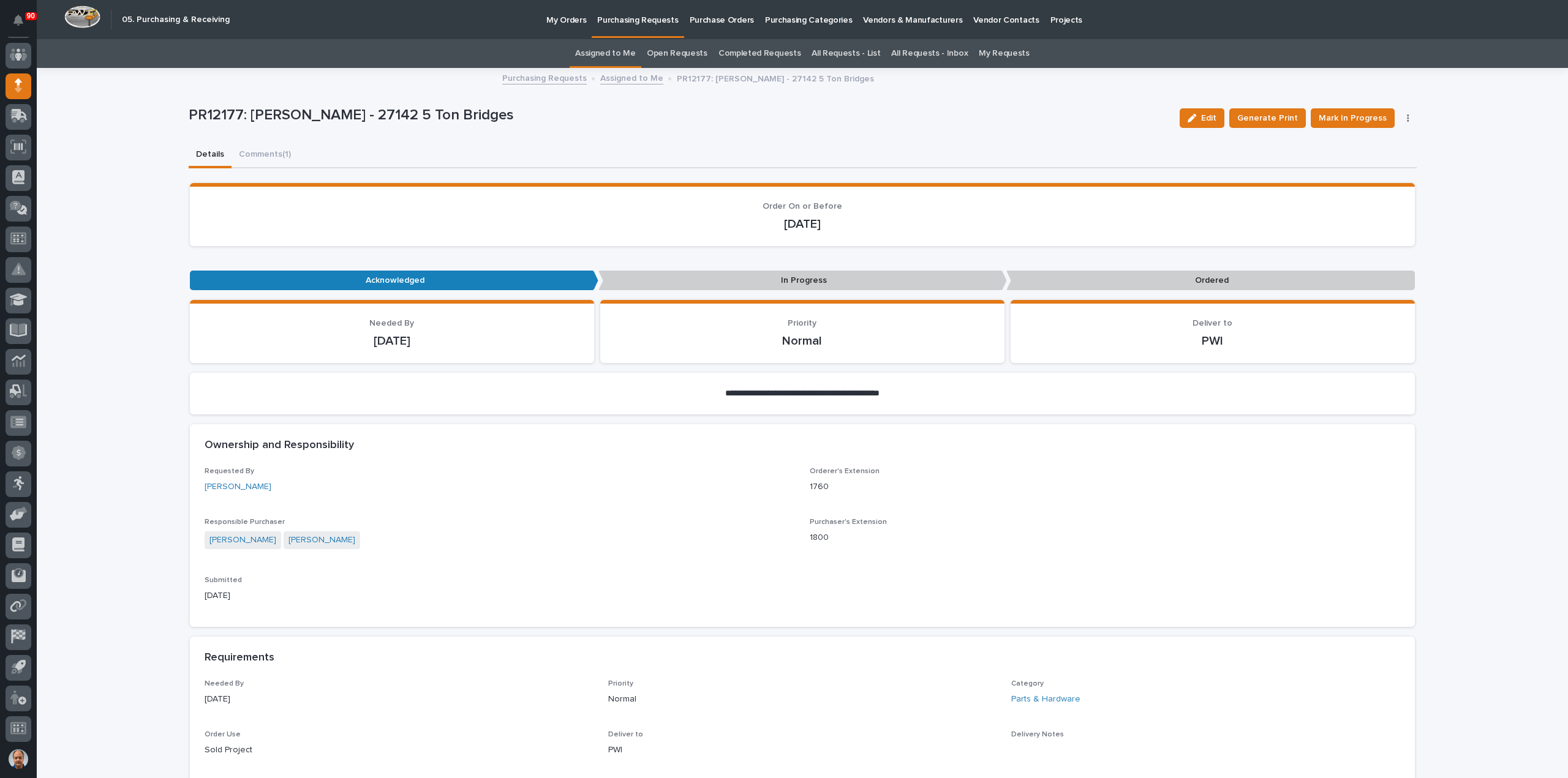
drag, startPoint x: 1200, startPoint y: 114, endPoint x: 588, endPoint y: 506, distance: 726.8
click at [1196, 114] on icon "button" at bounding box center [1192, 118] width 9 height 9
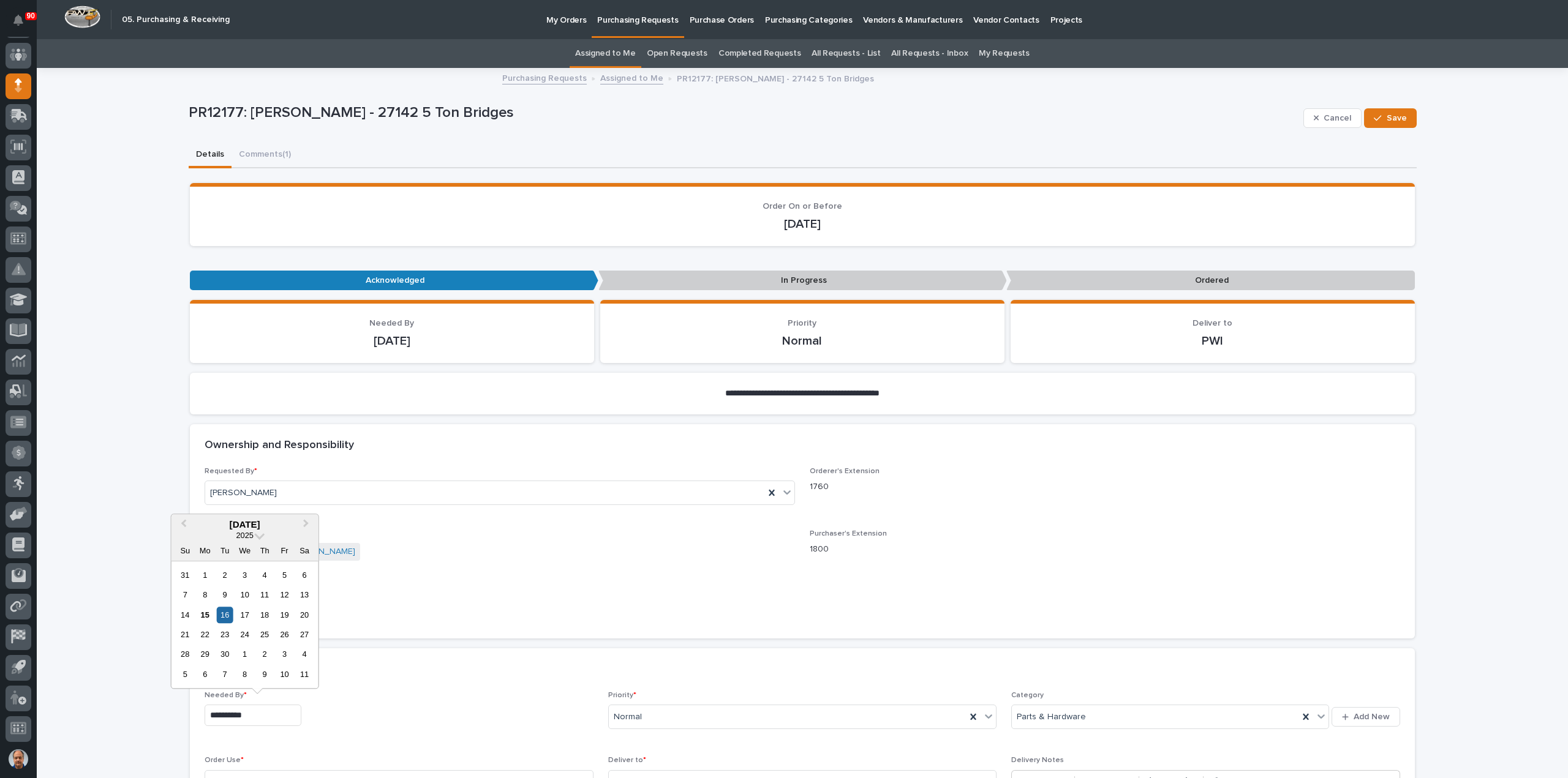
click at [259, 712] on input "**********" at bounding box center [253, 715] width 97 height 22
click at [205, 636] on div "22" at bounding box center [205, 635] width 17 height 17
type input "**********"
click at [1381, 118] on div "button" at bounding box center [1380, 118] width 12 height 9
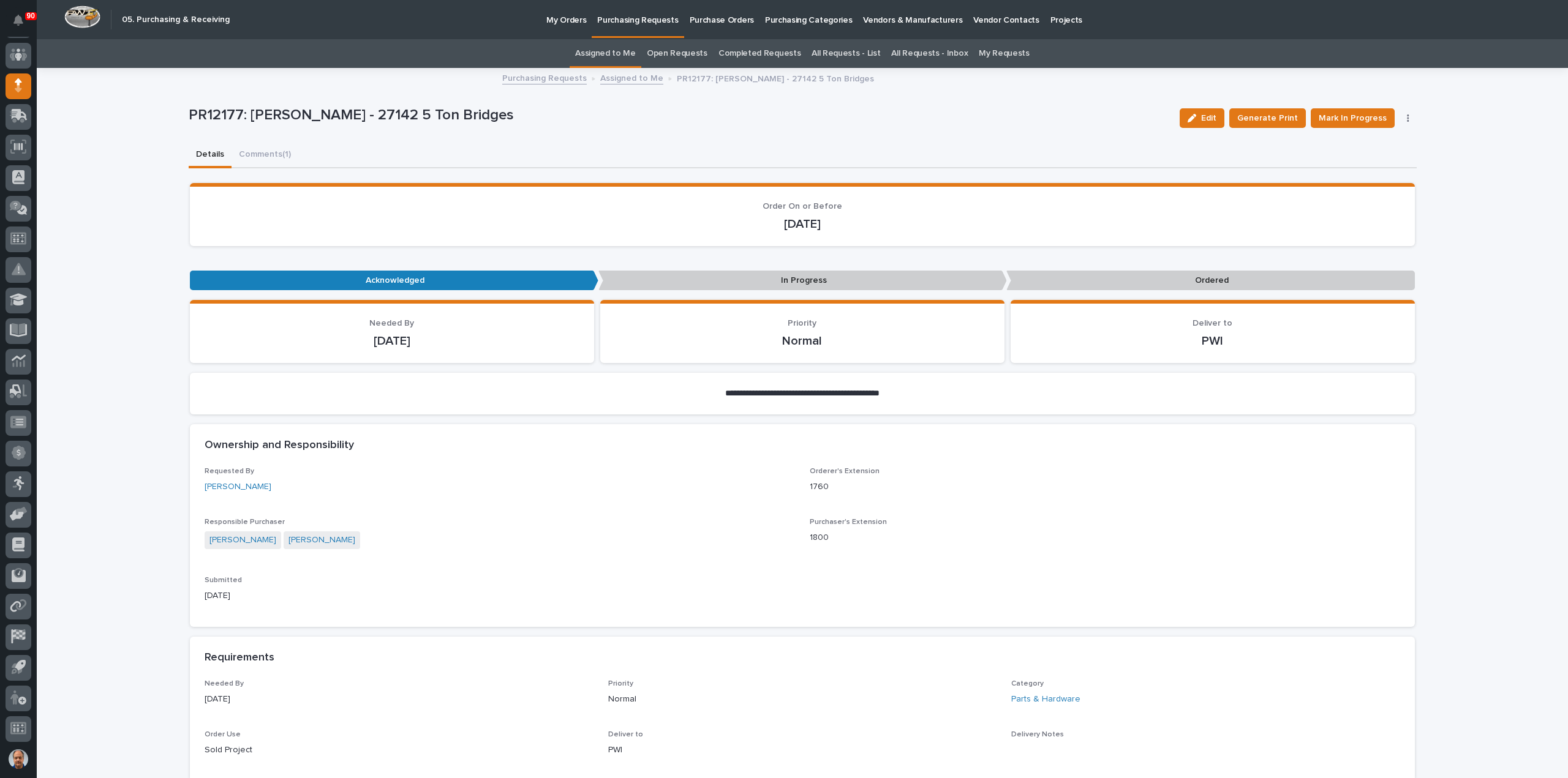
click at [656, 23] on p "Purchasing Requests" at bounding box center [638, 12] width 80 height 25
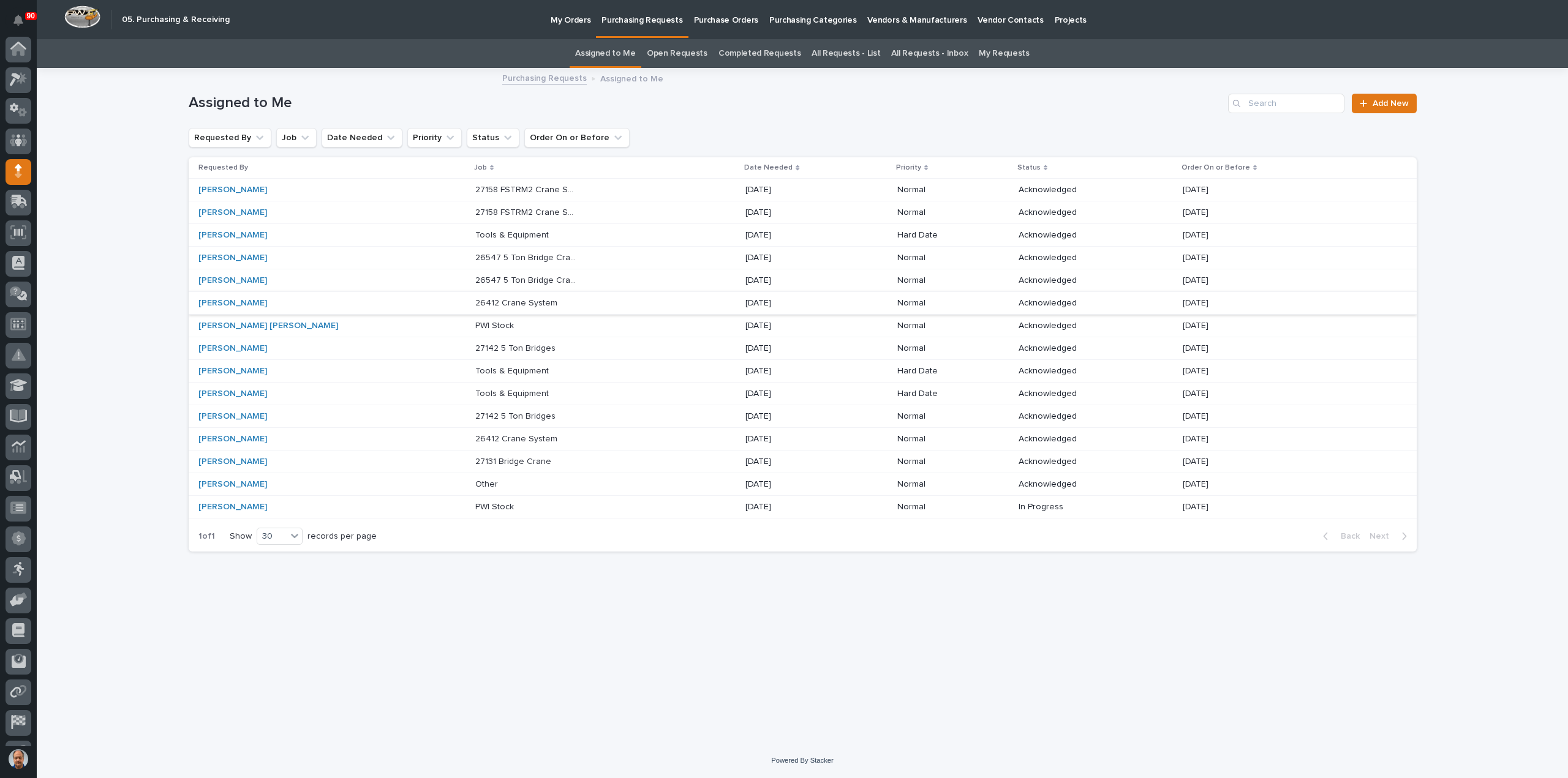
scroll to position [86, 0]
click at [756, 188] on p "[DATE]" at bounding box center [796, 191] width 102 height 10
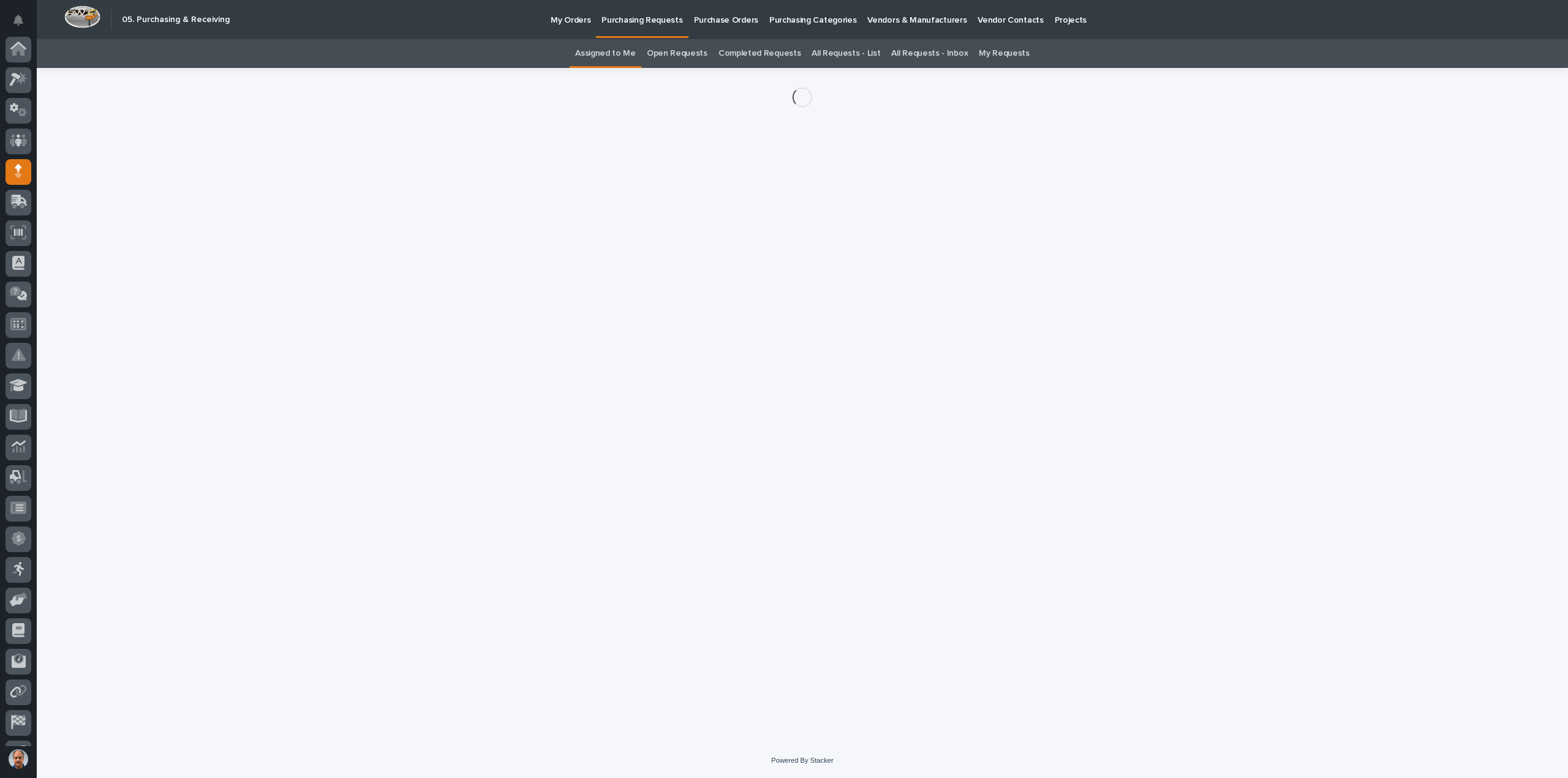
scroll to position [86, 0]
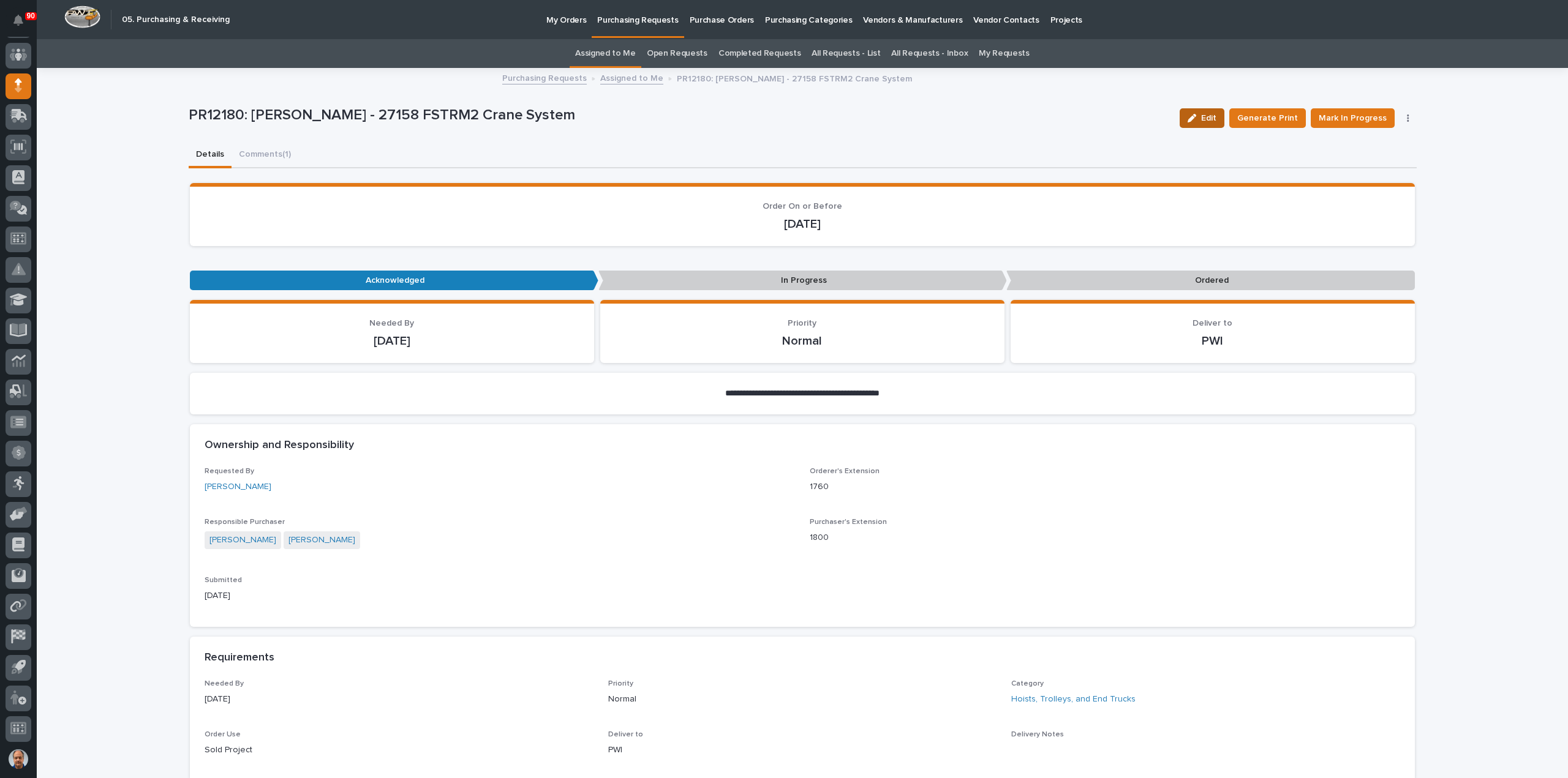
drag, startPoint x: 1220, startPoint y: 114, endPoint x: 692, endPoint y: 559, distance: 690.5
click at [1216, 114] on span "Edit" at bounding box center [1209, 118] width 16 height 11
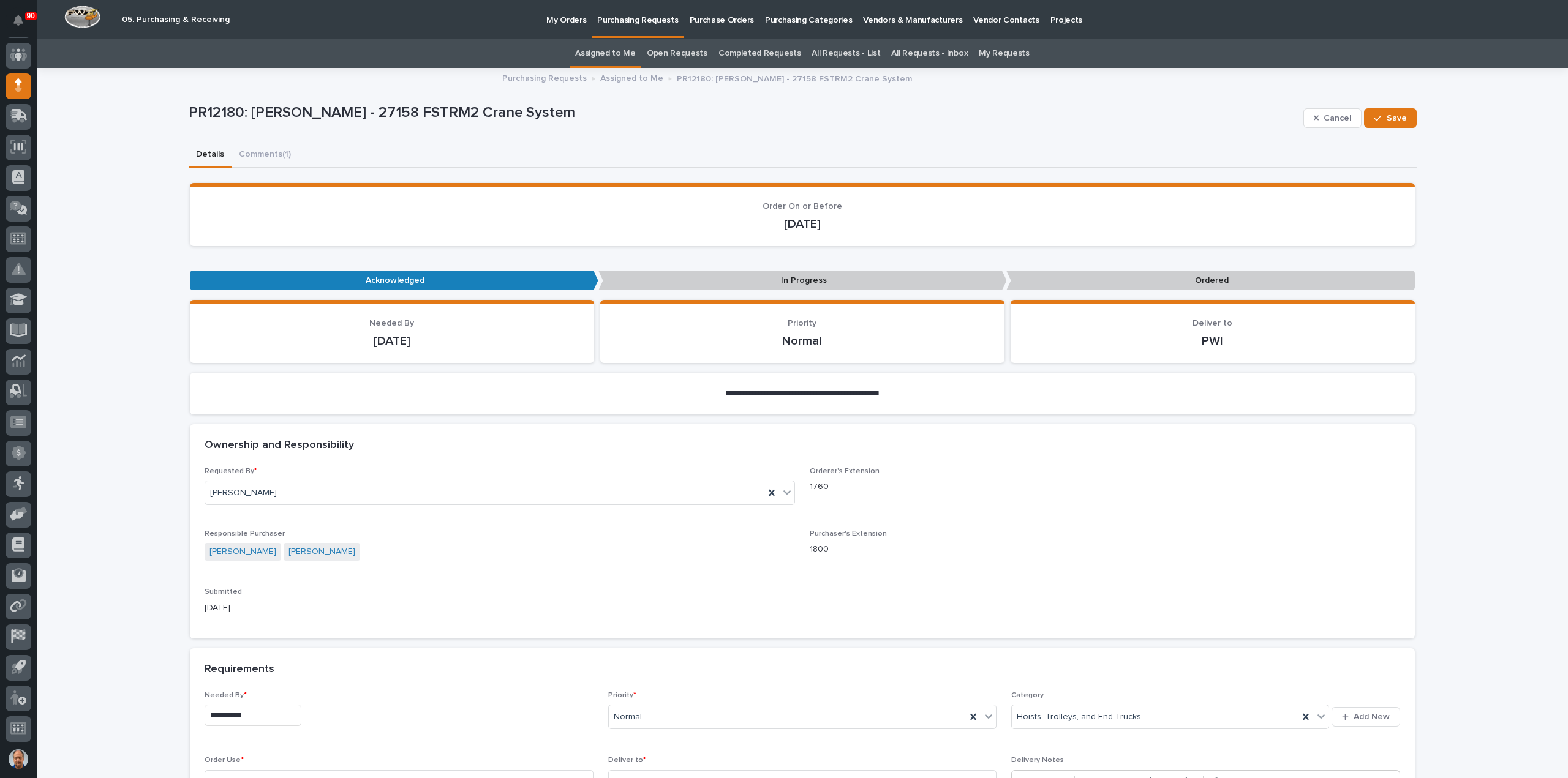
click at [248, 713] on input "**********" at bounding box center [253, 715] width 97 height 22
drag, startPoint x: 206, startPoint y: 631, endPoint x: 226, endPoint y: 625, distance: 20.9
click at [206, 631] on div "22" at bounding box center [205, 635] width 17 height 17
type input "**********"
click at [1394, 114] on span "Save" at bounding box center [1397, 118] width 20 height 11
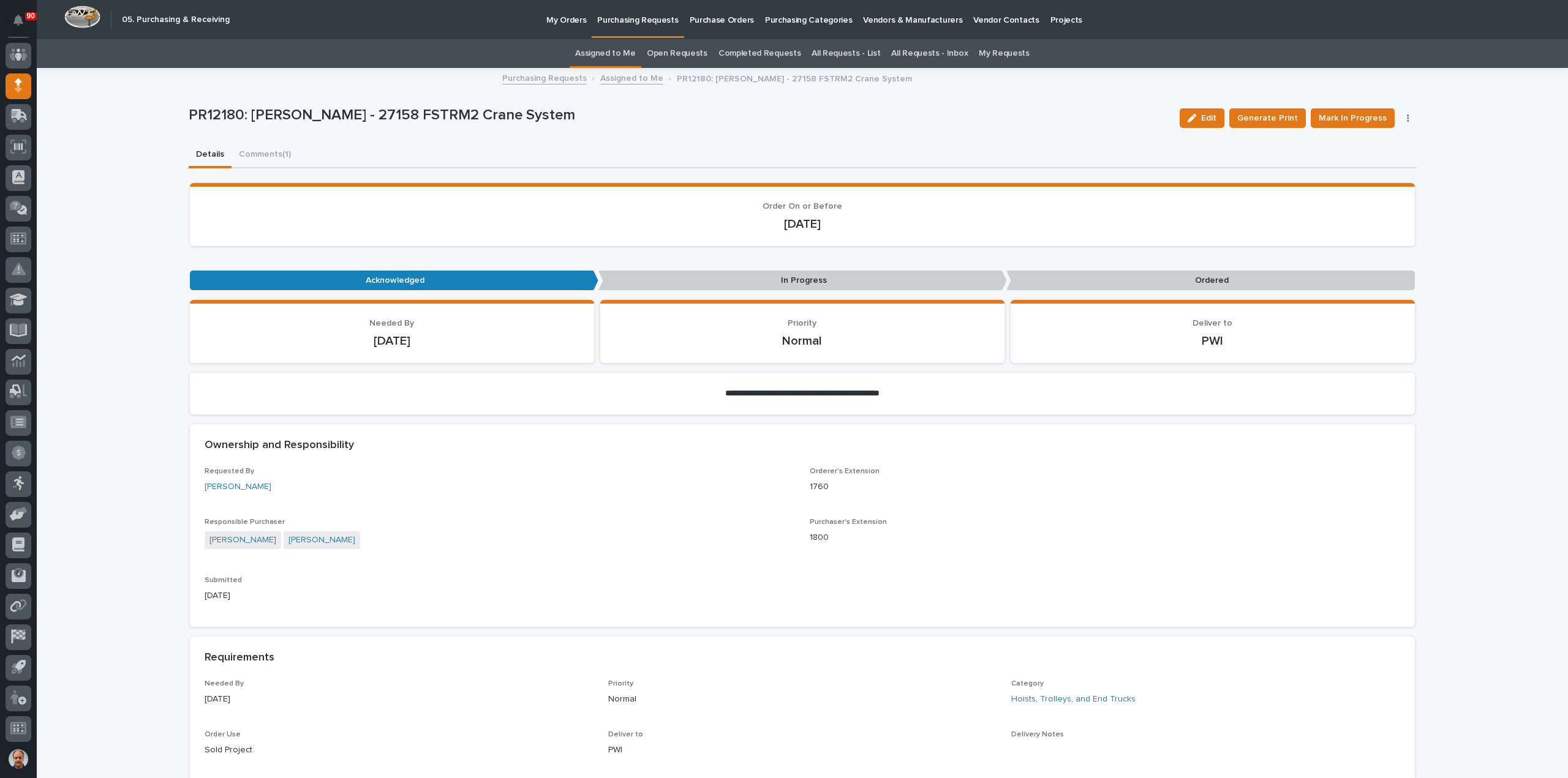
click at [627, 22] on p "Purchasing Requests" at bounding box center [638, 12] width 80 height 25
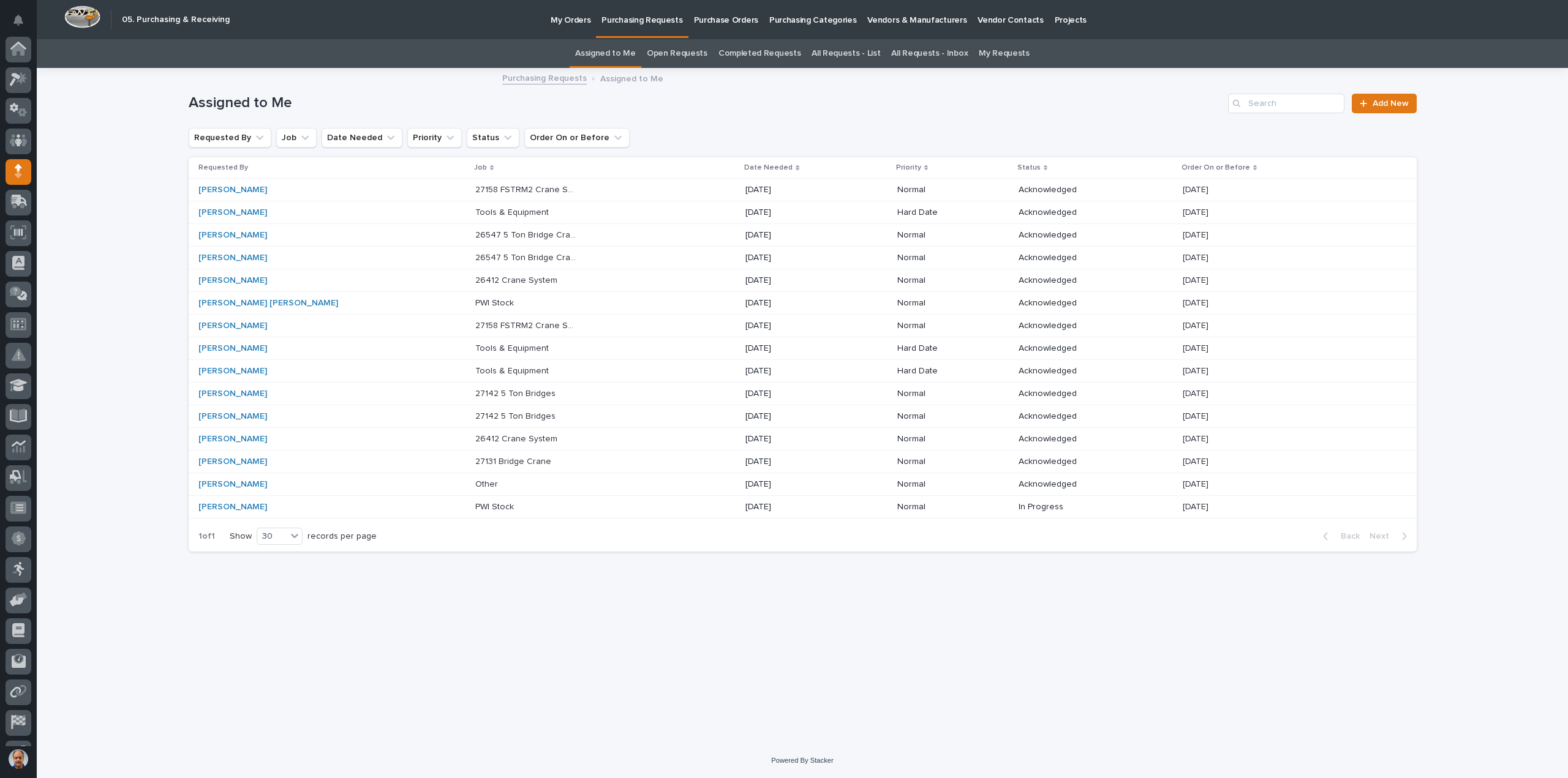
scroll to position [86, 0]
click at [745, 186] on p "[DATE]" at bounding box center [796, 191] width 102 height 10
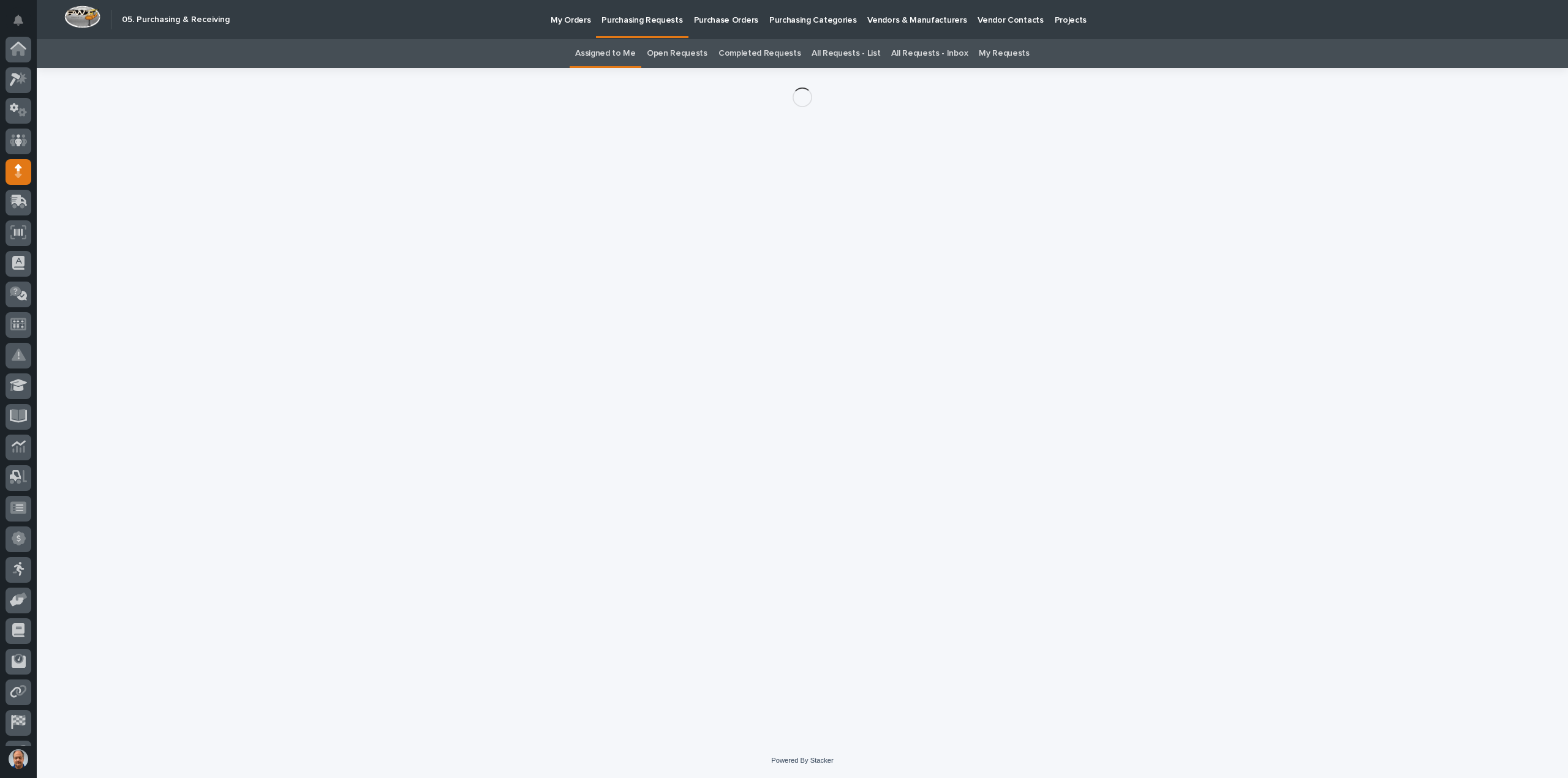
scroll to position [86, 0]
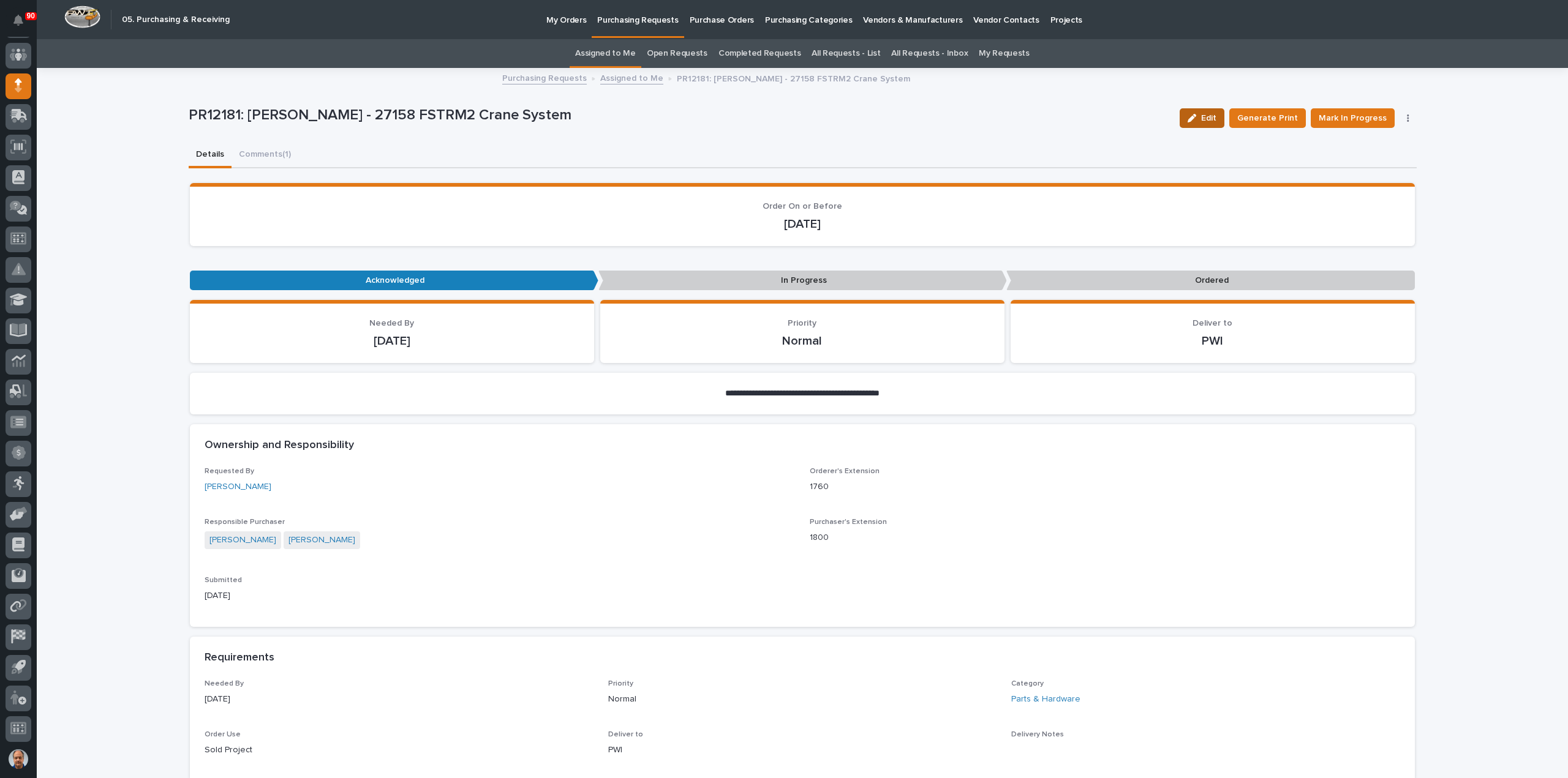
click at [1212, 116] on span "Edit" at bounding box center [1209, 118] width 16 height 11
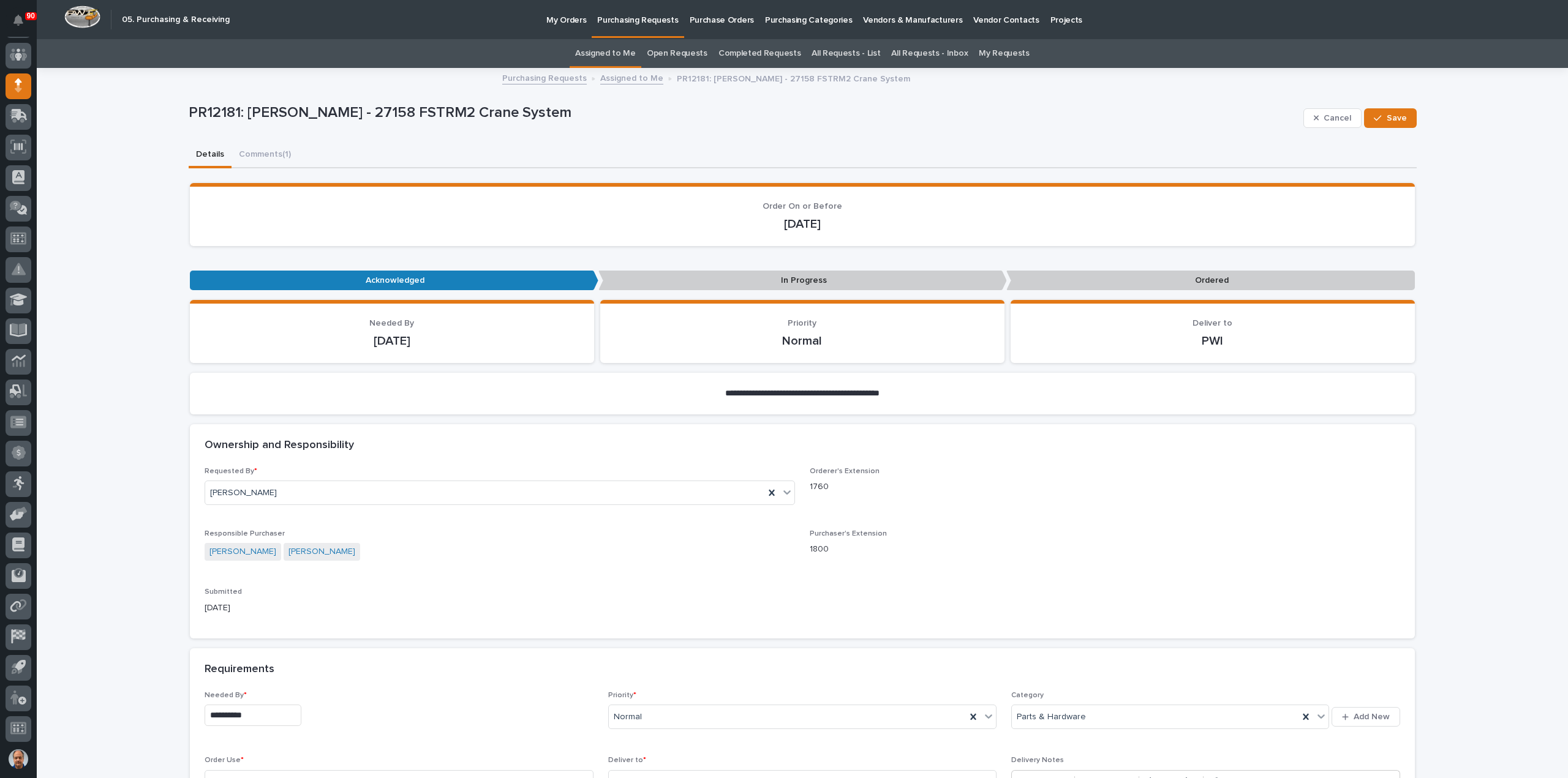
click at [262, 716] on input "**********" at bounding box center [253, 715] width 97 height 22
click at [208, 635] on div "22" at bounding box center [205, 635] width 17 height 17
type input "**********"
click at [1392, 114] on span "Save" at bounding box center [1397, 118] width 20 height 11
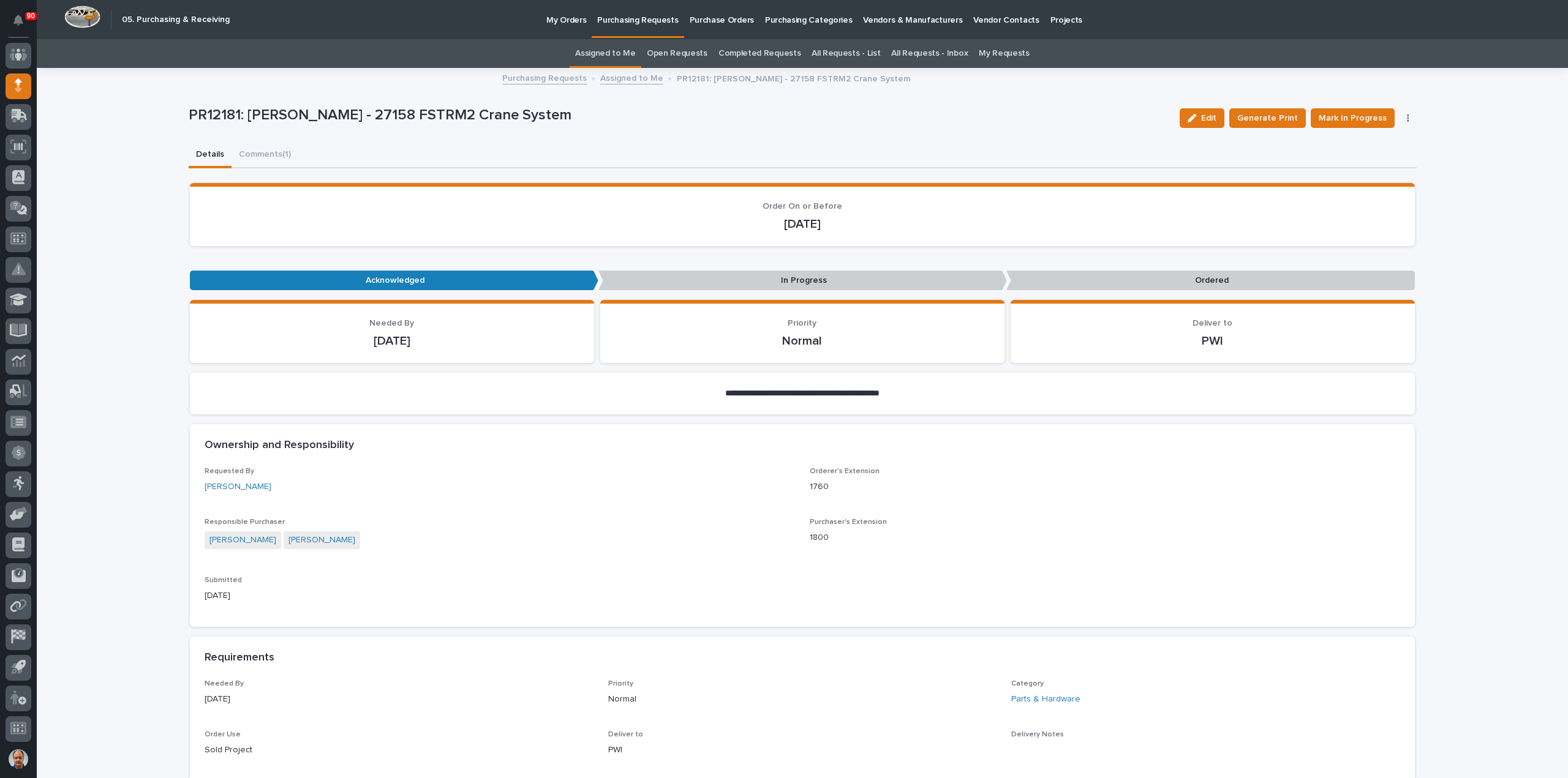
click at [630, 22] on p "Purchasing Requests" at bounding box center [638, 12] width 80 height 25
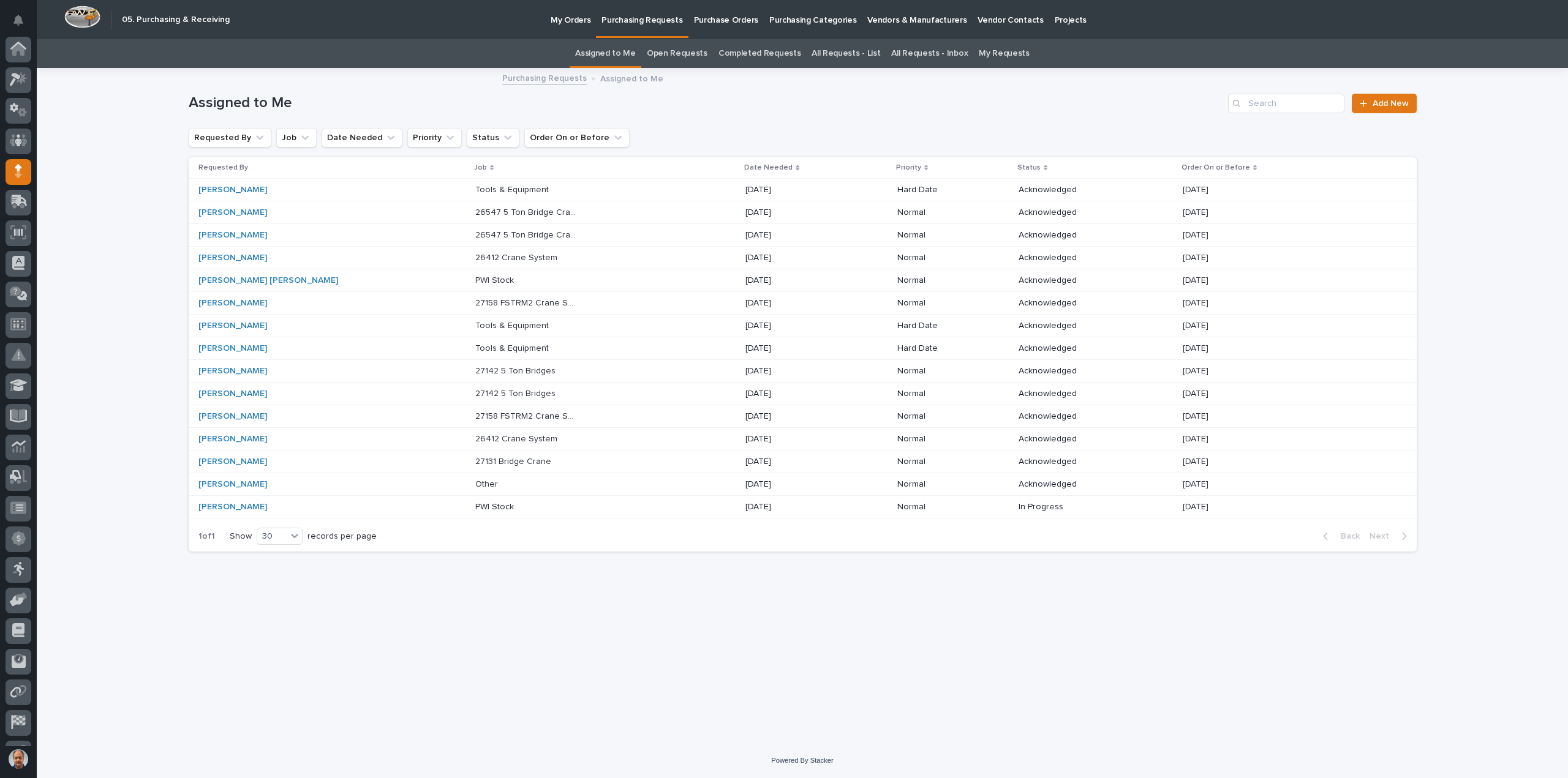
scroll to position [86, 0]
click at [779, 187] on p "09/18/2025" at bounding box center [796, 191] width 102 height 10
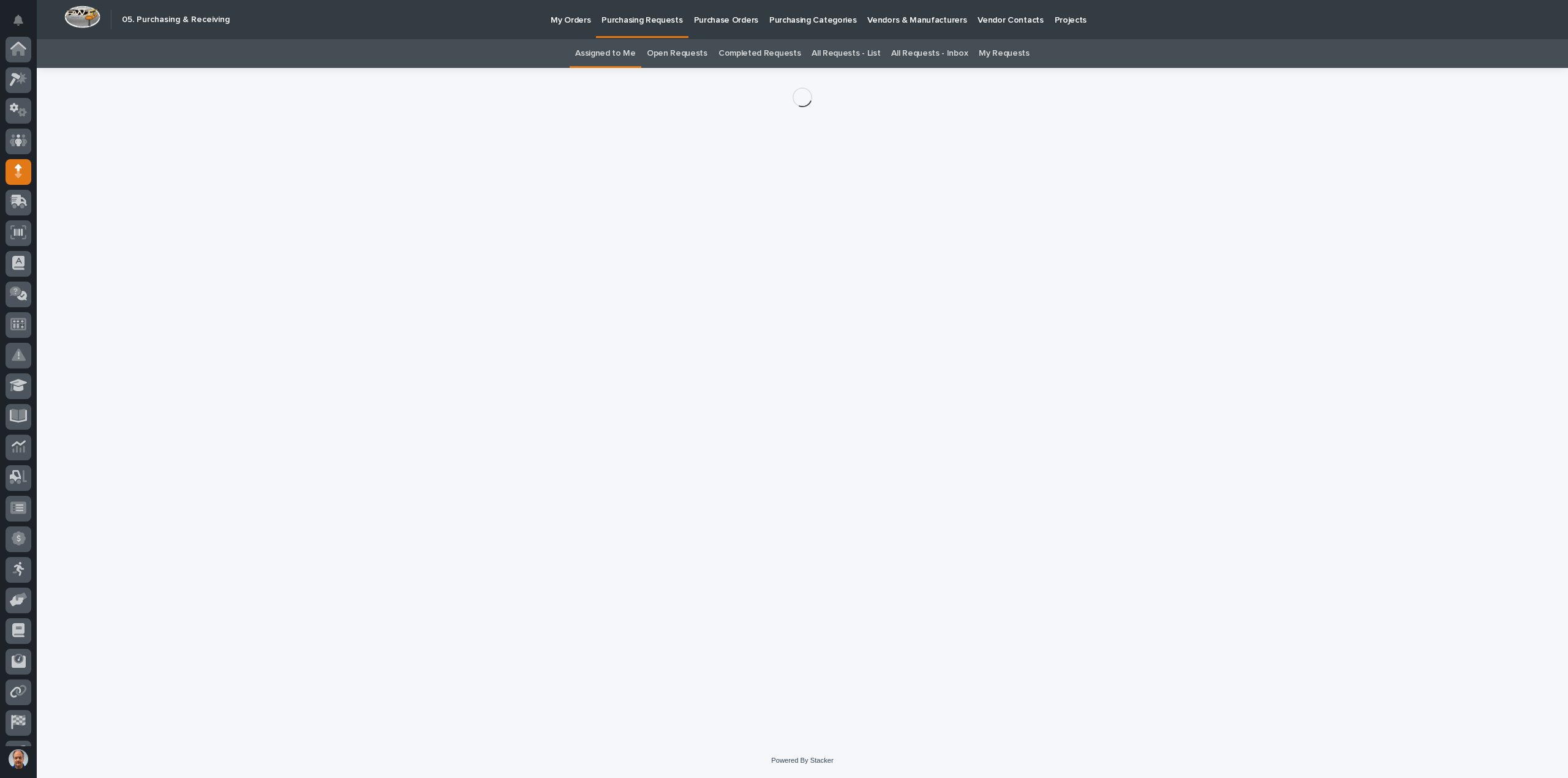
scroll to position [86, 0]
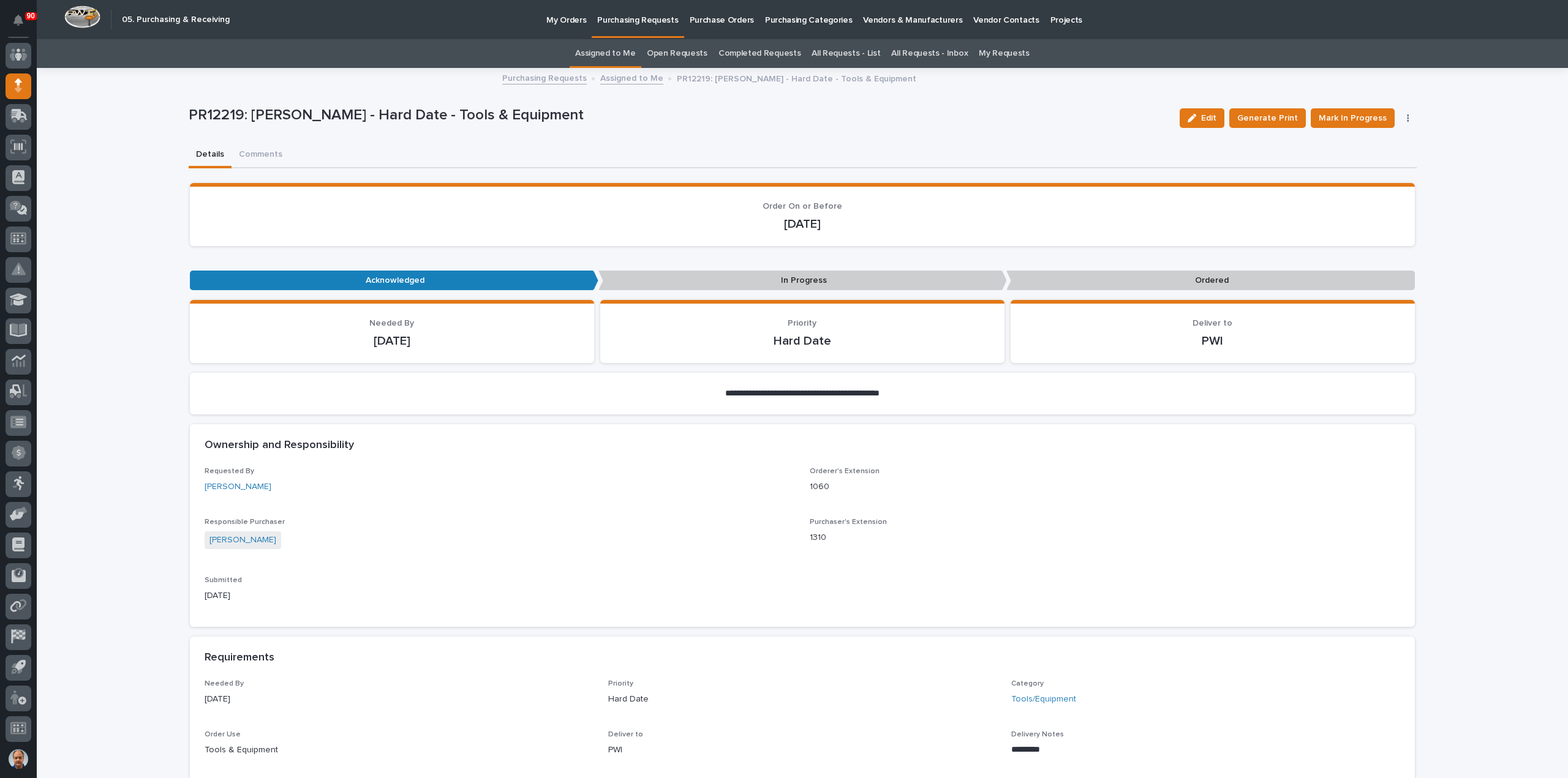
drag, startPoint x: 1219, startPoint y: 117, endPoint x: 949, endPoint y: 212, distance: 286.2
click at [1216, 116] on span "Edit" at bounding box center [1209, 118] width 16 height 11
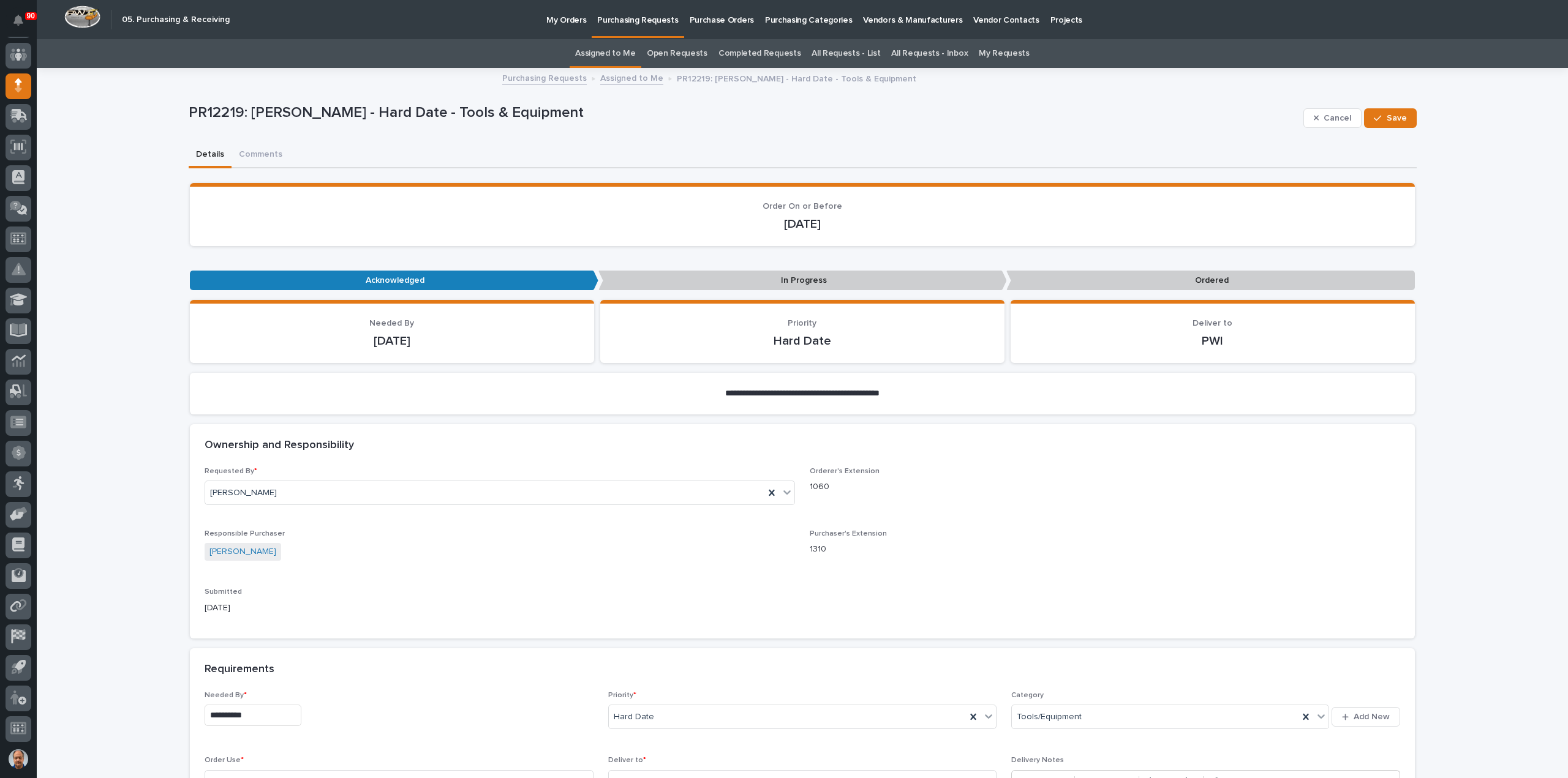
click at [261, 719] on input "**********" at bounding box center [253, 715] width 97 height 22
click at [210, 636] on div "22" at bounding box center [205, 635] width 17 height 17
type input "**********"
click at [1388, 115] on span "Save" at bounding box center [1397, 118] width 20 height 11
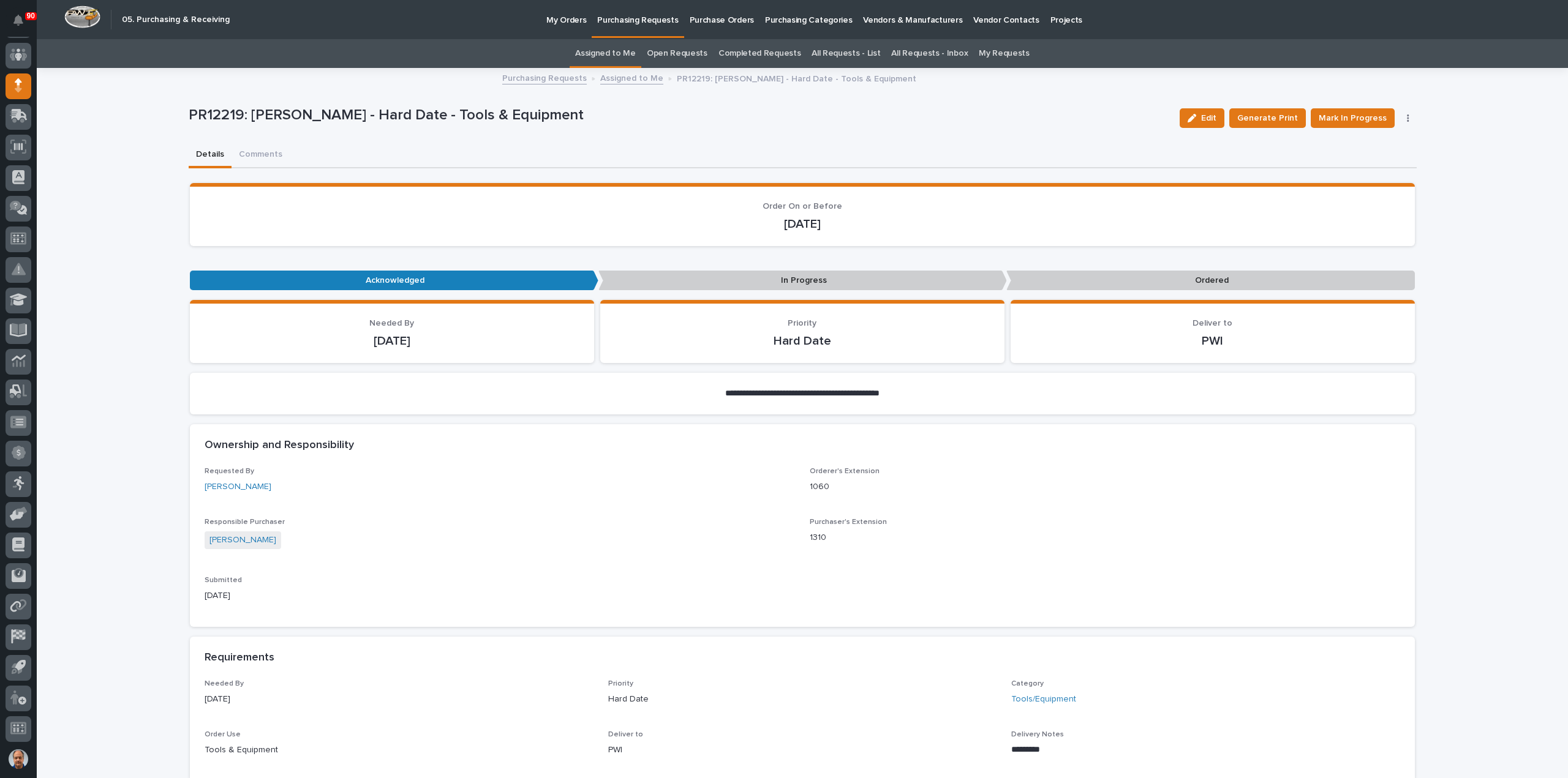
click at [646, 20] on p "Purchasing Requests" at bounding box center [638, 12] width 80 height 25
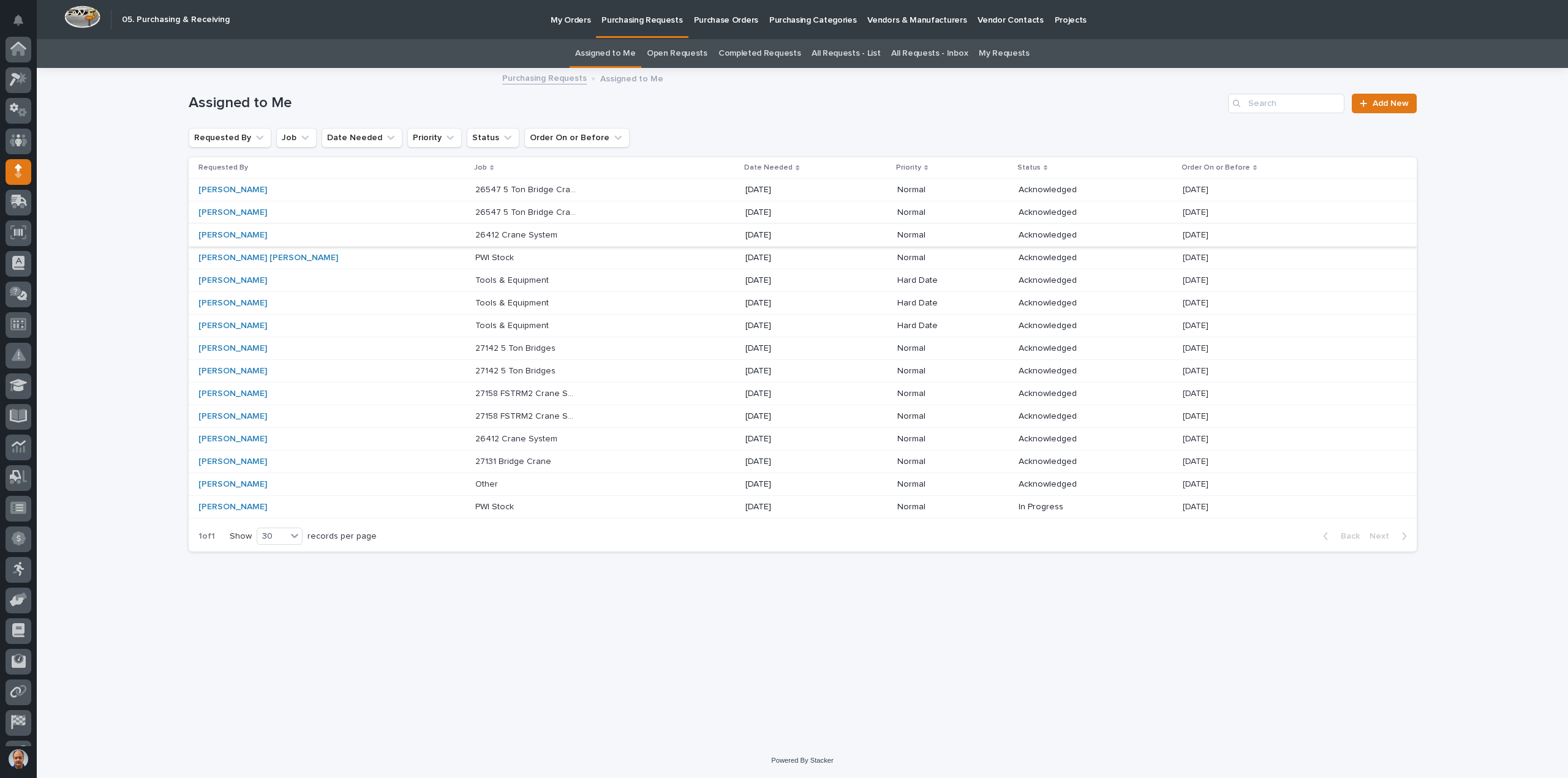
scroll to position [86, 0]
click at [515, 255] on p at bounding box center [526, 258] width 102 height 10
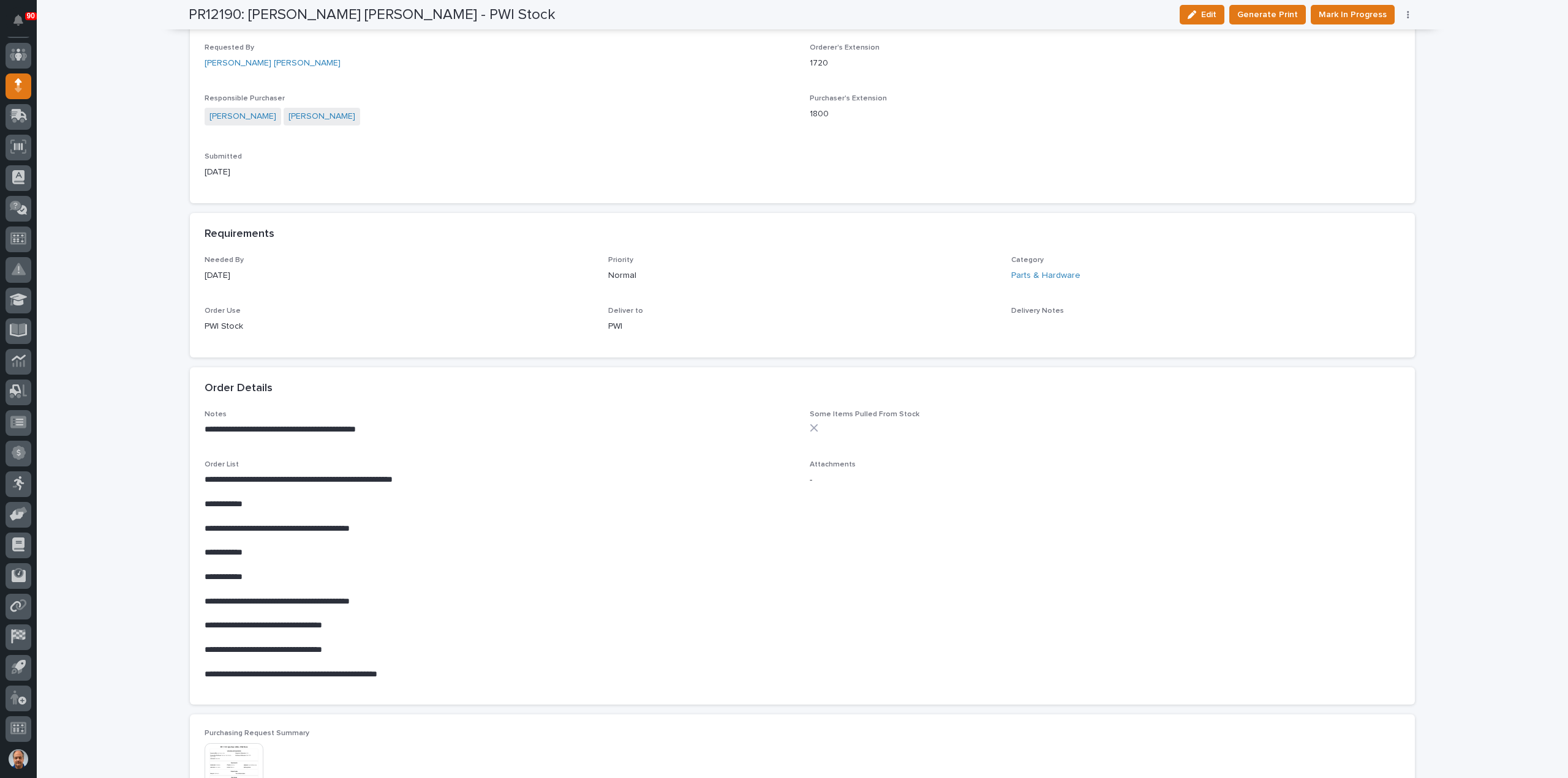
scroll to position [490, 0]
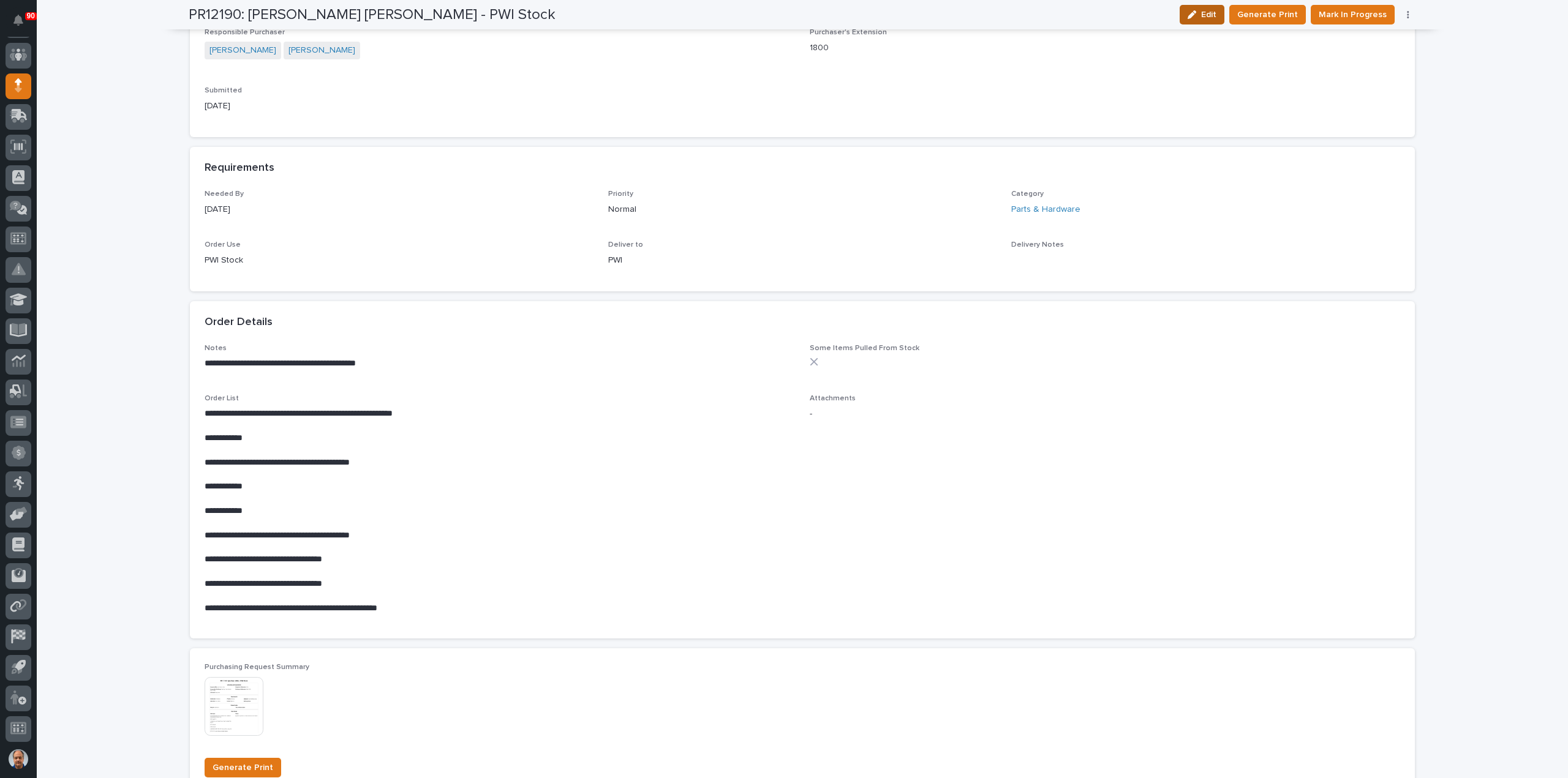
click at [1196, 13] on icon "button" at bounding box center [1192, 15] width 9 height 9
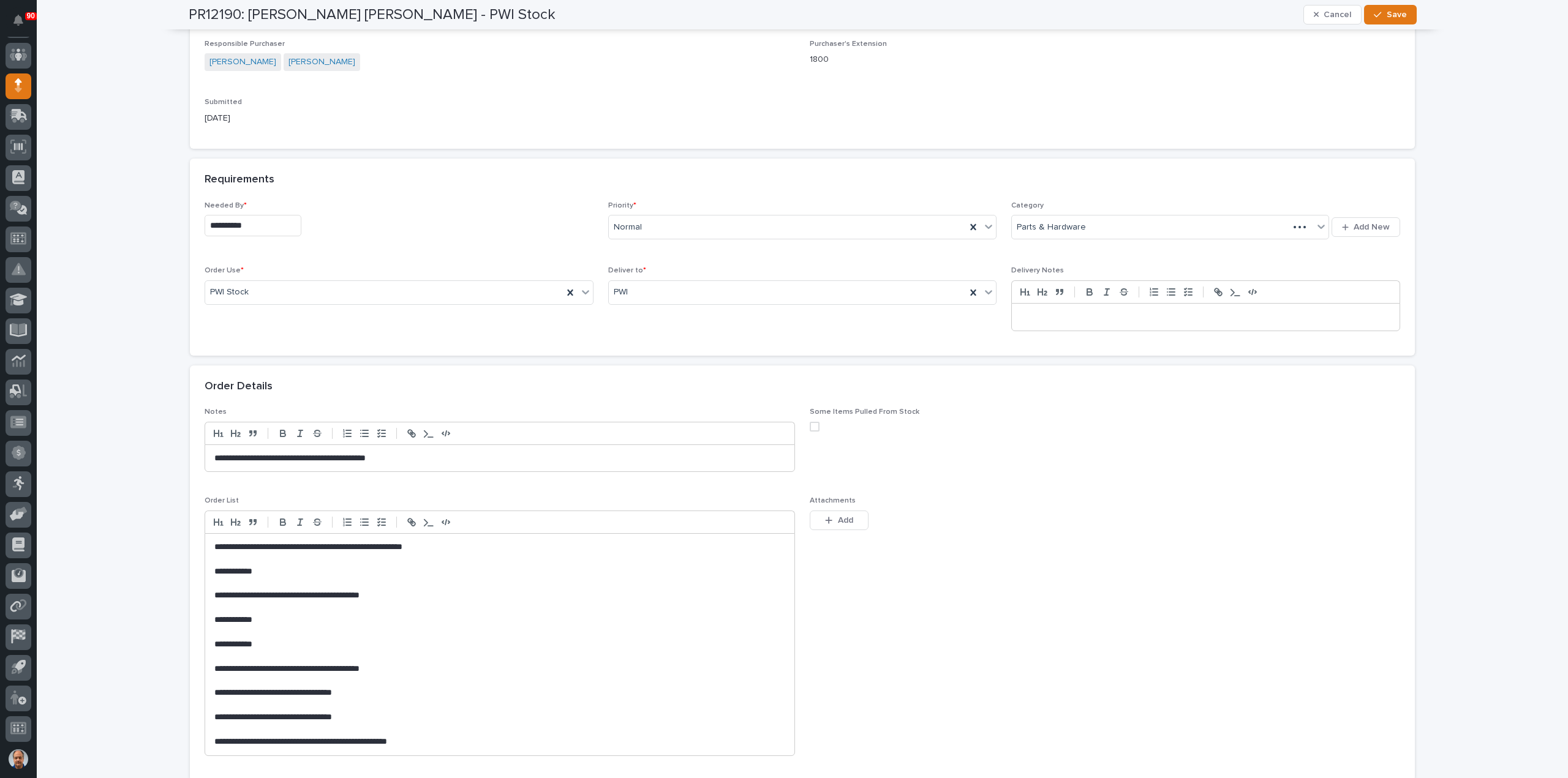
scroll to position [562, 0]
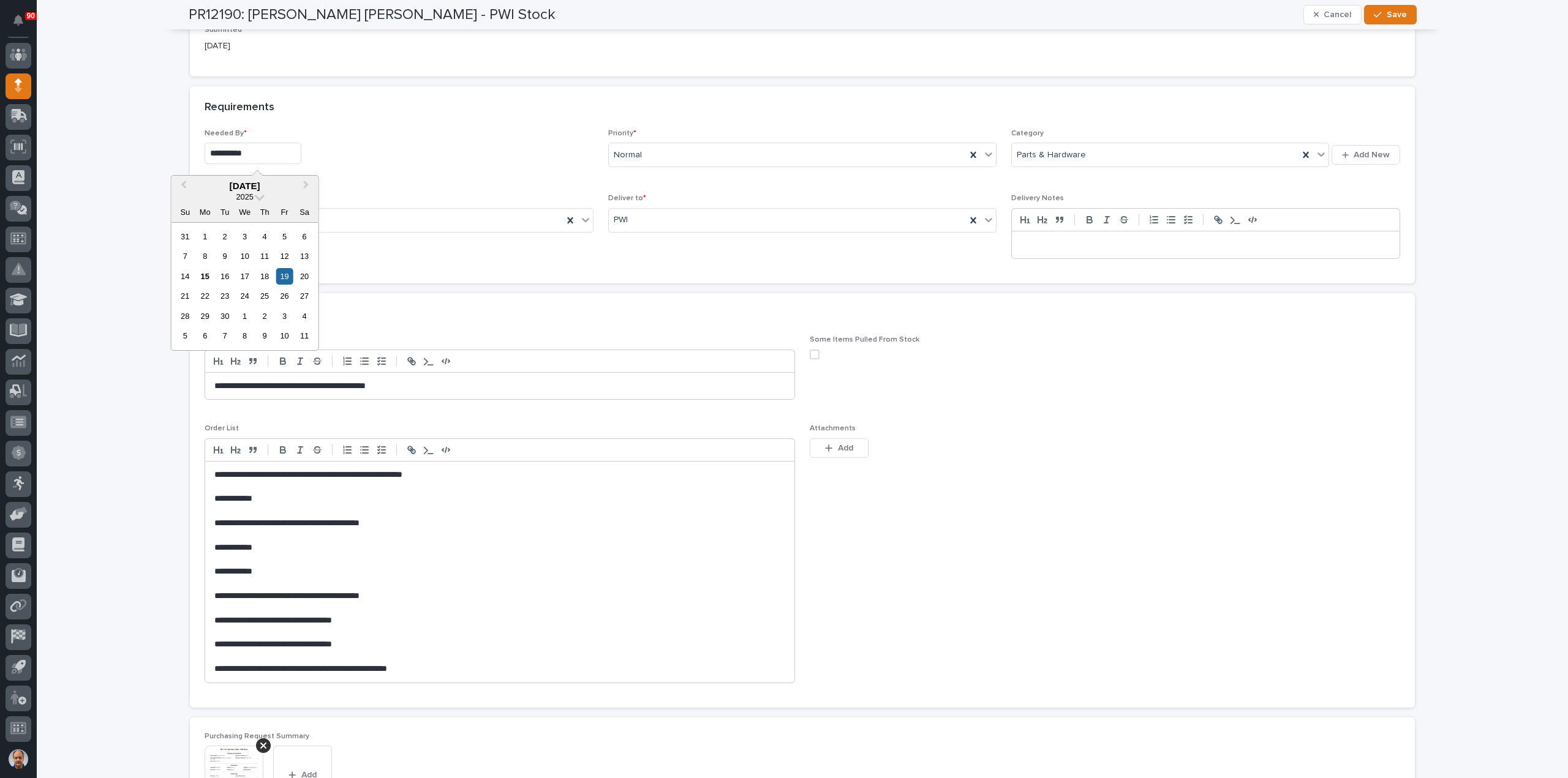
drag, startPoint x: 267, startPoint y: 152, endPoint x: 130, endPoint y: 149, distance: 137.0
click at [131, 149] on div "**********" at bounding box center [802, 358] width 1531 height 1704
click at [206, 295] on div "22" at bounding box center [205, 295] width 17 height 17
type input "**********"
click at [1394, 17] on span "Save" at bounding box center [1397, 15] width 20 height 11
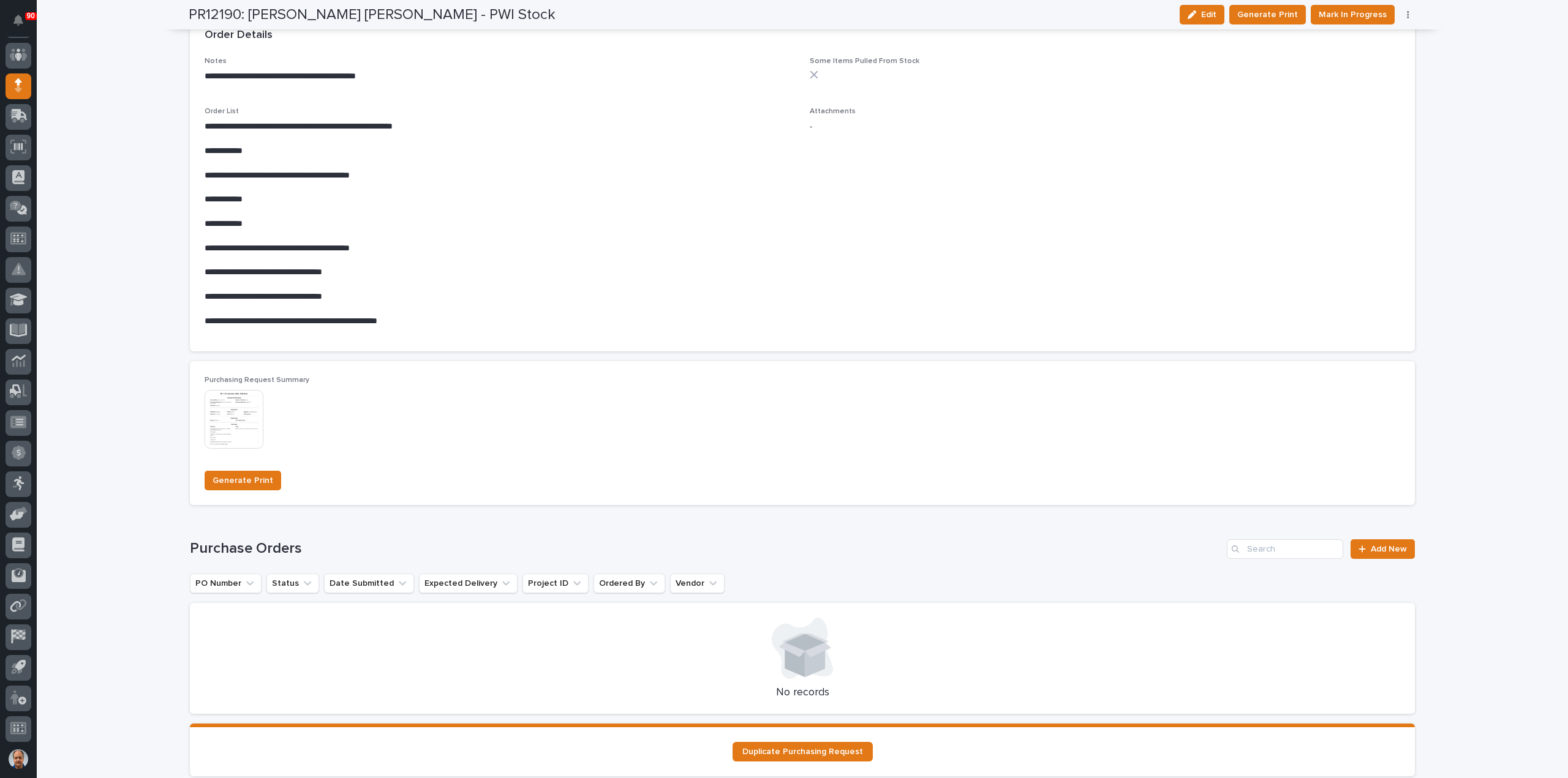
scroll to position [796, 0]
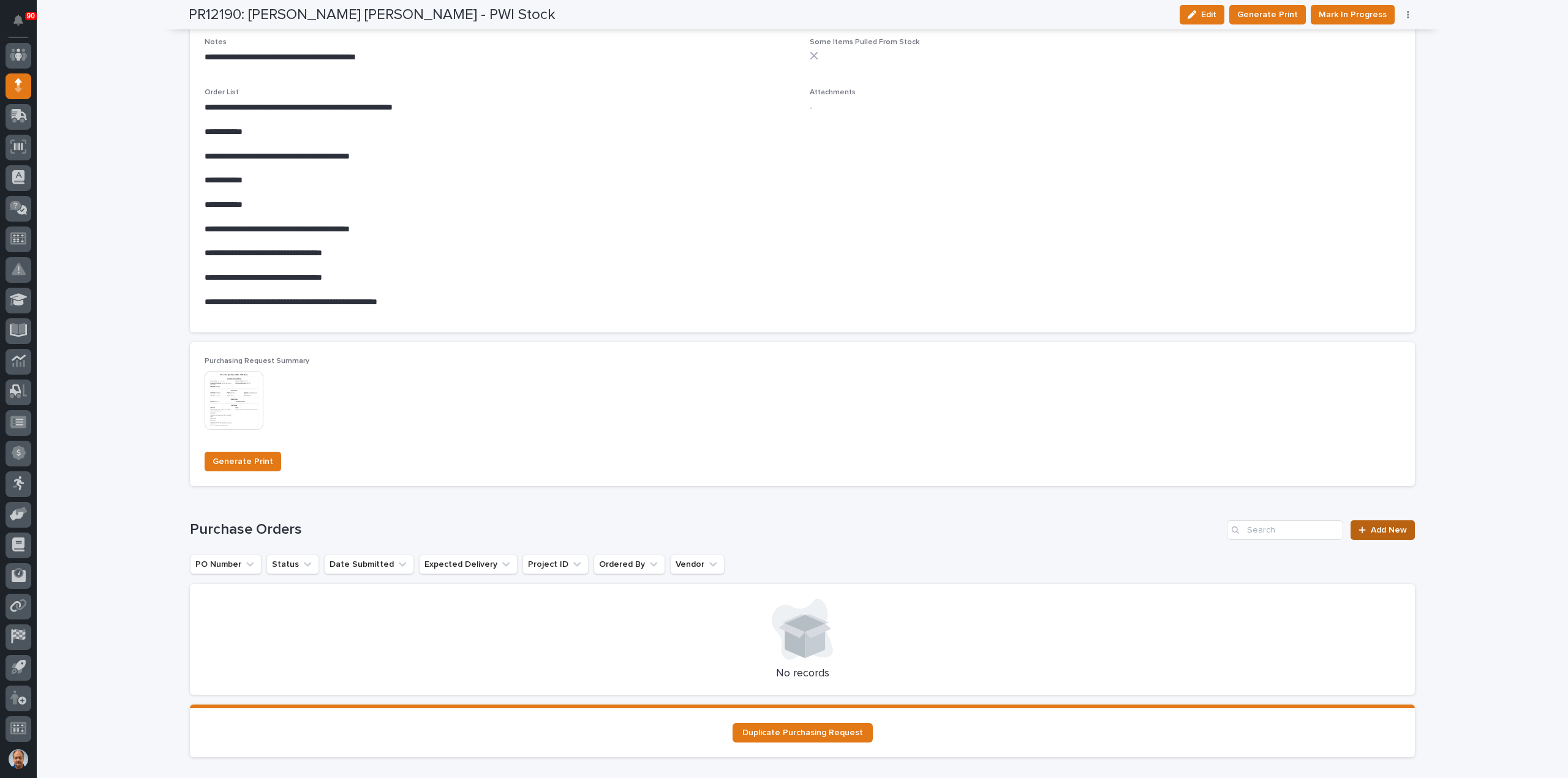
click at [1388, 529] on span "Add New" at bounding box center [1389, 531] width 36 height 9
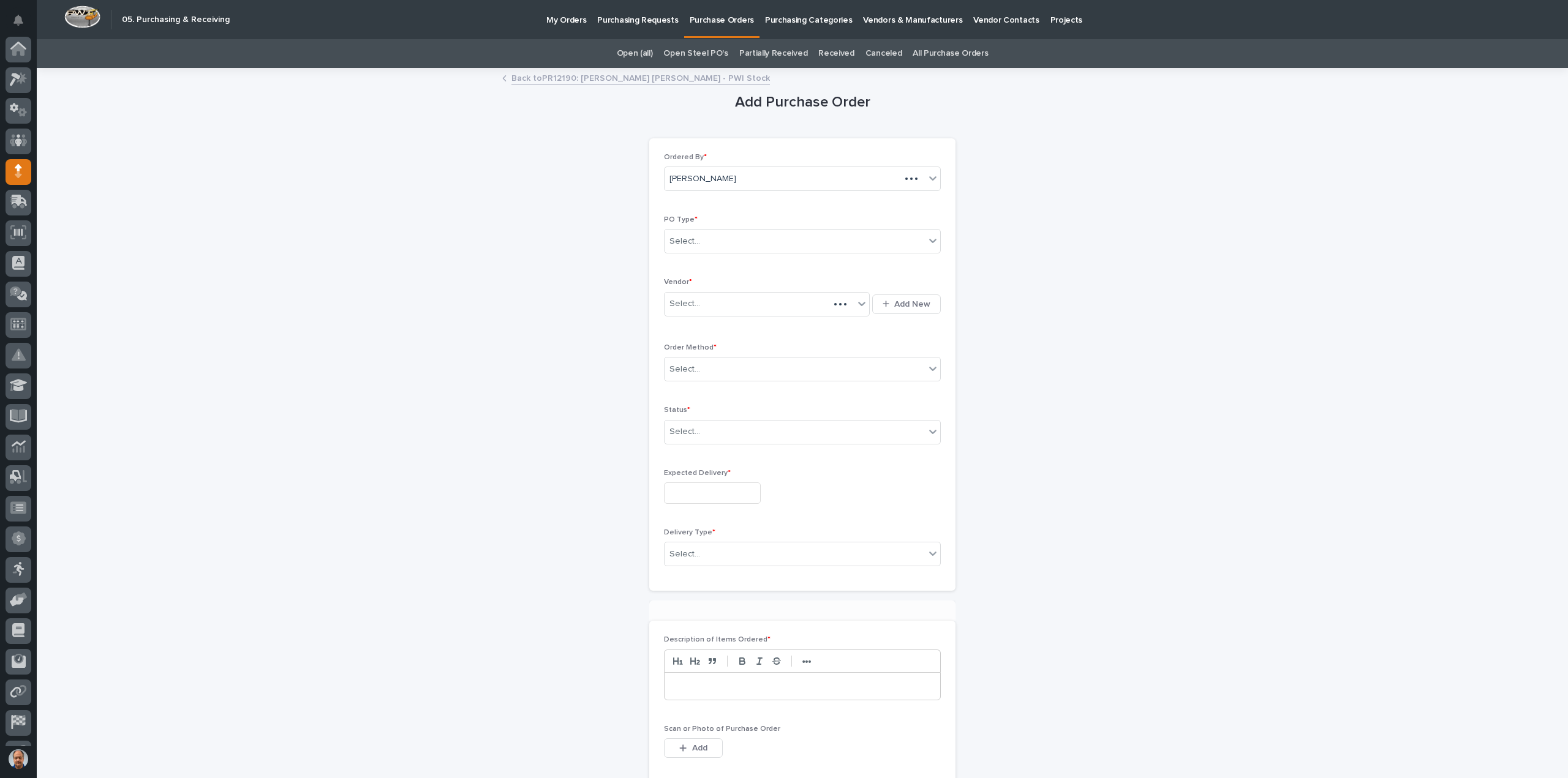
scroll to position [86, 0]
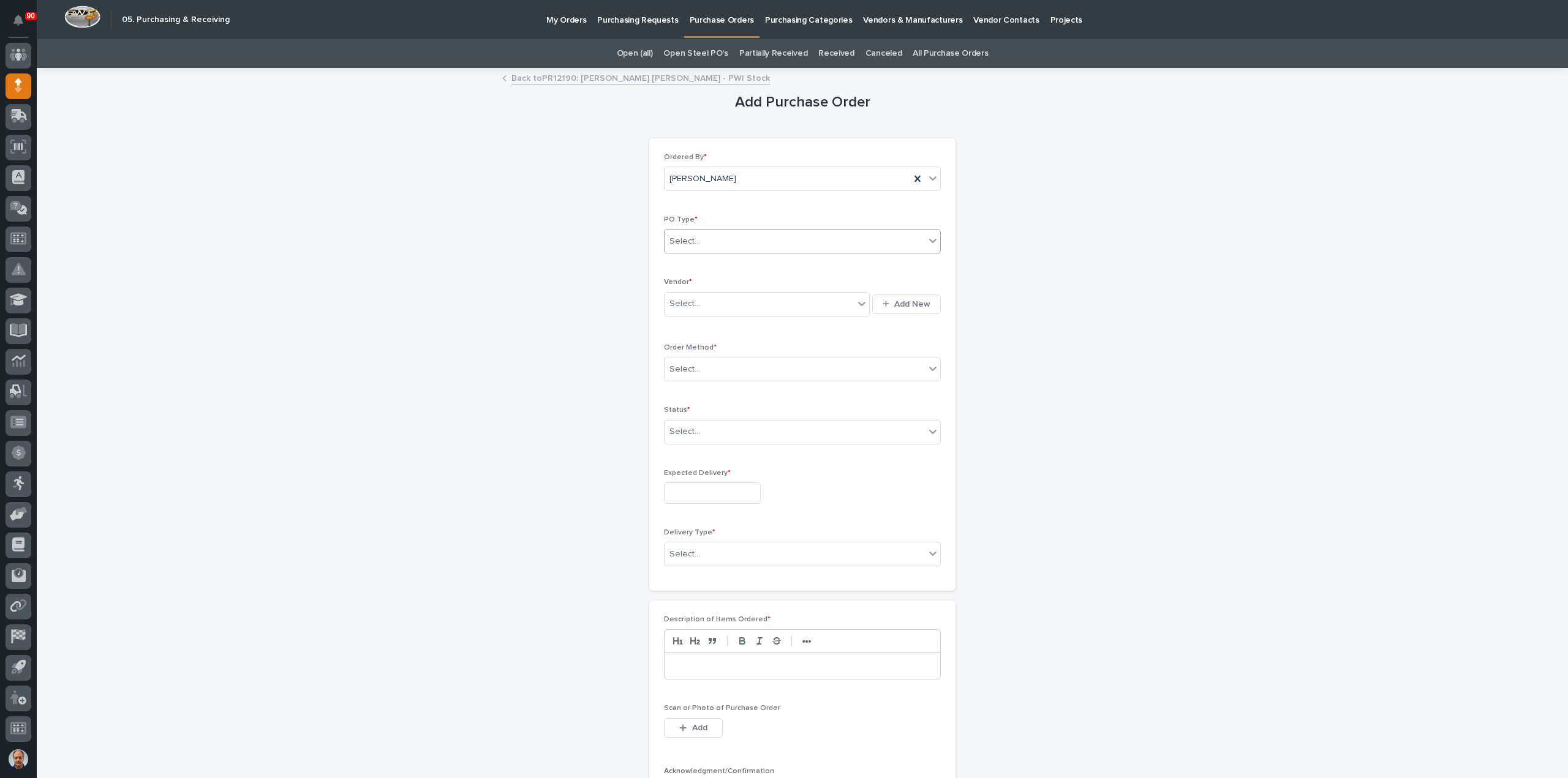
click at [768, 234] on div "Select..." at bounding box center [795, 241] width 261 height 20
click at [730, 281] on div "Paper" at bounding box center [797, 286] width 275 height 22
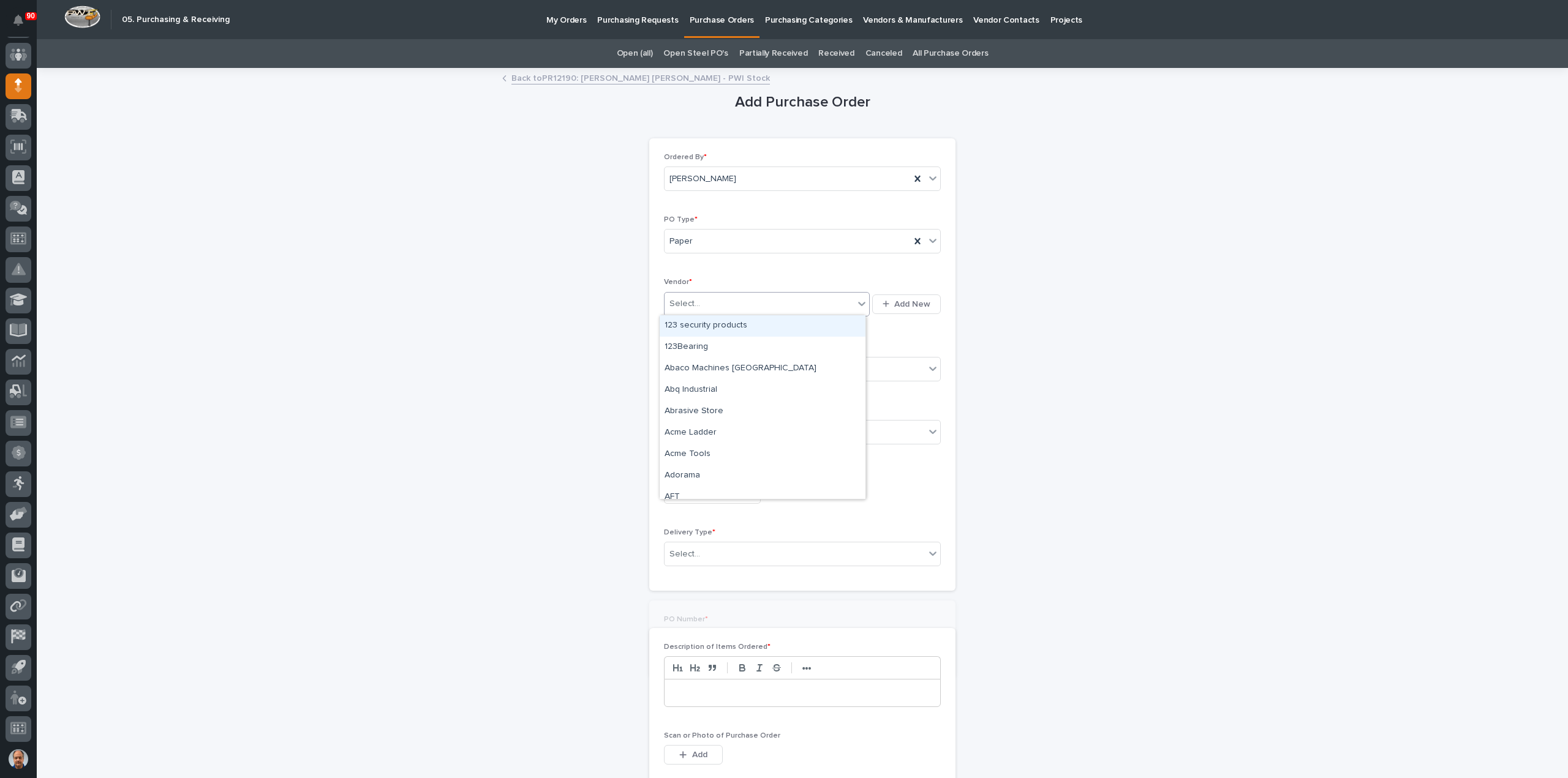
drag, startPoint x: 711, startPoint y: 306, endPoint x: 728, endPoint y: 312, distance: 18.0
click at [711, 305] on div "Select..." at bounding box center [759, 303] width 189 height 20
type input "****"
click at [747, 321] on div "Burns Industrial Supply Co Inc" at bounding box center [762, 326] width 206 height 22
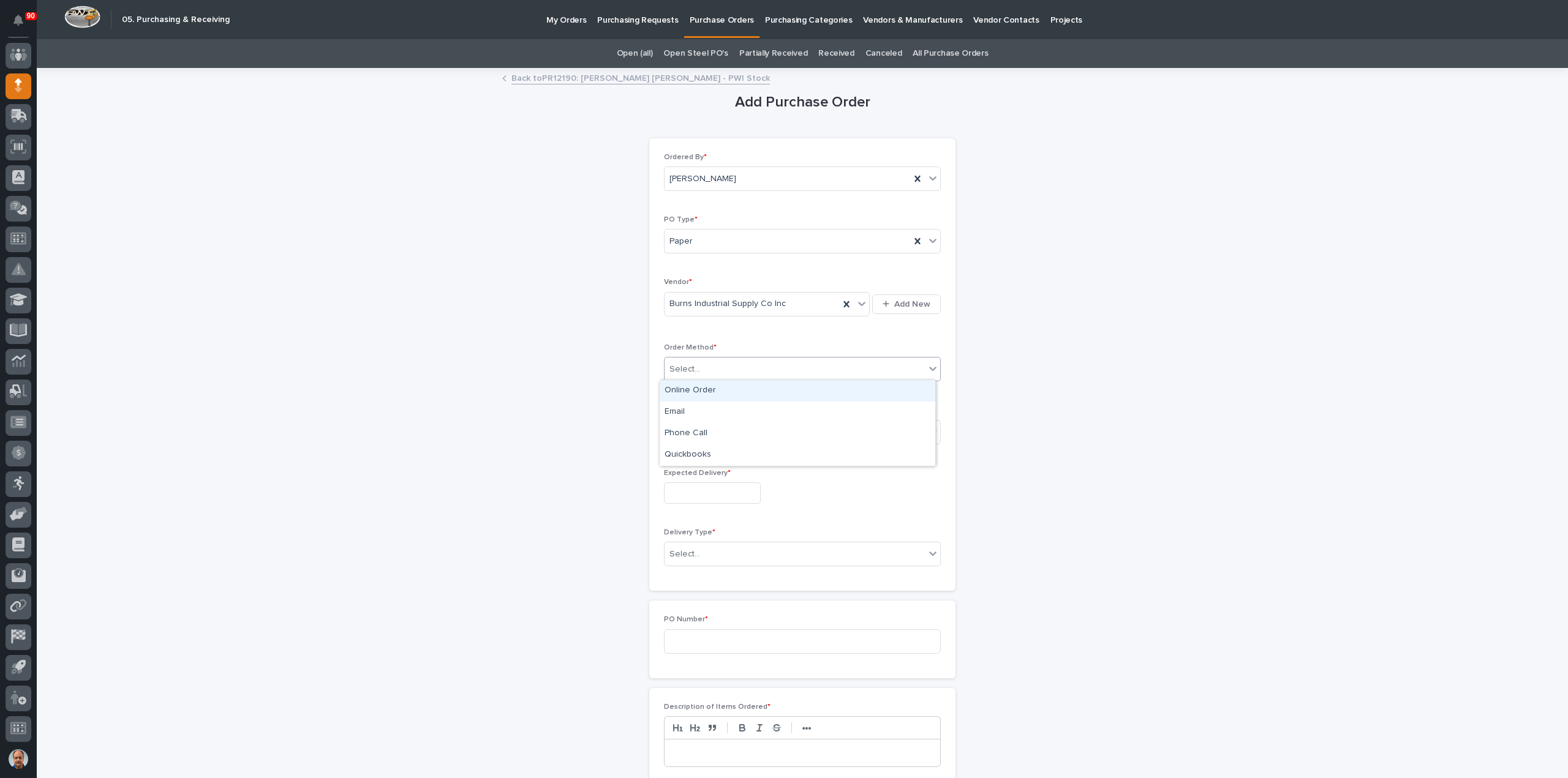
click at [729, 370] on div "Select..." at bounding box center [795, 369] width 261 height 20
click at [691, 389] on div "Online Order" at bounding box center [797, 391] width 275 height 22
click at [715, 427] on div "Select..." at bounding box center [795, 432] width 261 height 20
drag, startPoint x: 684, startPoint y: 463, endPoint x: 693, endPoint y: 476, distance: 15.8
click at [682, 473] on div "Submitted" at bounding box center [797, 475] width 275 height 22
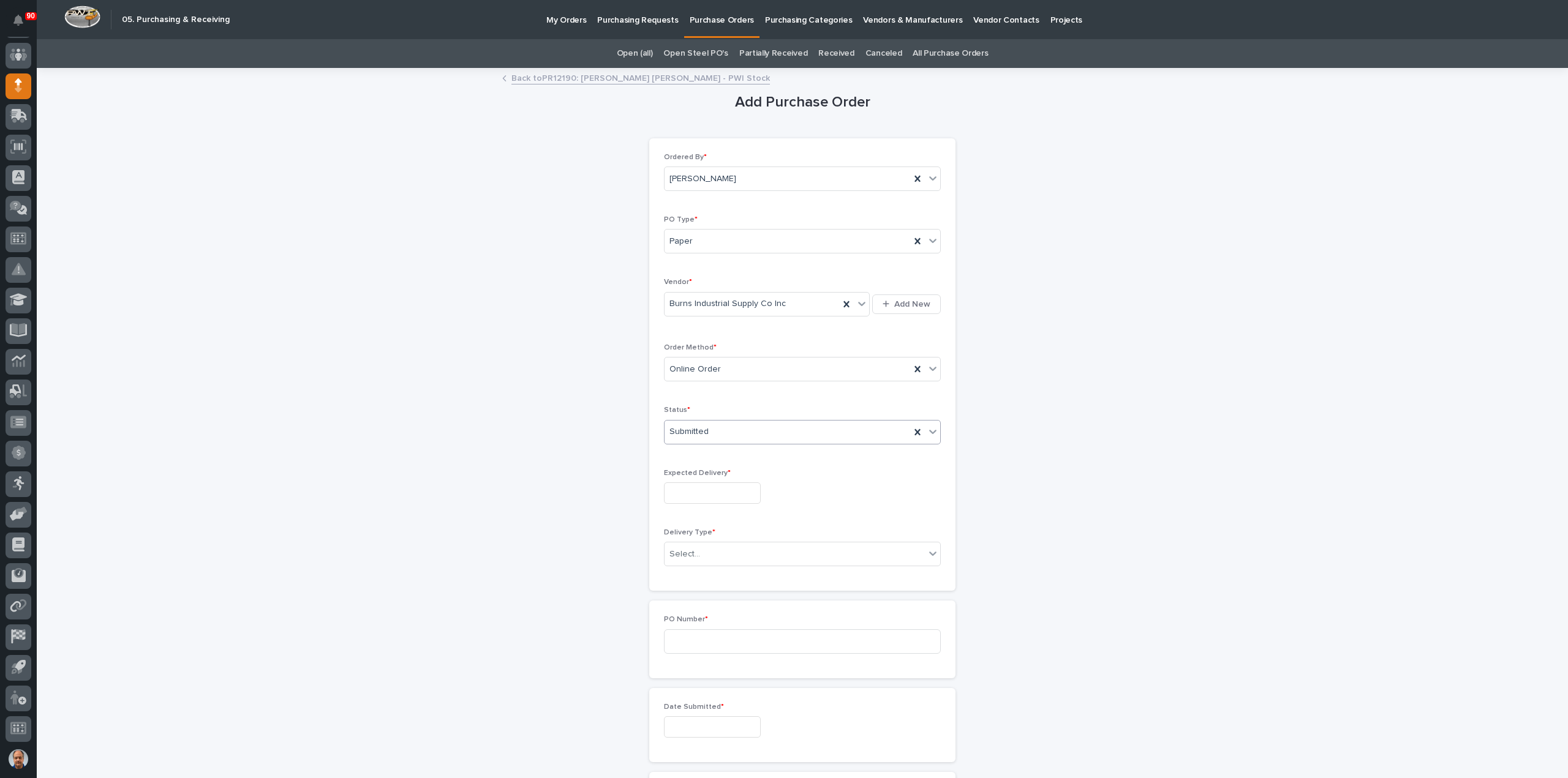
click at [725, 494] on input "text" at bounding box center [712, 493] width 97 height 22
click at [706, 392] on div "17" at bounding box center [704, 391] width 17 height 17
type input "**********"
click at [721, 545] on div "Select..." at bounding box center [795, 554] width 261 height 20
click at [709, 573] on div "Deliver to PWI" at bounding box center [797, 574] width 275 height 22
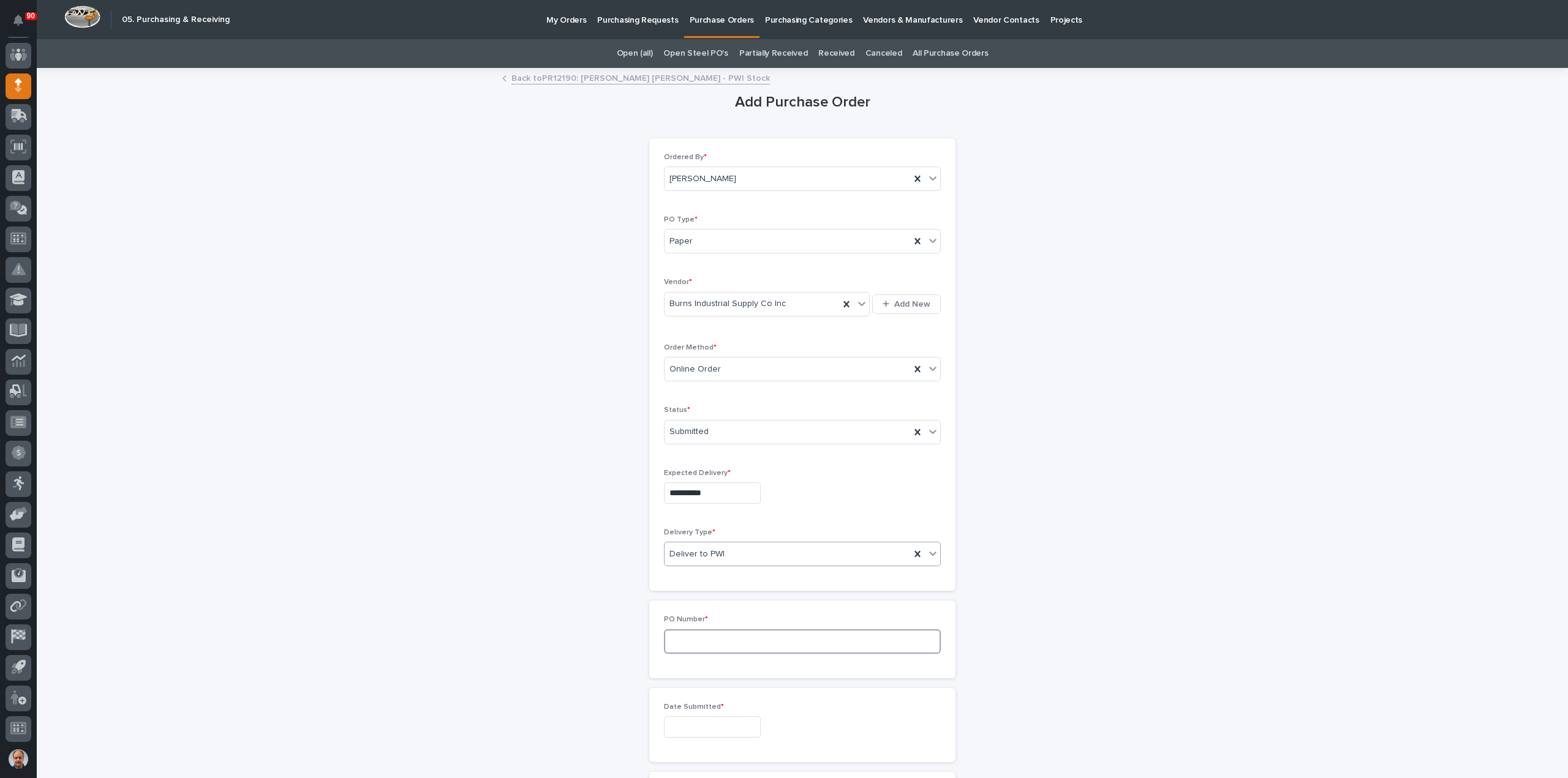
drag, startPoint x: 707, startPoint y: 637, endPoint x: 756, endPoint y: 651, distance: 51.0
click at [709, 639] on input at bounding box center [802, 642] width 277 height 24
type input "18950"
click at [702, 717] on input "text" at bounding box center [712, 727] width 97 height 22
click at [742, 605] on div "12" at bounding box center [743, 604] width 17 height 17
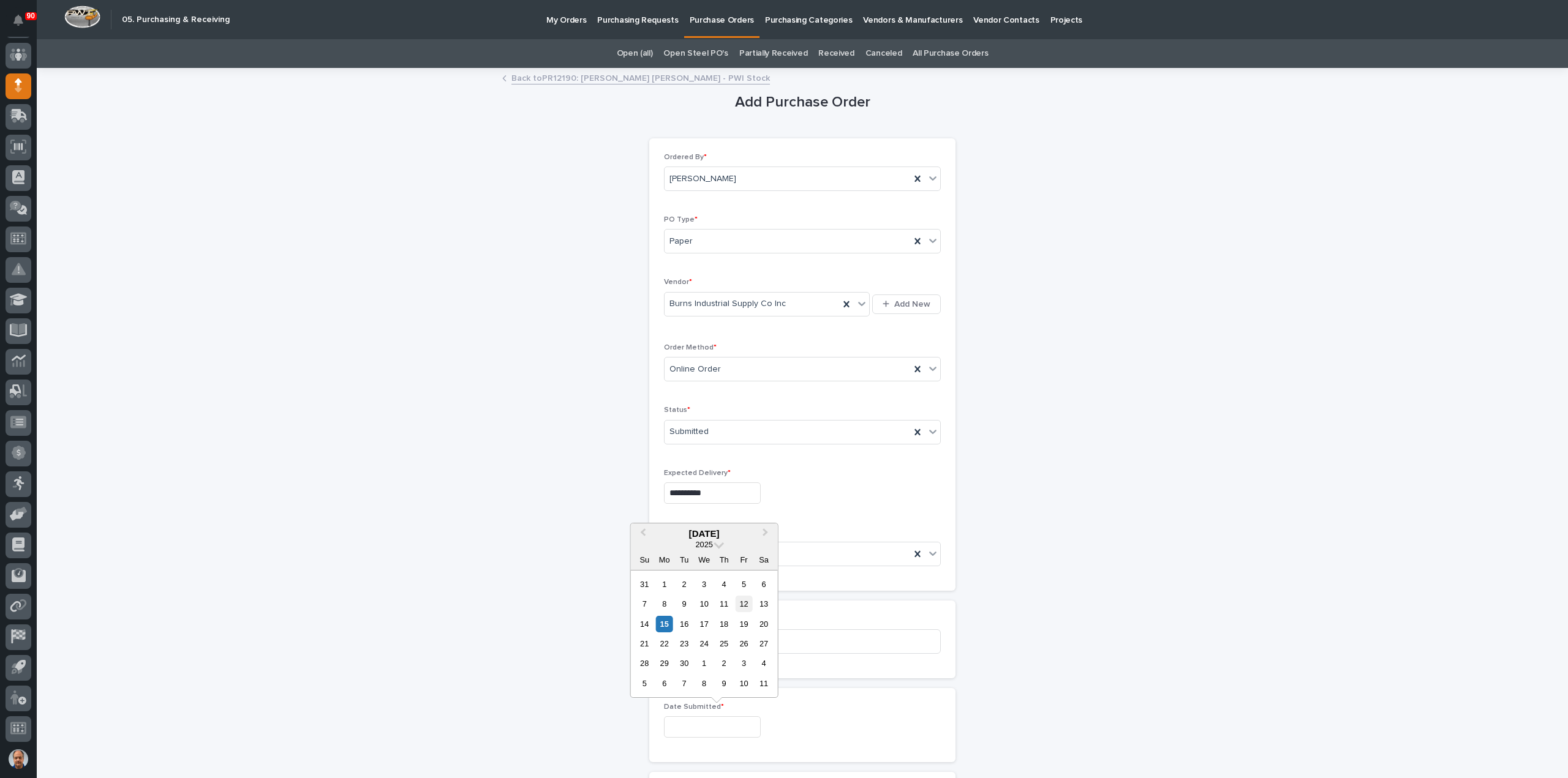
type input "**********"
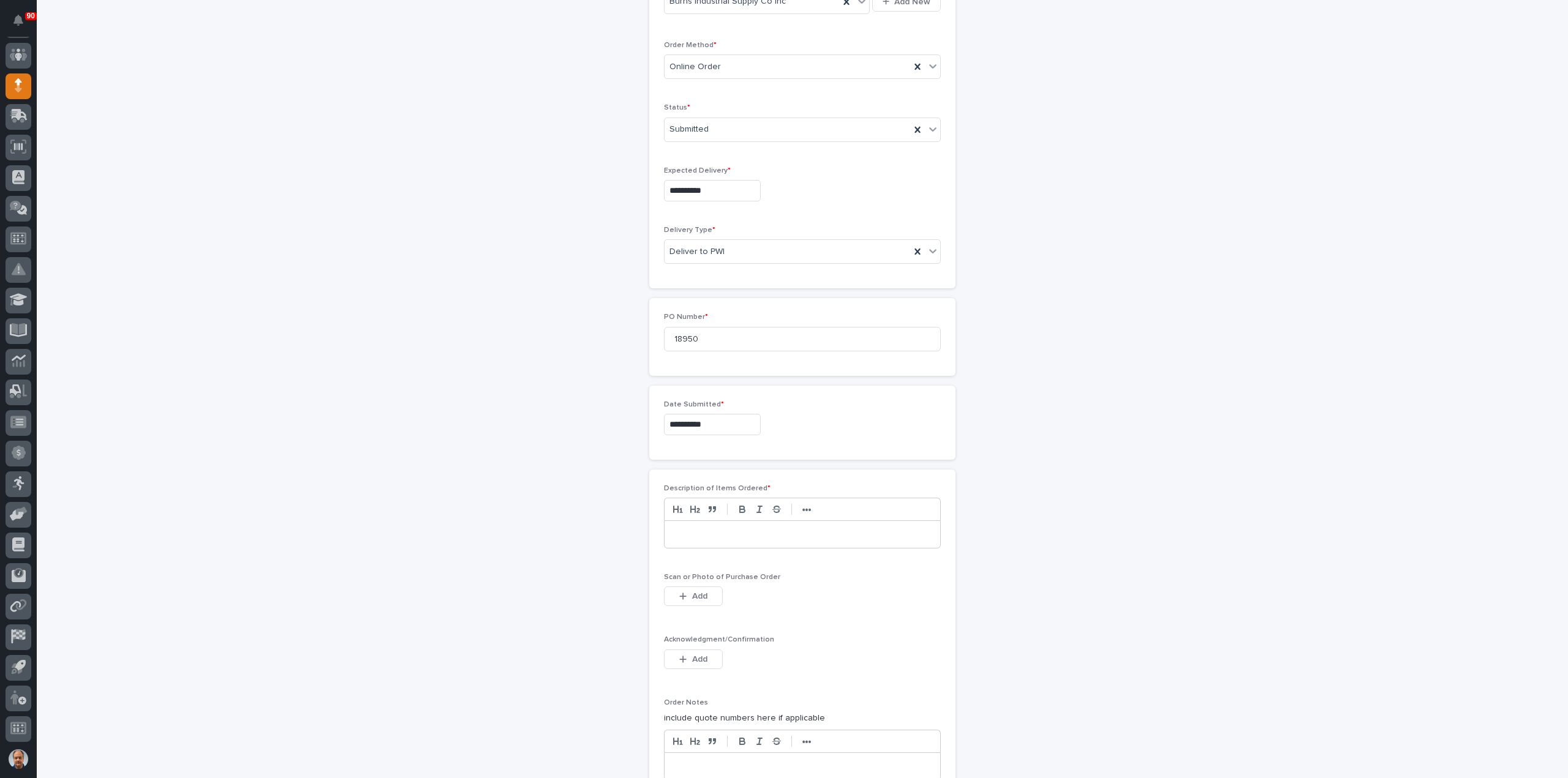
scroll to position [306, 0]
click at [711, 519] on div at bounding box center [802, 531] width 275 height 27
click at [696, 592] on span "Add" at bounding box center [700, 593] width 16 height 11
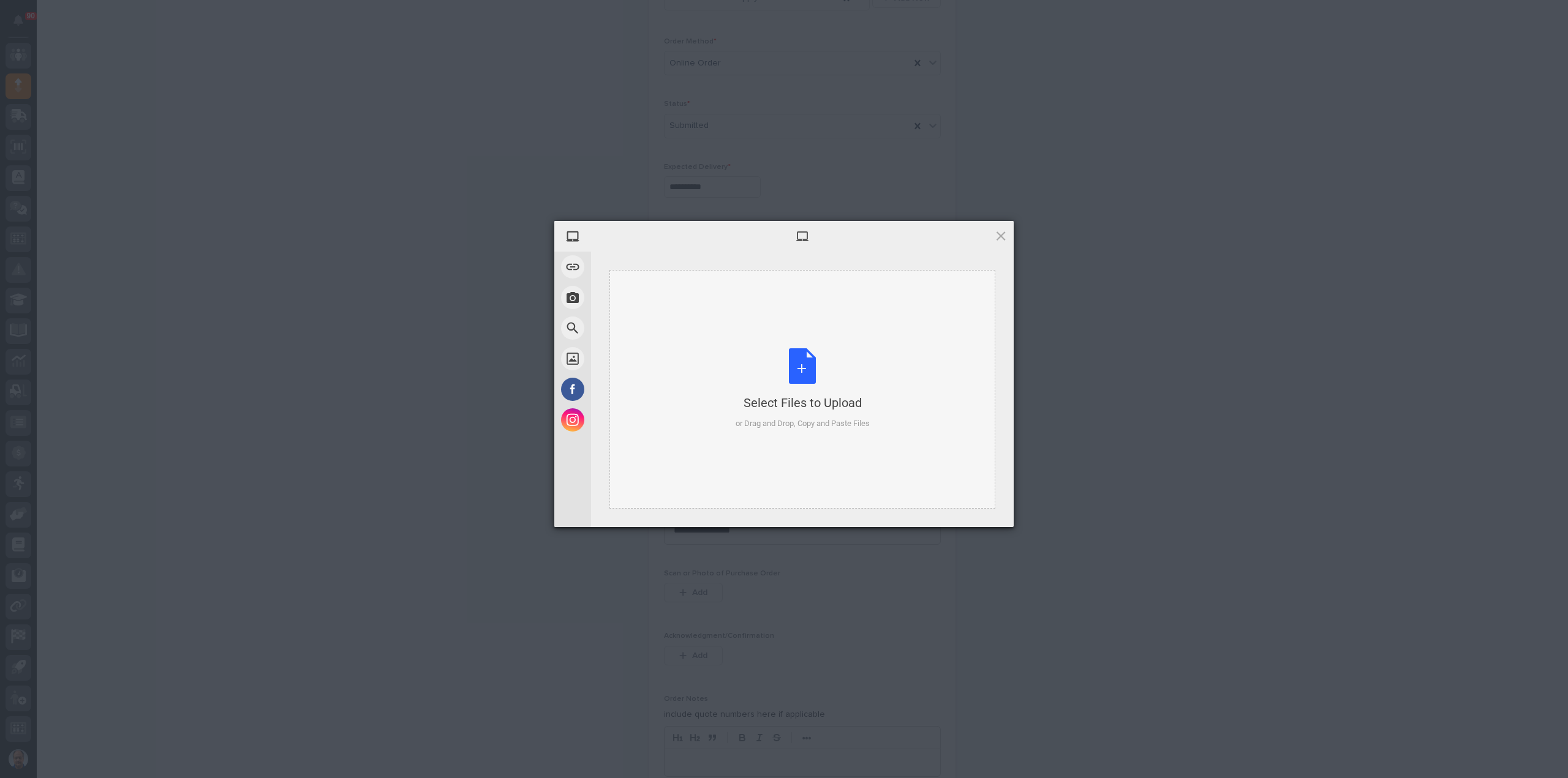
click at [785, 369] on div "Select Files to Upload or Drag and Drop, Copy and Paste Files" at bounding box center [802, 389] width 134 height 81
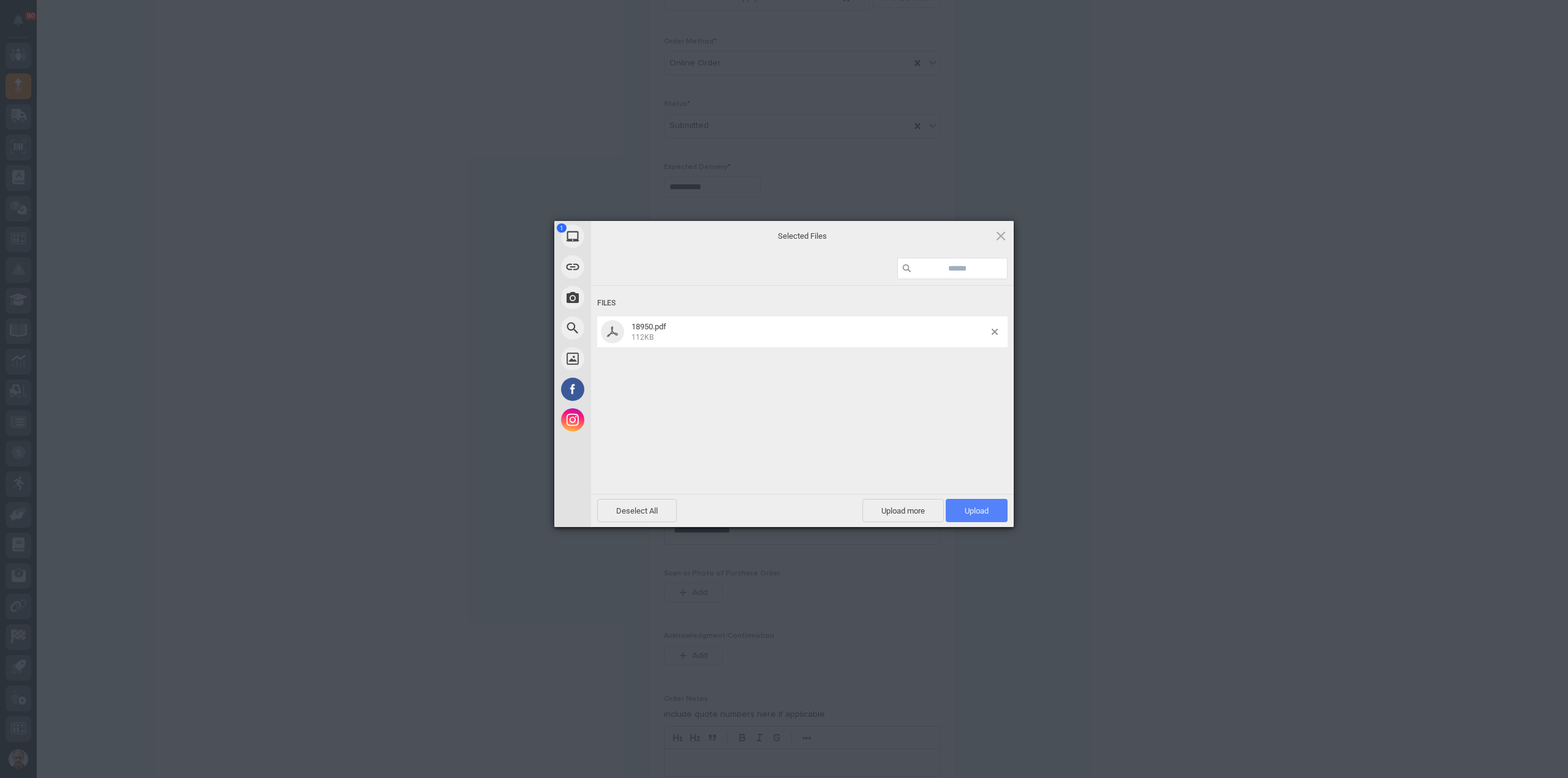
click at [988, 502] on span "Upload 1" at bounding box center [977, 511] width 62 height 24
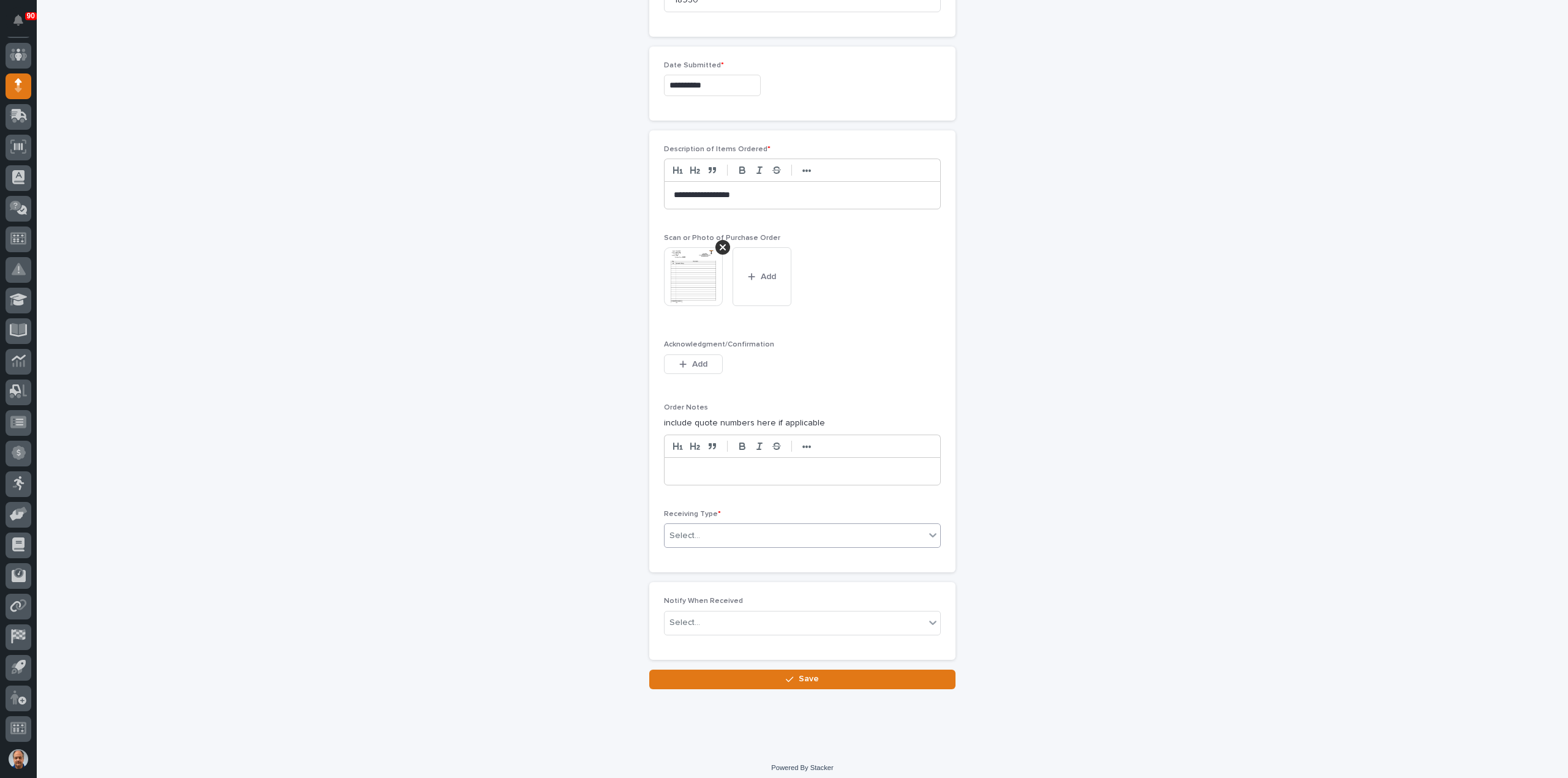
scroll to position [643, 0]
click at [748, 532] on div "Select..." at bounding box center [795, 534] width 261 height 20
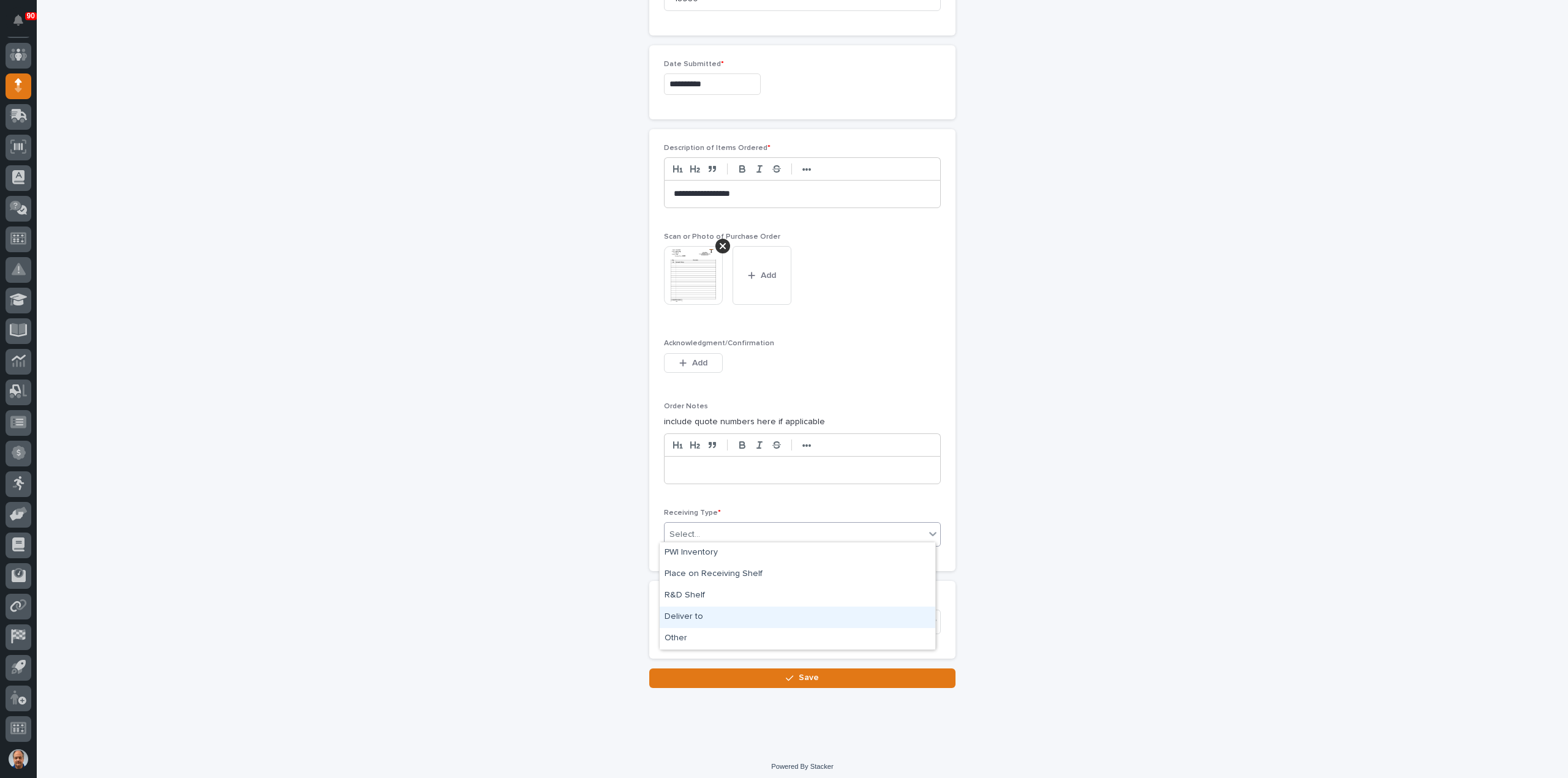
click at [706, 616] on div "Deliver to" at bounding box center [797, 617] width 275 height 22
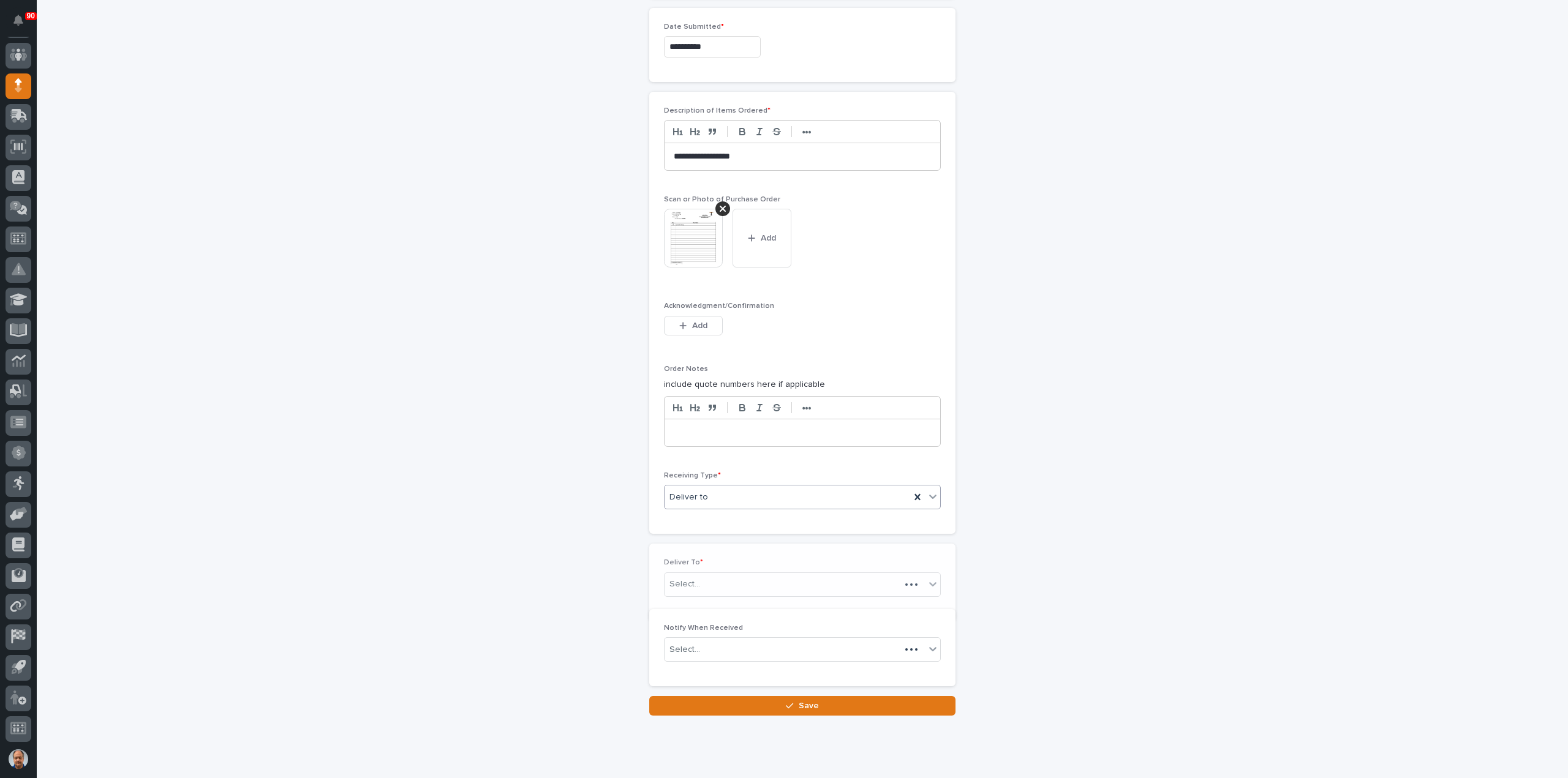
scroll to position [686, 0]
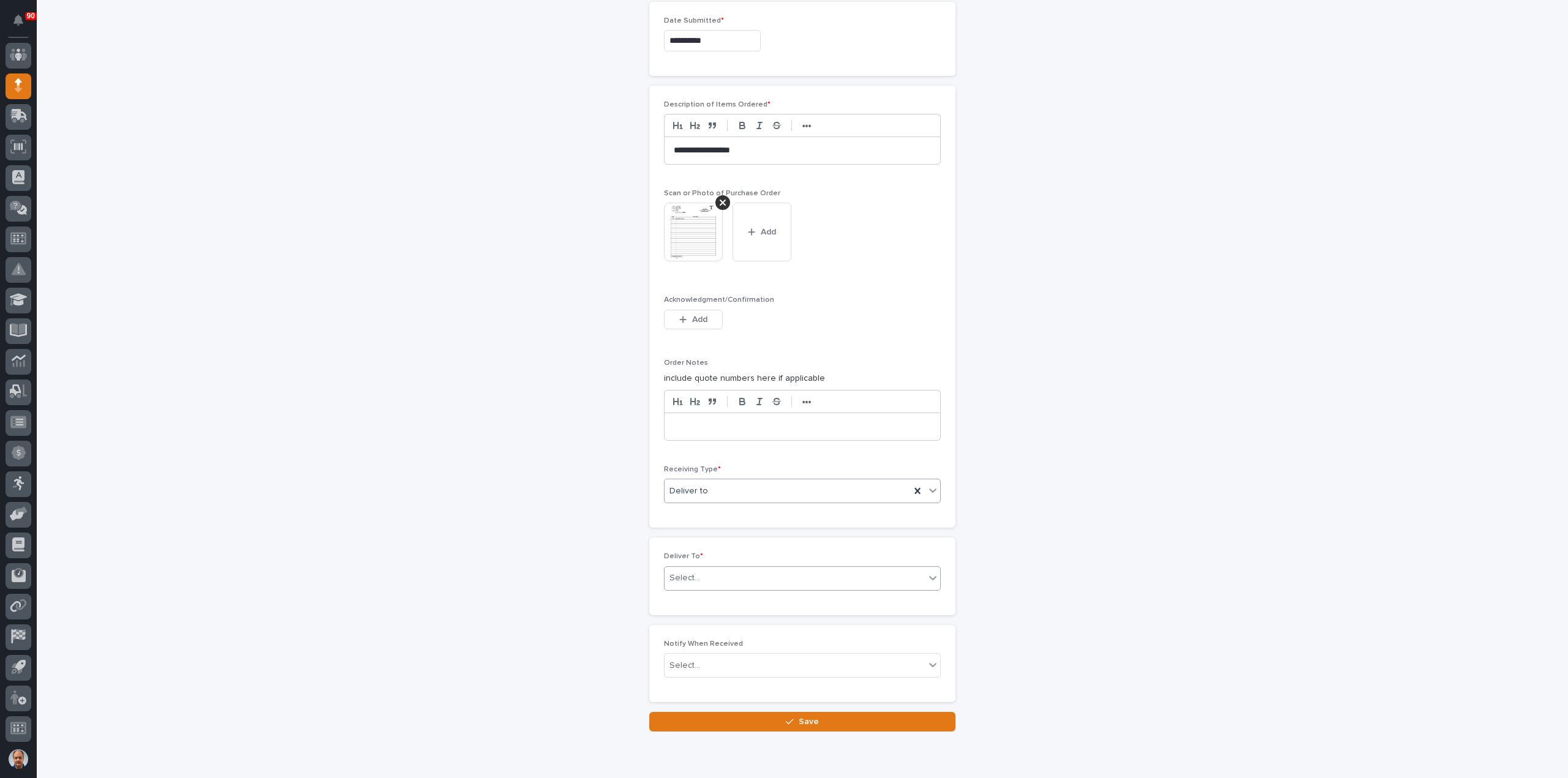
click at [728, 569] on div "Select..." at bounding box center [795, 578] width 261 height 20
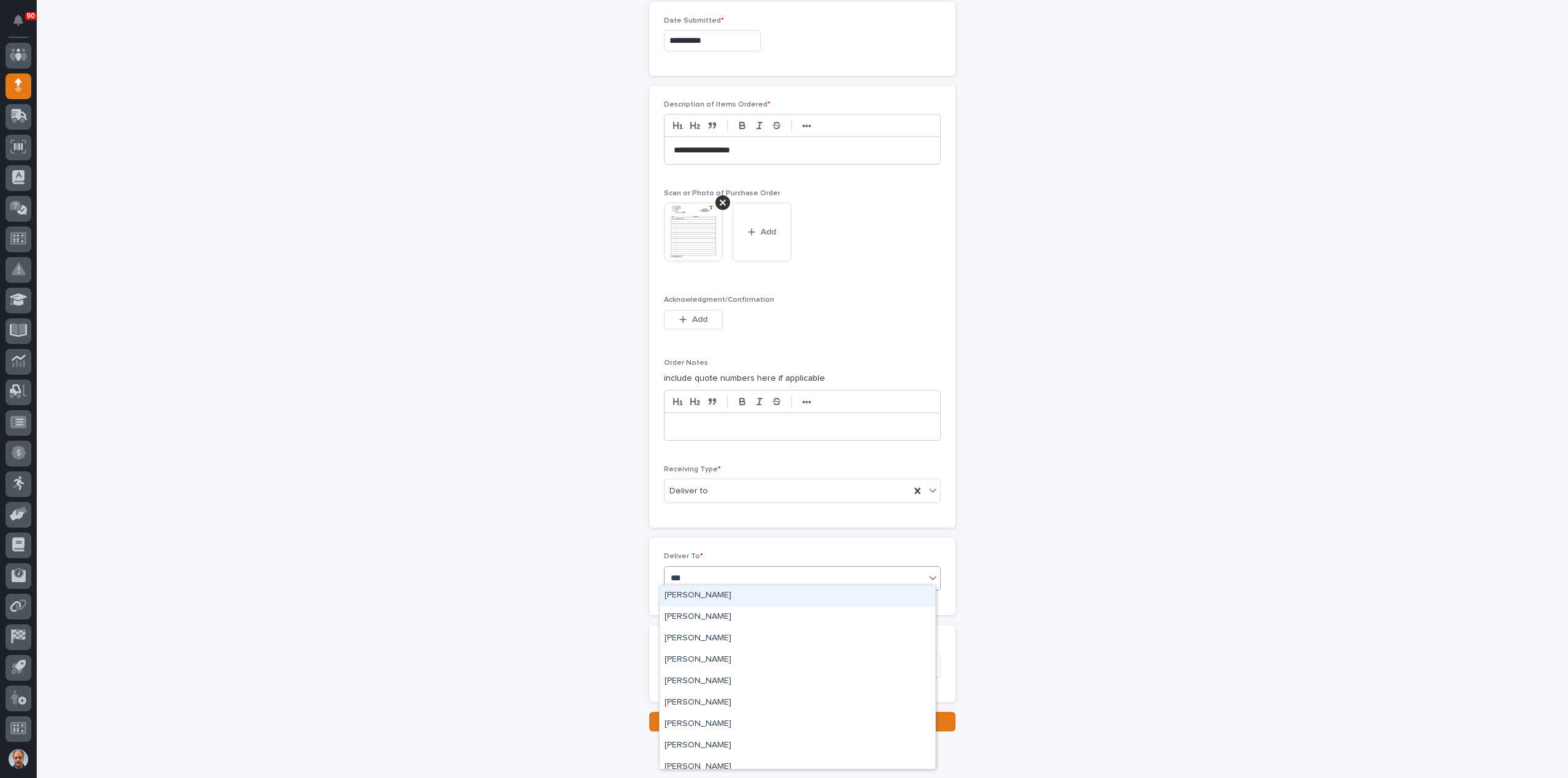
type input "****"
click at [701, 612] on div "Eric Bontrager" at bounding box center [797, 617] width 275 height 22
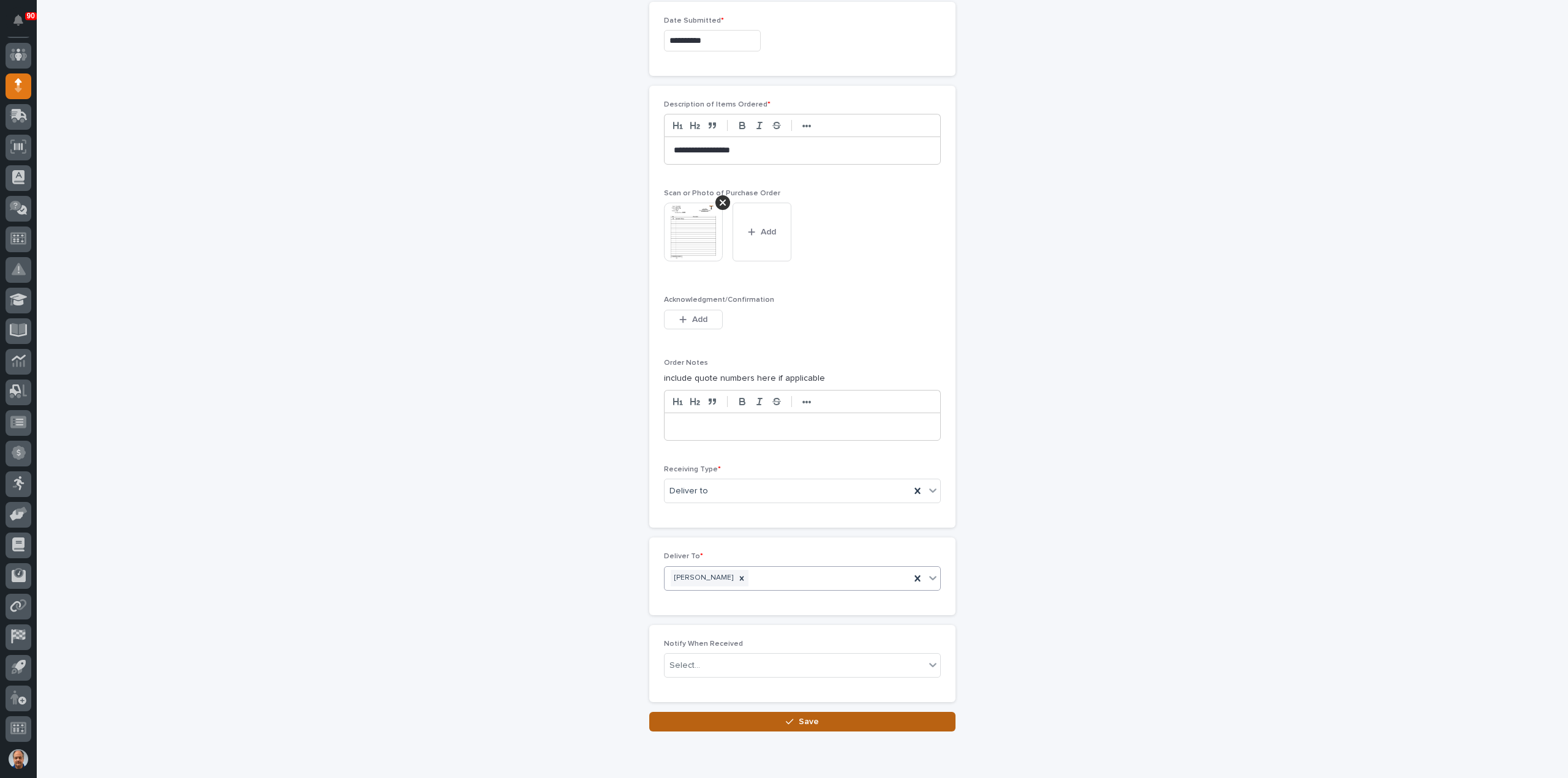
click at [784, 712] on button "Save" at bounding box center [803, 722] width 306 height 19
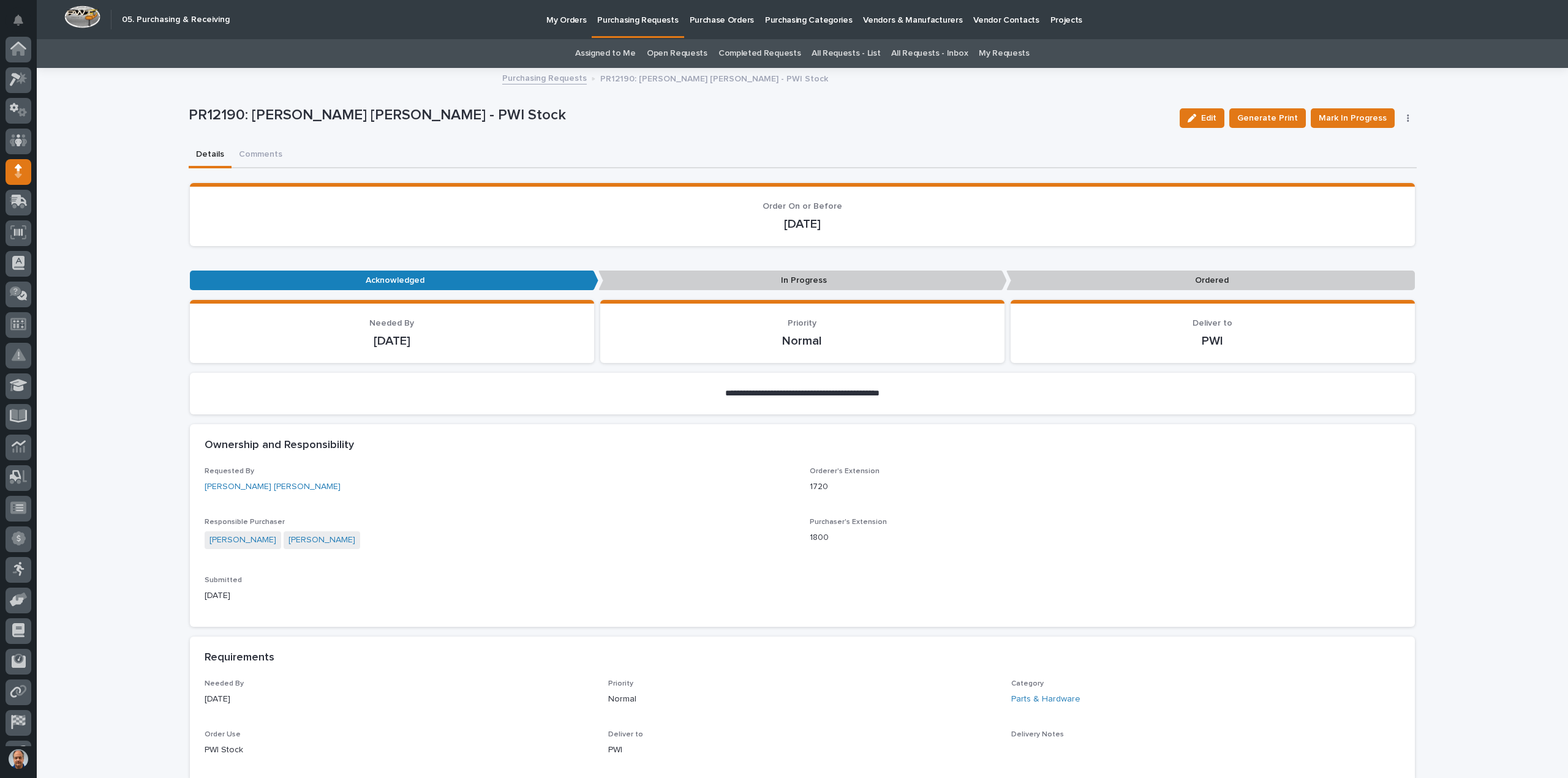
scroll to position [86, 0]
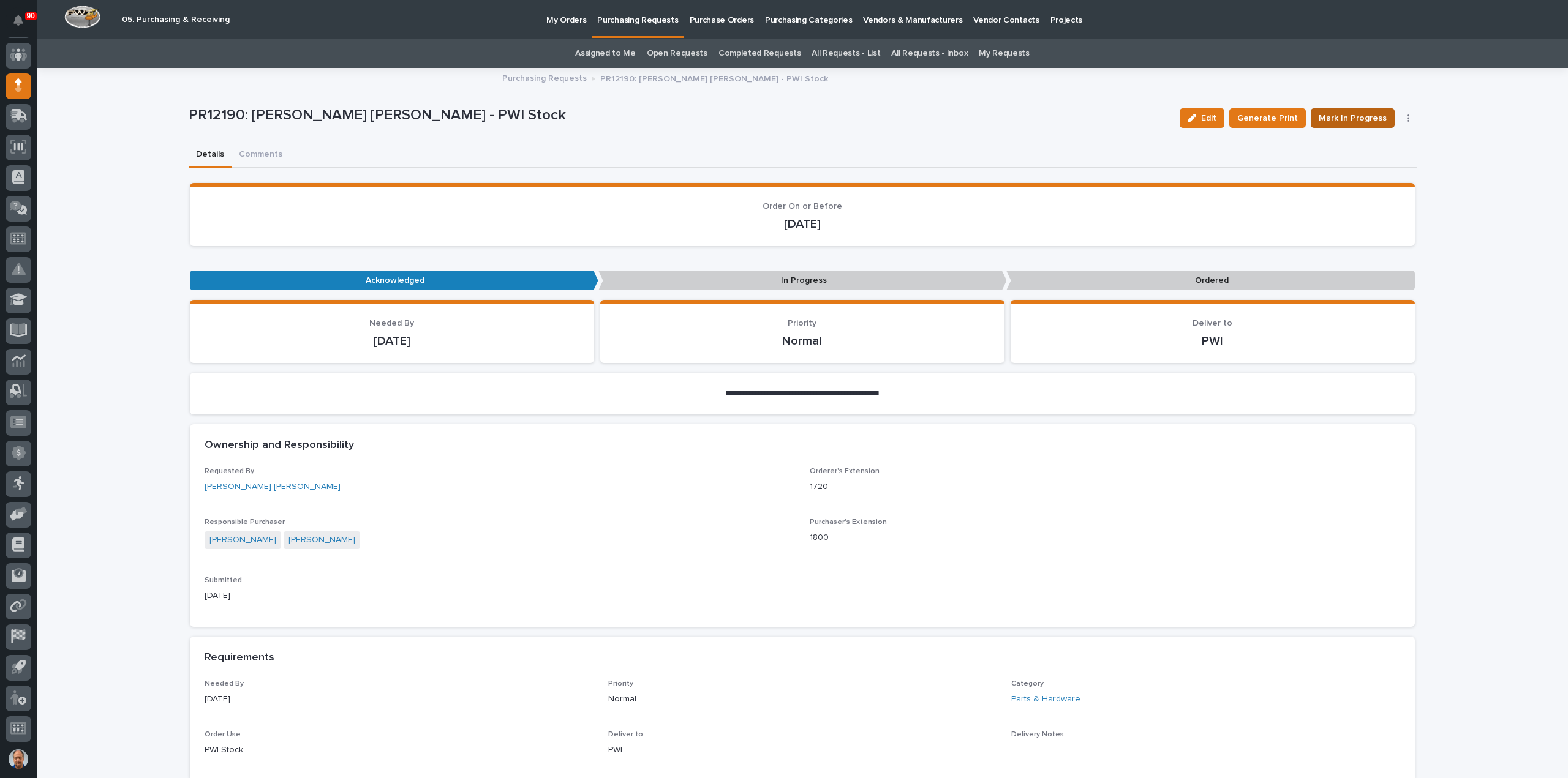
click at [1344, 115] on span "Mark In Progress" at bounding box center [1353, 118] width 68 height 15
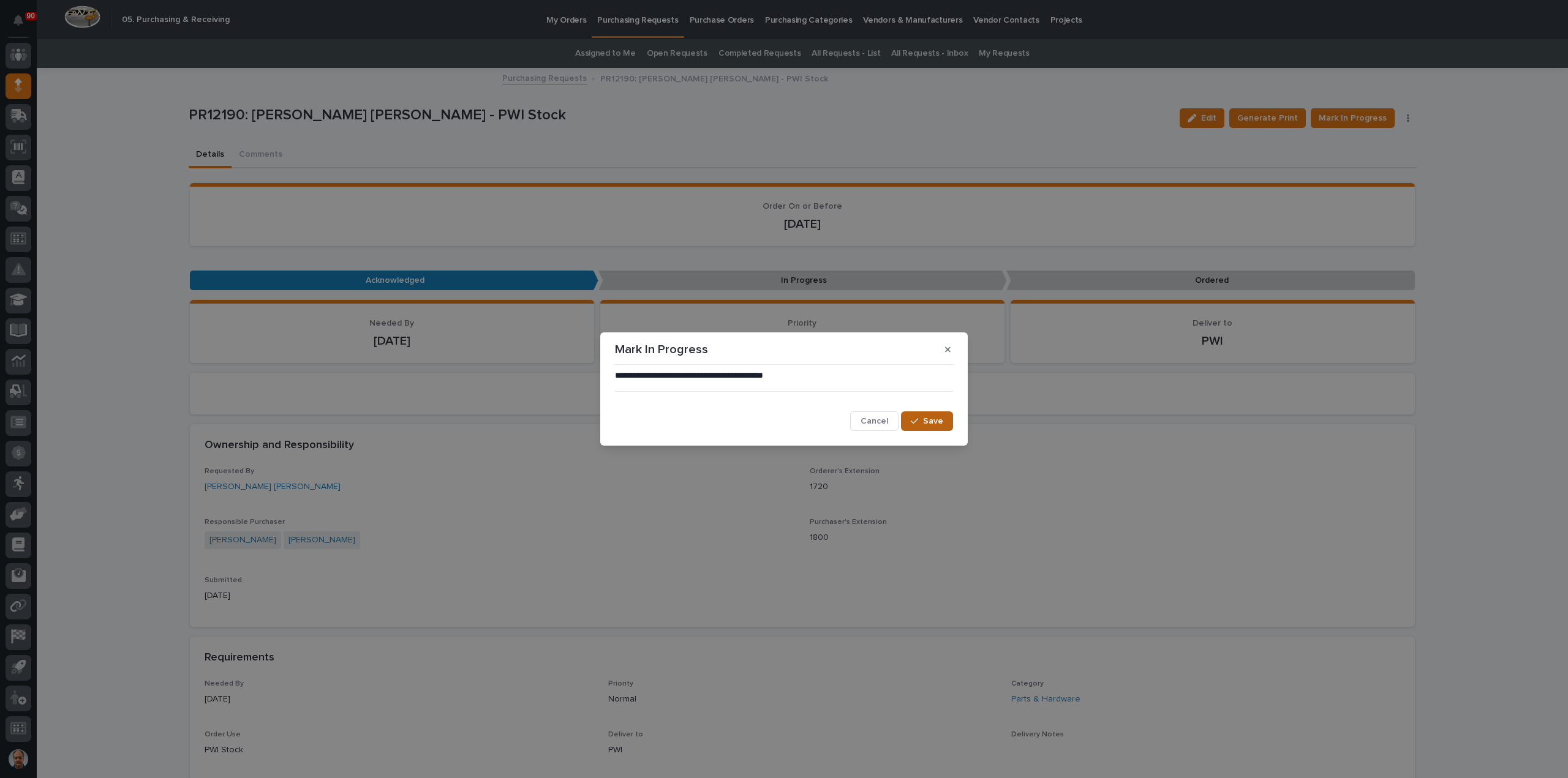
click at [923, 418] on div "button" at bounding box center [917, 421] width 12 height 9
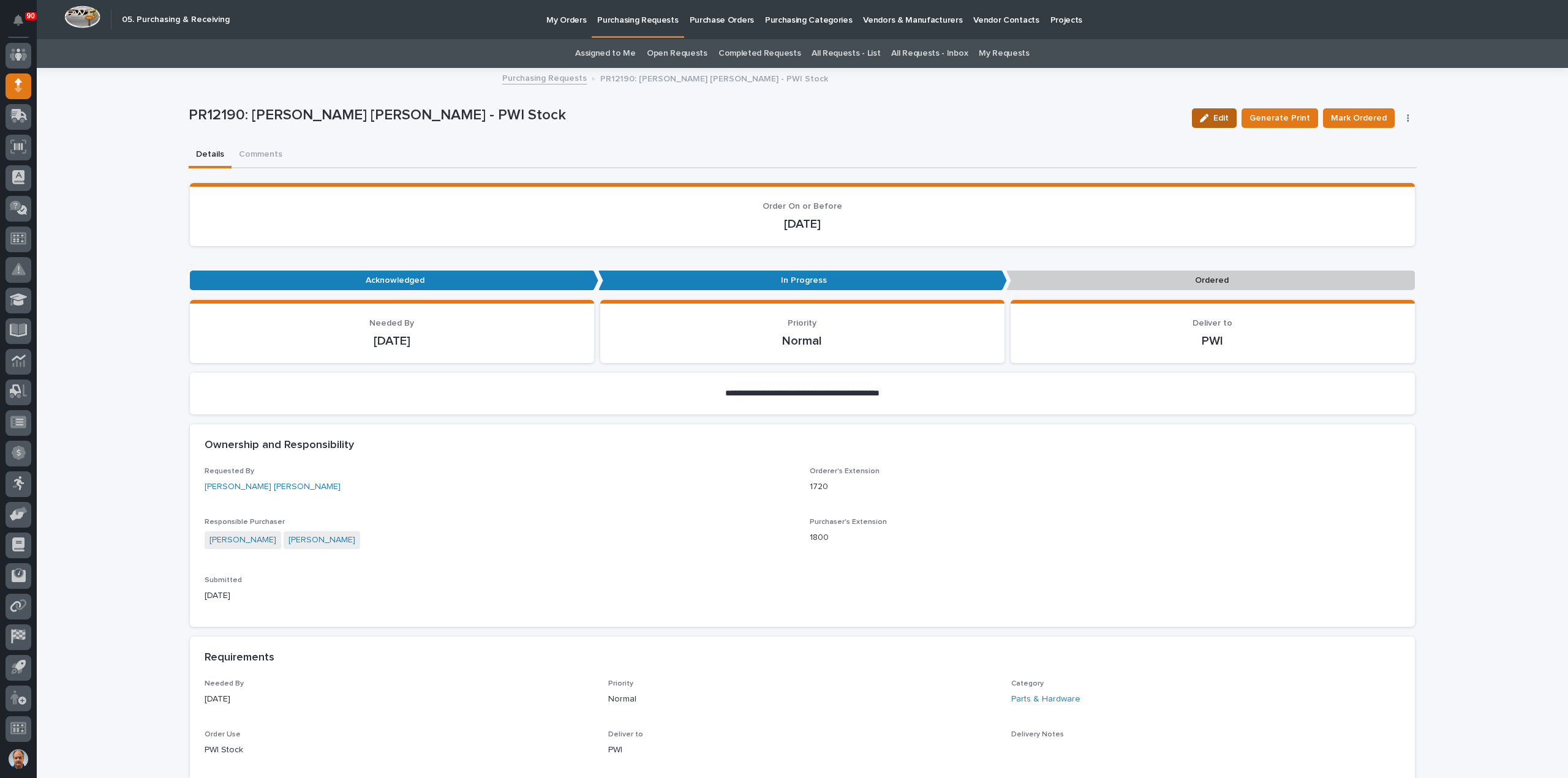
click at [1222, 118] on span "Edit" at bounding box center [1222, 118] width 16 height 11
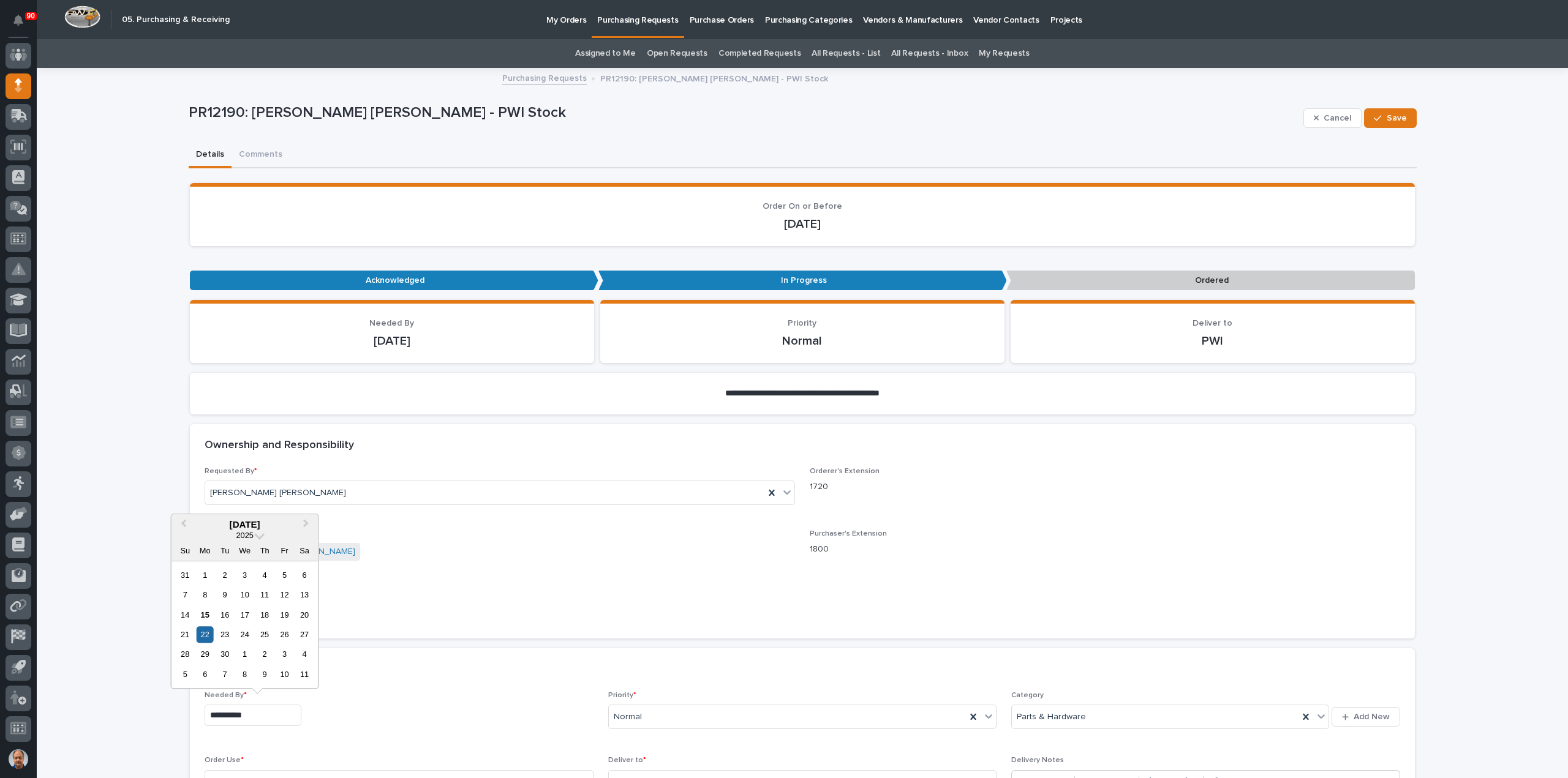
click at [275, 719] on input "**********" at bounding box center [253, 715] width 97 height 22
click at [267, 634] on div "25" at bounding box center [264, 635] width 17 height 17
type input "**********"
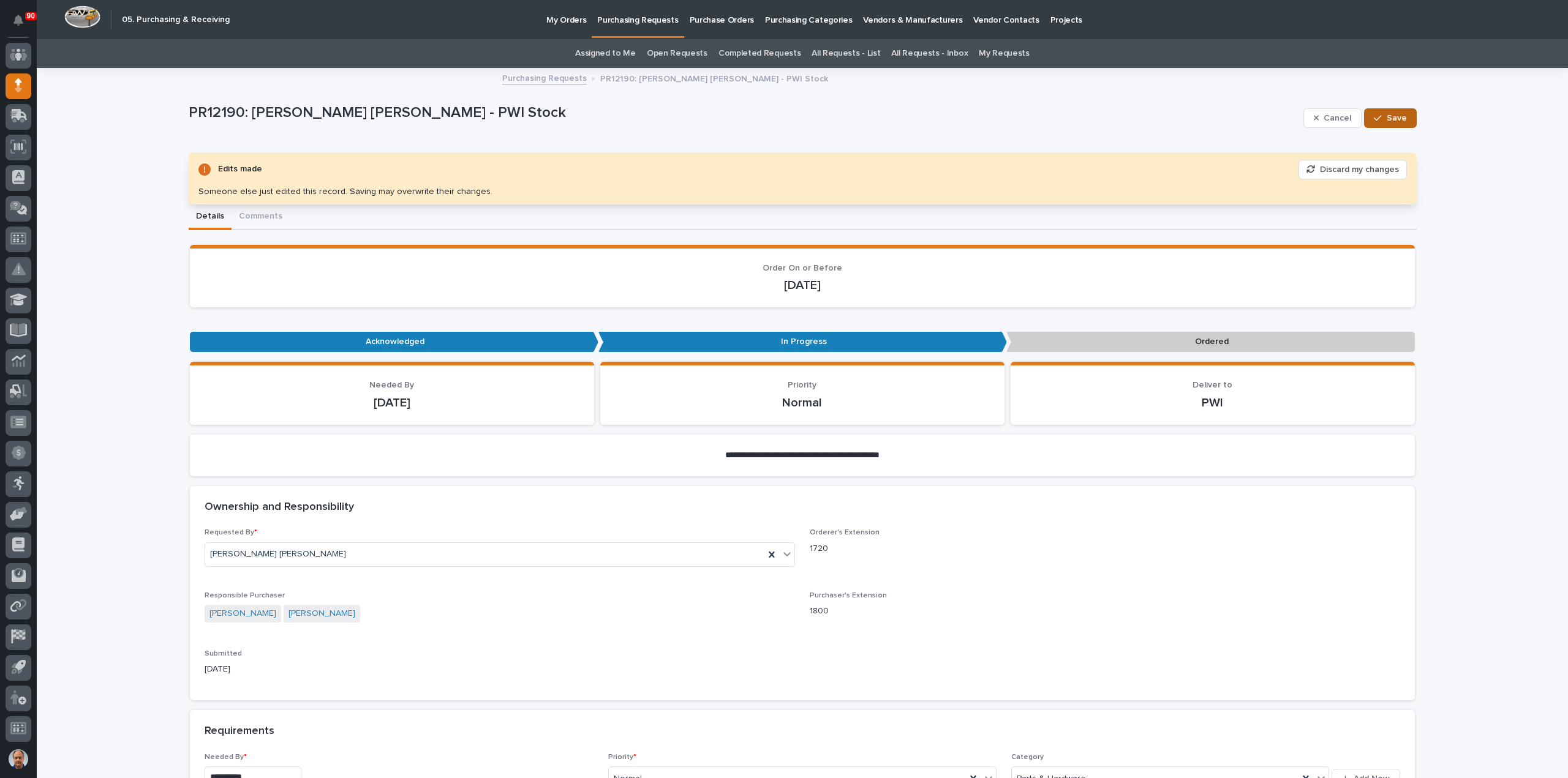
click at [1400, 114] on span "Save" at bounding box center [1397, 118] width 20 height 11
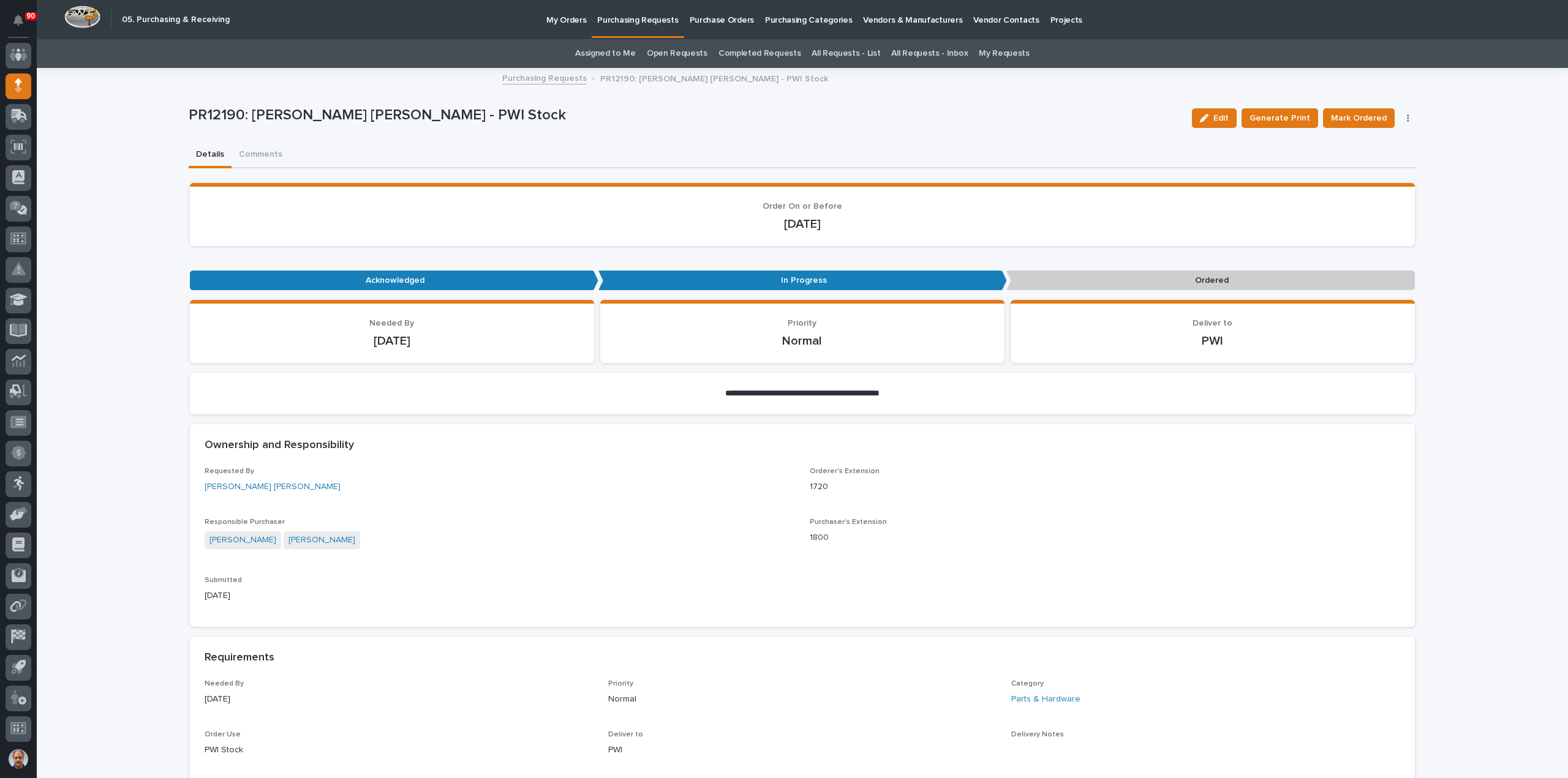
click at [635, 19] on p "Purchasing Requests" at bounding box center [638, 12] width 80 height 25
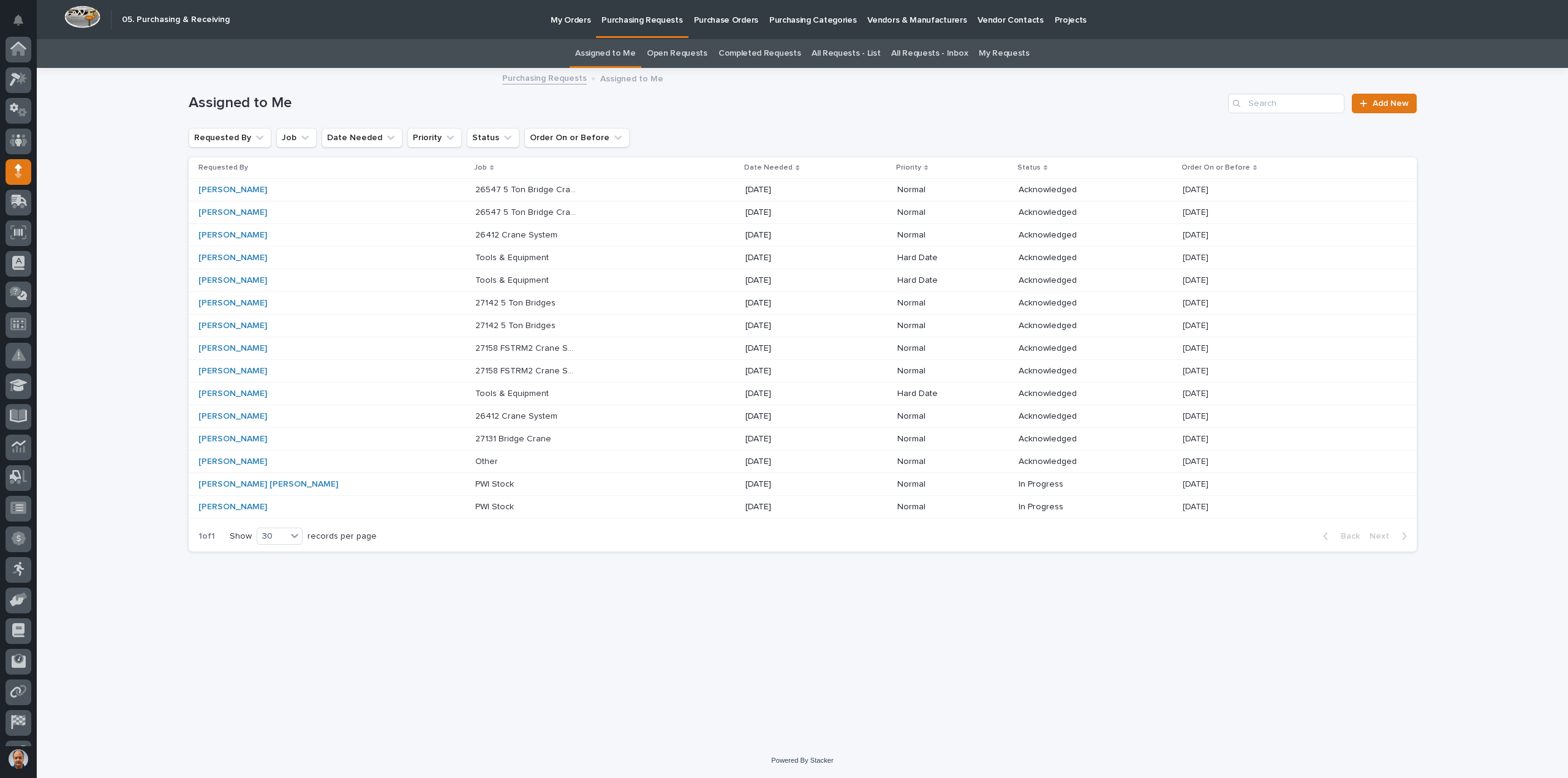
scroll to position [86, 0]
click at [1206, 254] on p "[DATE]" at bounding box center [1197, 256] width 28 height 13
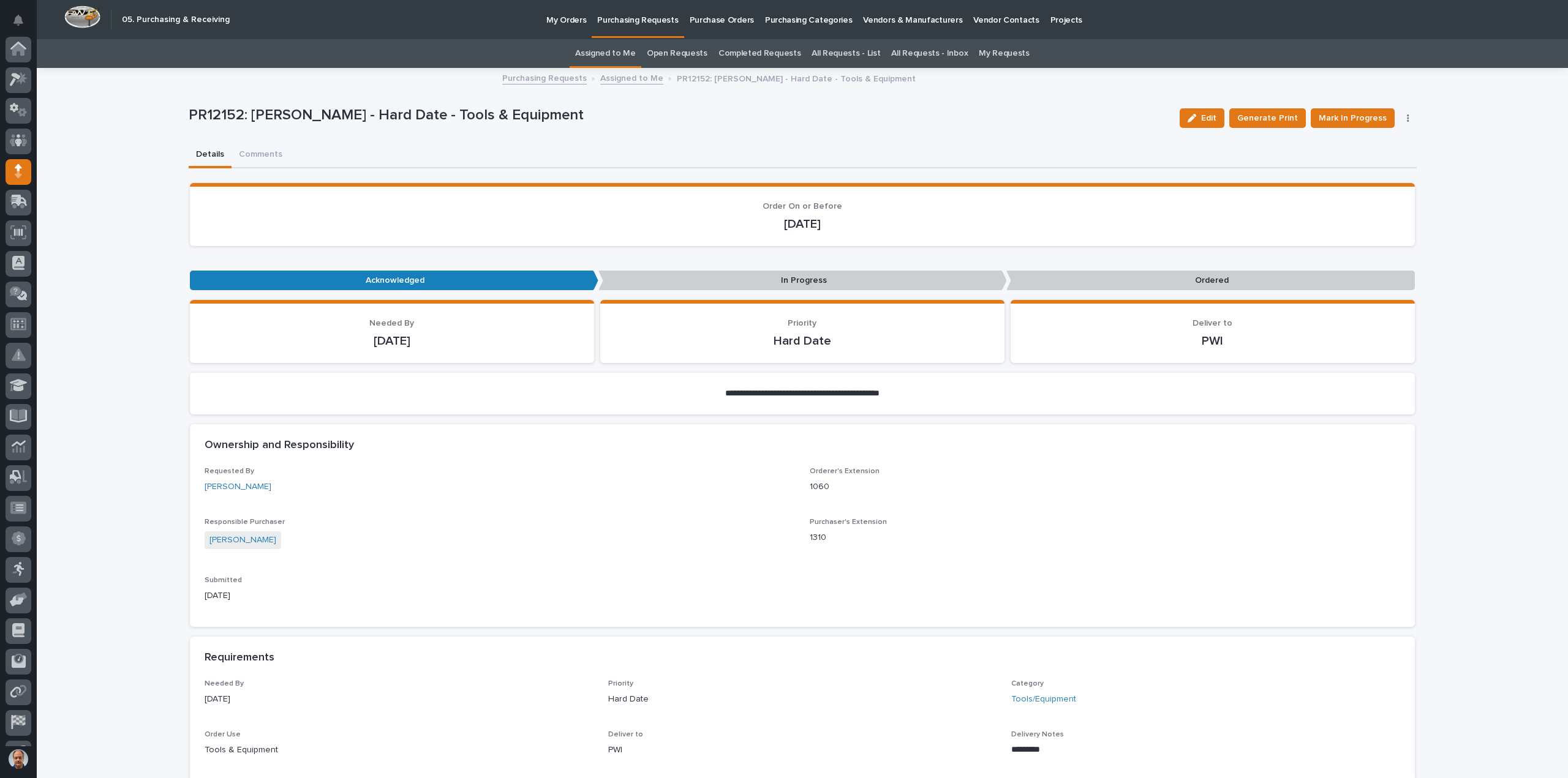
scroll to position [86, 0]
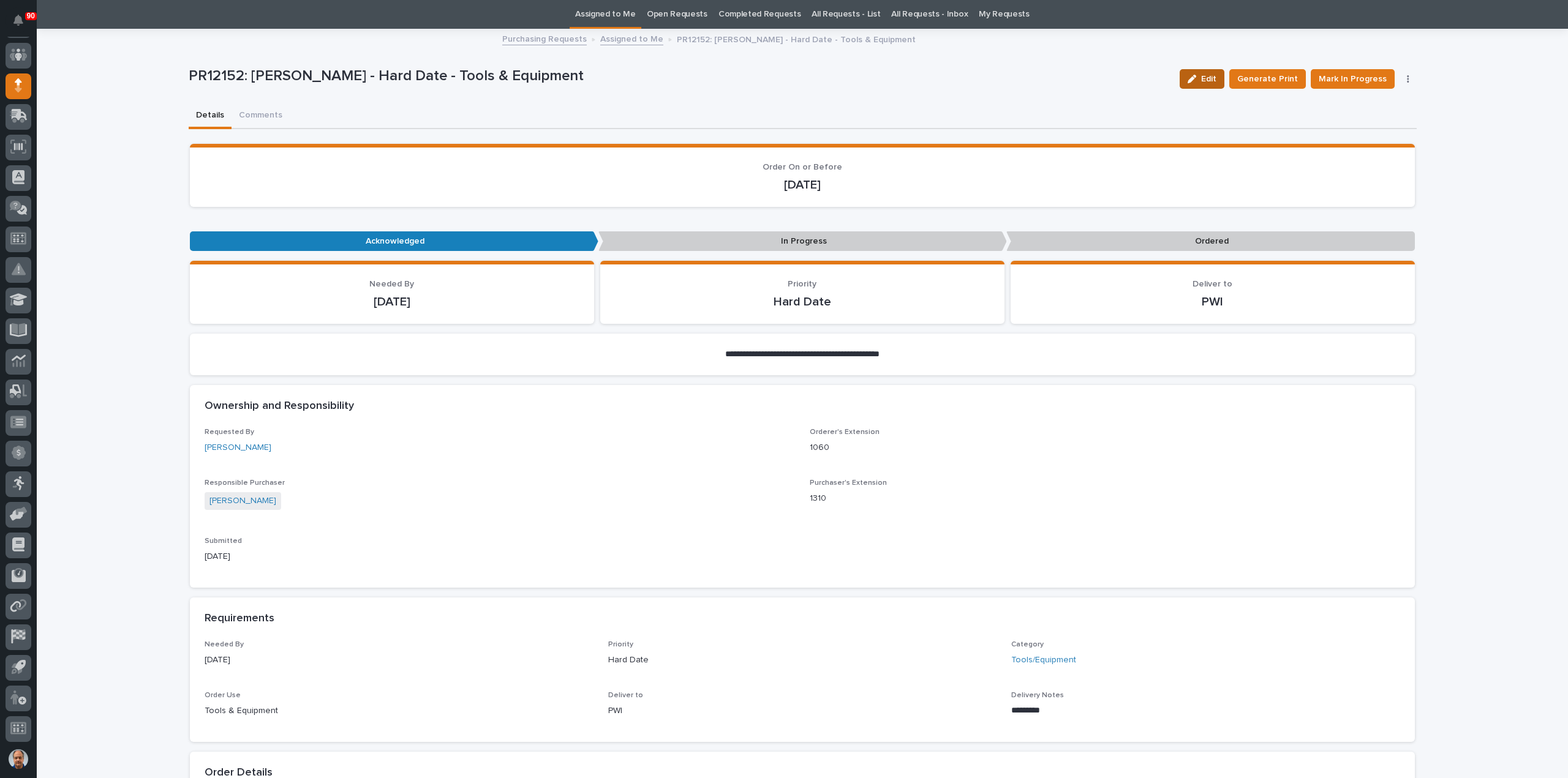
click at [1207, 76] on span "Edit" at bounding box center [1209, 79] width 16 height 11
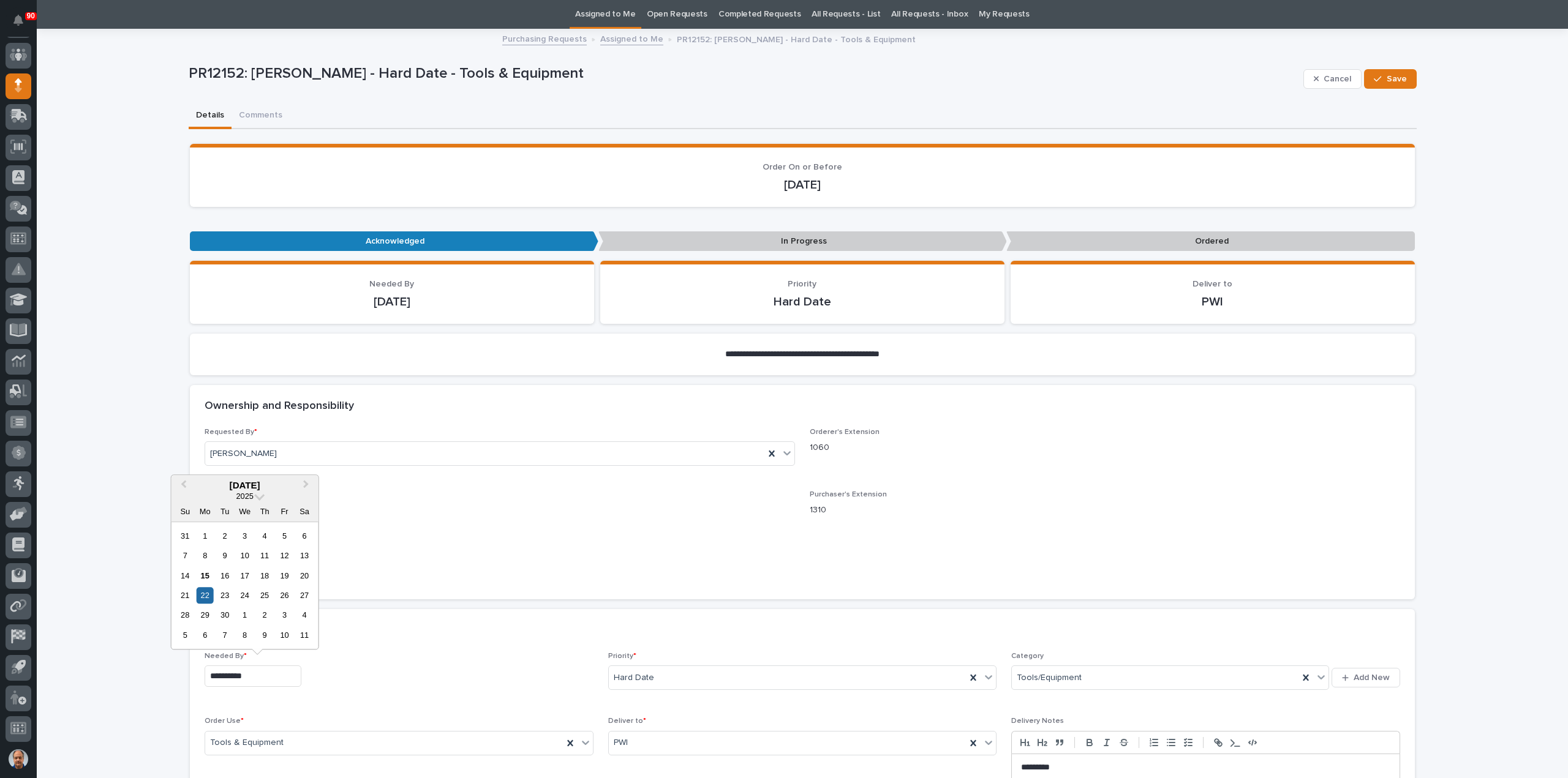
click at [266, 680] on input "**********" at bounding box center [253, 676] width 97 height 22
click at [263, 597] on div "25" at bounding box center [264, 595] width 17 height 17
type input "**********"
click at [1377, 72] on button "Save" at bounding box center [1390, 79] width 52 height 19
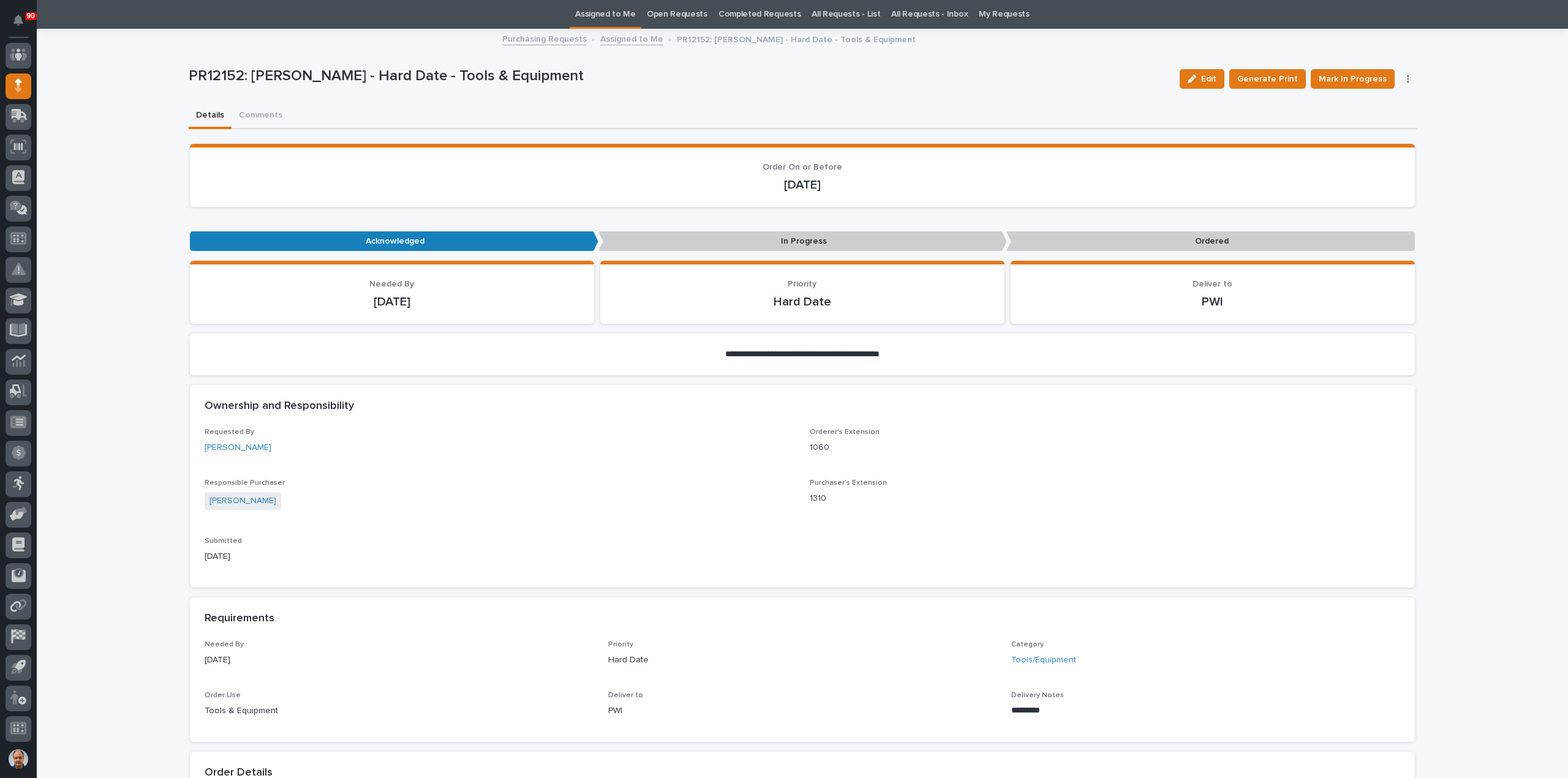
click at [621, 13] on link "Assigned to Me" at bounding box center [605, 14] width 60 height 29
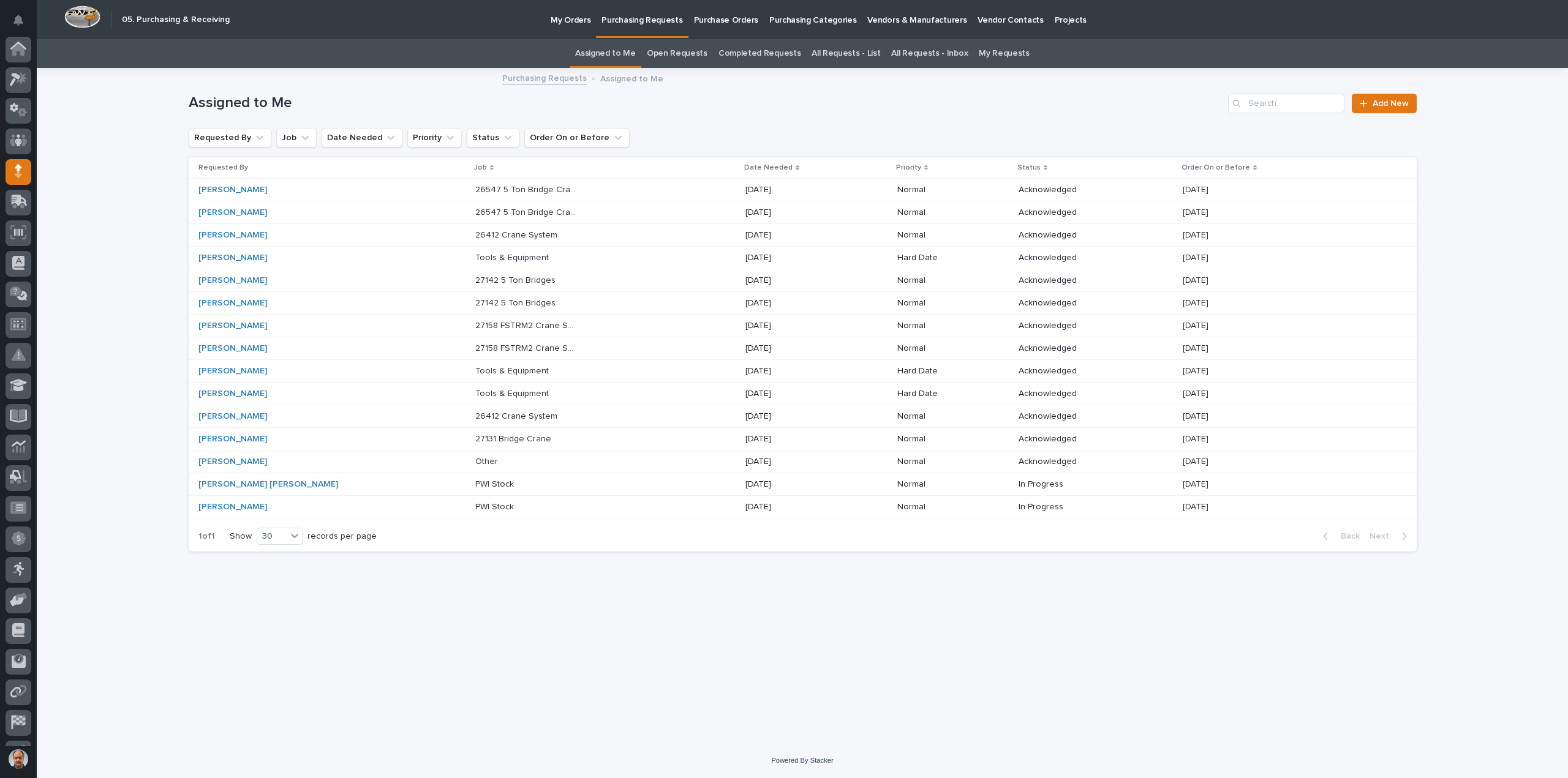
scroll to position [86, 0]
click at [1211, 254] on p "[DATE]" at bounding box center [1197, 256] width 28 height 13
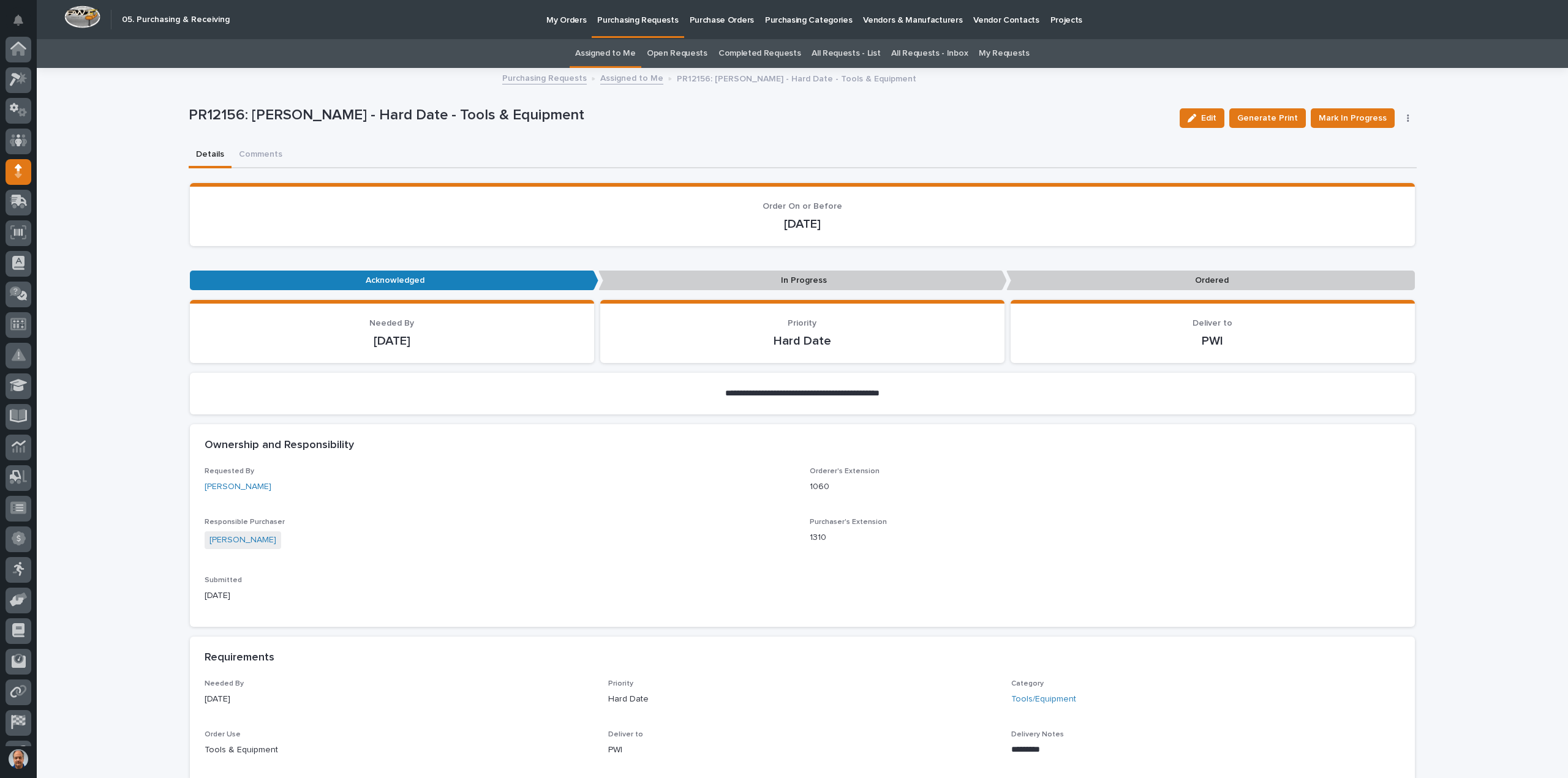
scroll to position [86, 0]
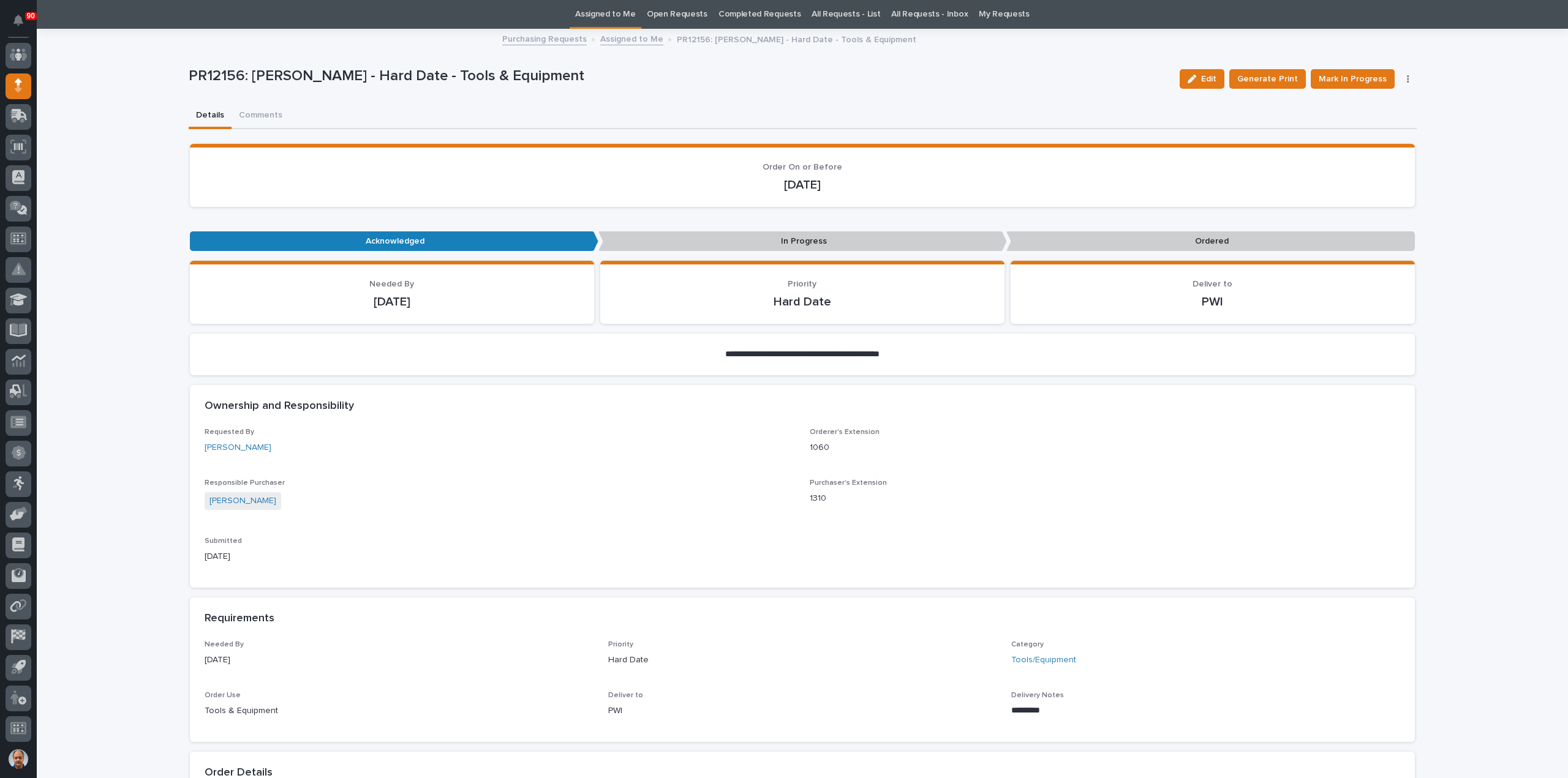
drag, startPoint x: 1216, startPoint y: 73, endPoint x: 1132, endPoint y: 156, distance: 118.1
click at [1216, 73] on span "Edit" at bounding box center [1209, 79] width 16 height 11
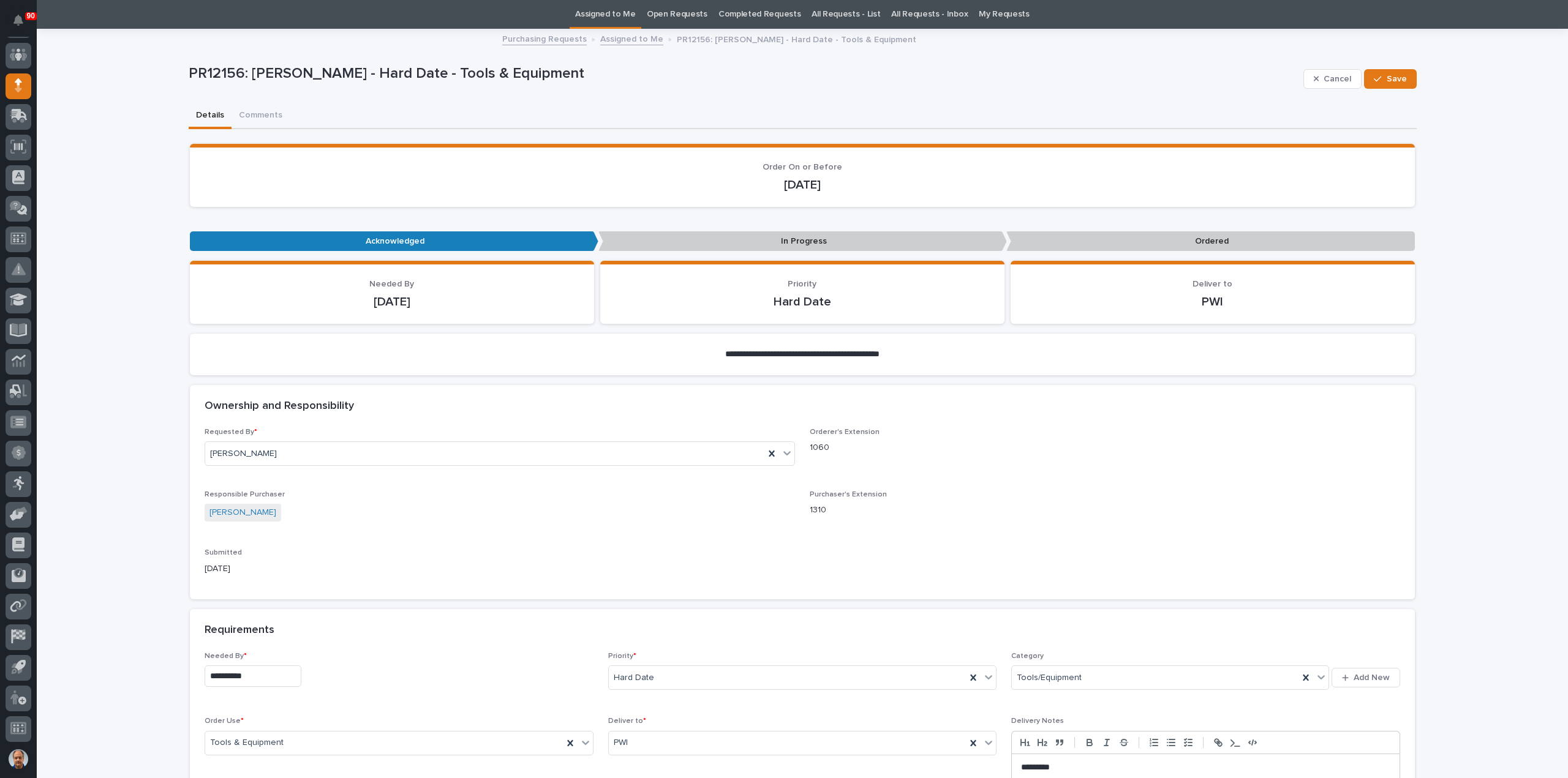
click at [279, 671] on input "**********" at bounding box center [253, 676] width 97 height 22
click at [283, 596] on div "26" at bounding box center [284, 595] width 17 height 17
type input "**********"
click at [1387, 74] on span "Save" at bounding box center [1397, 79] width 20 height 11
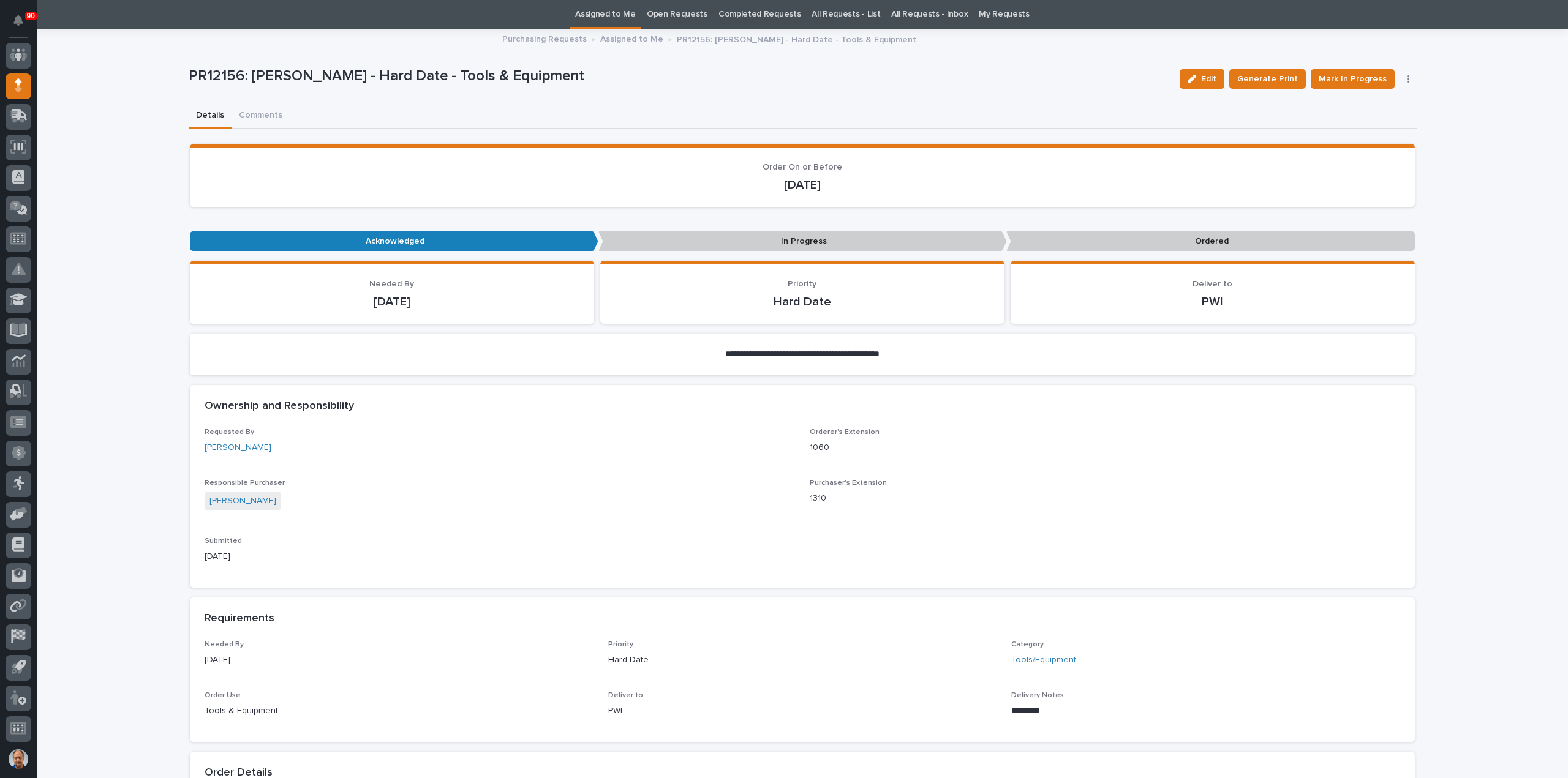
click at [616, 12] on link "Assigned to Me" at bounding box center [605, 14] width 60 height 29
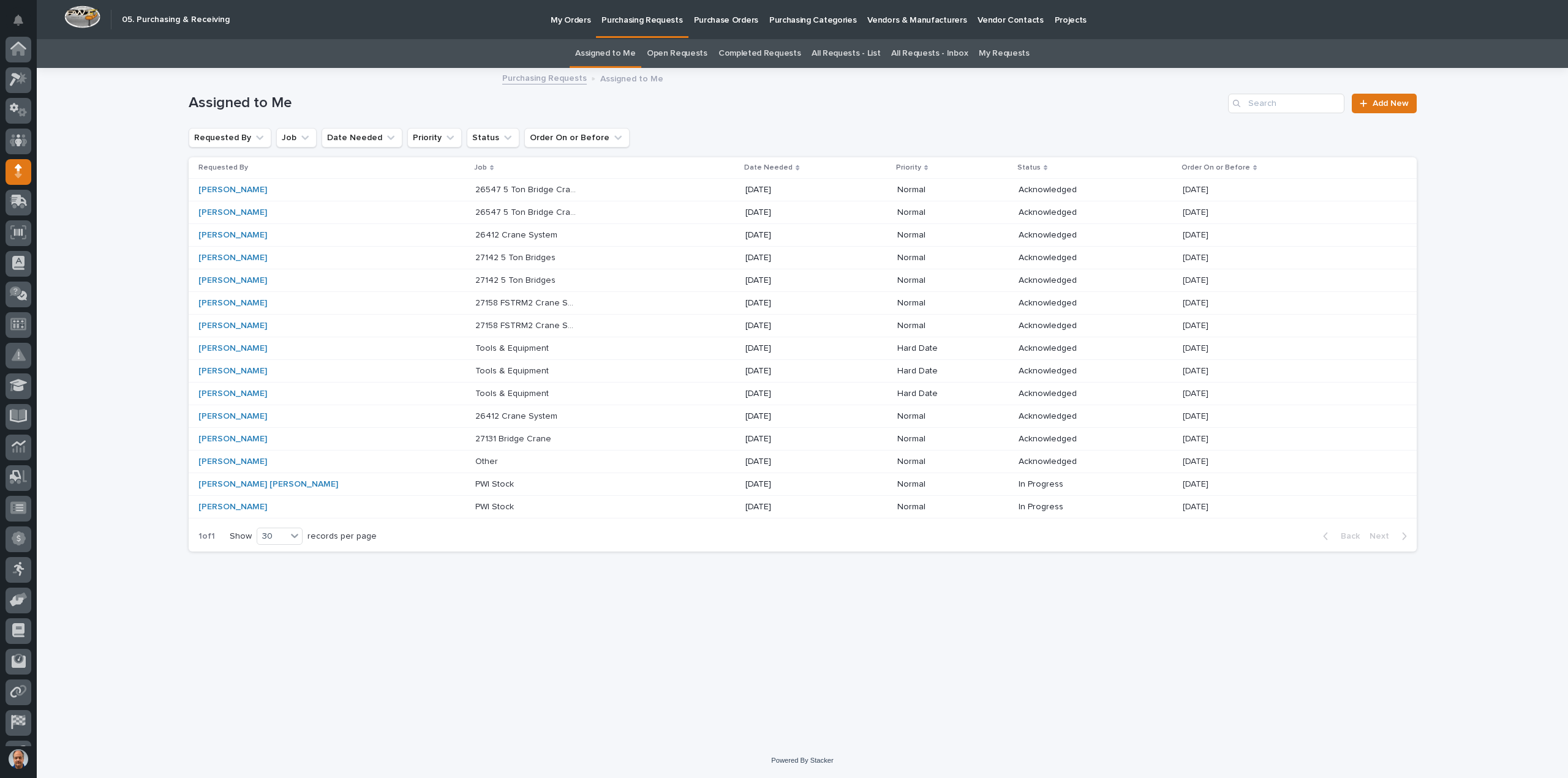
scroll to position [86, 0]
